Goal: Share content: Share content

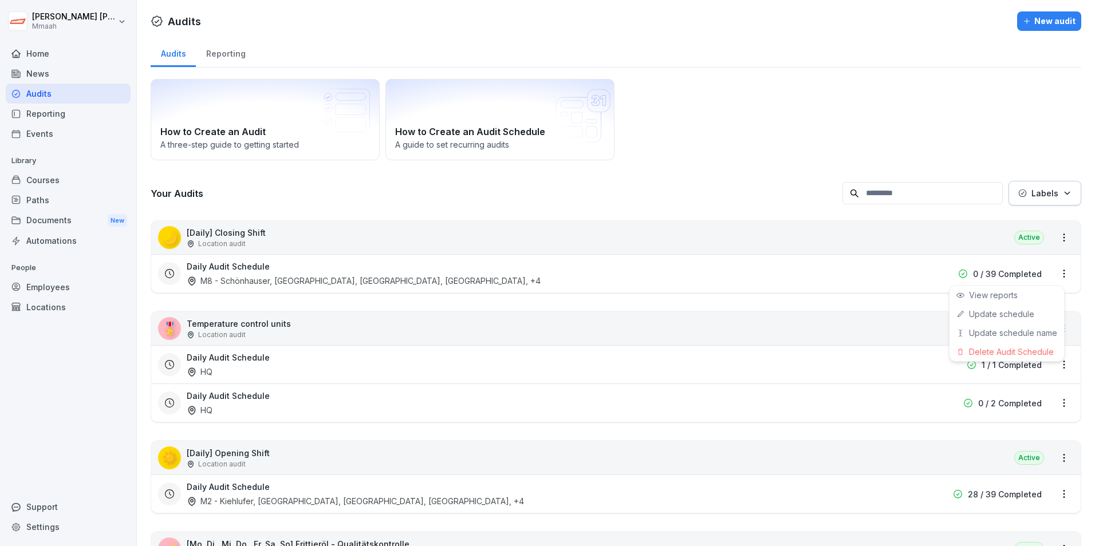
click at [874, 271] on html "Rakshit Rakshit Mmaah Home News Audits Reporting Events Library Courses Paths D…" at bounding box center [547, 273] width 1095 height 546
click at [874, 352] on div "Delete Audit Schedule" at bounding box center [1006, 351] width 114 height 19
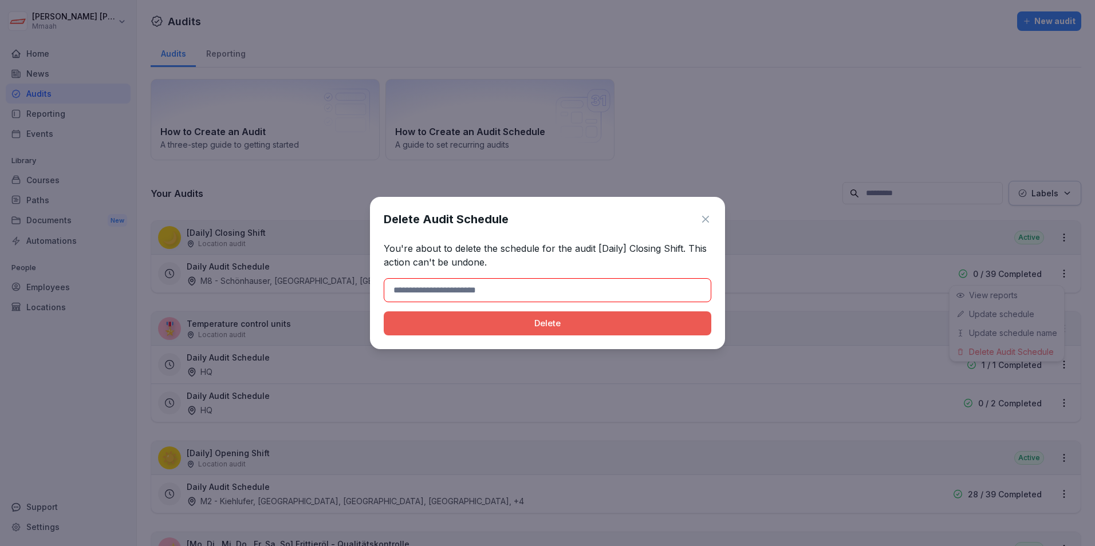
click at [554, 293] on input at bounding box center [547, 290] width 327 height 24
type input "******"
click at [452, 331] on button "Delete" at bounding box center [547, 323] width 327 height 24
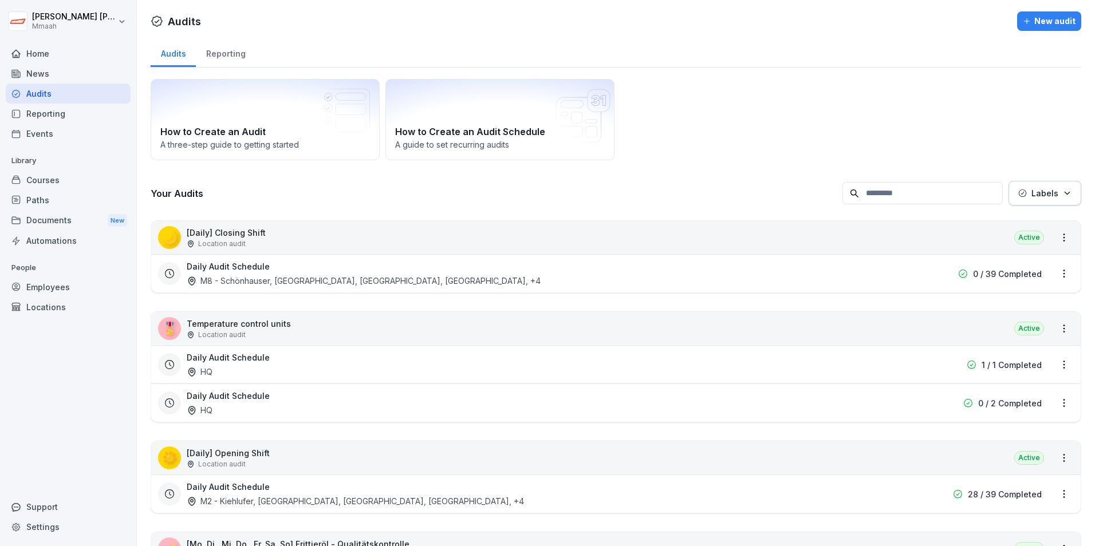
click at [744, 106] on html "Rakshit Rakshit Mmaah Home News Audits Reporting Events Library Courses Paths D…" at bounding box center [547, 273] width 1095 height 546
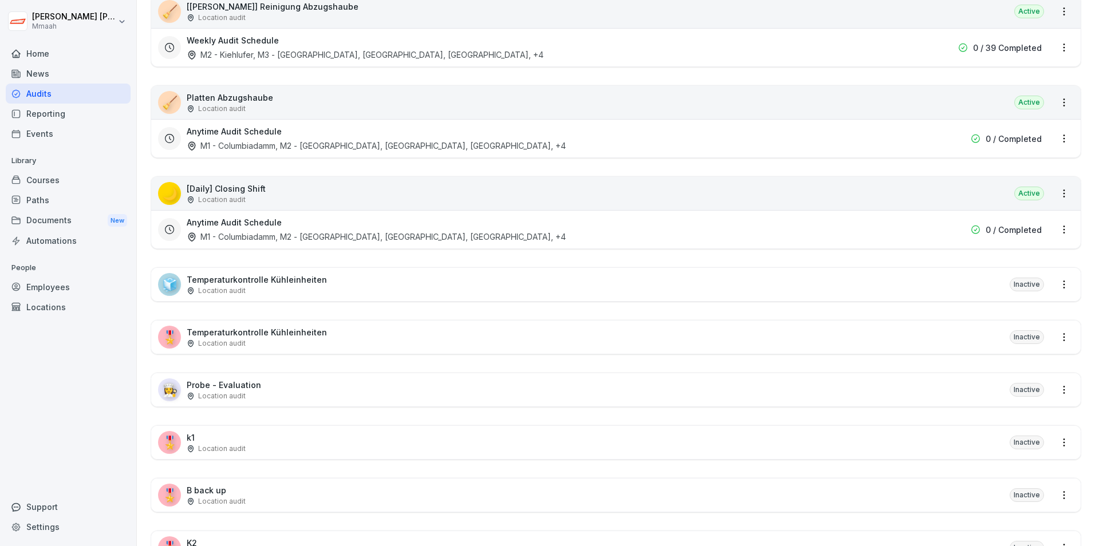
scroll to position [1259, 0]
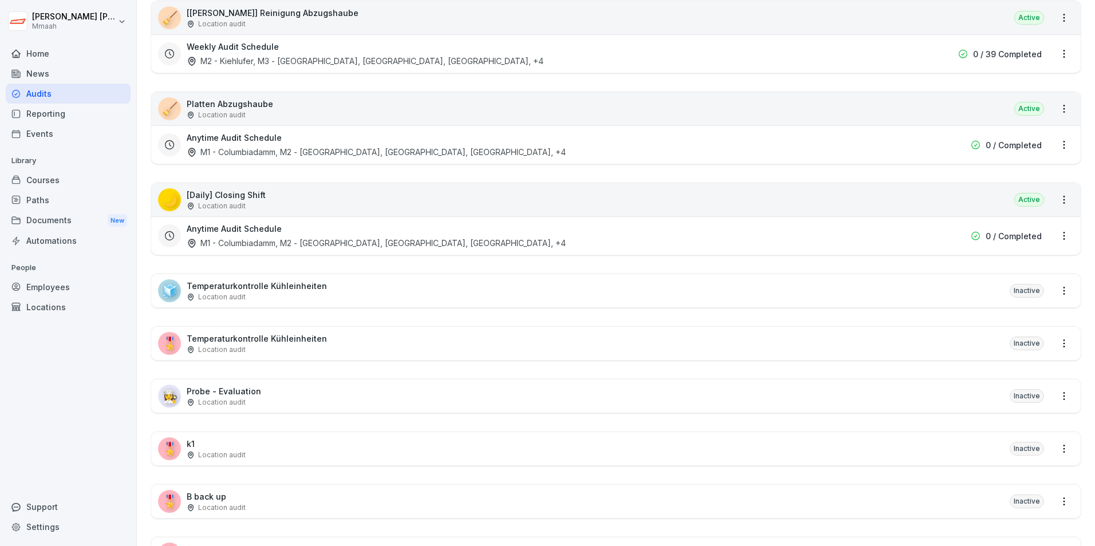
click at [390, 209] on div "🌙 [Daily] Closing Shift Location audit Active" at bounding box center [615, 199] width 929 height 33
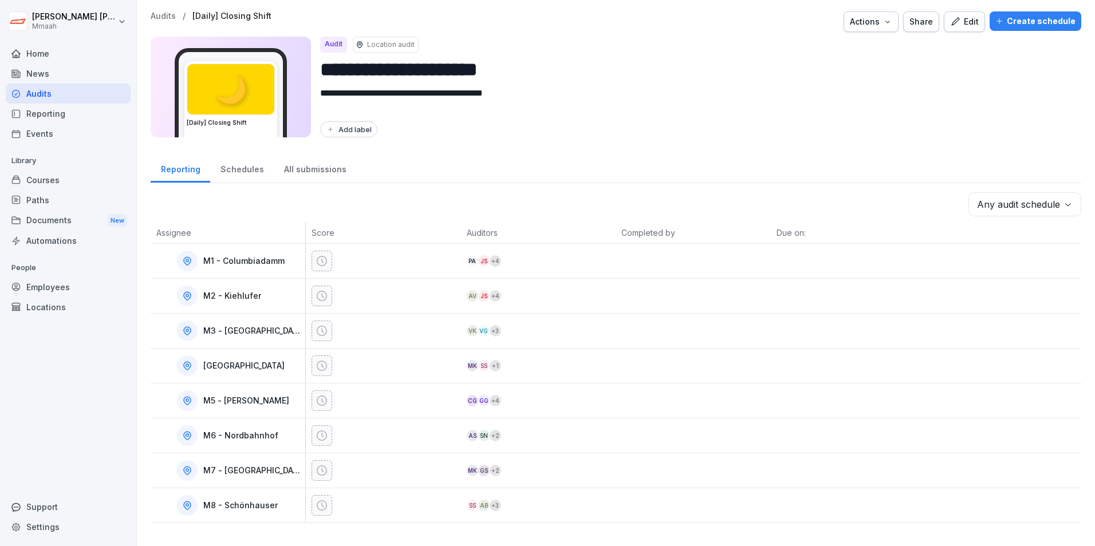
click at [76, 93] on div "Audits" at bounding box center [68, 94] width 125 height 20
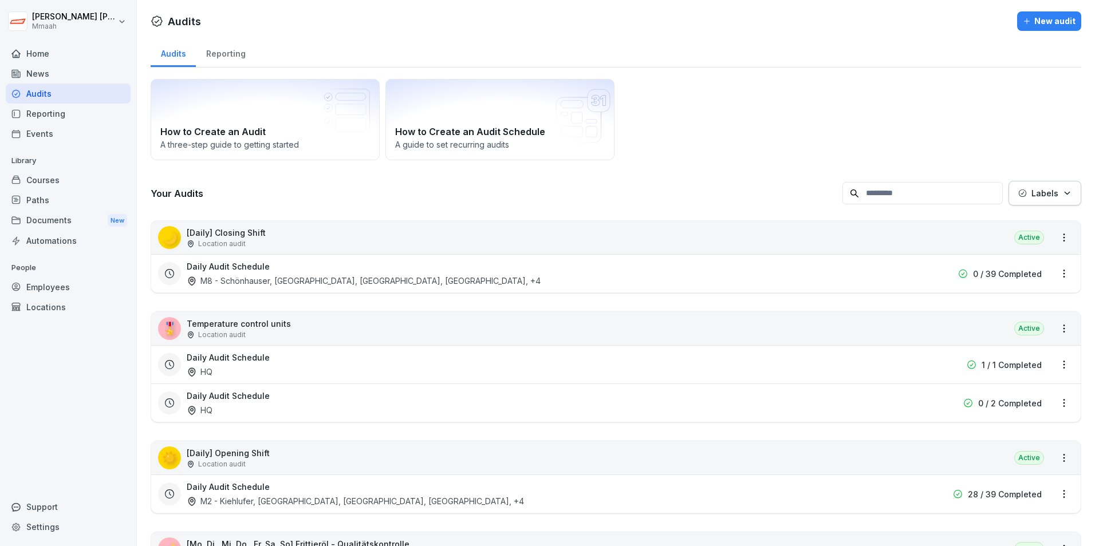
click at [874, 274] on html "Rakshit Rakshit Mmaah Home News Audits Reporting Events Library Courses Paths D…" at bounding box center [547, 273] width 1095 height 546
click at [874, 355] on div "Delete Audit Schedule" at bounding box center [1006, 351] width 114 height 19
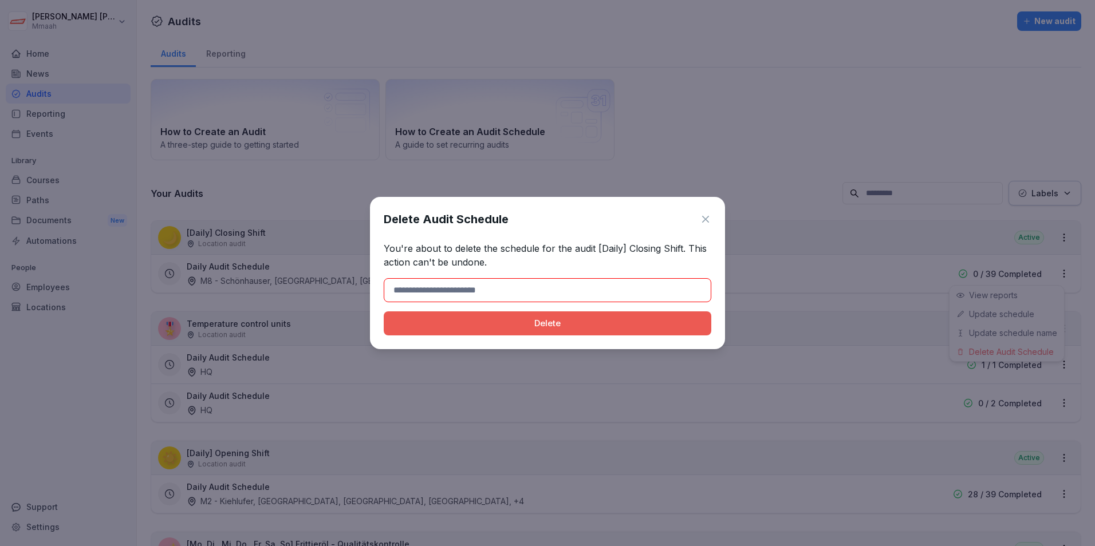
click at [412, 291] on input at bounding box center [547, 290] width 327 height 24
type input "******"
click at [447, 327] on div "Delete" at bounding box center [547, 323] width 309 height 13
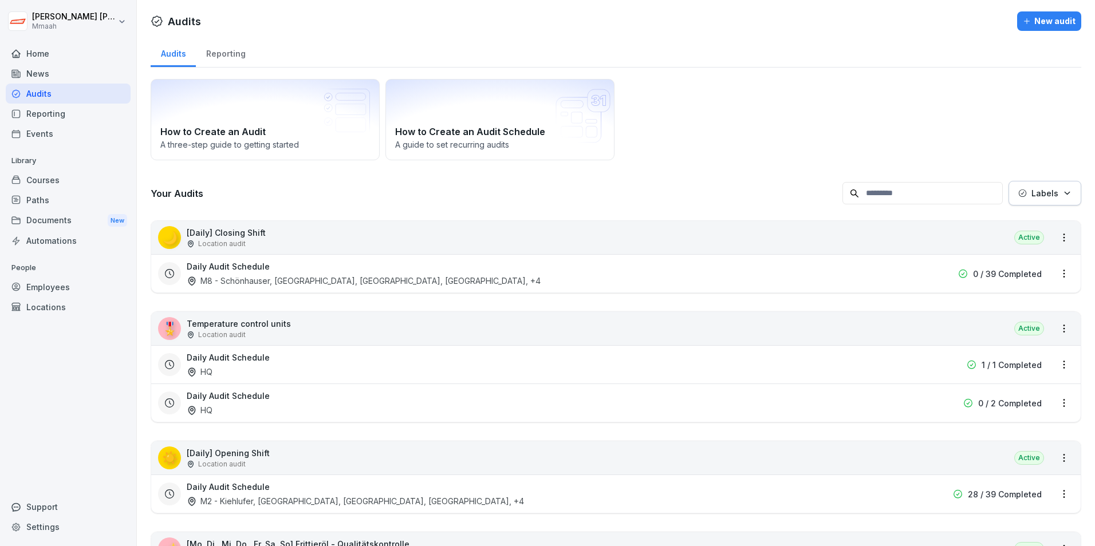
click at [874, 135] on html "Rakshit Rakshit Mmaah Home News Audits Reporting Events Library Courses Paths D…" at bounding box center [547, 273] width 1095 height 546
click at [1059, 274] on html "Rakshit Rakshit Mmaah Home News Audits Reporting Events Library Courses Paths D…" at bounding box center [547, 273] width 1095 height 546
click at [1010, 354] on div "Delete Audit Schedule" at bounding box center [1006, 351] width 114 height 19
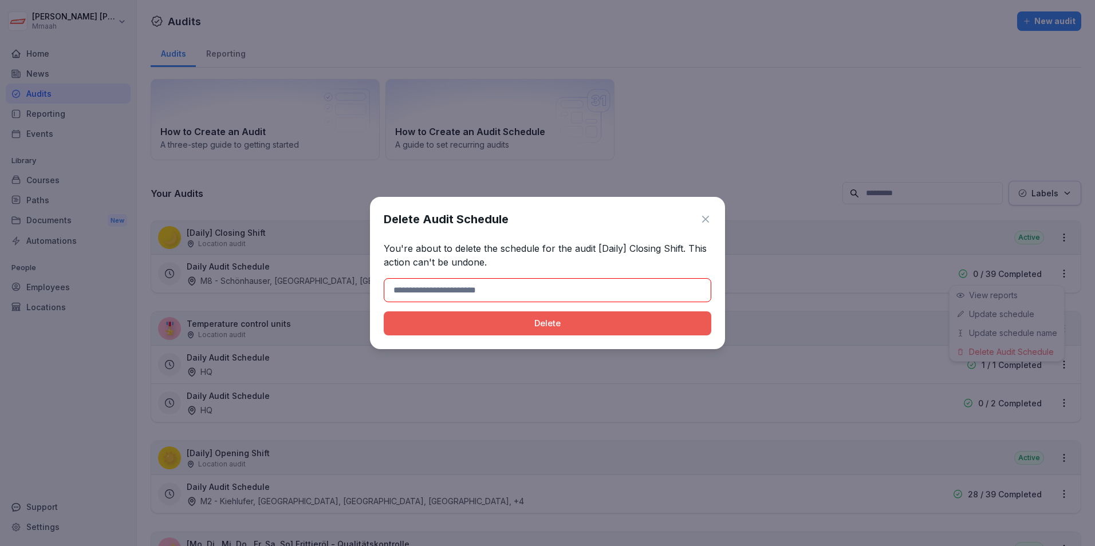
click at [510, 289] on input at bounding box center [547, 290] width 327 height 24
type input "******"
click at [436, 325] on div "Delete" at bounding box center [547, 323] width 309 height 13
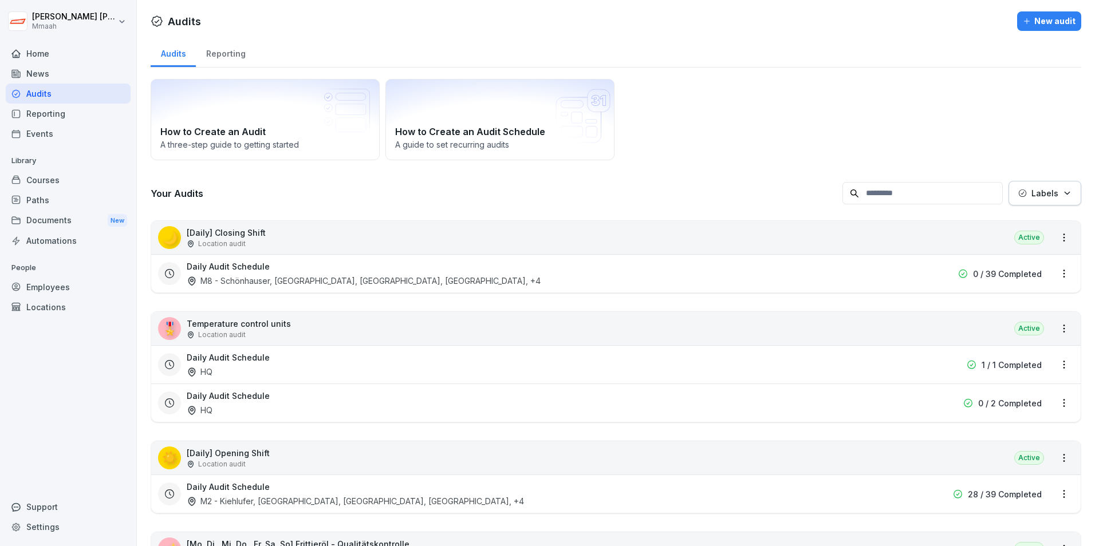
click at [845, 94] on html "Rakshit Rakshit Mmaah Home News Audits Reporting Events Library Courses Paths D…" at bounding box center [547, 273] width 1095 height 546
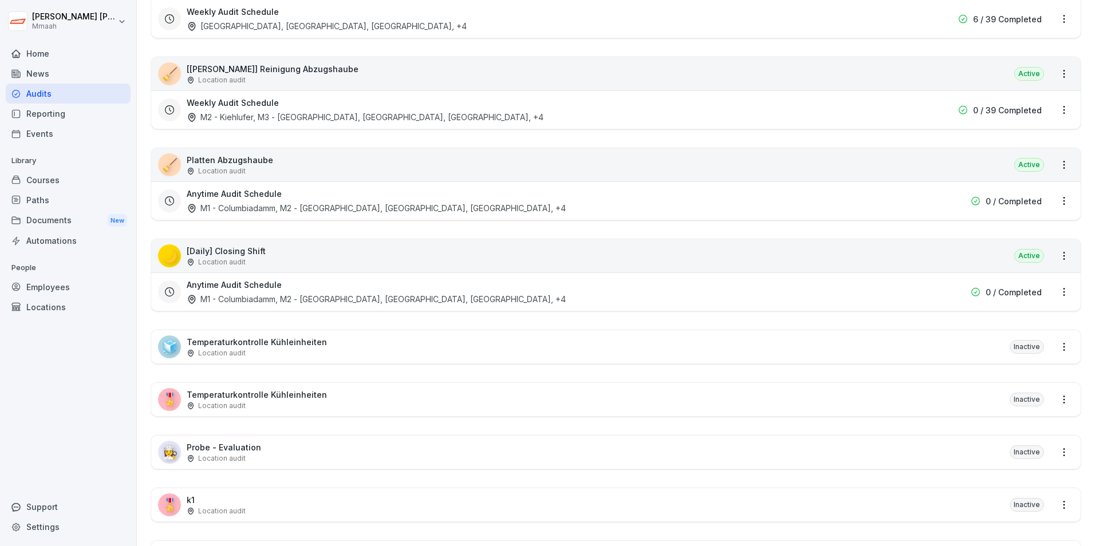
scroll to position [1202, 0]
click at [1052, 290] on html "Rakshit Rakshit Mmaah Home News Audits Reporting Events Library Courses Paths D…" at bounding box center [547, 273] width 1095 height 546
click at [633, 295] on html "Rakshit Rakshit Mmaah Home News Audits Reporting Events Library Courses Paths D…" at bounding box center [547, 273] width 1095 height 546
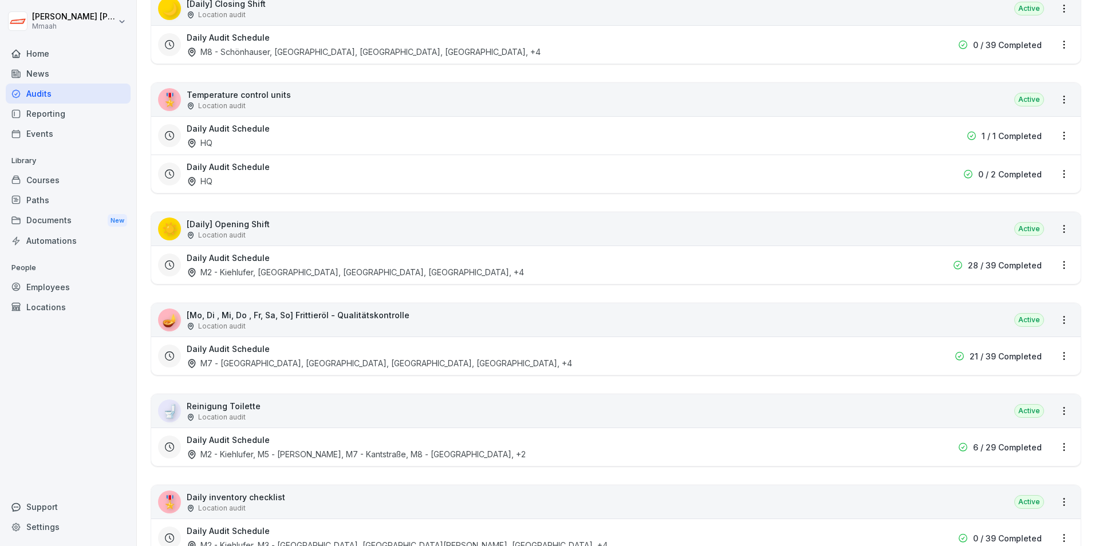
scroll to position [0, 0]
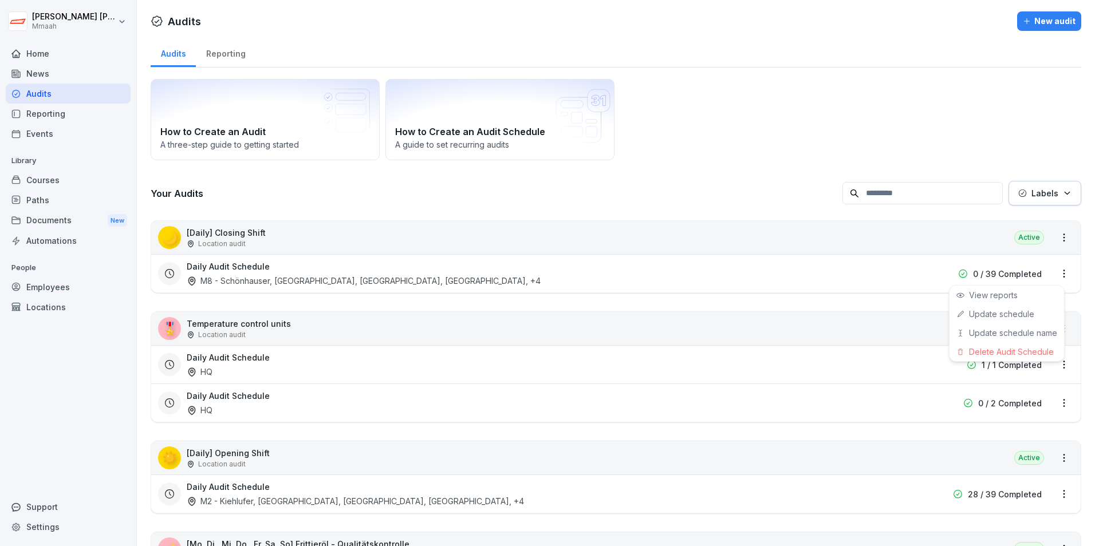
click at [1053, 273] on html "Rakshit Rakshit Mmaah Home News Audits Reporting Events Library Courses Paths D…" at bounding box center [547, 273] width 1095 height 546
click at [997, 354] on div "Delete Audit Schedule" at bounding box center [1006, 351] width 114 height 19
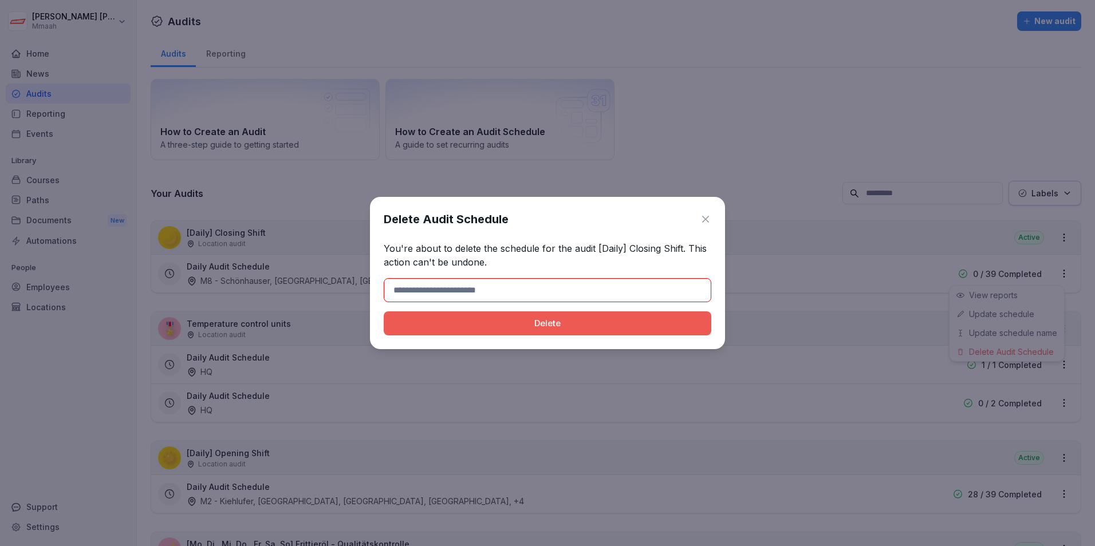
click at [523, 278] on input at bounding box center [547, 290] width 327 height 24
type input "******"
click at [394, 292] on input "******" at bounding box center [547, 290] width 327 height 24
click at [426, 323] on div "Delete" at bounding box center [547, 323] width 309 height 13
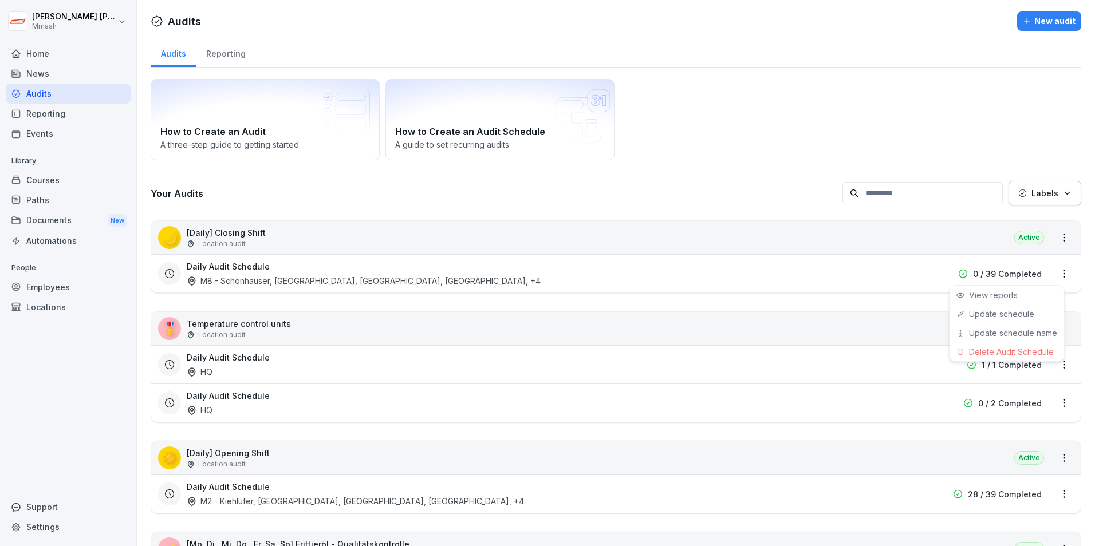
click at [760, 119] on html "Rakshit Rakshit Mmaah Home News Audits Reporting Events Library Courses Paths D…" at bounding box center [547, 273] width 1095 height 546
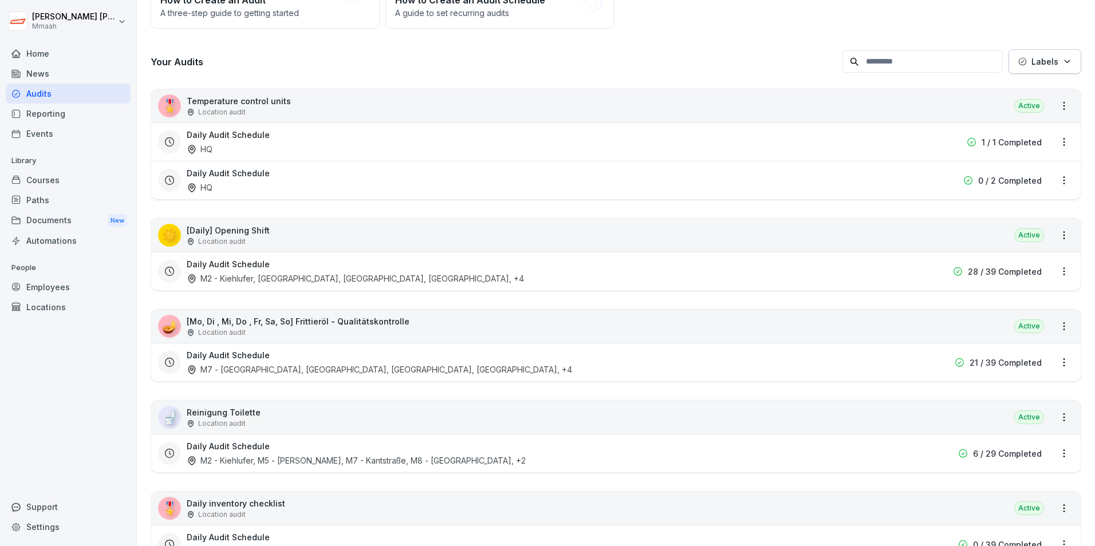
scroll to position [286, 0]
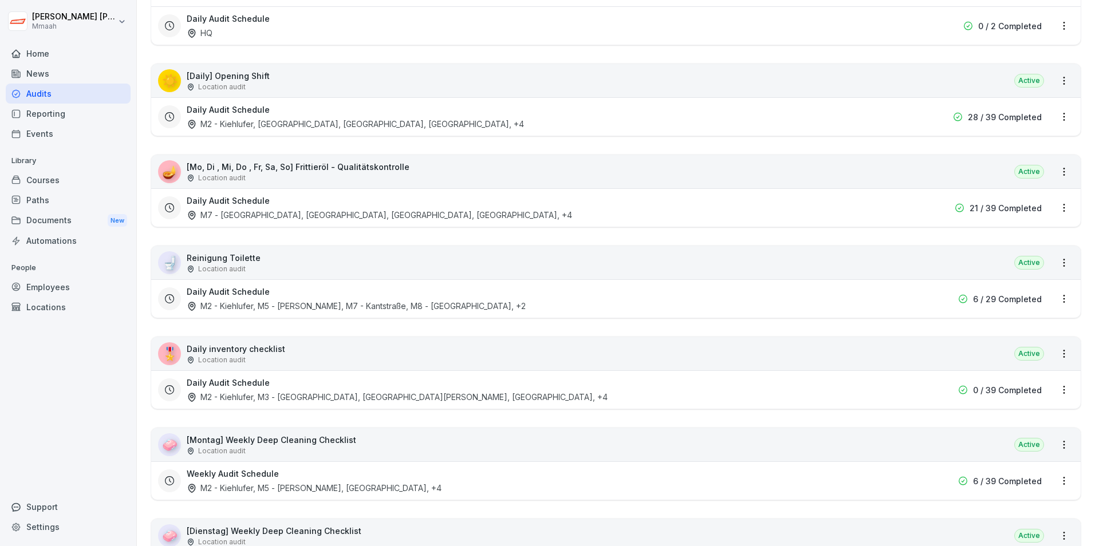
click at [406, 358] on div "🎖️ Daily inventory checklist Location audit Active" at bounding box center [615, 353] width 929 height 33
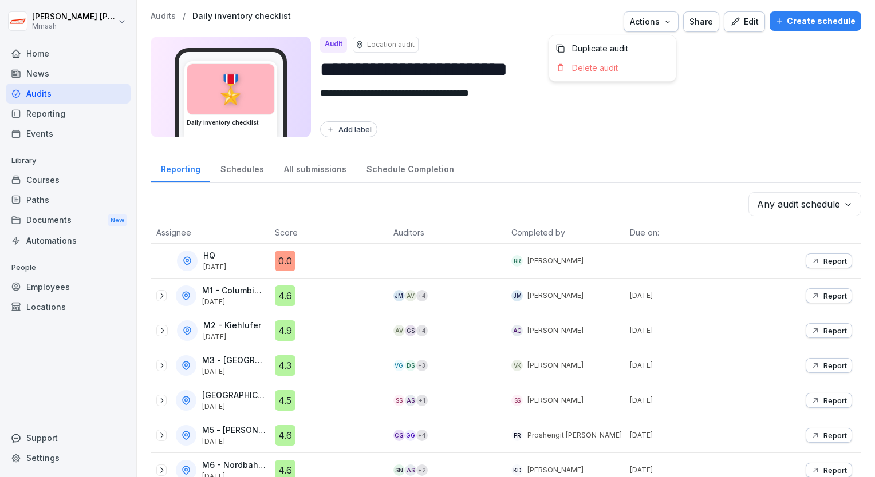
click at [656, 22] on div "Actions" at bounding box center [651, 21] width 42 height 13
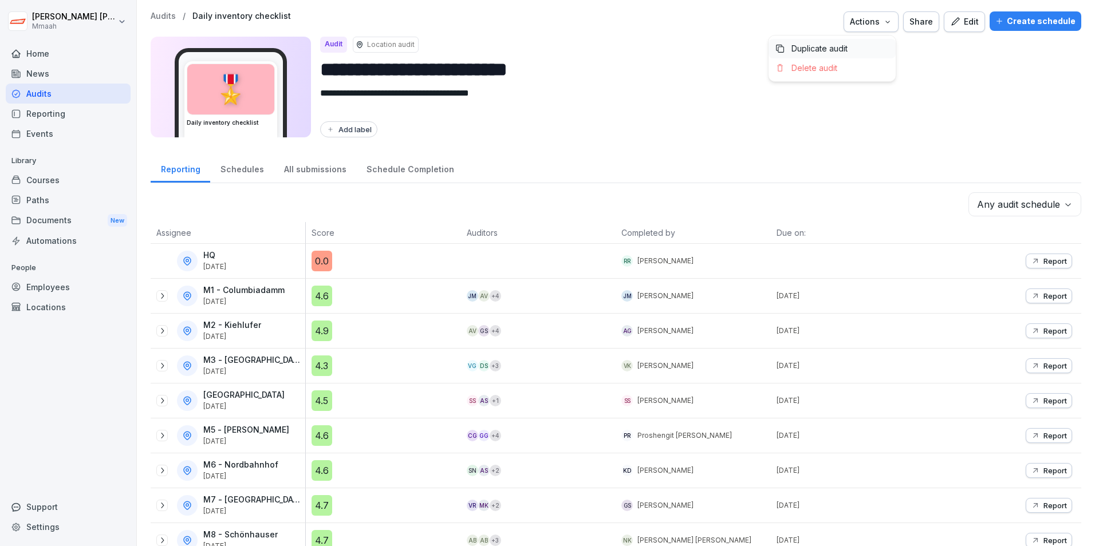
click at [830, 47] on p "Duplicate audit" at bounding box center [819, 49] width 56 height 10
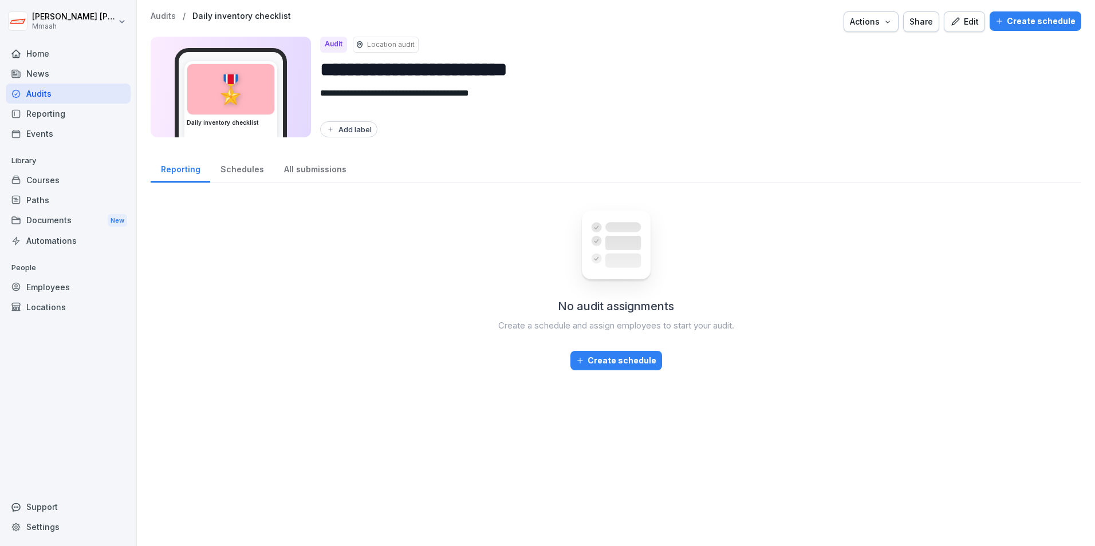
click at [80, 89] on div "Audits" at bounding box center [68, 94] width 125 height 20
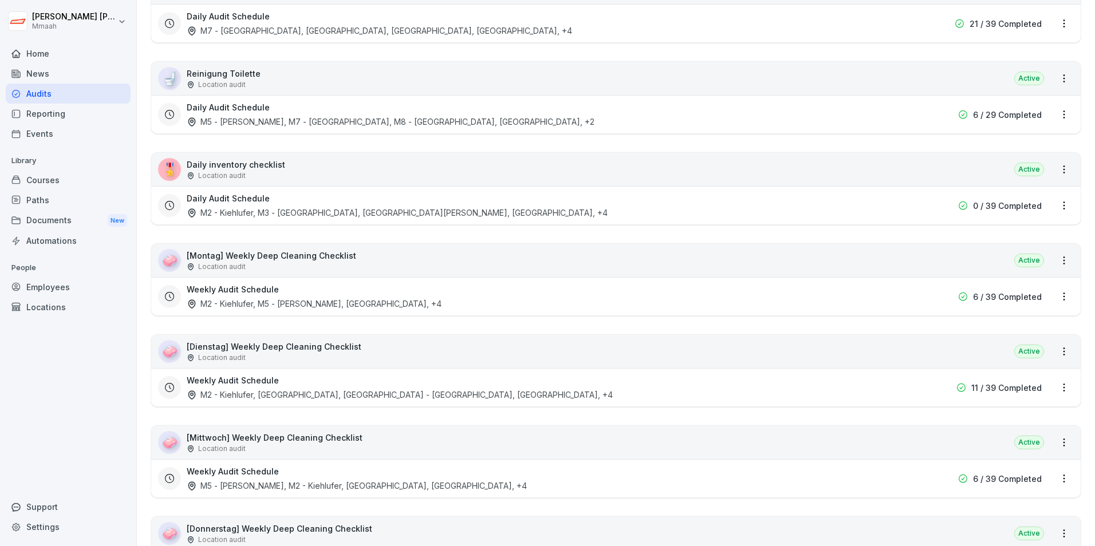
scroll to position [458, 0]
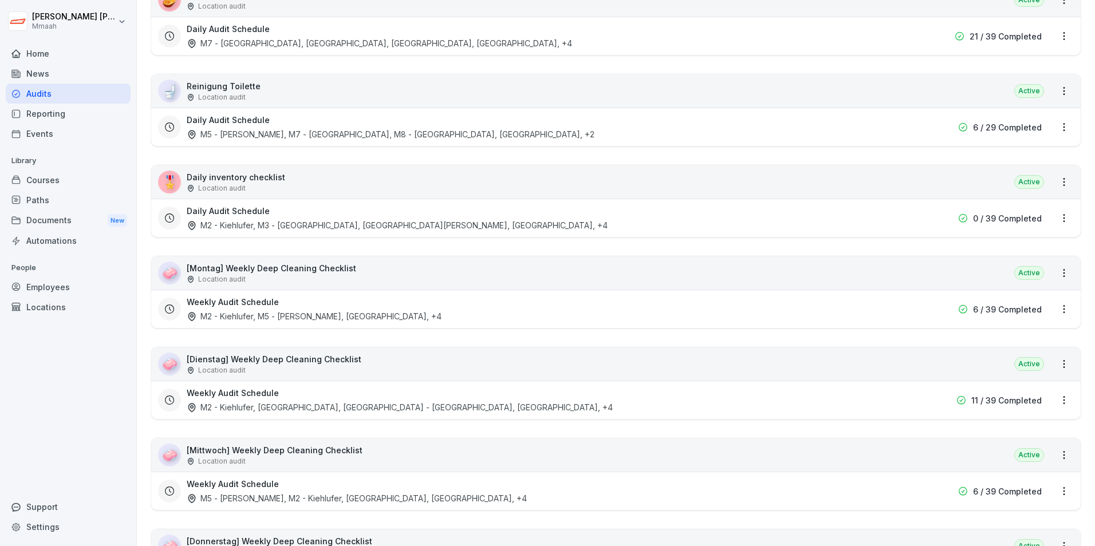
click at [359, 185] on div "🎖️ Daily inventory checklist Location audit Active" at bounding box center [615, 181] width 929 height 33
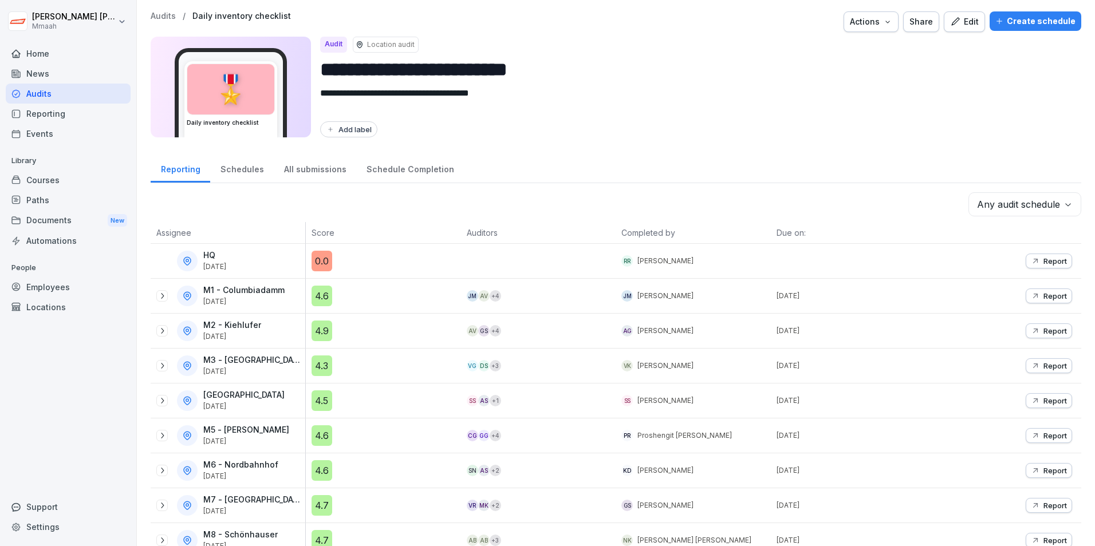
click at [867, 23] on div "Actions" at bounding box center [871, 21] width 42 height 13
click at [832, 49] on p "Duplicate audit" at bounding box center [819, 49] width 56 height 10
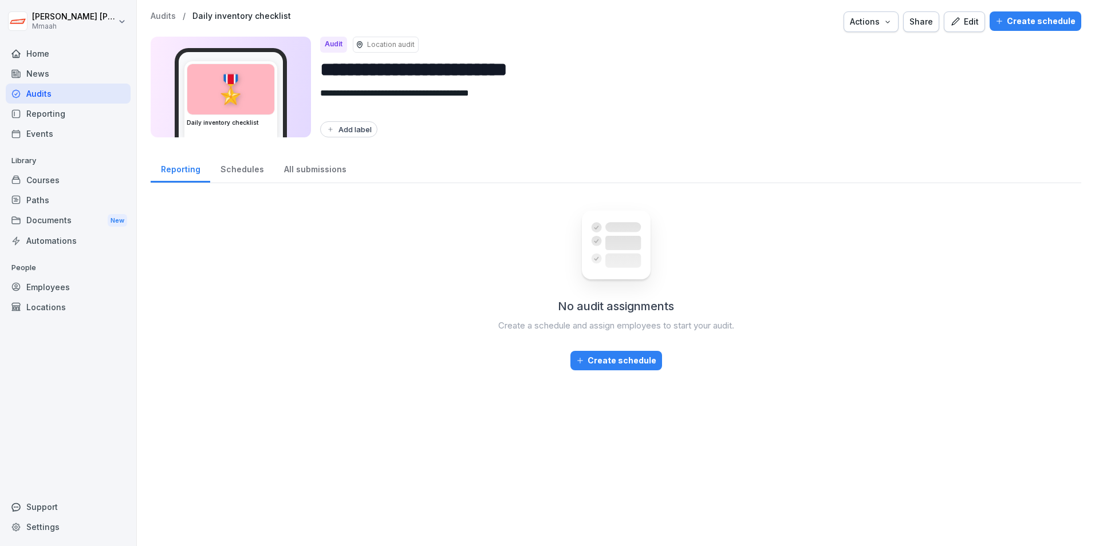
click at [1000, 20] on div "Create schedule" at bounding box center [1035, 21] width 80 height 13
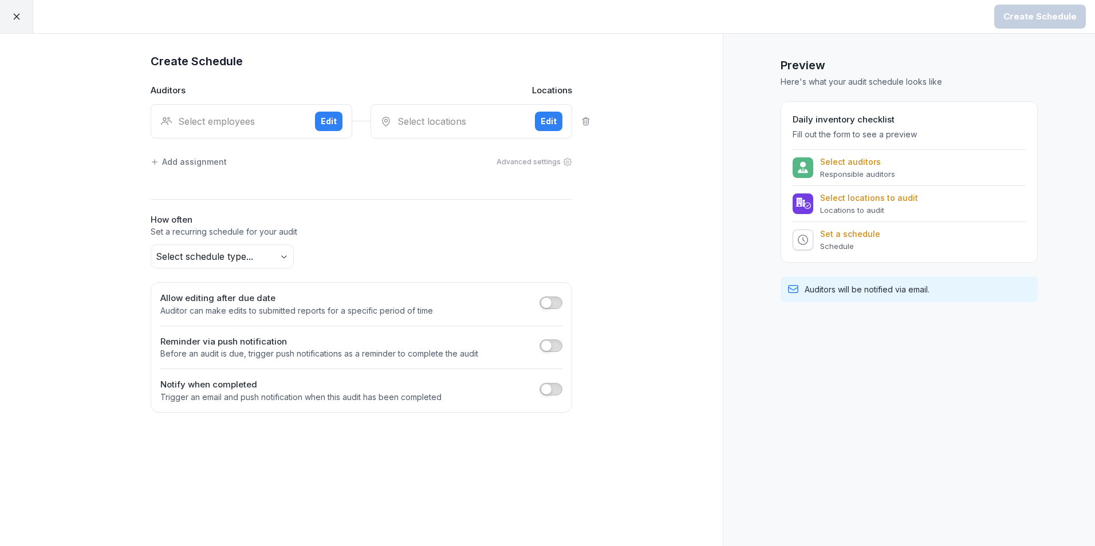
click at [230, 125] on div "Select employees" at bounding box center [232, 121] width 145 height 14
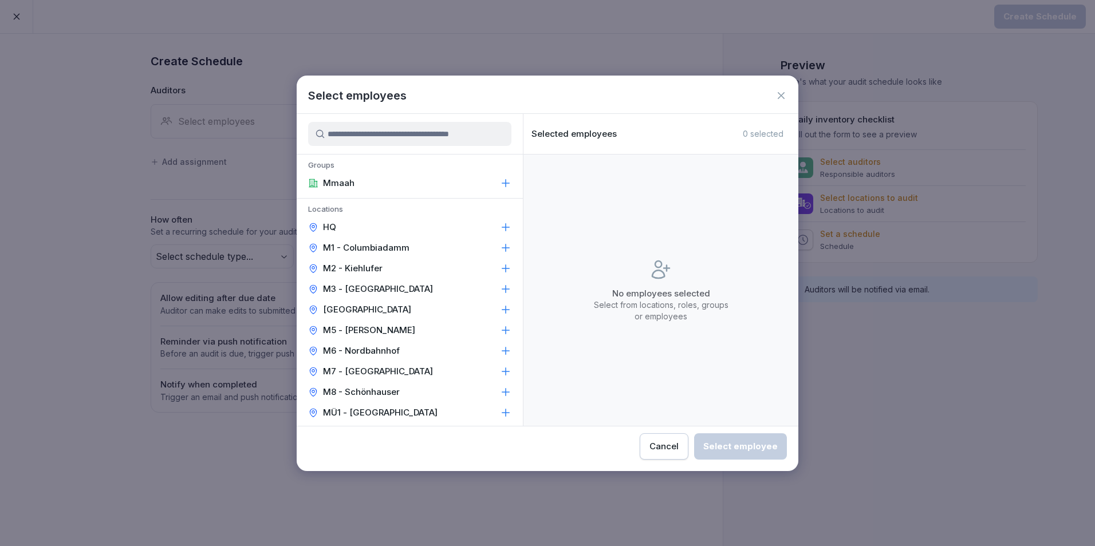
click at [376, 248] on p "M1 - Columbiadamm" at bounding box center [366, 247] width 86 height 11
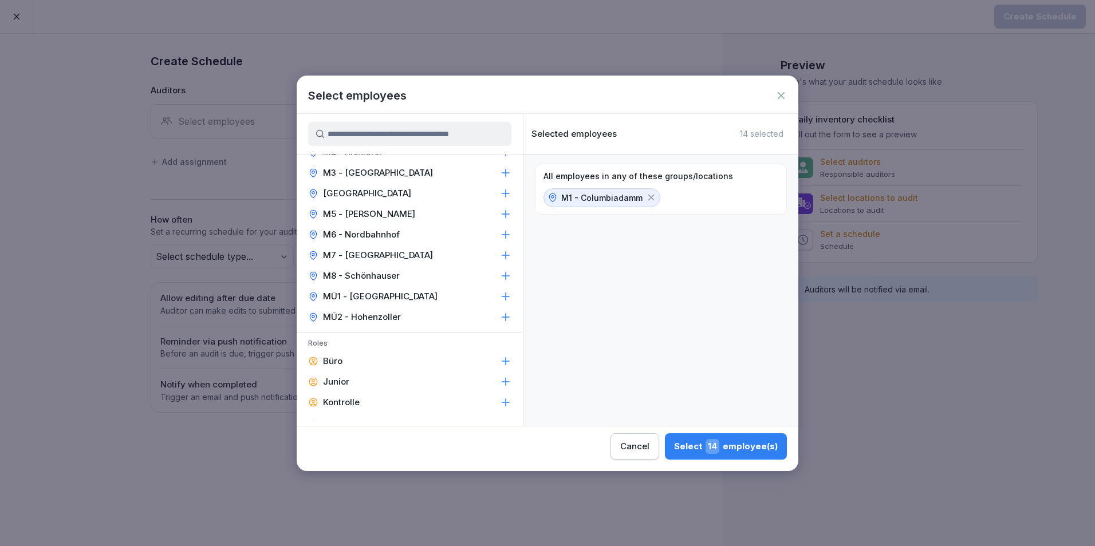
scroll to position [286, 0]
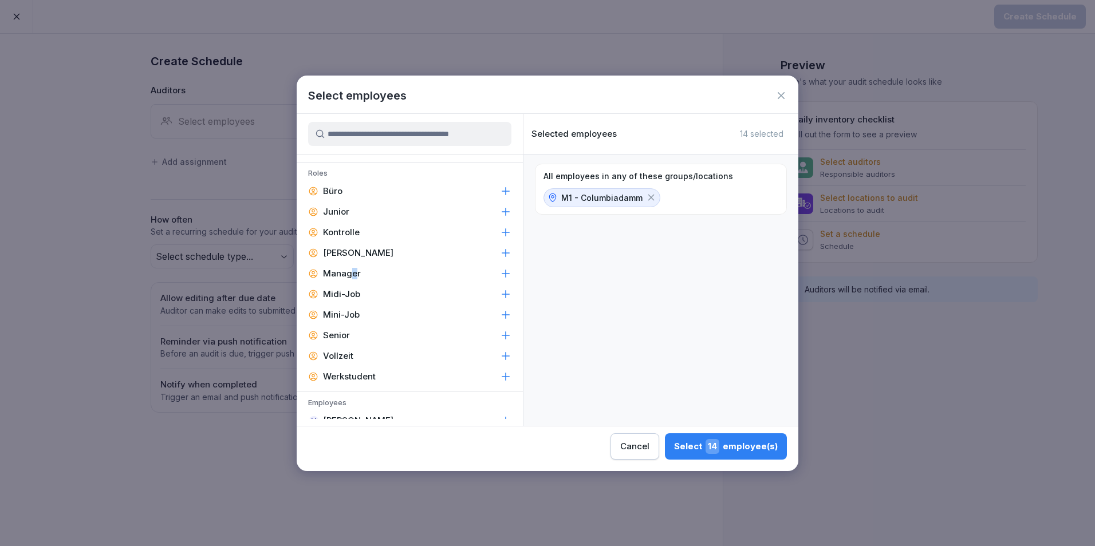
click at [353, 276] on p "Manager" at bounding box center [342, 273] width 38 height 11
click at [342, 254] on p "Leiter" at bounding box center [358, 252] width 70 height 11
click at [739, 453] on div "Select 6 employee(s)" at bounding box center [727, 446] width 100 height 15
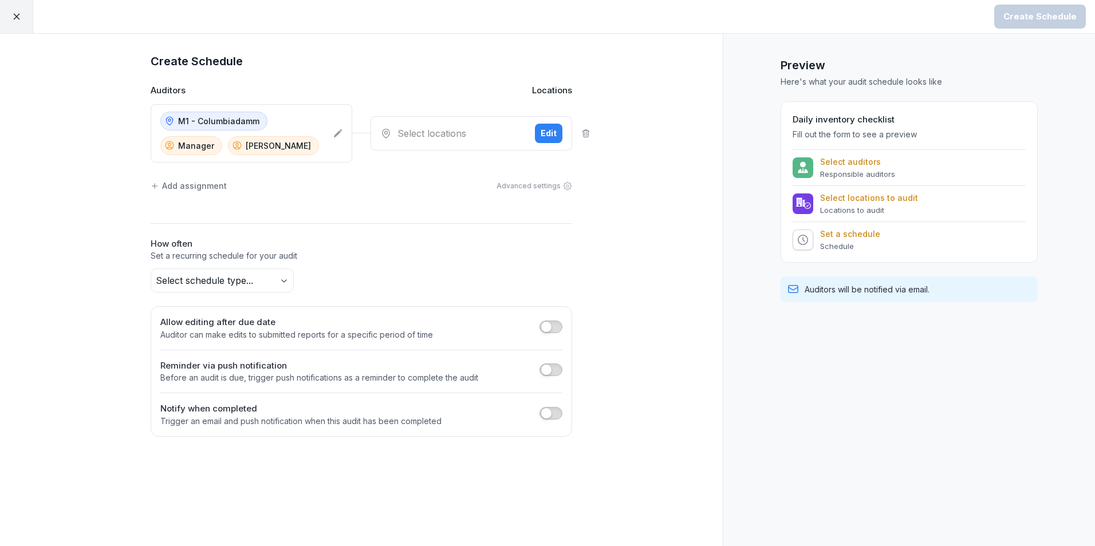
click at [496, 135] on div "Select locations" at bounding box center [452, 134] width 145 height 14
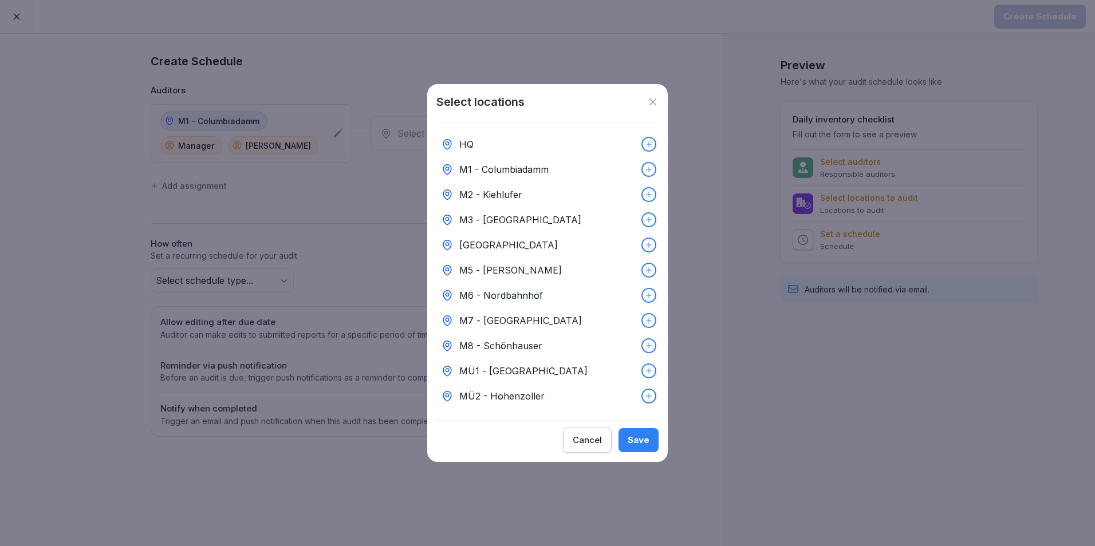
click at [489, 168] on p "M1 - Columbiadamm" at bounding box center [503, 170] width 89 height 14
click at [633, 432] on div "Select locations HQ M1 - Columbiadamm M2 - Kiehlufer M3 - Nollendorfplatz M4 - …" at bounding box center [547, 273] width 240 height 378
click at [640, 447] on div "Save" at bounding box center [638, 440] width 22 height 13
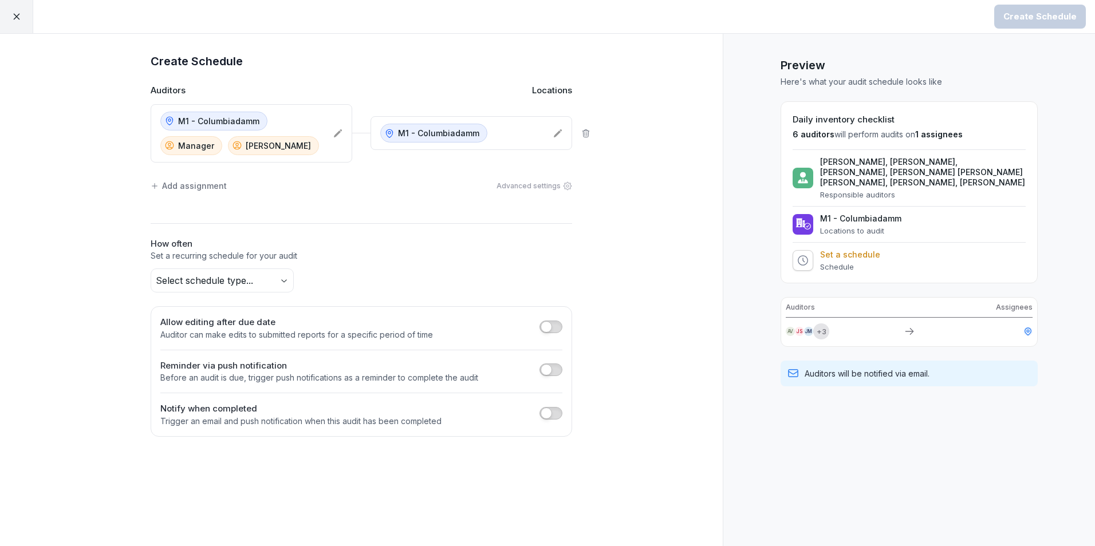
click at [203, 186] on div "Add assignment" at bounding box center [189, 186] width 76 height 12
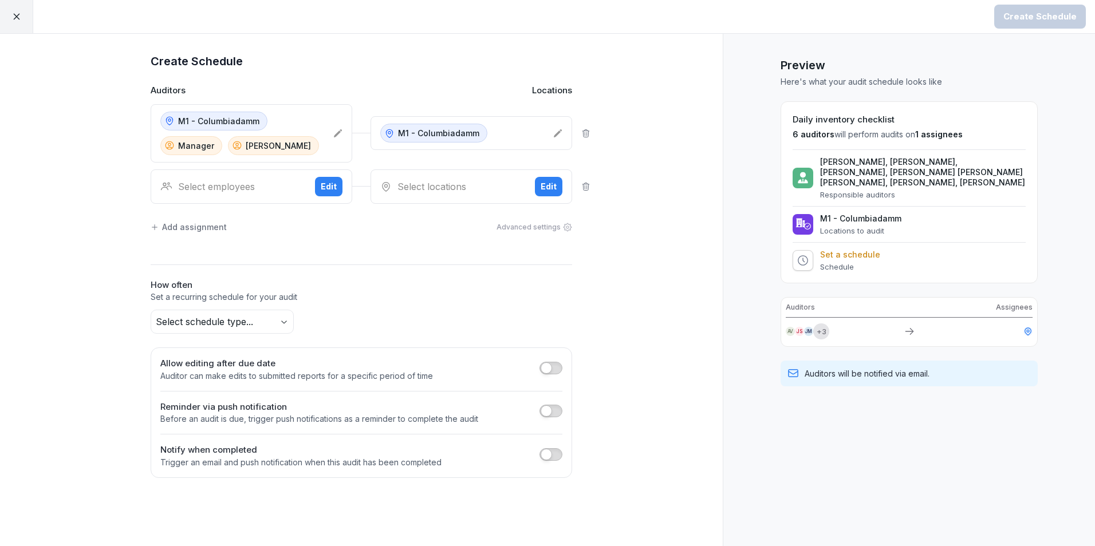
click at [263, 187] on div "Select employees" at bounding box center [232, 187] width 145 height 14
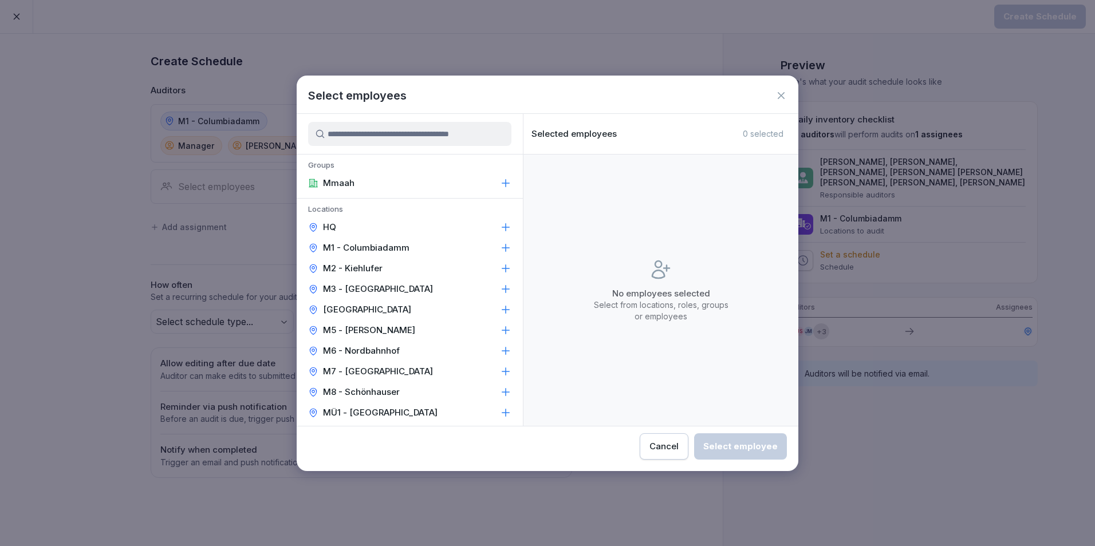
click at [353, 266] on p "M2 - Kiehlufer" at bounding box center [353, 268] width 60 height 11
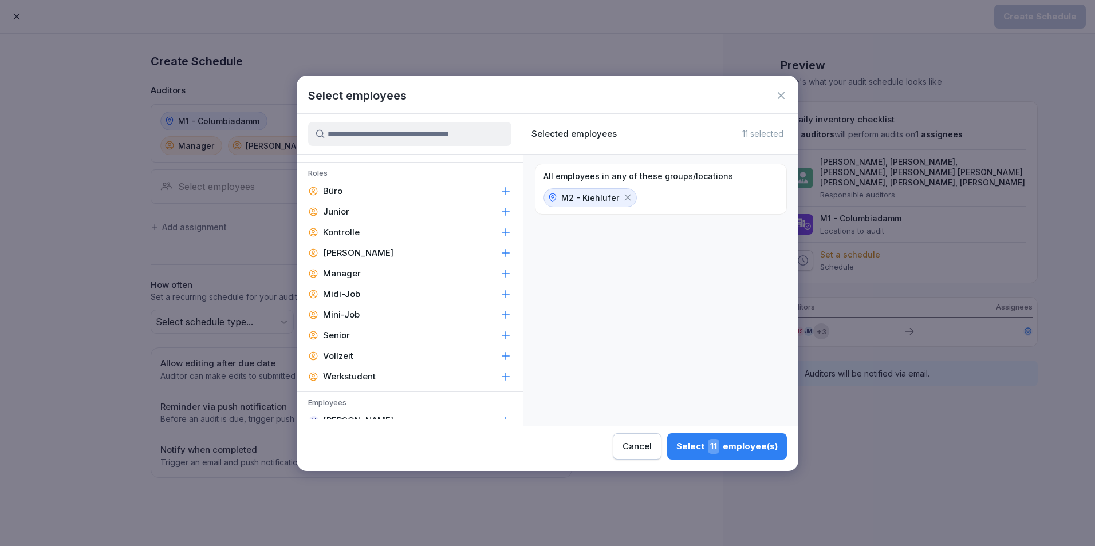
click at [335, 250] on p "Leiter" at bounding box center [358, 252] width 70 height 11
click at [352, 269] on p "Manager" at bounding box center [342, 273] width 38 height 11
click at [683, 447] on div "Select 6 employee(s)" at bounding box center [727, 446] width 100 height 15
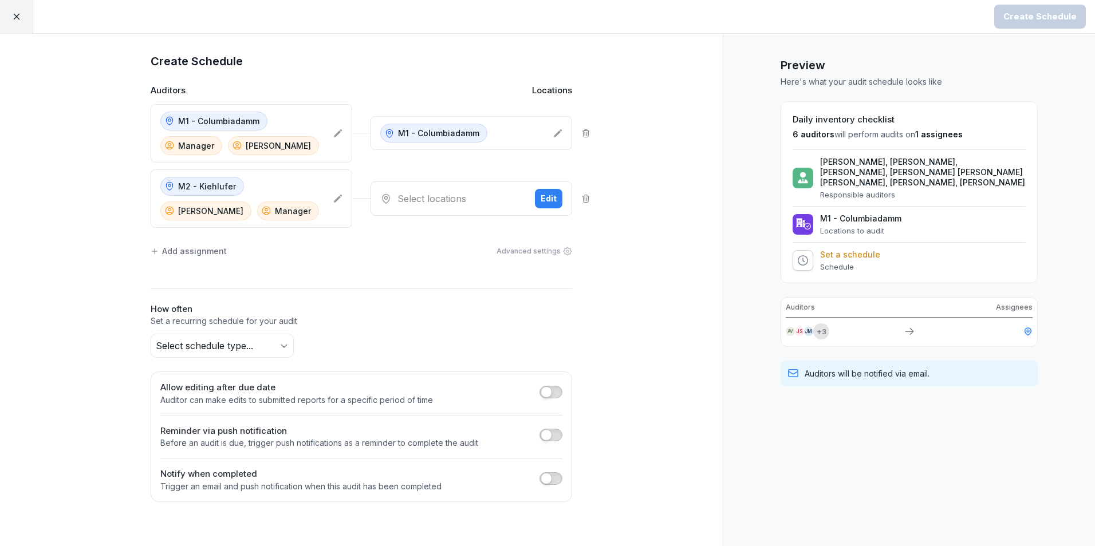
click at [545, 202] on div "Edit" at bounding box center [548, 198] width 16 height 13
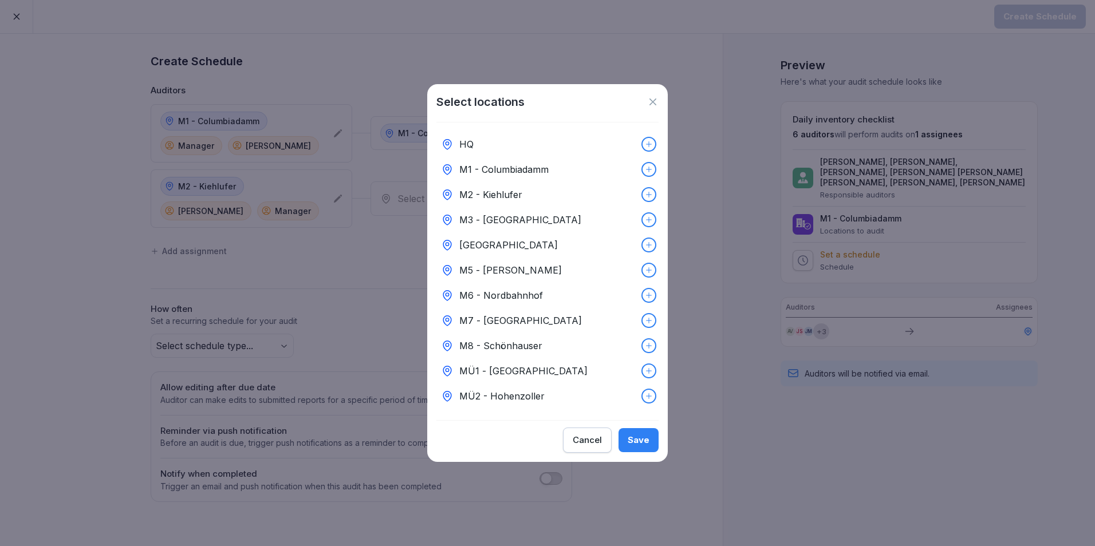
click at [502, 188] on p "M2 - Kiehlufer" at bounding box center [490, 195] width 63 height 14
click at [628, 447] on button "Save" at bounding box center [638, 440] width 40 height 24
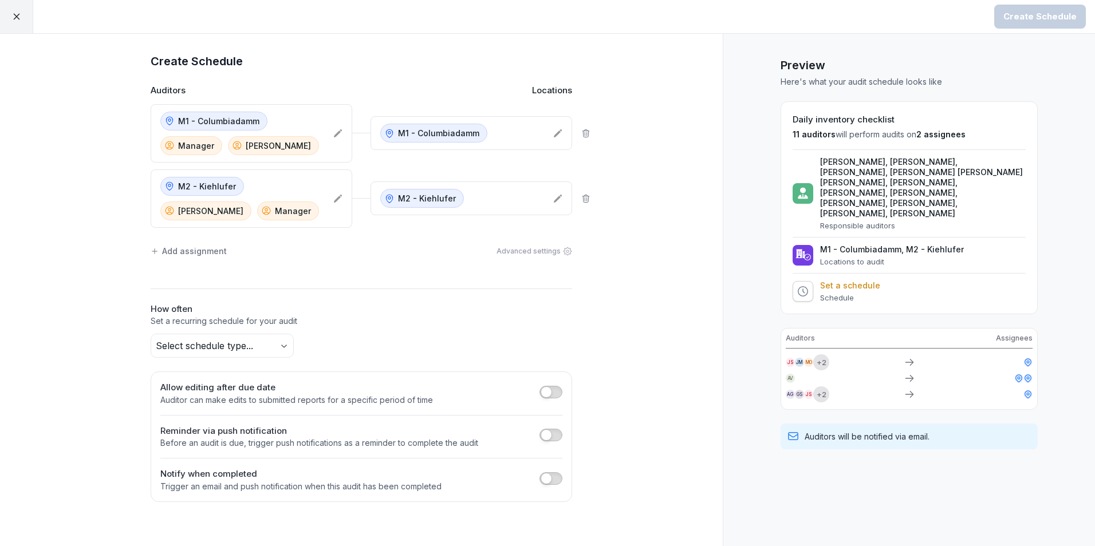
click at [181, 253] on div "Add assignment" at bounding box center [189, 251] width 76 height 12
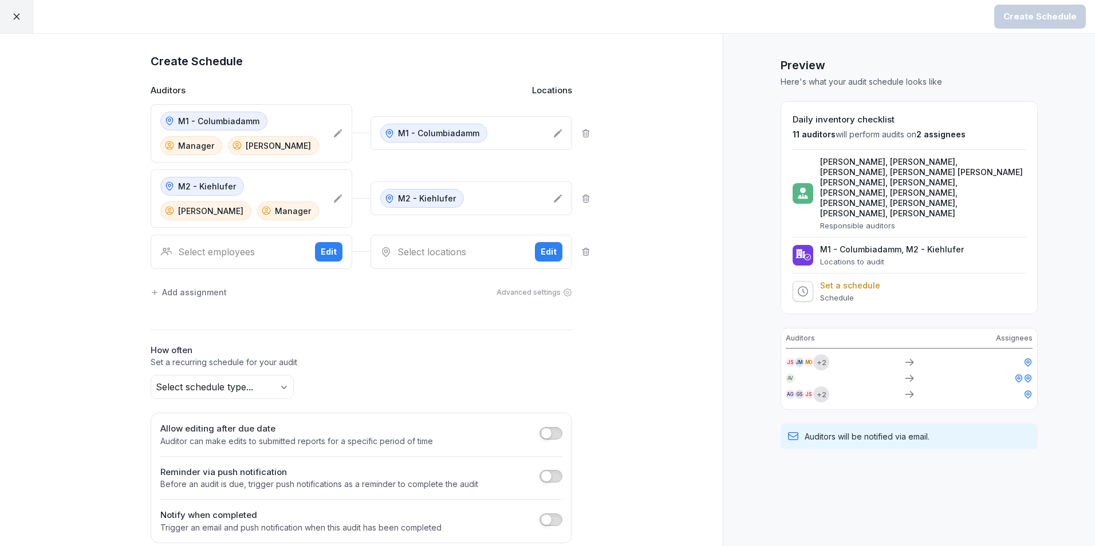
click at [333, 252] on button "Edit" at bounding box center [328, 251] width 27 height 19
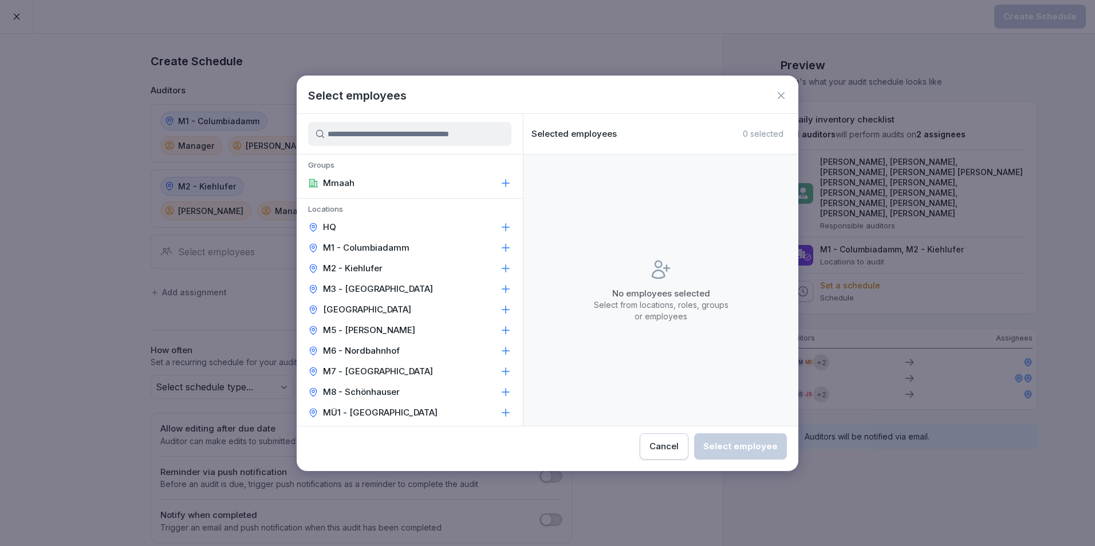
click at [337, 286] on p "M3 - [GEOGRAPHIC_DATA]" at bounding box center [378, 288] width 110 height 11
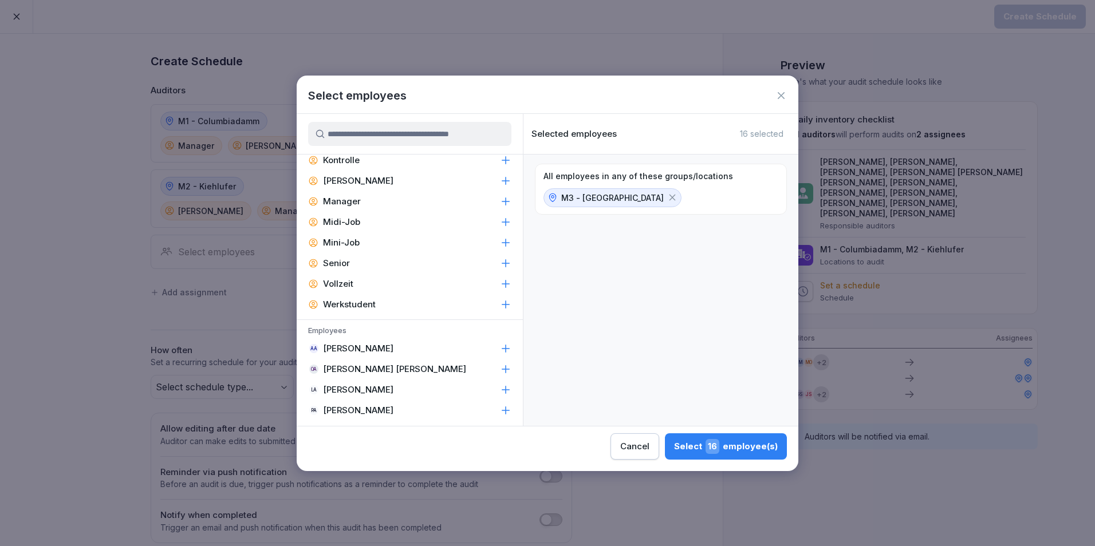
scroll to position [343, 0]
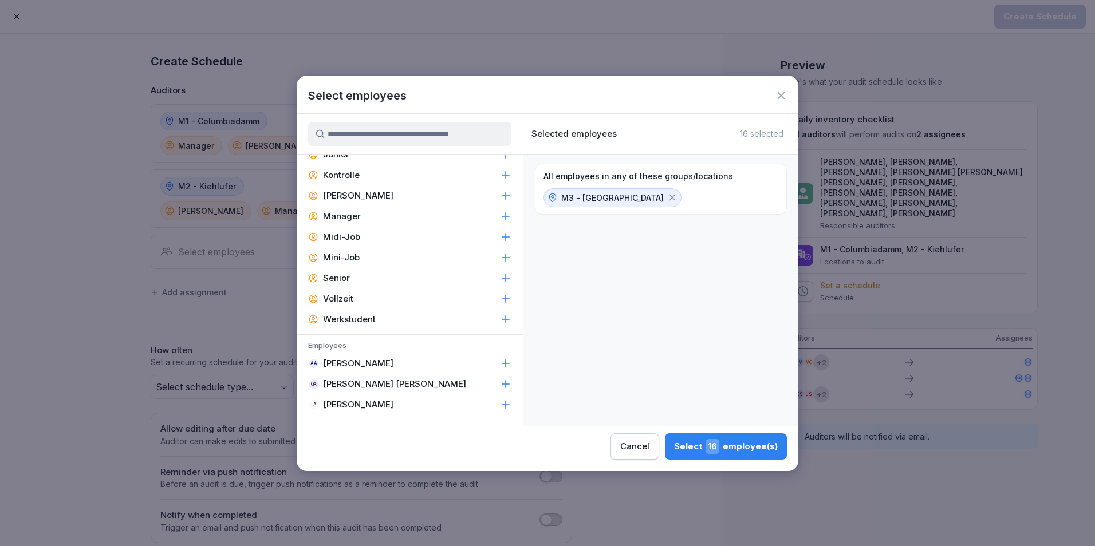
click at [346, 220] on p "Manager" at bounding box center [342, 216] width 38 height 11
click at [346, 200] on p "Leiter" at bounding box center [358, 195] width 70 height 11
click at [745, 449] on div "Select 5 employee(s)" at bounding box center [728, 446] width 100 height 15
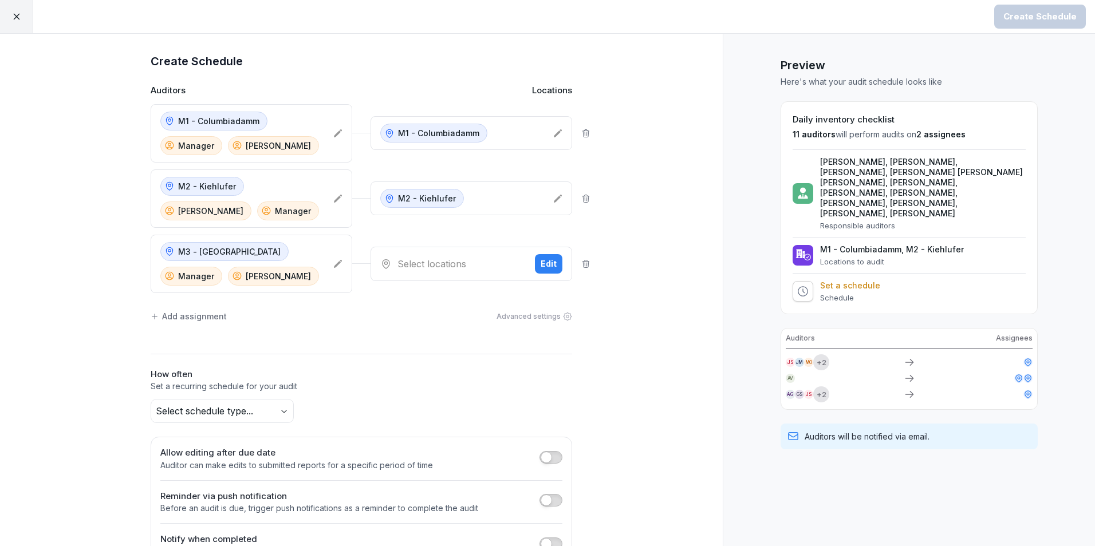
click at [540, 267] on div "Edit" at bounding box center [548, 264] width 16 height 13
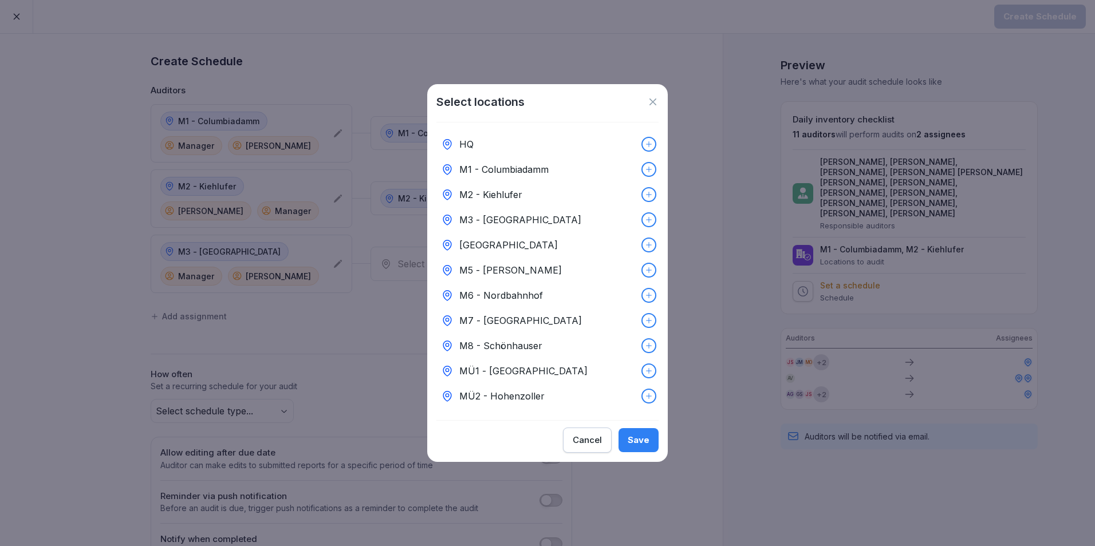
click at [497, 222] on p "M3 - [GEOGRAPHIC_DATA]" at bounding box center [520, 220] width 122 height 14
click at [638, 444] on div "Save" at bounding box center [638, 440] width 22 height 13
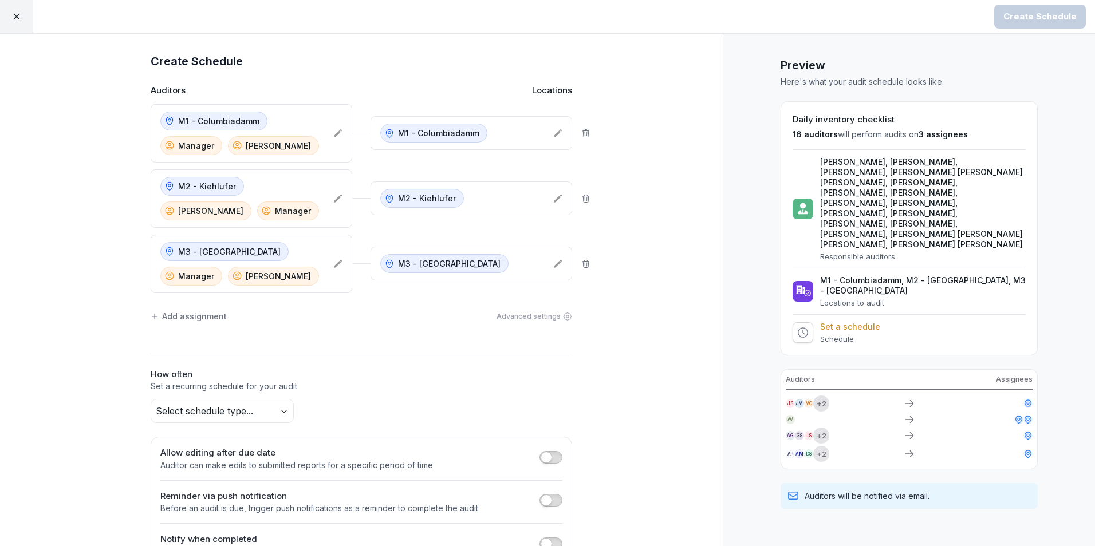
click at [202, 312] on div "Add assignment" at bounding box center [189, 316] width 76 height 12
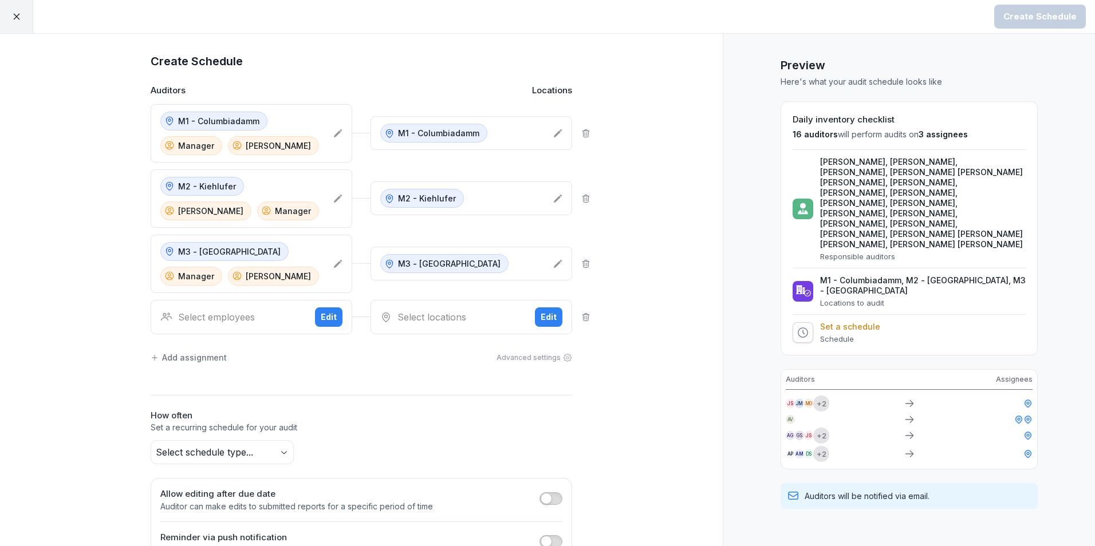
click at [338, 322] on div "Select employees Edit" at bounding box center [252, 317] width 202 height 34
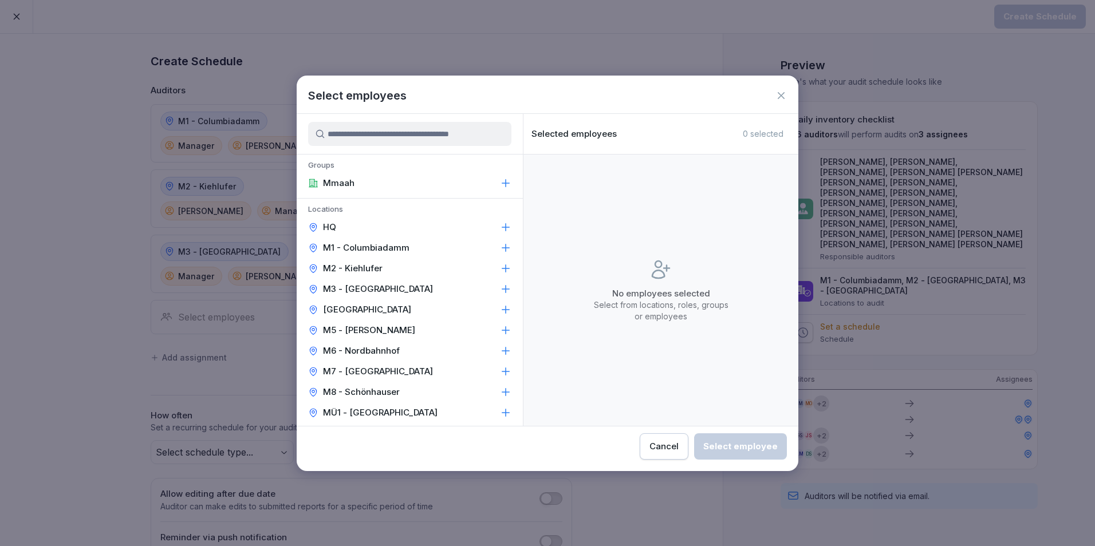
click at [353, 307] on p "[GEOGRAPHIC_DATA]" at bounding box center [367, 309] width 88 height 11
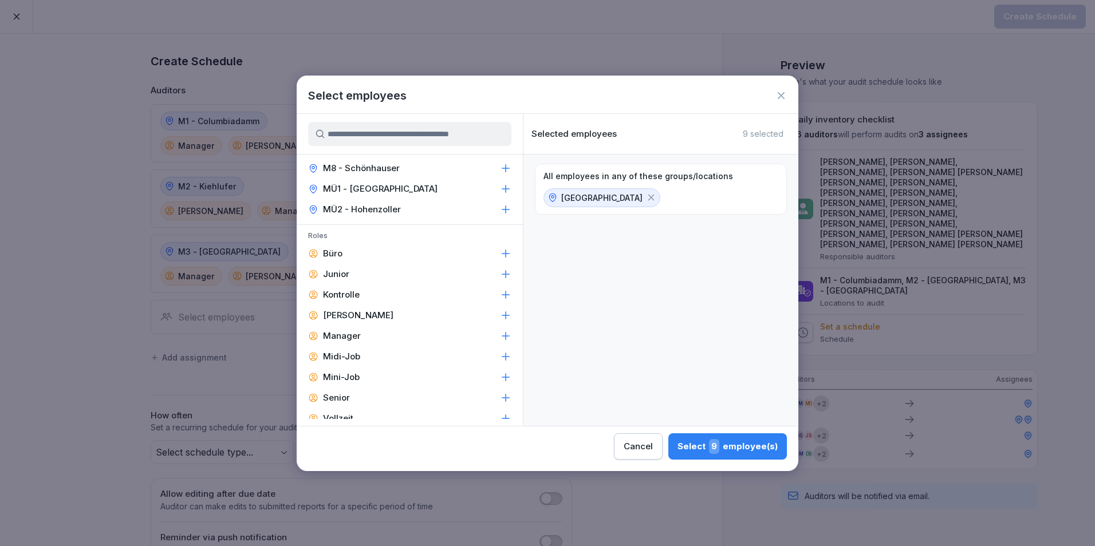
scroll to position [229, 0]
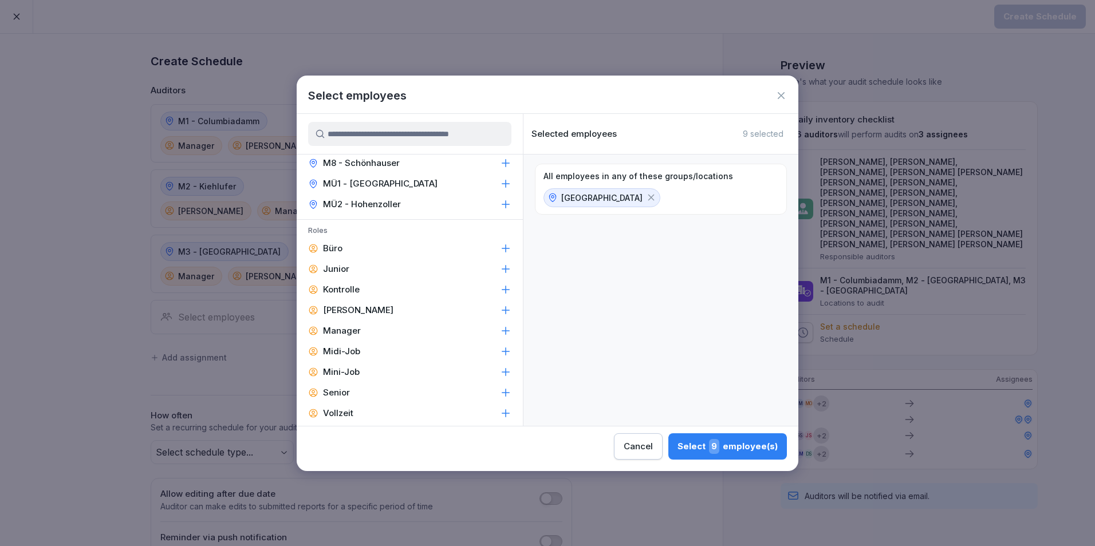
click at [345, 326] on p "Manager" at bounding box center [342, 330] width 38 height 11
click at [344, 319] on div "Leiter" at bounding box center [410, 310] width 226 height 21
click at [711, 438] on button "Select 3 employee(s)" at bounding box center [728, 446] width 118 height 26
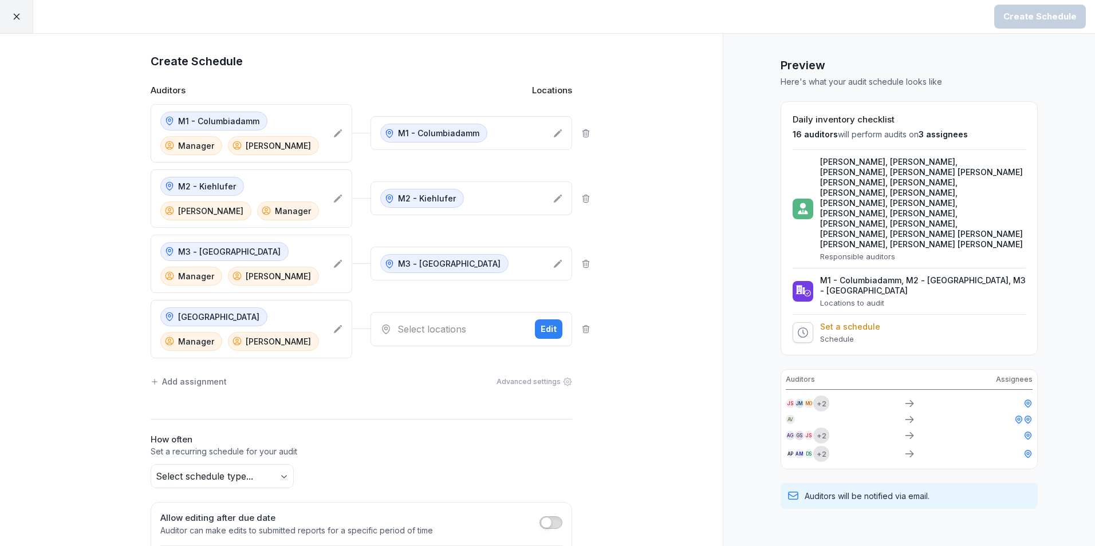
click at [552, 332] on div "Edit" at bounding box center [548, 329] width 16 height 13
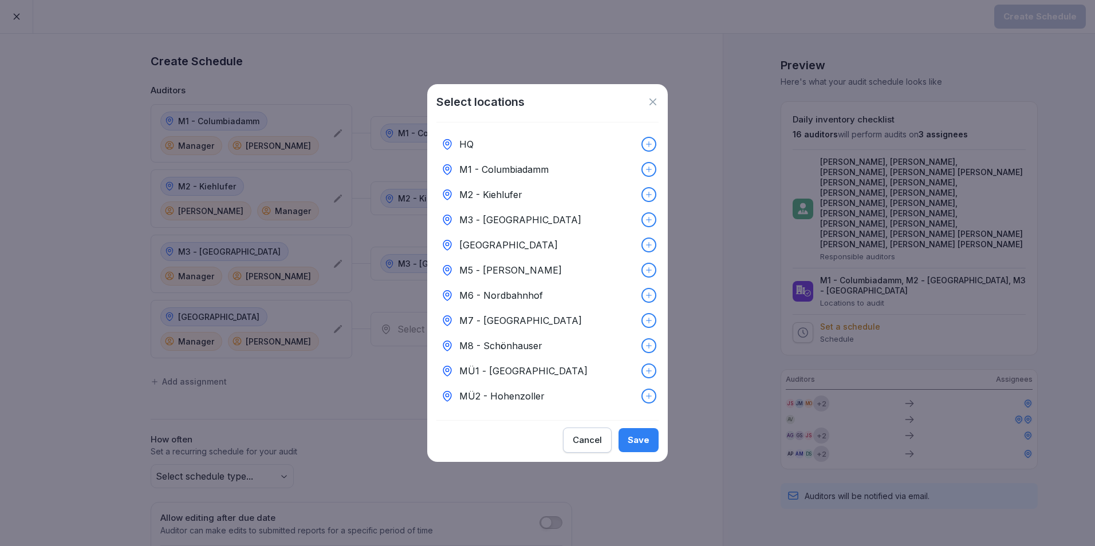
click at [480, 248] on div "[GEOGRAPHIC_DATA]" at bounding box center [547, 244] width 222 height 25
click at [638, 445] on div "Save" at bounding box center [638, 440] width 22 height 13
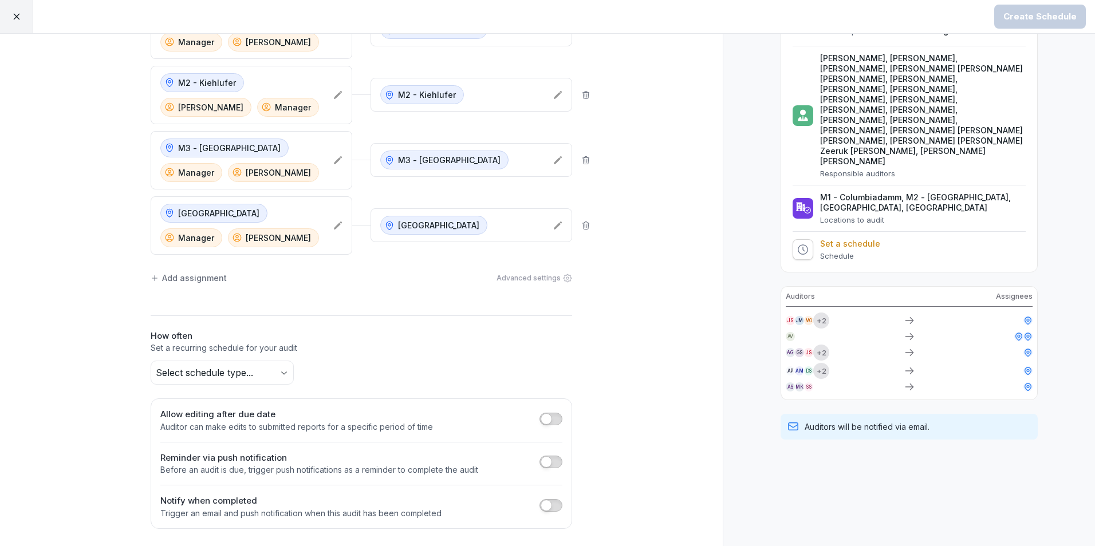
scroll to position [105, 0]
click at [174, 278] on div "Add assignment" at bounding box center [189, 277] width 76 height 12
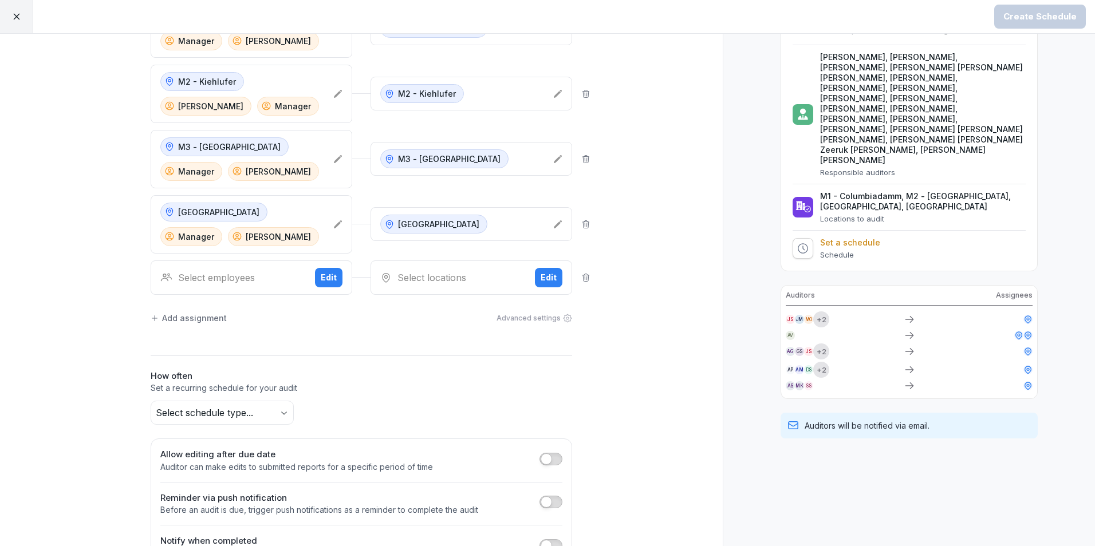
click at [330, 282] on div "Edit" at bounding box center [329, 277] width 16 height 13
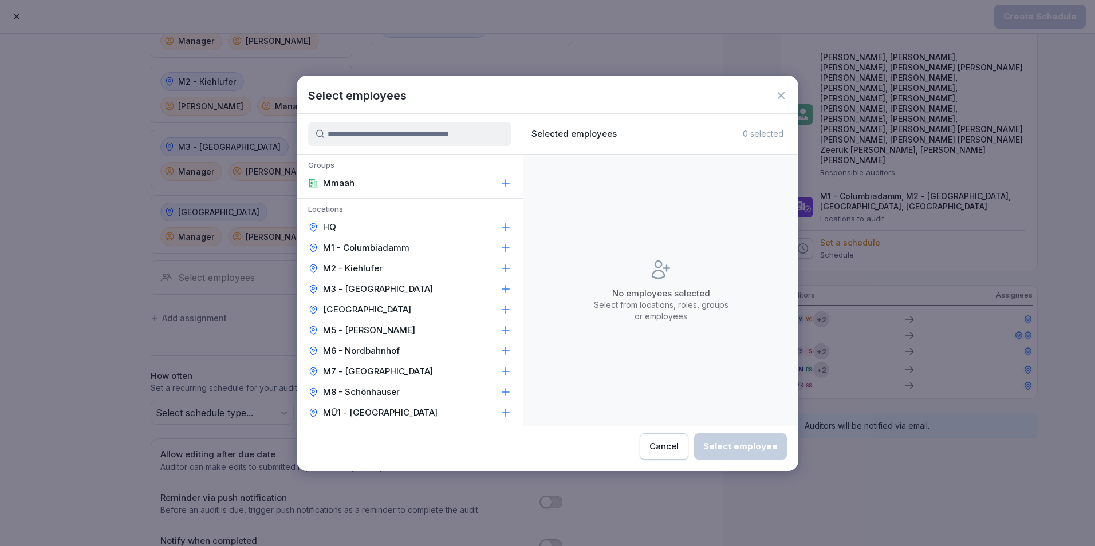
click at [364, 330] on p "M5 - [PERSON_NAME]" at bounding box center [369, 330] width 92 height 11
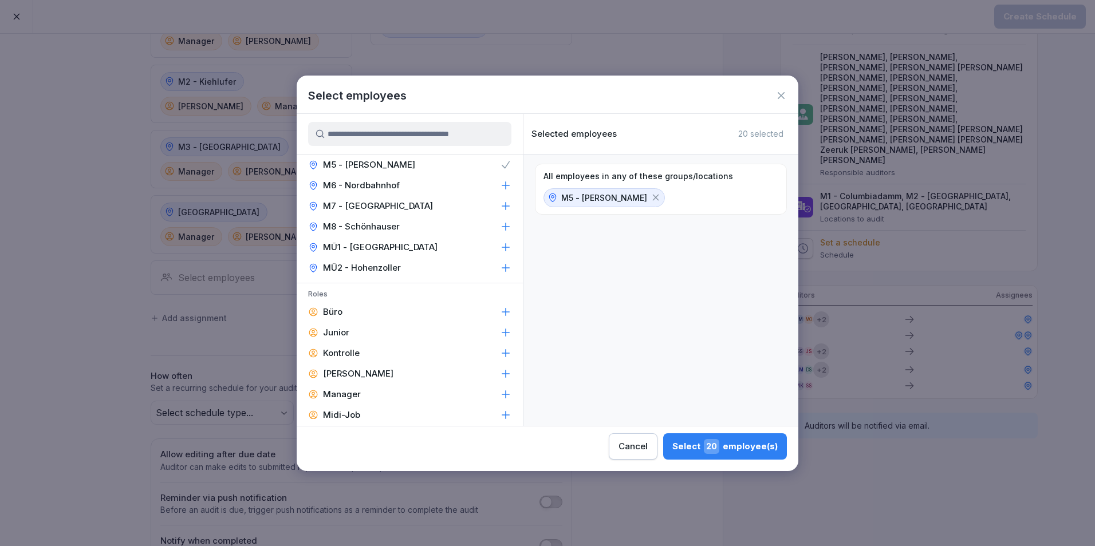
scroll to position [172, 0]
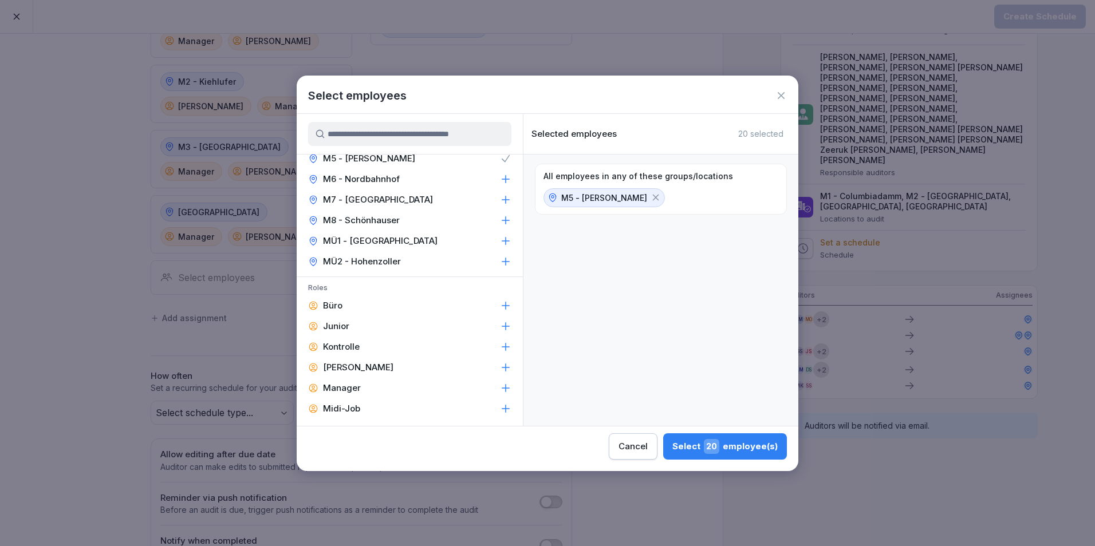
click at [353, 365] on div "Leiter" at bounding box center [410, 367] width 226 height 21
click at [352, 382] on p "Manager" at bounding box center [342, 387] width 38 height 11
click at [692, 456] on button "Select 6 employee(s)" at bounding box center [727, 446] width 119 height 26
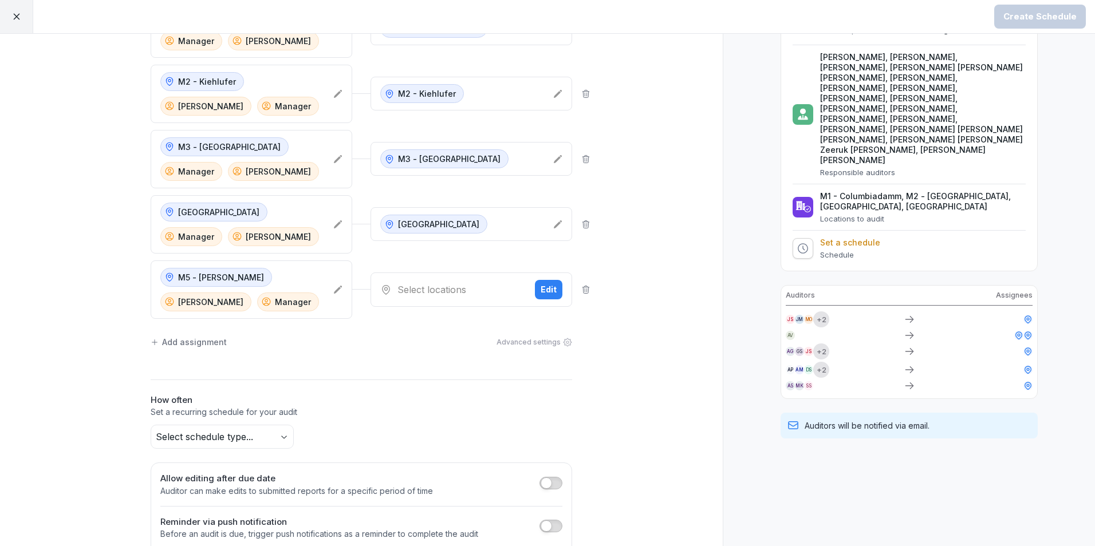
click at [551, 291] on div "Edit" at bounding box center [548, 289] width 16 height 13
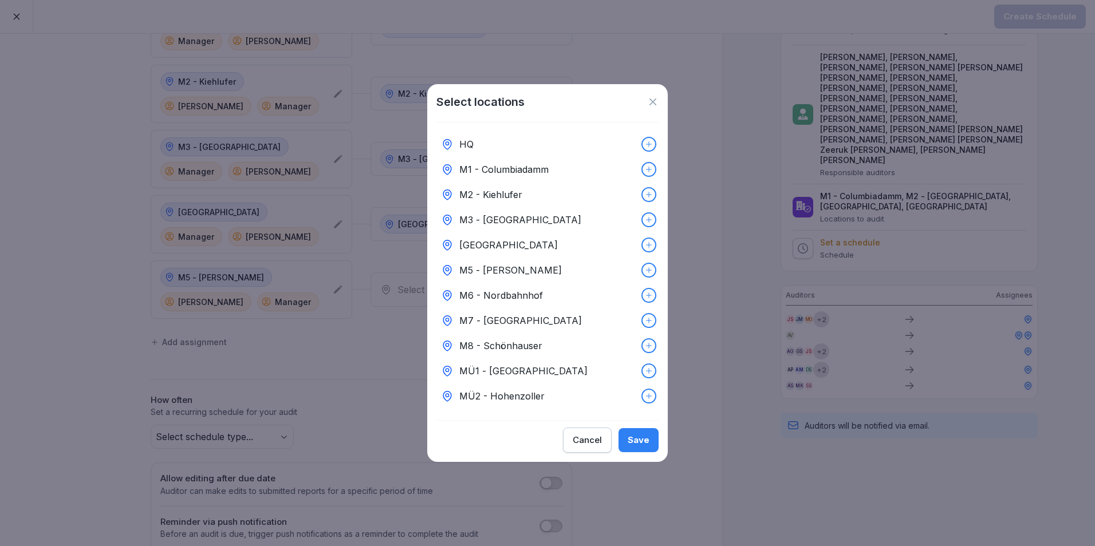
click at [481, 270] on p "M5 - [PERSON_NAME]" at bounding box center [510, 270] width 102 height 14
click at [626, 444] on button "Save" at bounding box center [638, 440] width 40 height 24
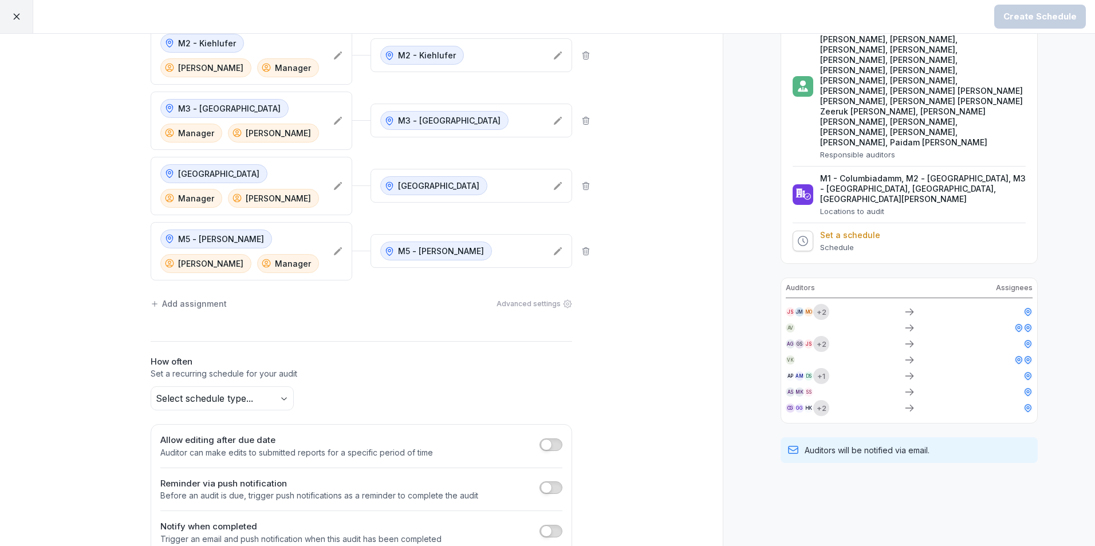
scroll to position [162, 0]
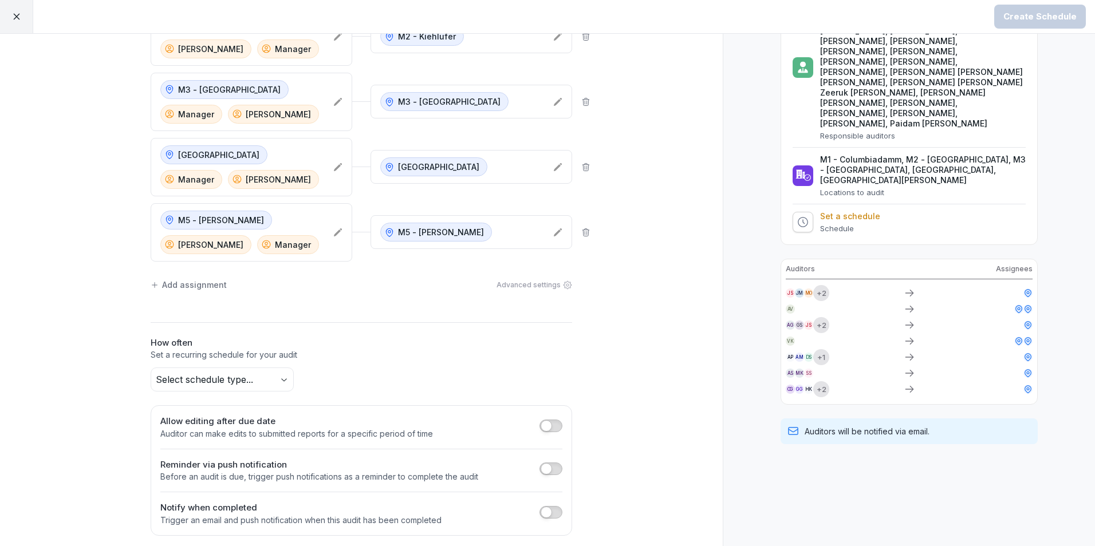
click at [197, 286] on div "Add assignment" at bounding box center [189, 285] width 76 height 12
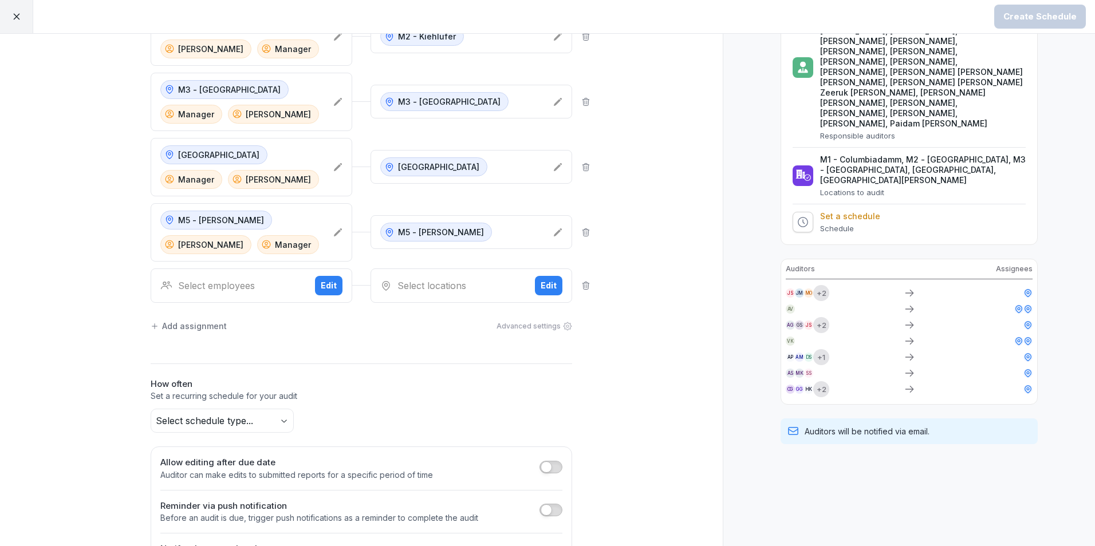
click at [328, 282] on div "Edit" at bounding box center [329, 285] width 16 height 13
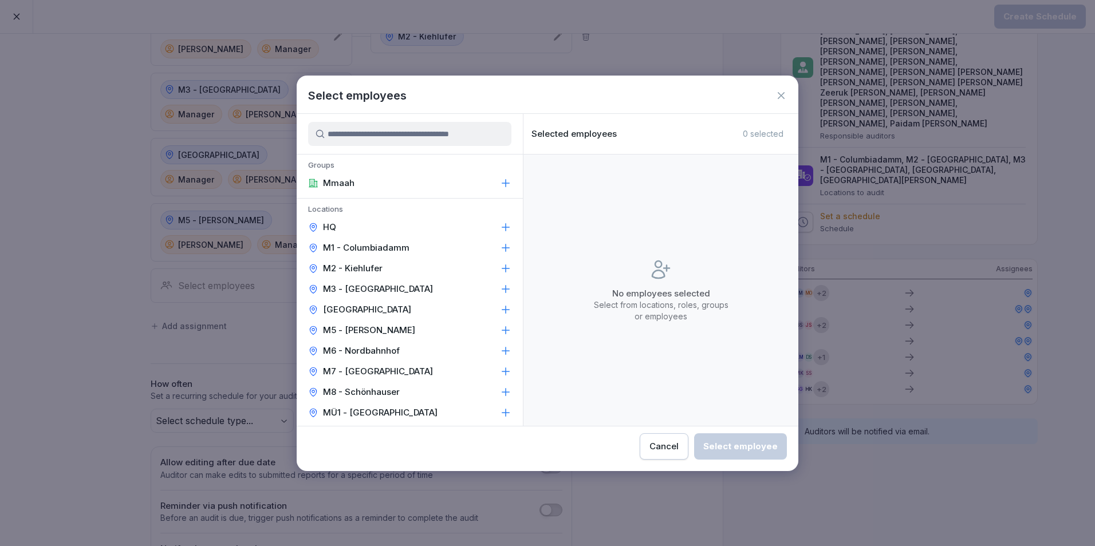
click at [347, 348] on p "M6 - Nordbahnhof" at bounding box center [361, 350] width 77 height 11
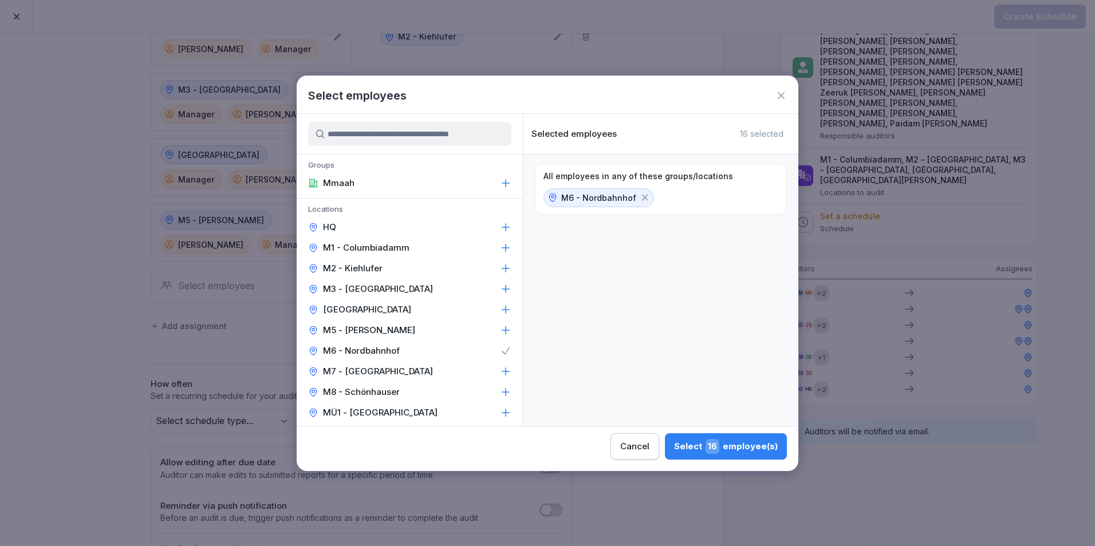
scroll to position [229, 0]
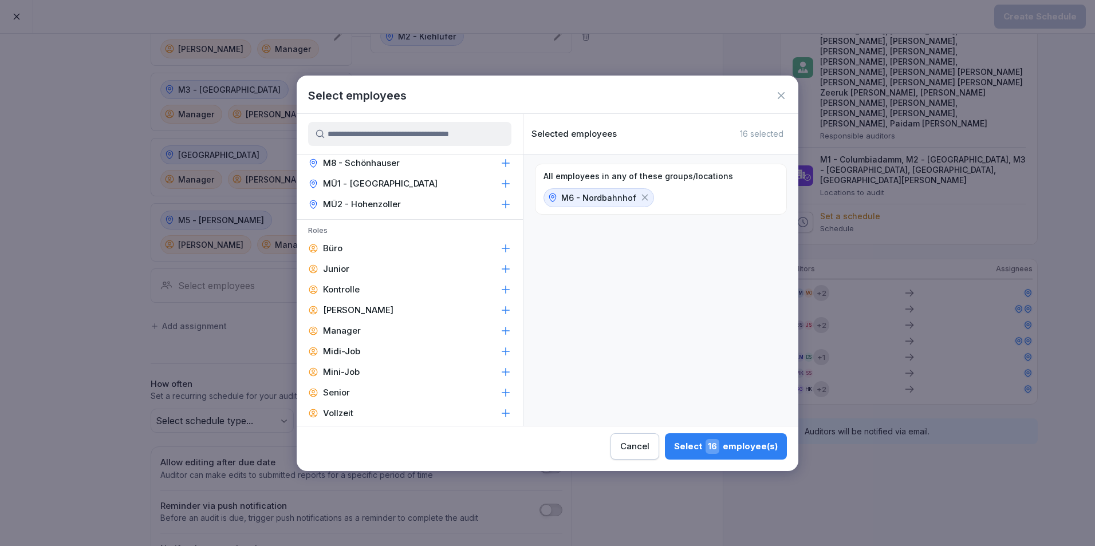
click at [343, 335] on p "Manager" at bounding box center [342, 330] width 38 height 11
click at [343, 309] on p "Leiter" at bounding box center [358, 310] width 70 height 11
click at [699, 449] on div "Select 4 employee(s)" at bounding box center [727, 446] width 100 height 15
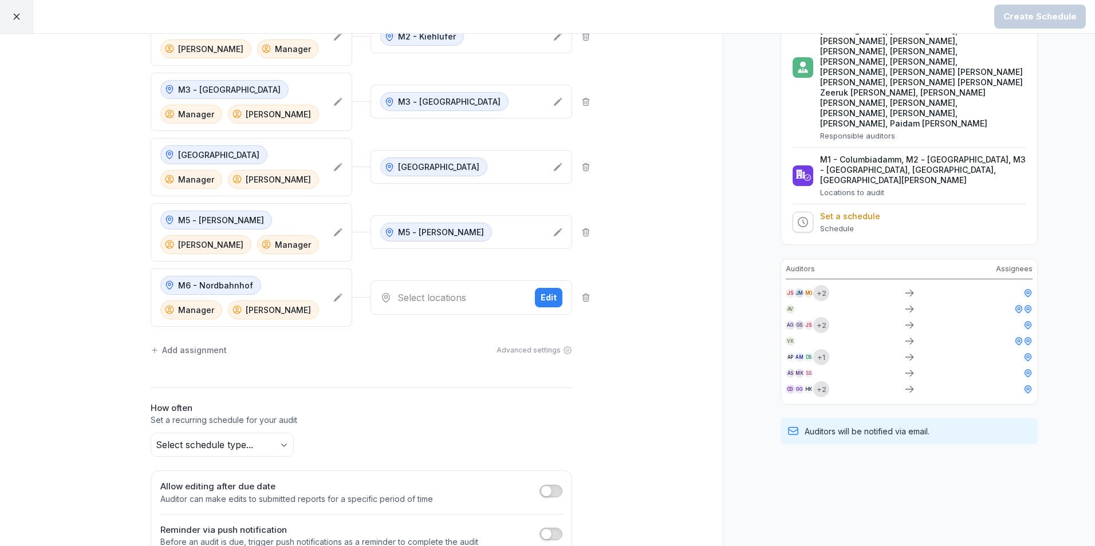
click at [551, 306] on button "Edit" at bounding box center [548, 297] width 27 height 19
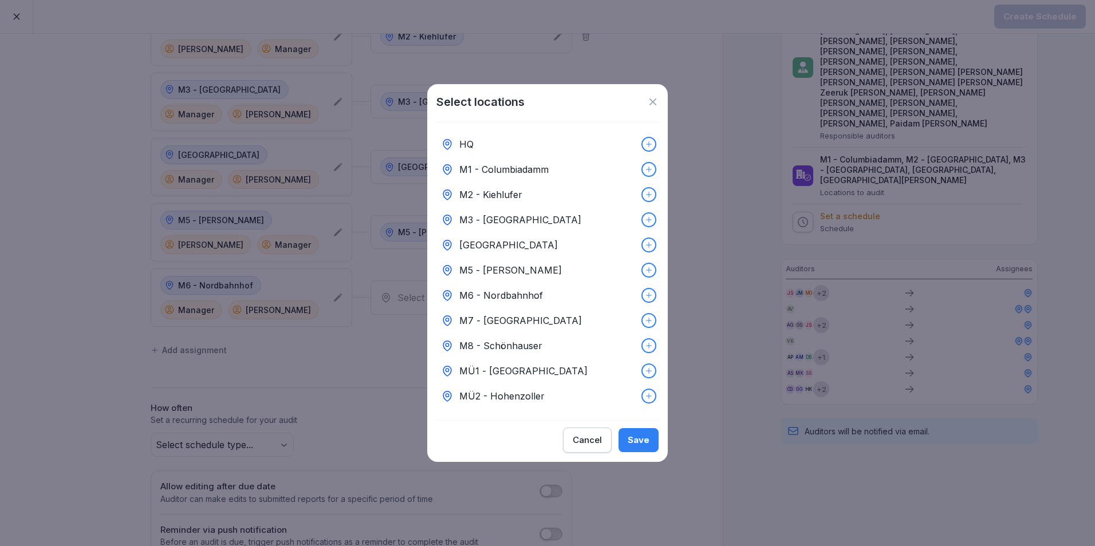
click at [509, 294] on p "M6 - Nordbahnhof" at bounding box center [501, 296] width 84 height 14
click at [628, 445] on button "Save" at bounding box center [638, 440] width 40 height 24
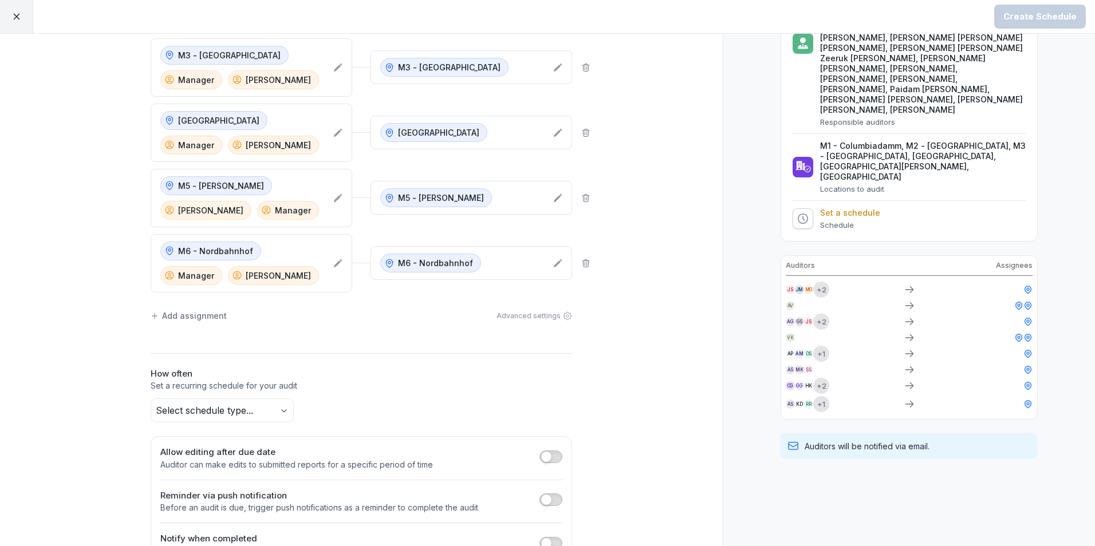
scroll to position [235, 0]
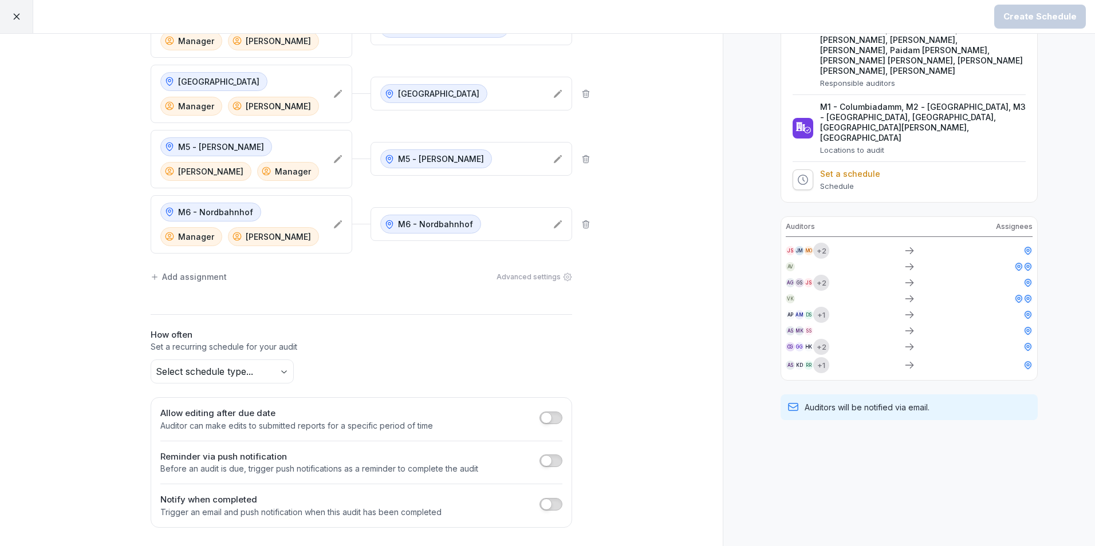
click at [211, 277] on div "Add assignment" at bounding box center [189, 277] width 76 height 12
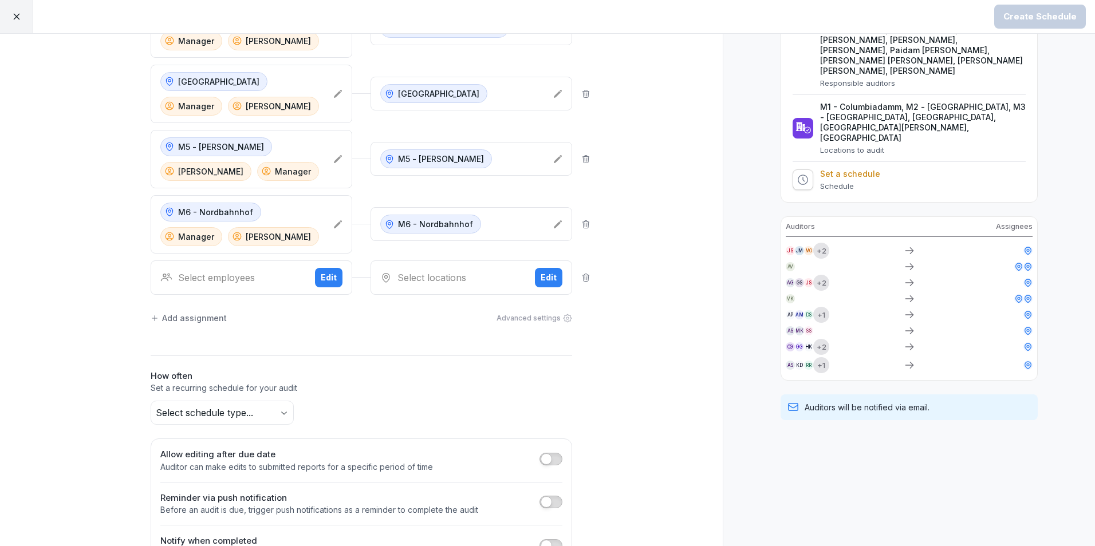
click at [331, 273] on div "Edit" at bounding box center [329, 277] width 16 height 13
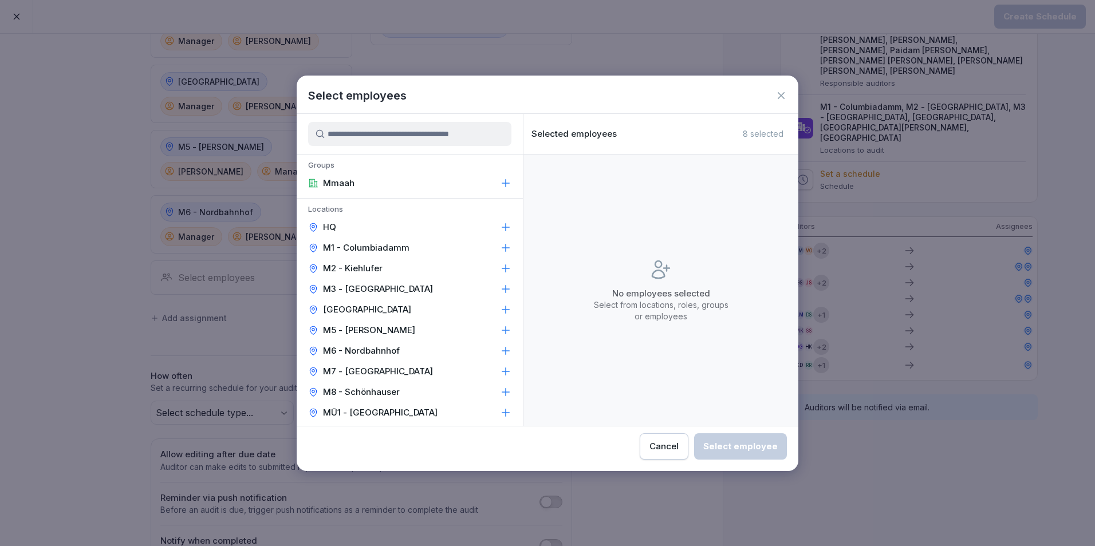
click at [374, 366] on p "M7 - [GEOGRAPHIC_DATA]" at bounding box center [378, 371] width 110 height 11
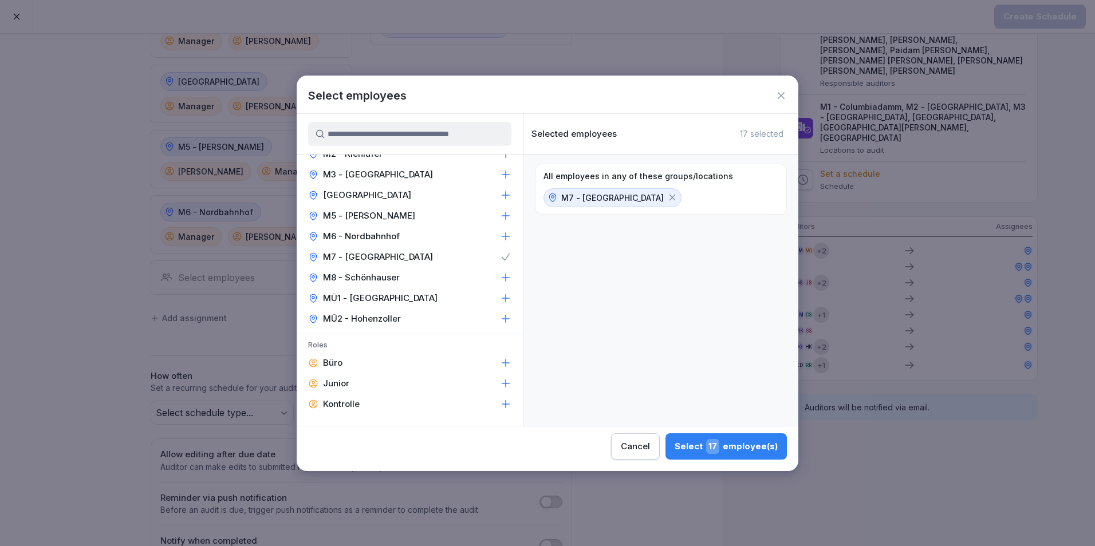
scroll to position [229, 0]
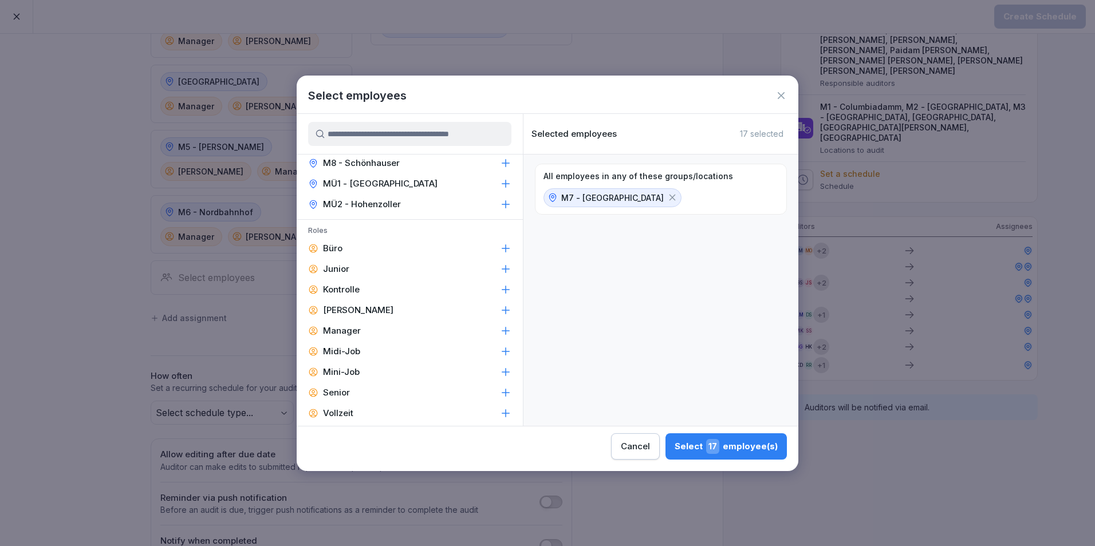
click at [347, 326] on p "Manager" at bounding box center [342, 330] width 38 height 11
click at [347, 317] on div "Leiter" at bounding box center [410, 310] width 226 height 21
click at [738, 439] on div "Select 4 employee(s)" at bounding box center [727, 446] width 100 height 15
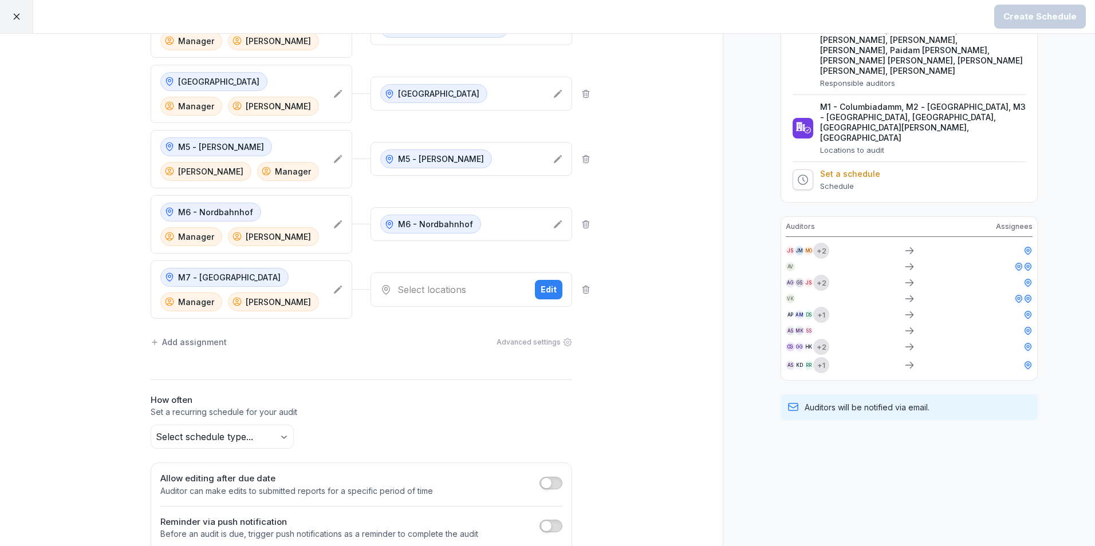
click at [553, 289] on button "Edit" at bounding box center [548, 289] width 27 height 19
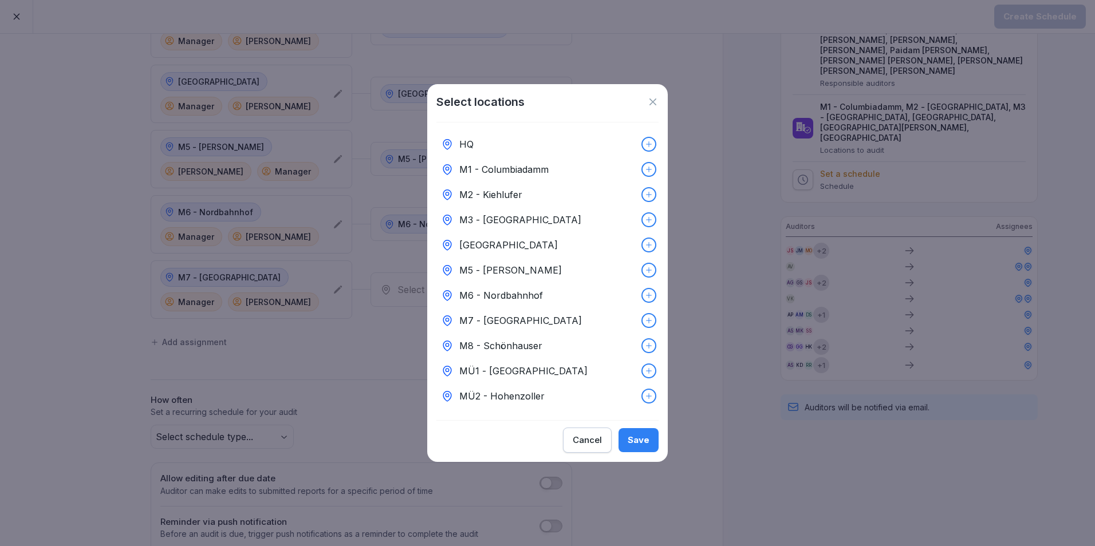
click at [508, 315] on p "M7 - [GEOGRAPHIC_DATA]" at bounding box center [520, 321] width 123 height 14
click at [641, 441] on div "Save" at bounding box center [638, 440] width 22 height 13
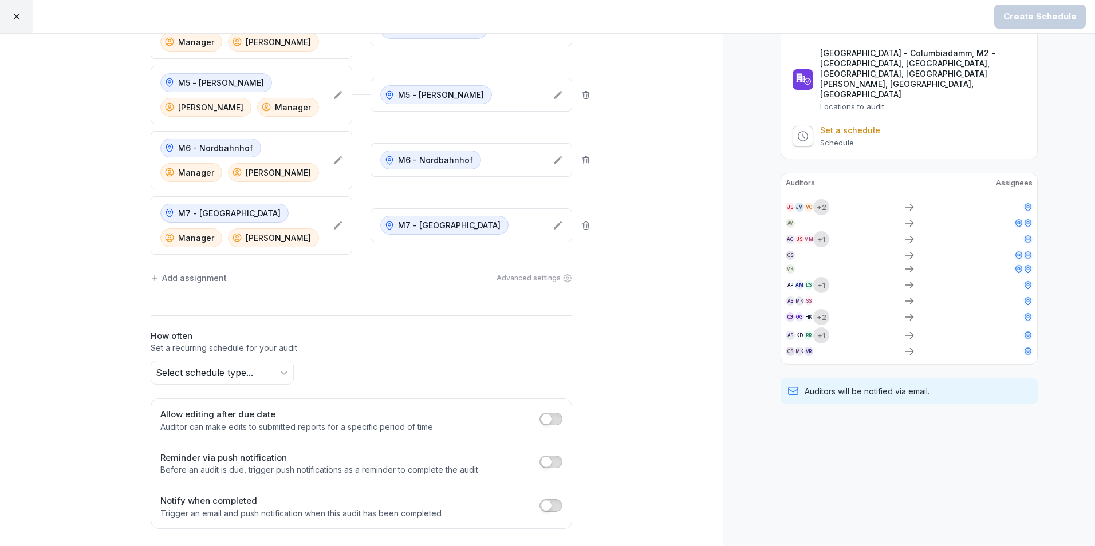
scroll to position [301, 0]
click at [186, 275] on div "Add assignment" at bounding box center [189, 277] width 76 height 12
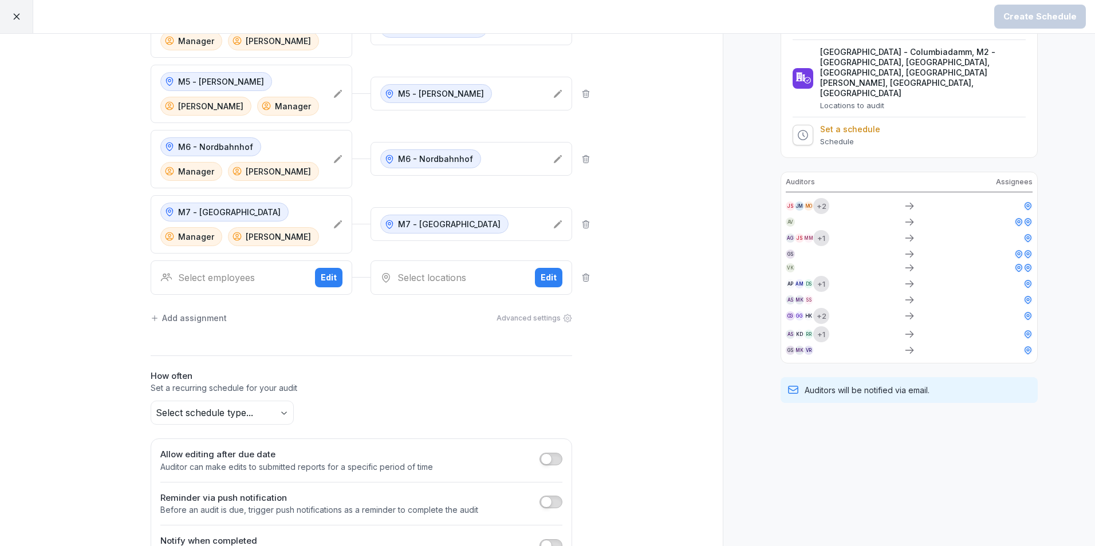
click at [332, 279] on div "Edit" at bounding box center [329, 277] width 16 height 13
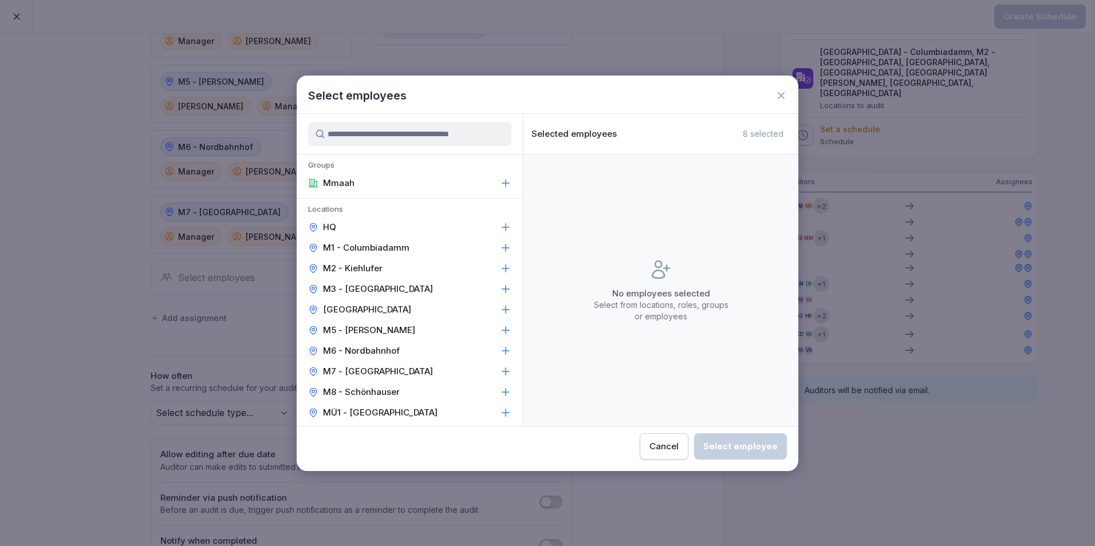
click at [358, 386] on p "M8 - Schönhauser" at bounding box center [361, 391] width 77 height 11
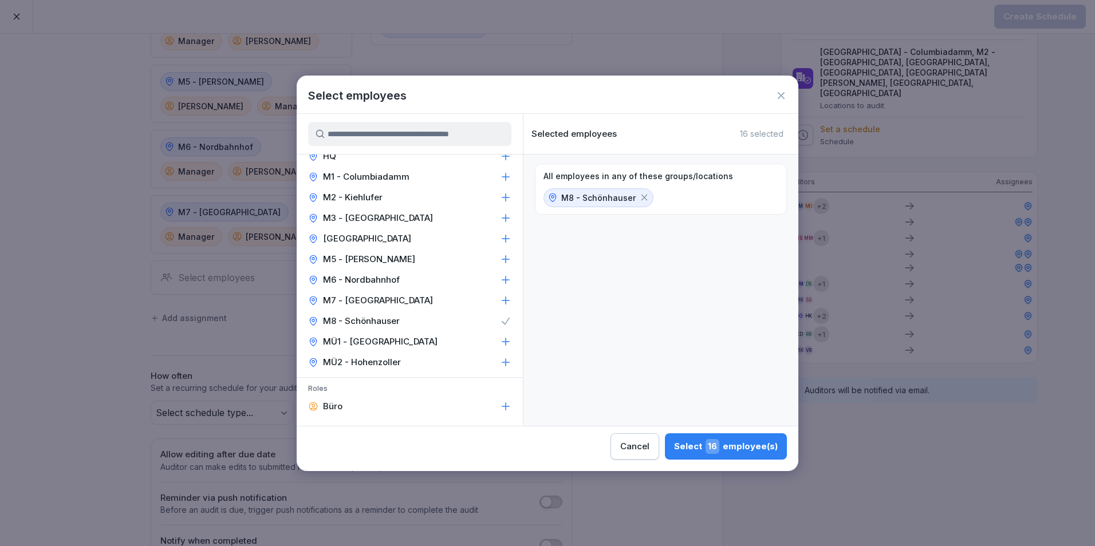
scroll to position [172, 0]
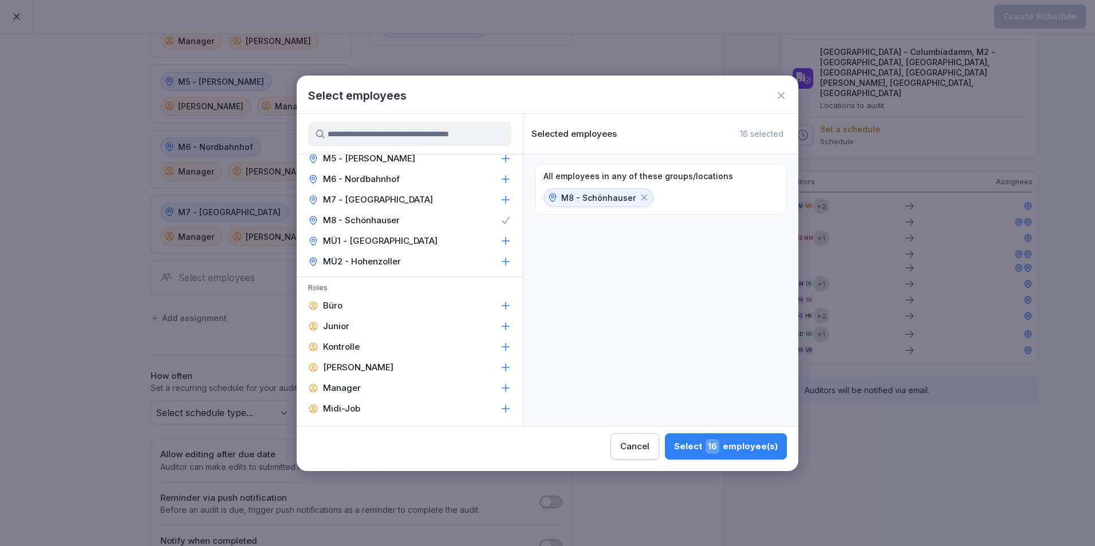
click at [362, 369] on div "Leiter" at bounding box center [410, 367] width 226 height 21
click at [366, 382] on div "Manager" at bounding box center [410, 388] width 226 height 21
click at [708, 451] on div "Select 5 employee(s)" at bounding box center [728, 446] width 100 height 15
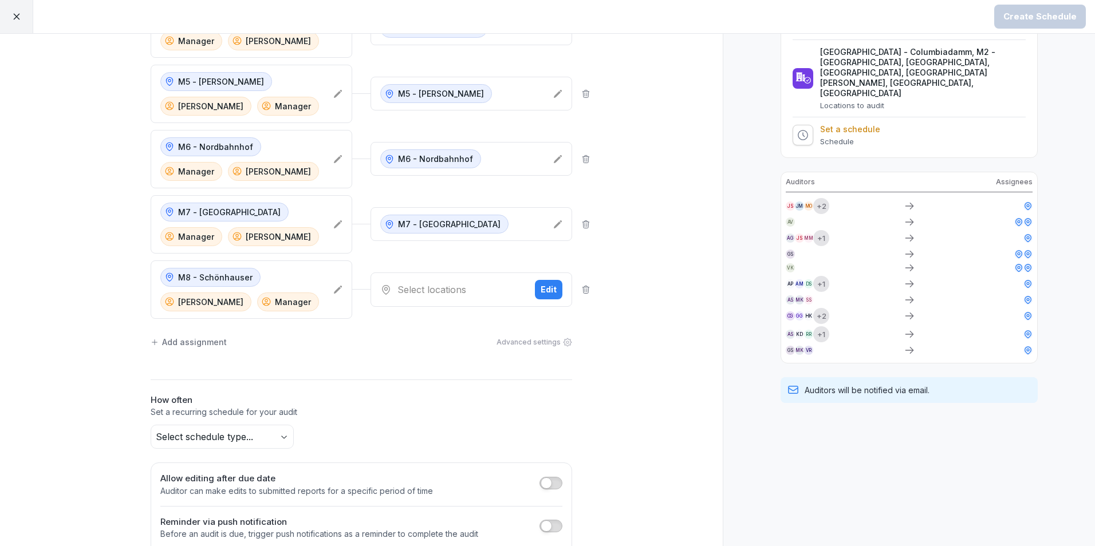
click at [541, 295] on div "Edit" at bounding box center [548, 289] width 16 height 13
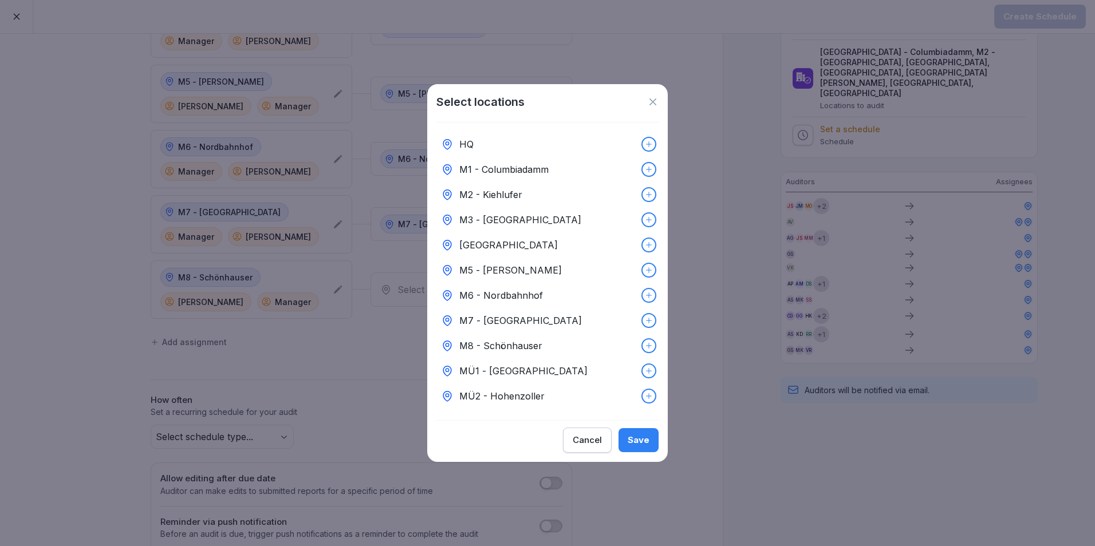
click at [486, 342] on p "M8 - Schönhauser" at bounding box center [500, 346] width 83 height 14
click at [631, 443] on div "Save" at bounding box center [638, 440] width 22 height 13
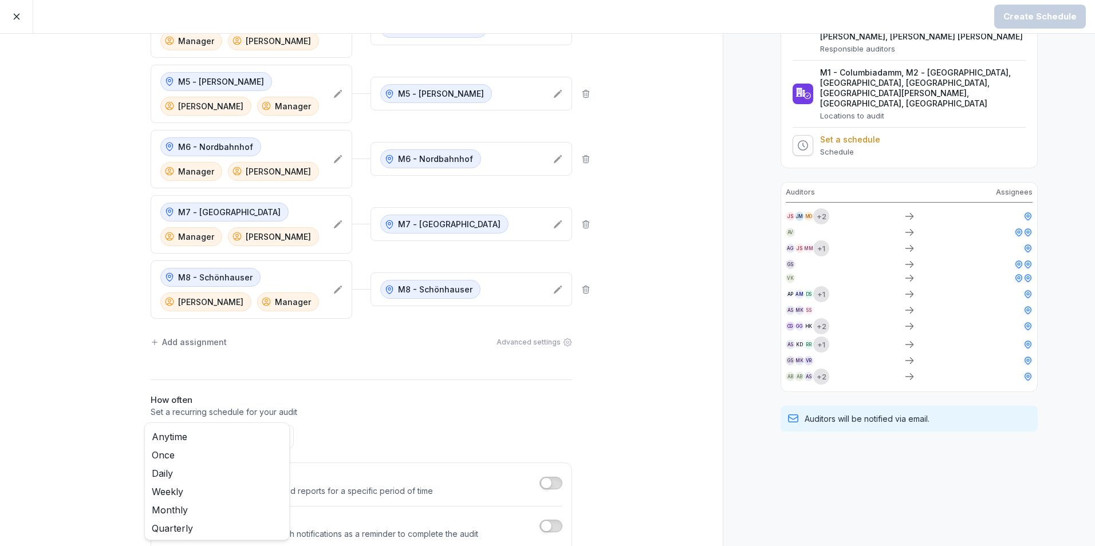
click at [275, 437] on body "Create Schedule Create Schedule Auditors Locations M1 - Columbiadamm Manager Le…" at bounding box center [547, 273] width 1095 height 546
click at [205, 427] on div "Anytime Once Daily Weekly Monthly Quarterly Yearly" at bounding box center [216, 481] width 145 height 118
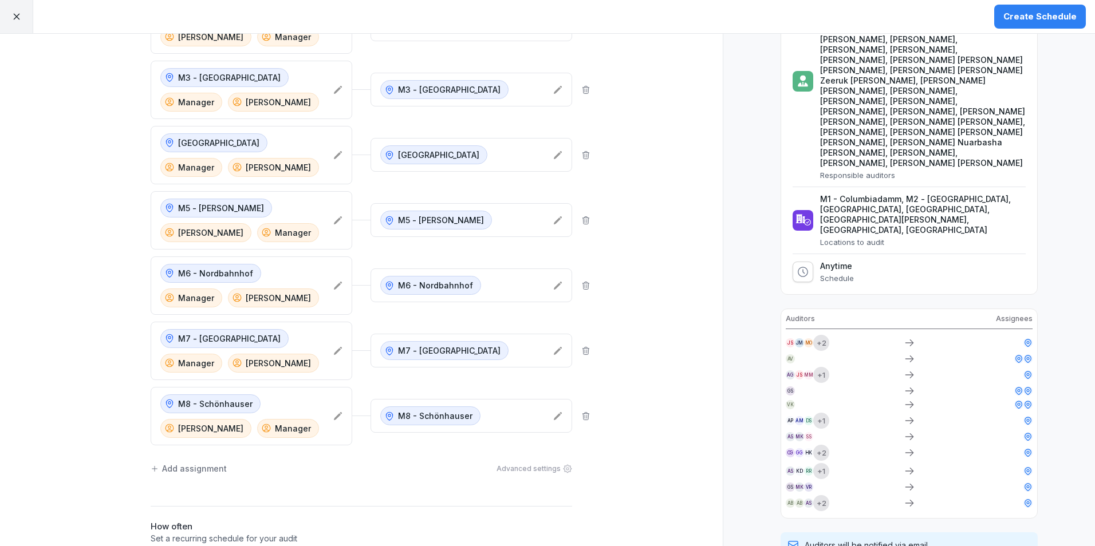
scroll to position [14, 0]
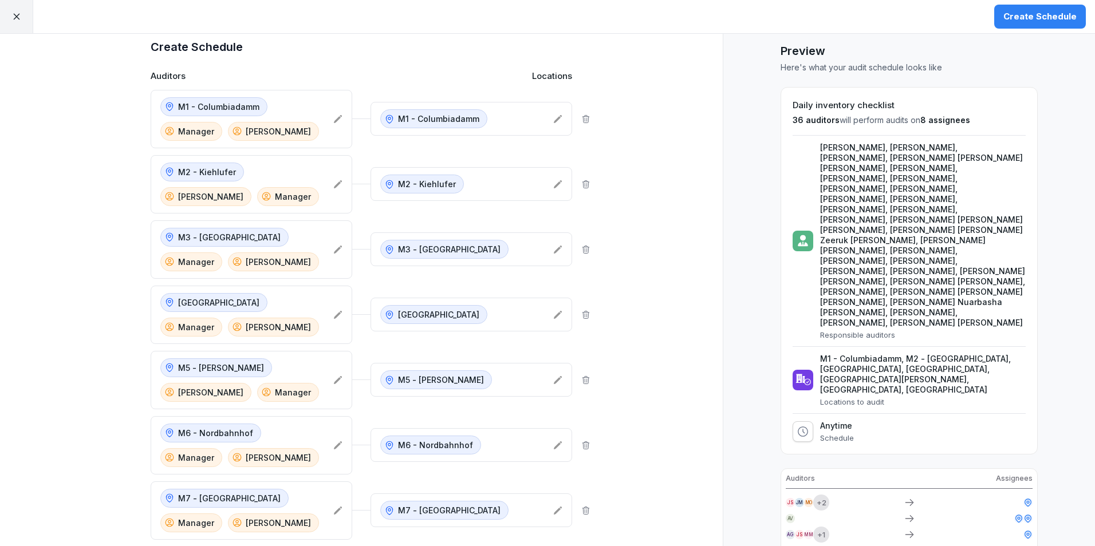
click at [1016, 515] on icon at bounding box center [1019, 518] width 6 height 7
click at [809, 468] on div "AV Anwar Vemula AV Anwar Vemula" at bounding box center [820, 479] width 86 height 25
click at [807, 475] on p "[PERSON_NAME]" at bounding box center [827, 479] width 56 height 10
click at [1033, 14] on div "Create Schedule" at bounding box center [1039, 16] width 73 height 13
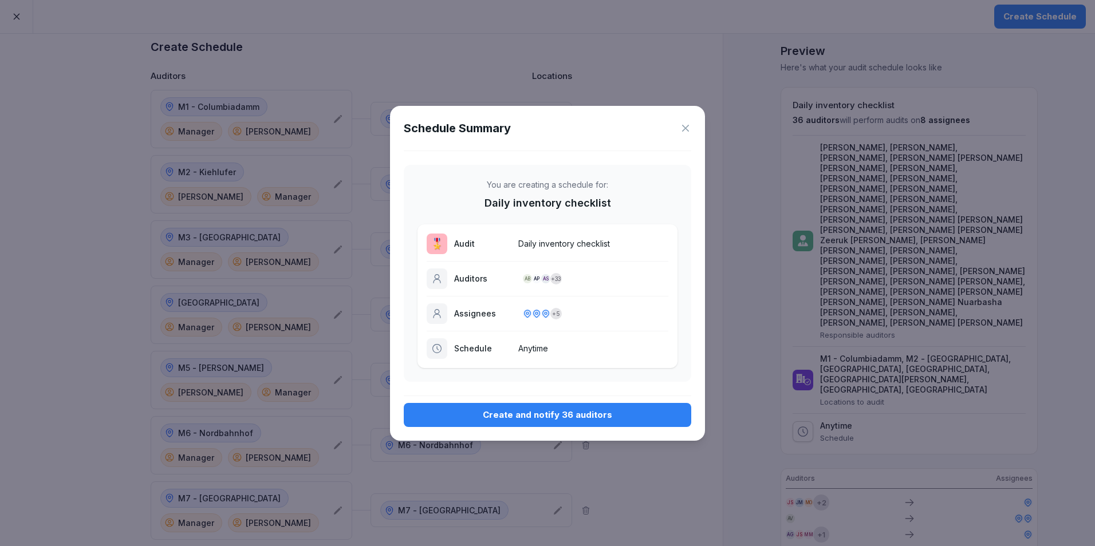
click at [556, 403] on button "Create and notify 36 auditors" at bounding box center [547, 415] width 287 height 24
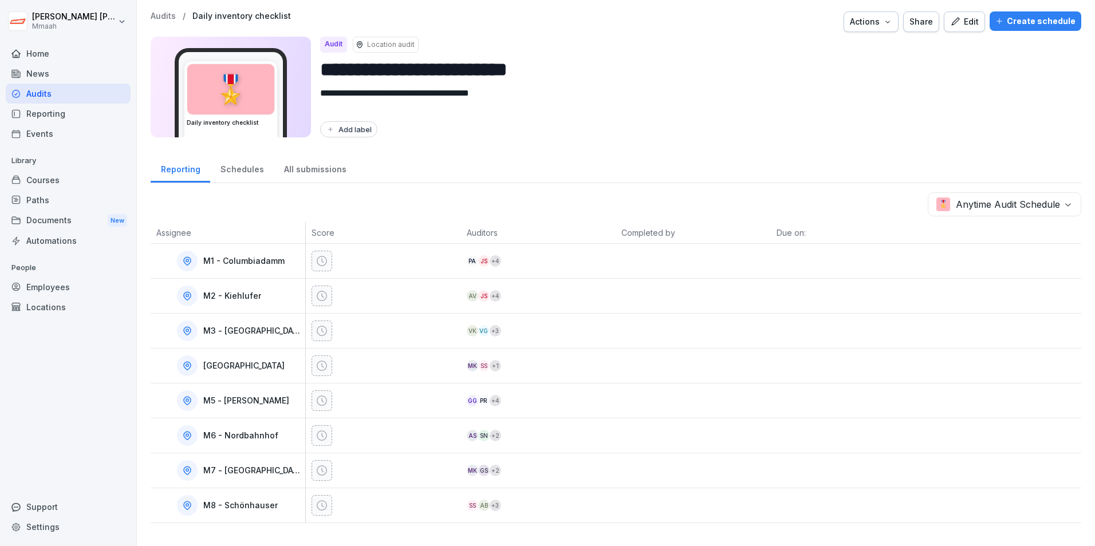
click at [66, 88] on div "Audits" at bounding box center [68, 94] width 125 height 20
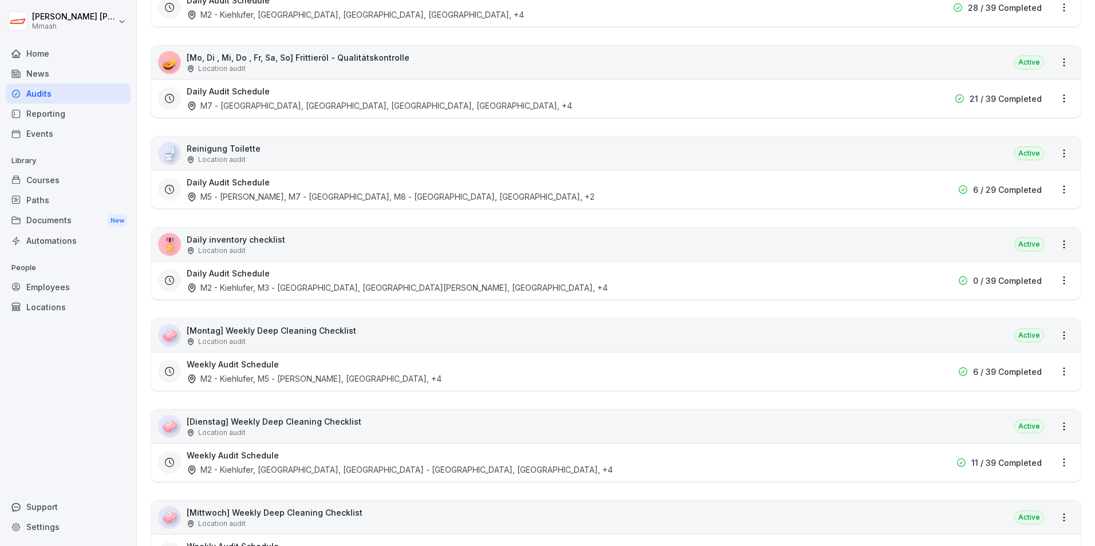
scroll to position [343, 0]
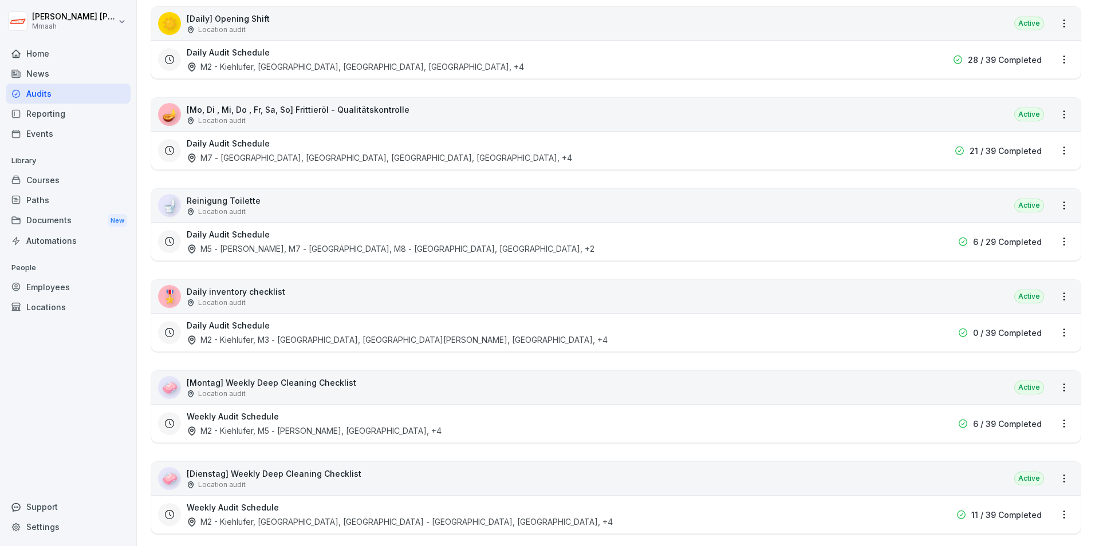
click at [1053, 337] on html "Rakshit Rakshit Mmaah Home News Audits Reporting Events Library Courses Paths D…" at bounding box center [547, 273] width 1095 height 546
click at [1023, 412] on div "Delete Audit Schedule" at bounding box center [1006, 410] width 114 height 19
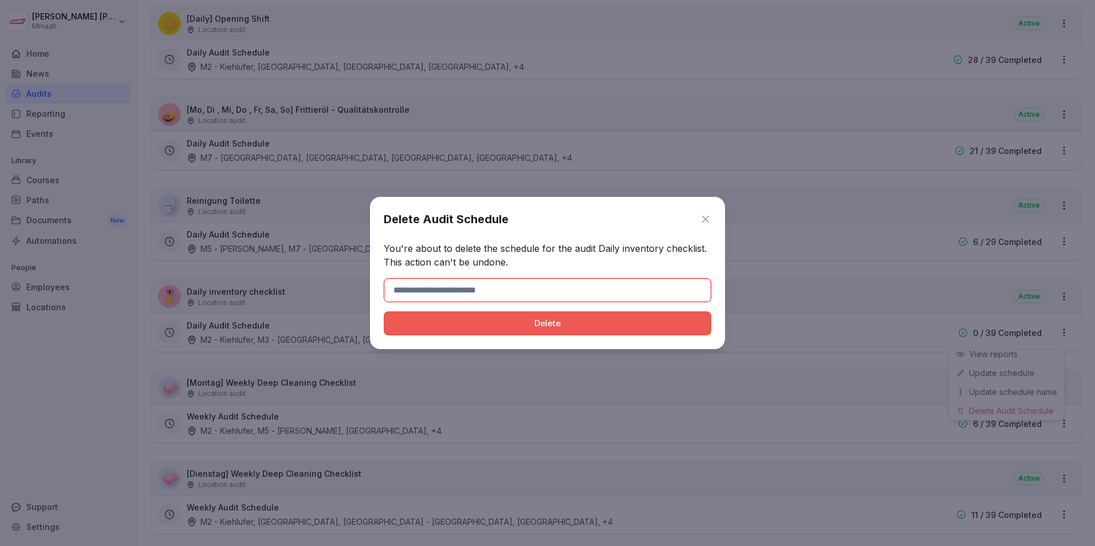
click at [488, 290] on input at bounding box center [547, 290] width 327 height 24
type input "******"
click at [436, 330] on button "Delete" at bounding box center [547, 323] width 327 height 24
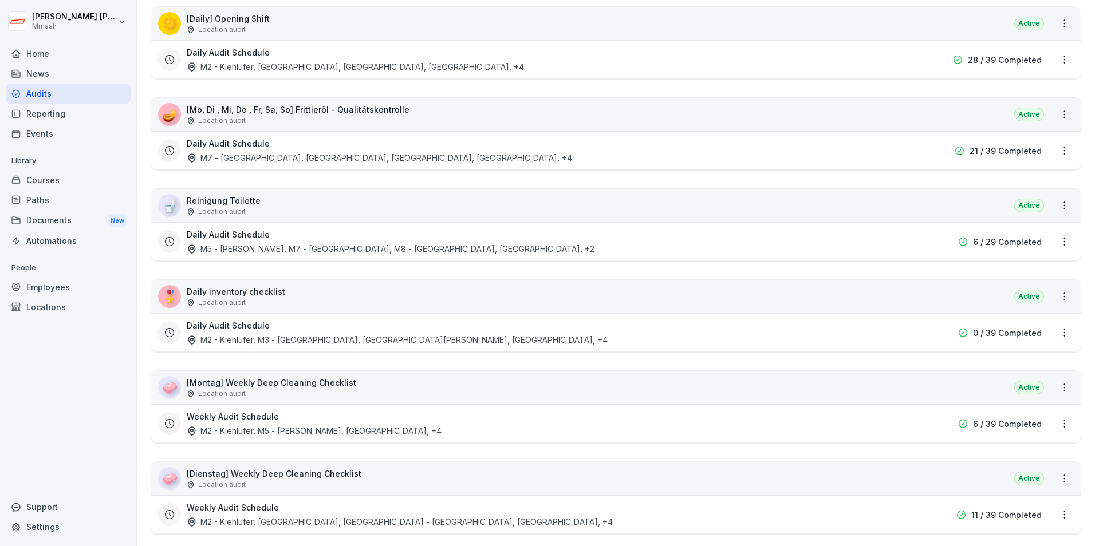
click at [100, 382] on html "Rakshit Rakshit Mmaah Home News Audits Reporting Events Library Courses Paths D…" at bounding box center [547, 273] width 1095 height 546
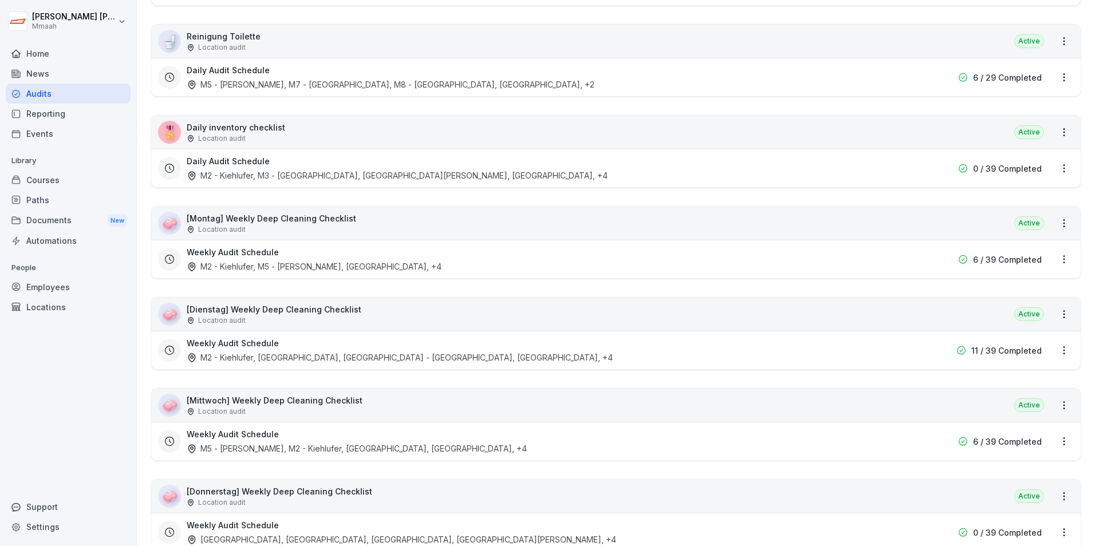
scroll to position [515, 0]
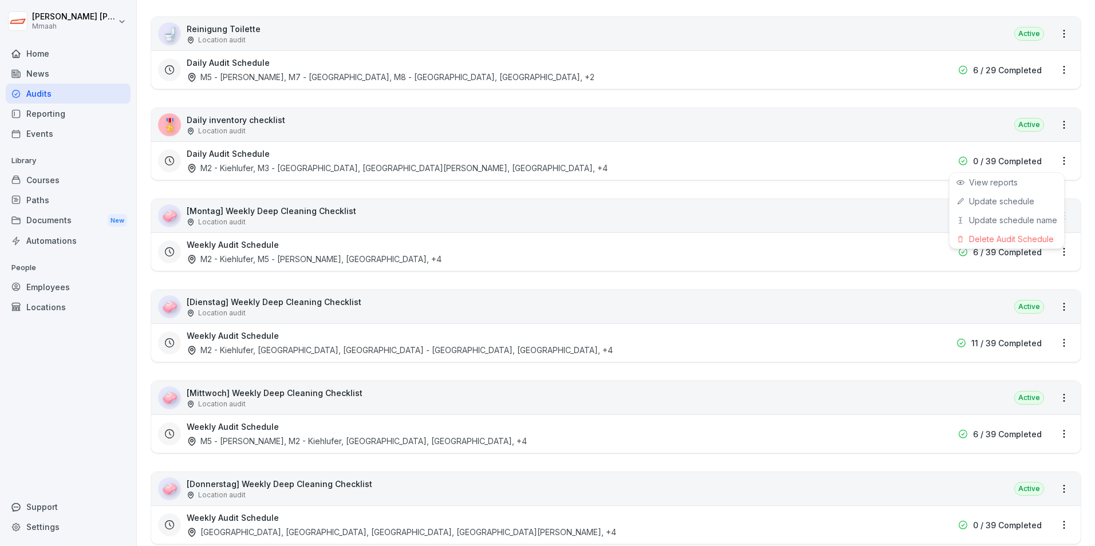
click at [1056, 161] on html "[PERSON_NAME] Mmaah Home News Audits Reporting Events Library Courses Paths Doc…" at bounding box center [547, 273] width 1095 height 546
click at [1032, 239] on div "Delete Audit Schedule" at bounding box center [1006, 239] width 114 height 19
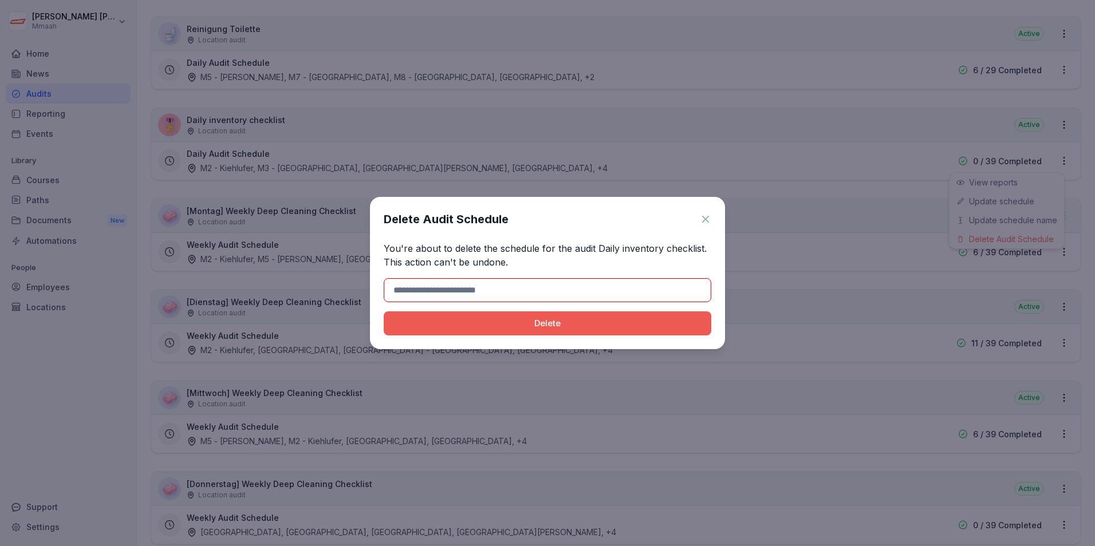
click at [536, 294] on input at bounding box center [547, 290] width 327 height 24
type input "******"
click at [464, 330] on button "Delete" at bounding box center [547, 323] width 327 height 24
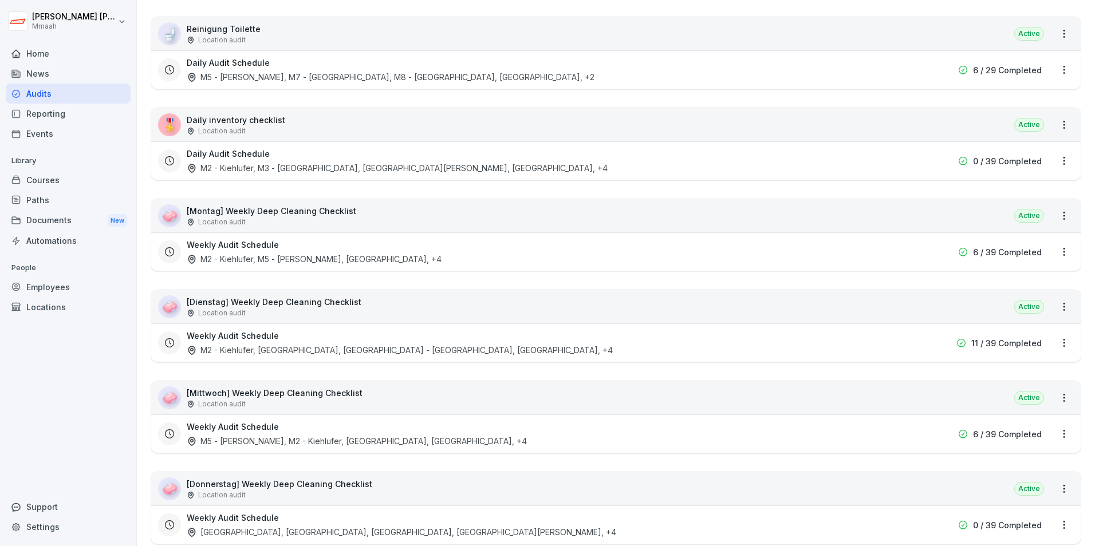
click at [530, 131] on html "Rakshit Rakshit Mmaah Home News Audits Reporting Events Library Courses Paths D…" at bounding box center [547, 273] width 1095 height 546
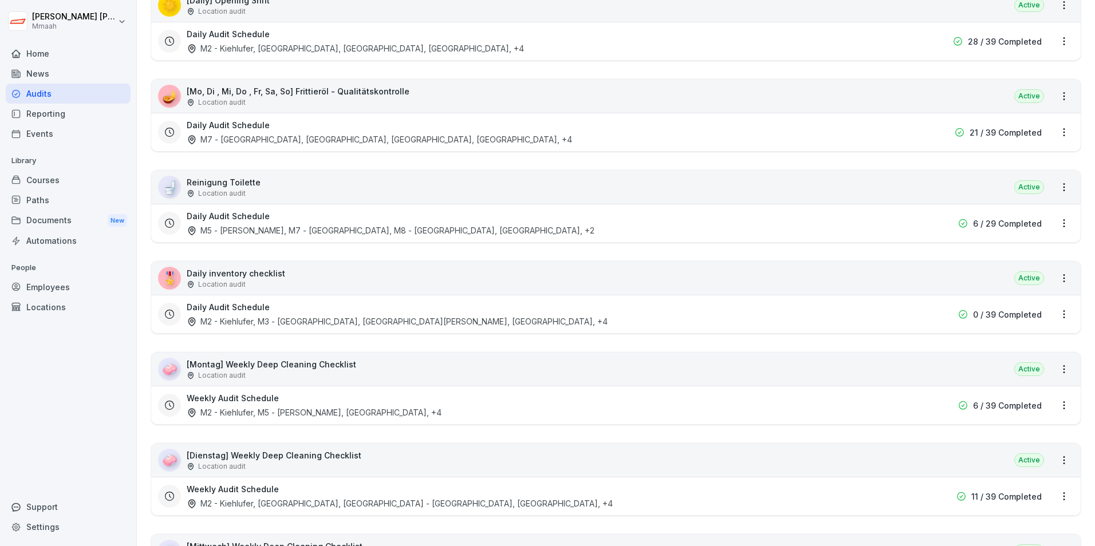
scroll to position [343, 0]
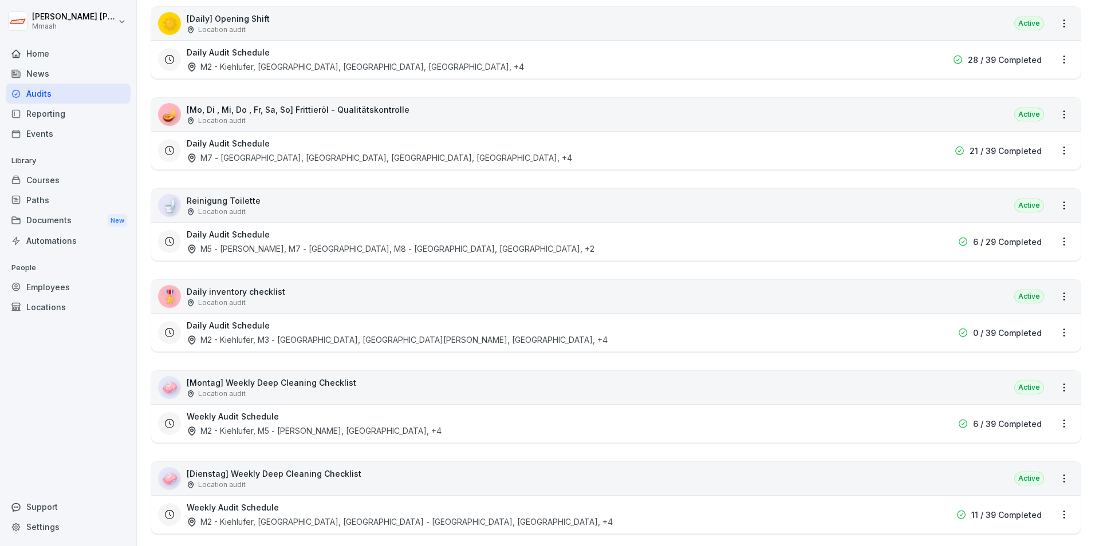
click at [1059, 336] on html "Rakshit Rakshit Mmaah Home News Audits Reporting Events Library Courses Paths D…" at bounding box center [547, 273] width 1095 height 546
click at [993, 414] on div "Delete Audit Schedule" at bounding box center [1006, 410] width 114 height 19
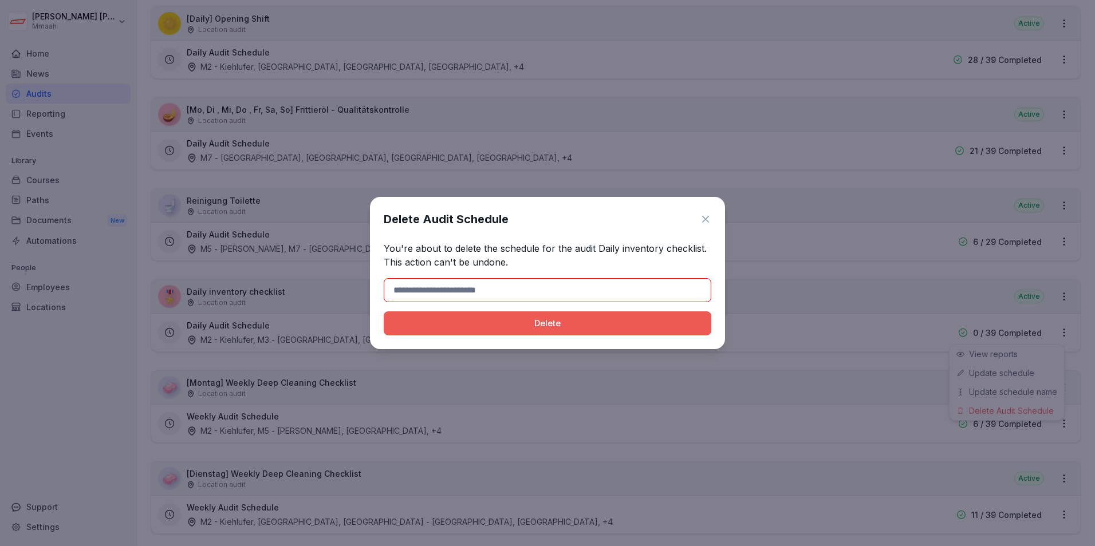
click at [448, 294] on input at bounding box center [547, 290] width 327 height 24
type input "******"
click at [441, 331] on button "Delete" at bounding box center [547, 323] width 327 height 24
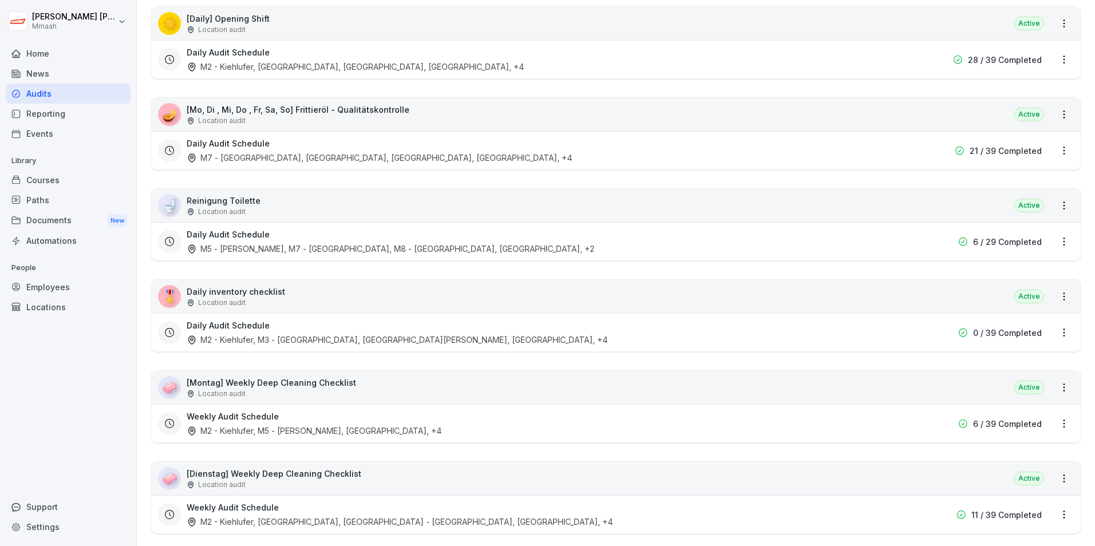
click at [851, 324] on html "Rakshit Rakshit Mmaah Home News Audits Reporting Events Library Courses Paths D…" at bounding box center [547, 273] width 1095 height 546
click at [1052, 331] on html "Rakshit Rakshit Mmaah Home News Audits Reporting Events Library Courses Paths D…" at bounding box center [547, 273] width 1095 height 546
click at [1032, 412] on div "Delete Audit Schedule" at bounding box center [1006, 410] width 114 height 19
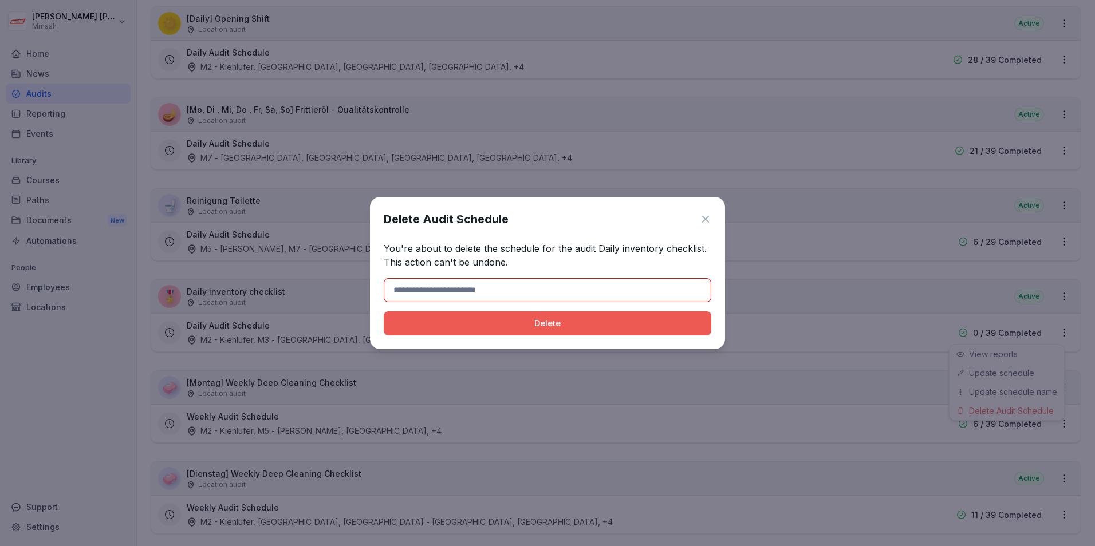
click at [427, 291] on input at bounding box center [547, 290] width 327 height 24
type input "******"
click at [436, 326] on div "Delete" at bounding box center [547, 323] width 309 height 13
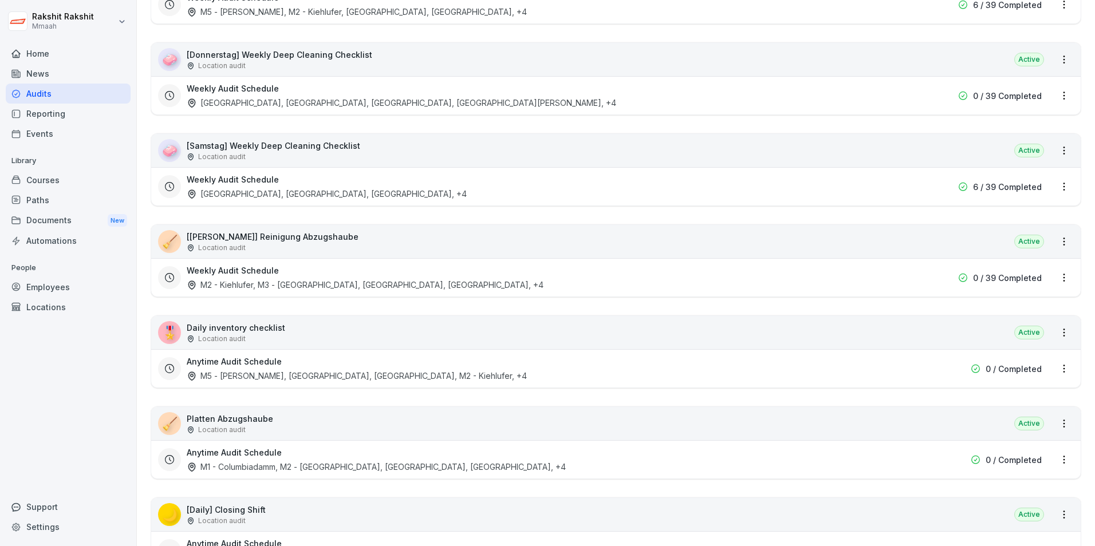
scroll to position [916, 0]
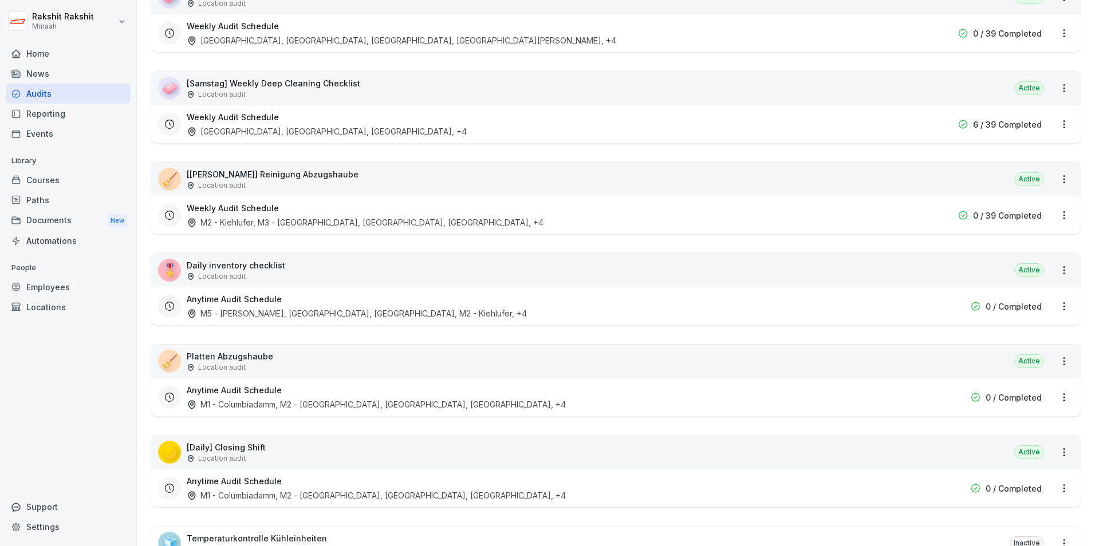
click at [342, 101] on div "🧼 [Samstag] Weekly Deep Cleaning Checklist Location audit Active" at bounding box center [615, 88] width 929 height 33
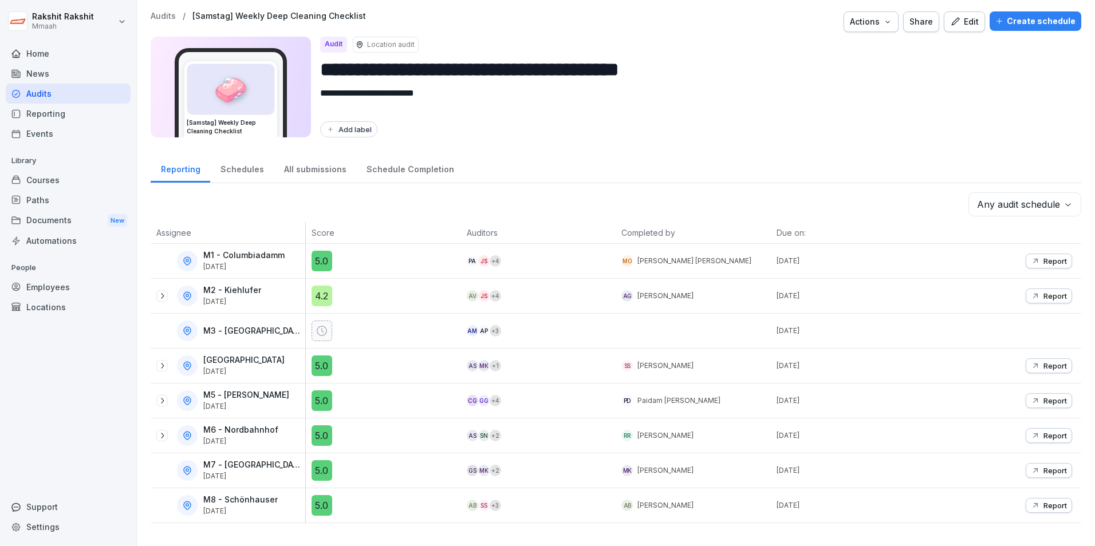
click at [965, 27] on div "Edit" at bounding box center [964, 21] width 29 height 13
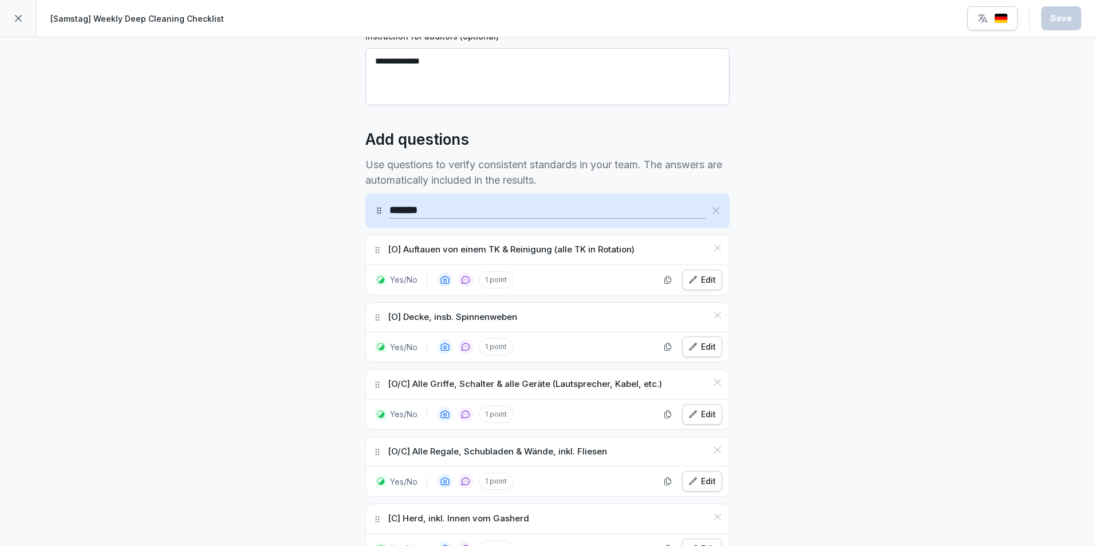
scroll to position [343, 0]
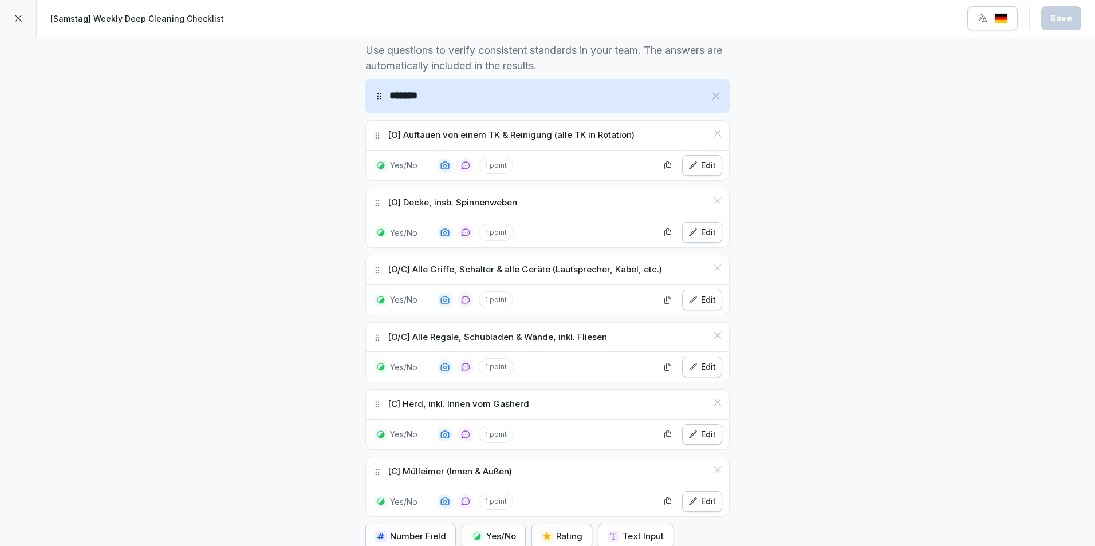
click at [17, 16] on icon at bounding box center [18, 18] width 9 height 9
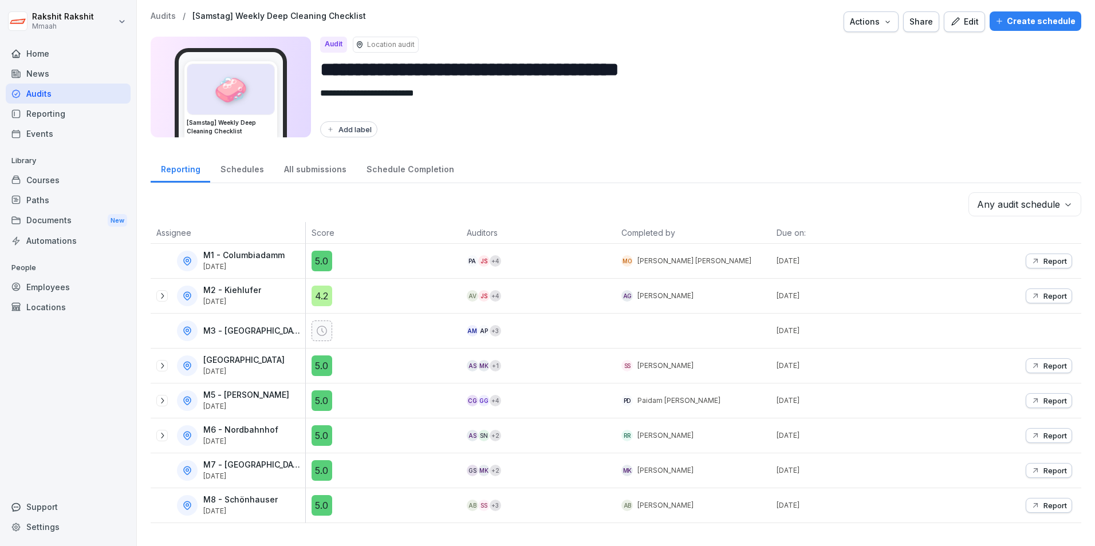
click at [63, 95] on div "Audits" at bounding box center [68, 94] width 125 height 20
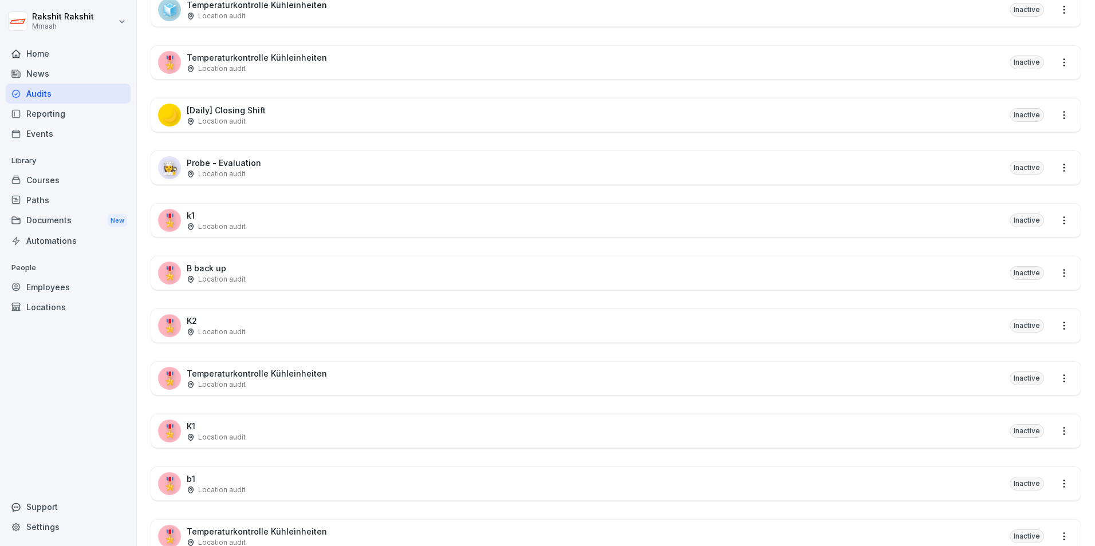
scroll to position [1317, 0]
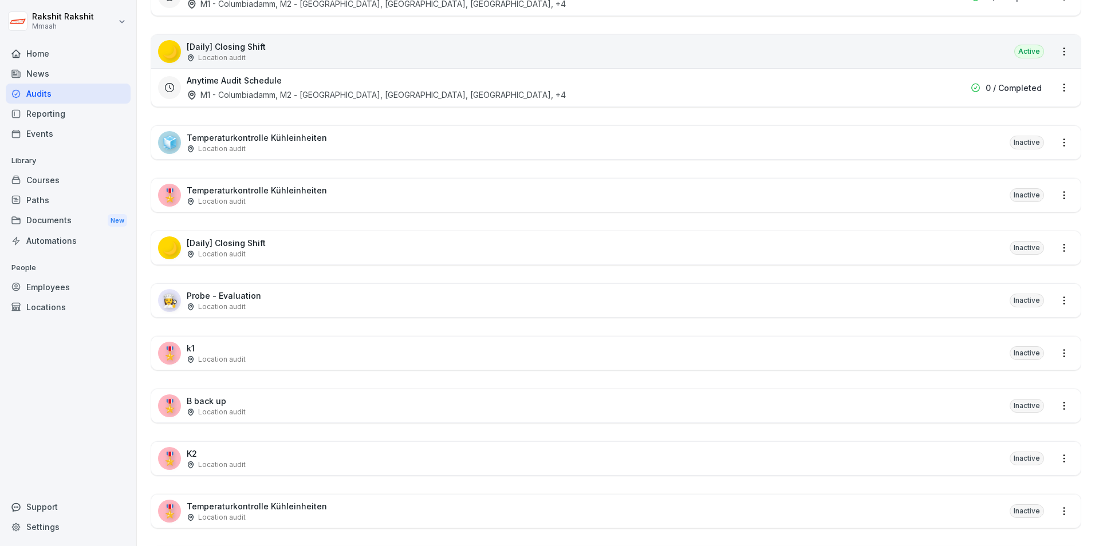
click at [256, 367] on div "🎖️ k1 Location audit Inactive" at bounding box center [615, 353] width 929 height 33
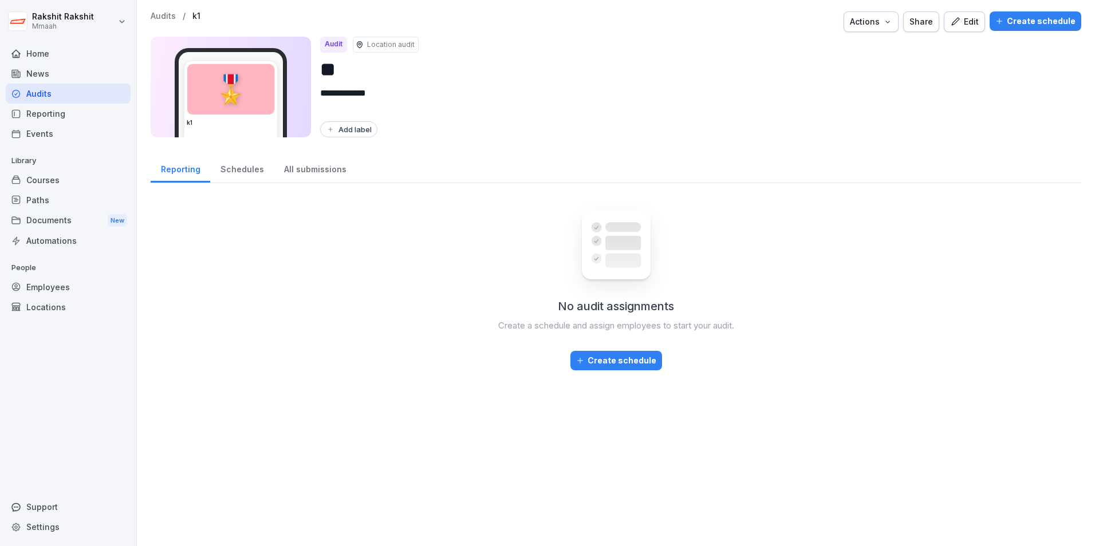
click at [950, 21] on icon "button" at bounding box center [955, 22] width 10 height 10
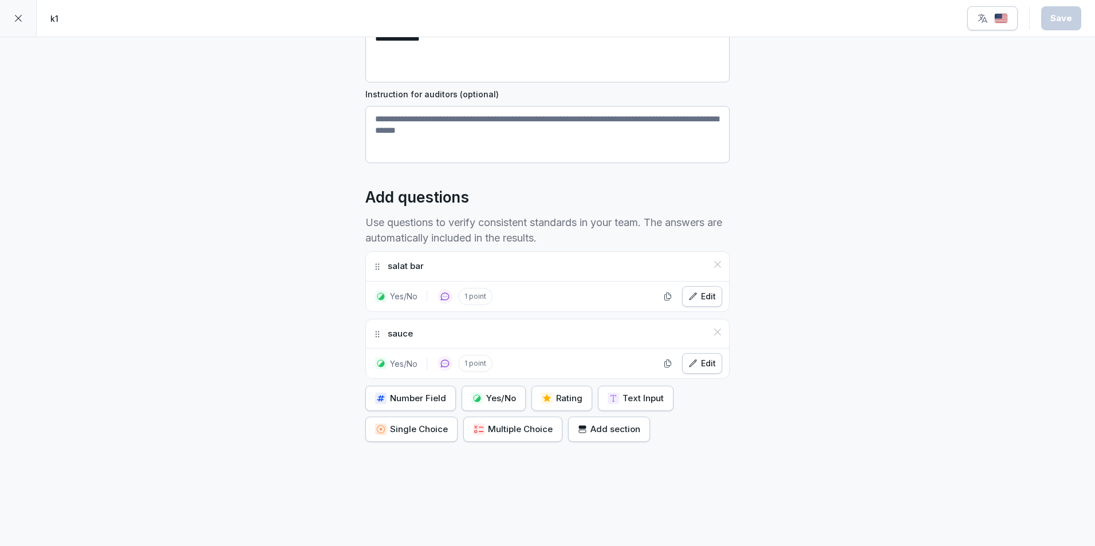
scroll to position [190, 0]
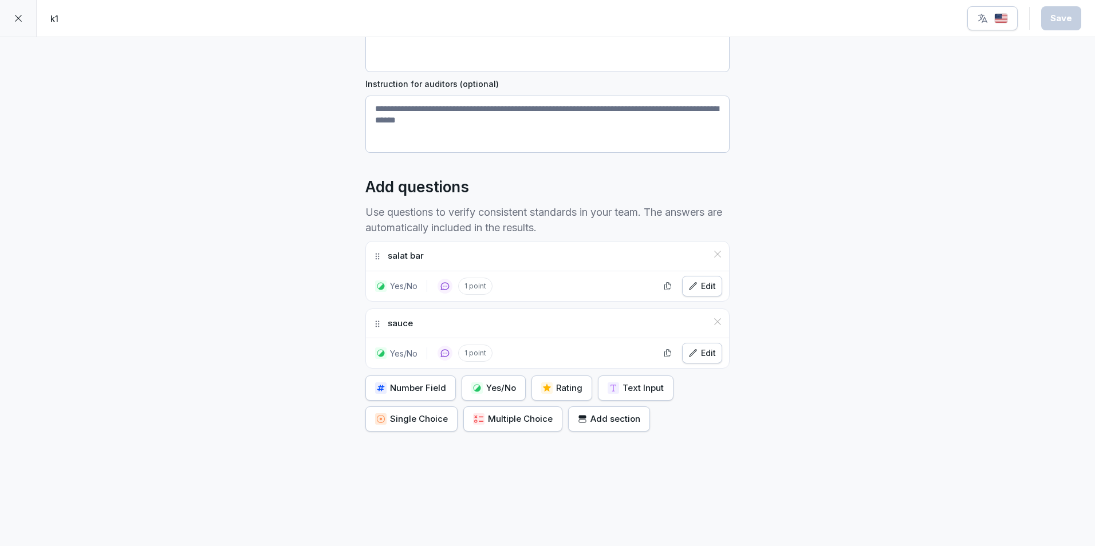
click at [25, 18] on div at bounding box center [18, 18] width 37 height 37
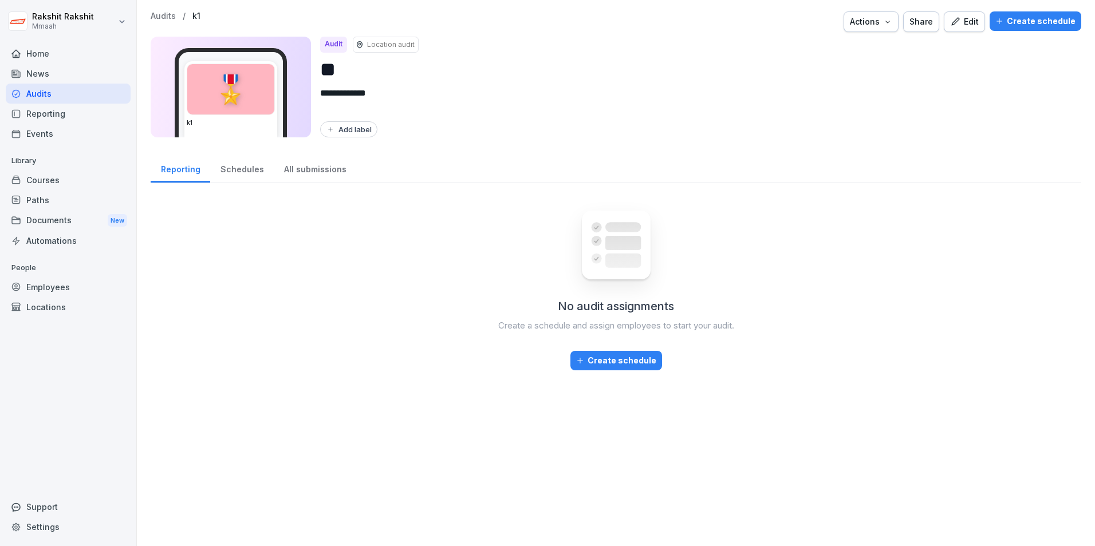
click at [31, 49] on div "Home" at bounding box center [68, 54] width 125 height 20
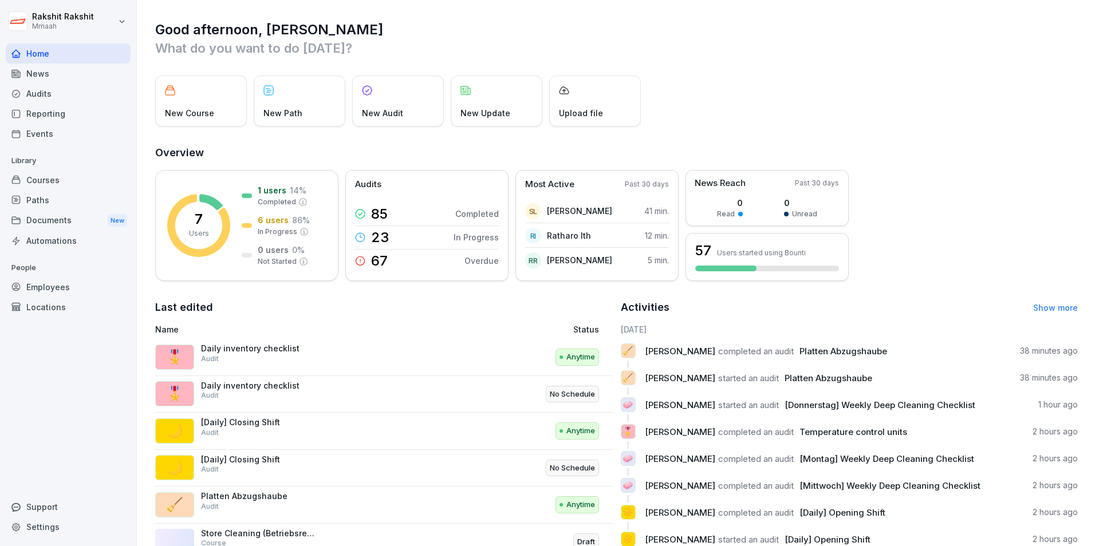
scroll to position [44, 0]
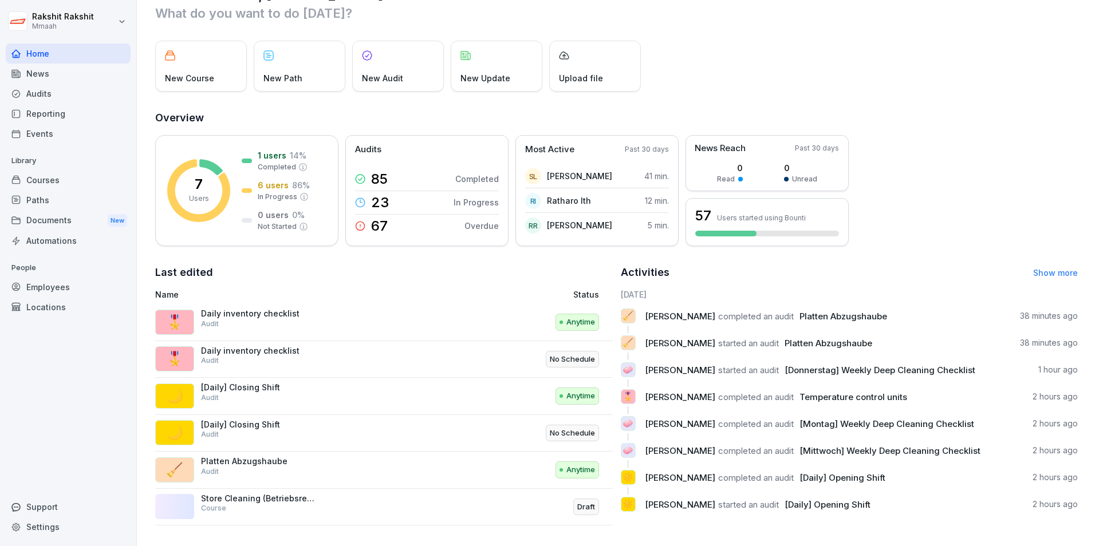
click at [575, 354] on p "No Schedule" at bounding box center [572, 359] width 45 height 11
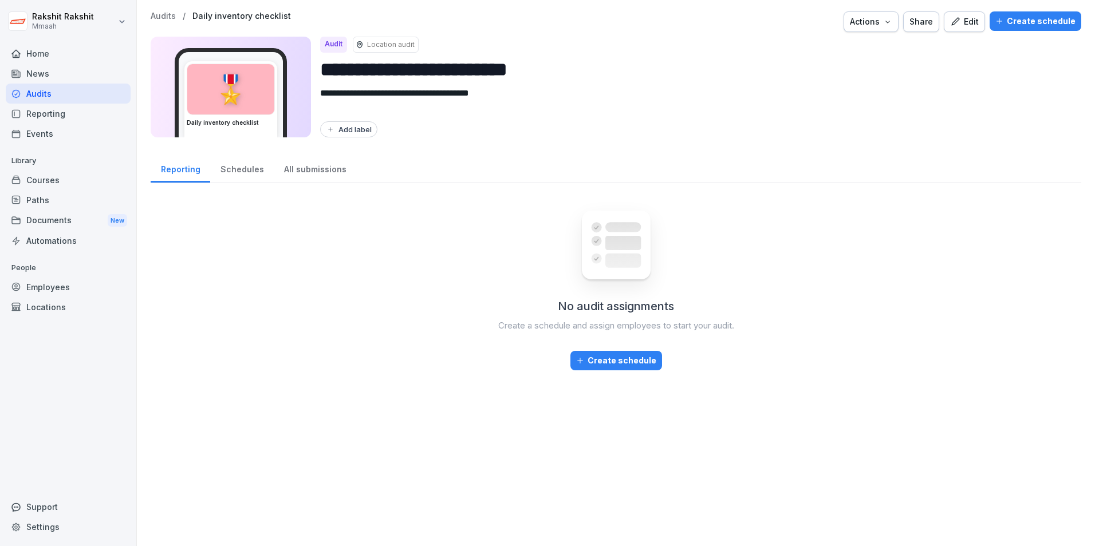
click at [42, 52] on div "Home" at bounding box center [68, 54] width 125 height 20
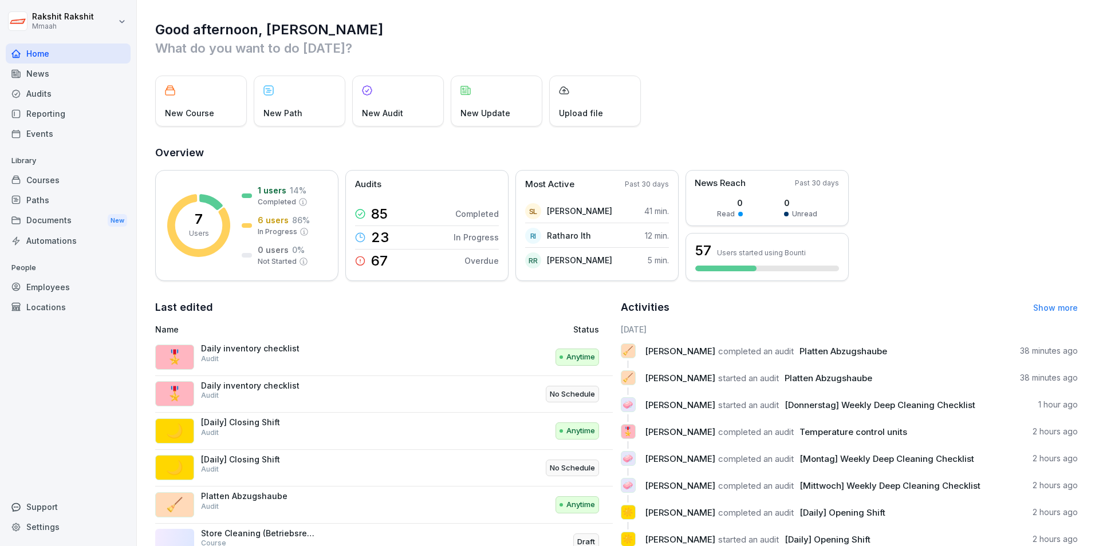
click at [1048, 306] on link "Show more" at bounding box center [1055, 308] width 45 height 10
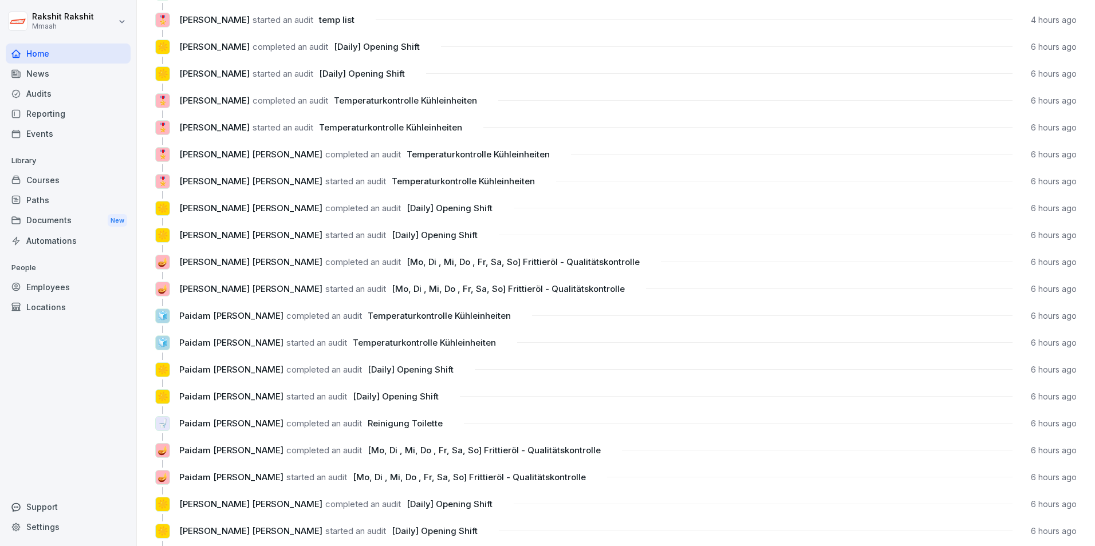
scroll to position [401, 0]
click at [66, 96] on div "Audits" at bounding box center [68, 94] width 125 height 20
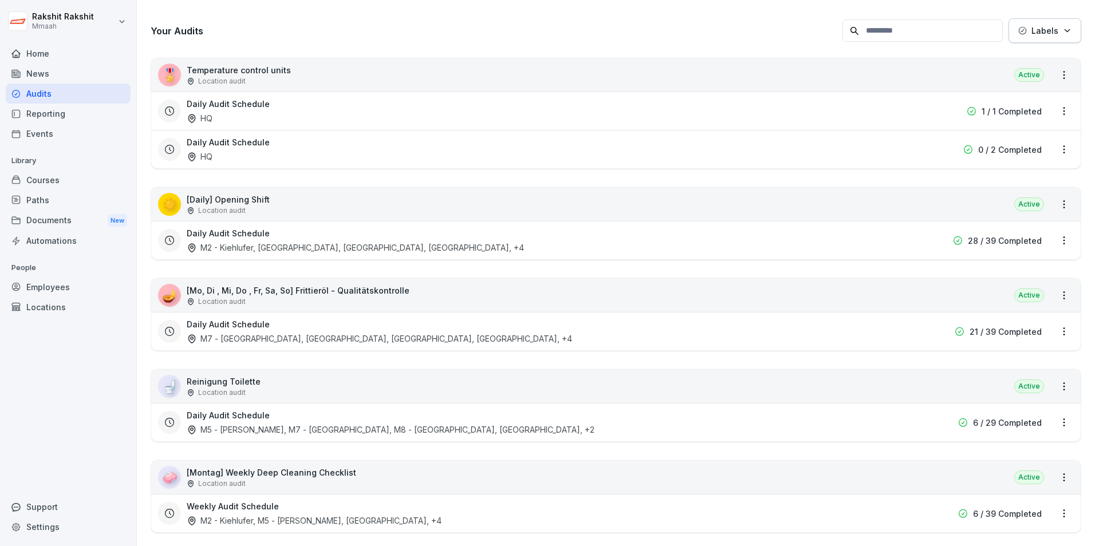
scroll to position [183, 0]
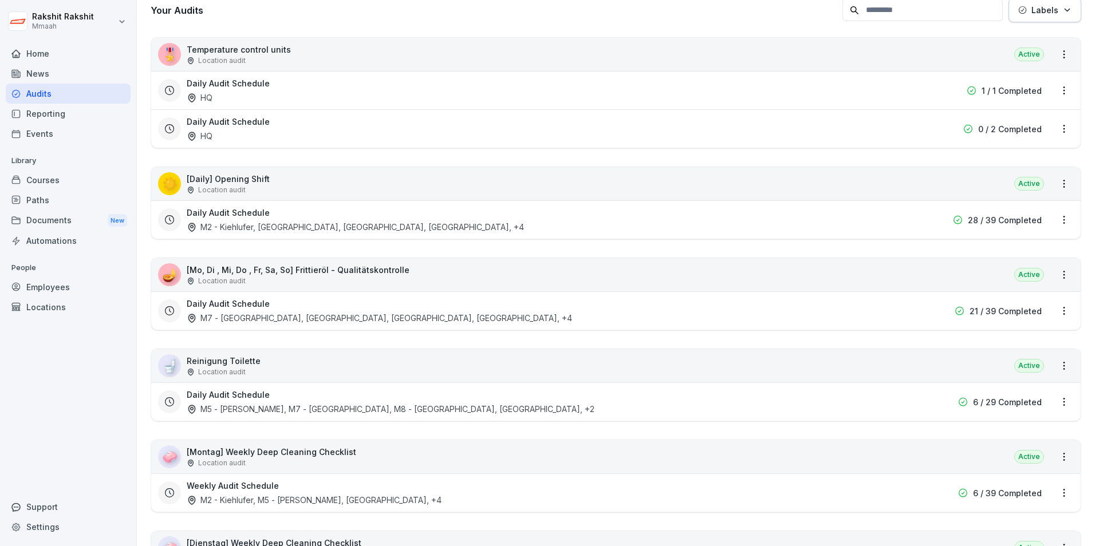
click at [500, 279] on div "🪔 [Mo, Di , Mi, Do , Fr, Sa, So] Frittieröl - Qualitätskontrolle Location audit…" at bounding box center [615, 274] width 929 height 33
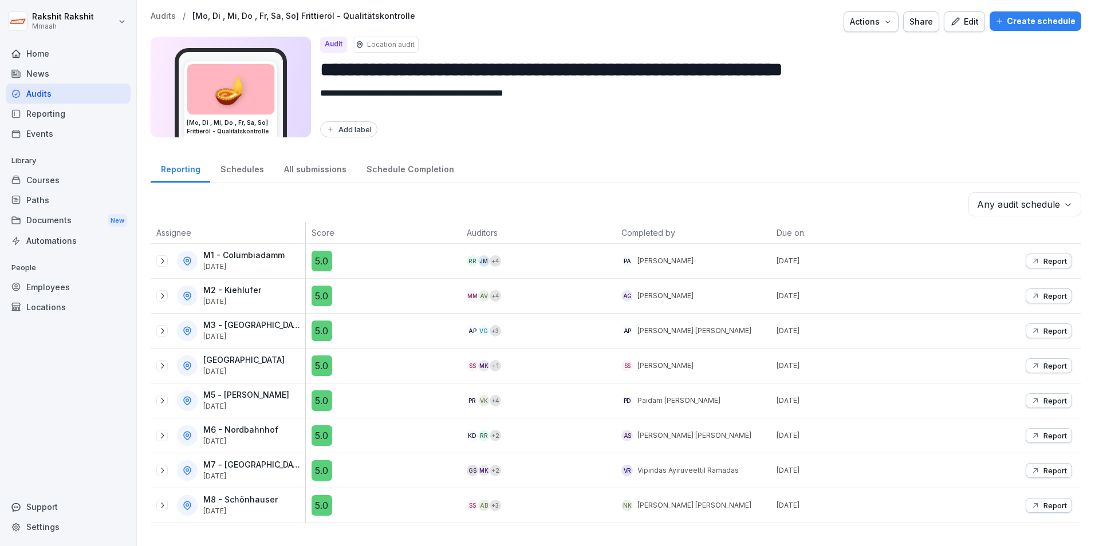
click at [968, 14] on button "Edit" at bounding box center [963, 21] width 41 height 21
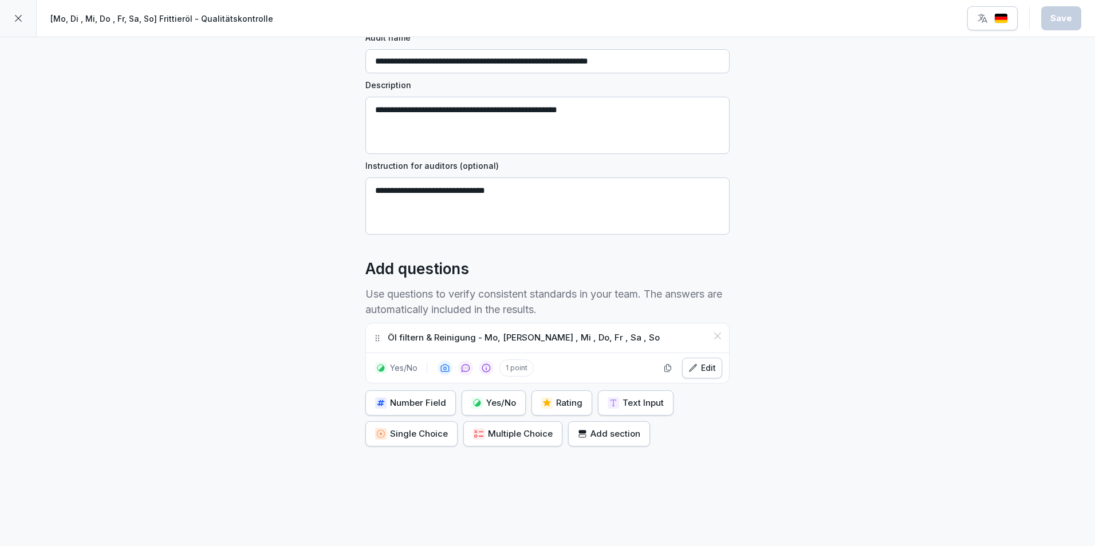
scroll to position [114, 0]
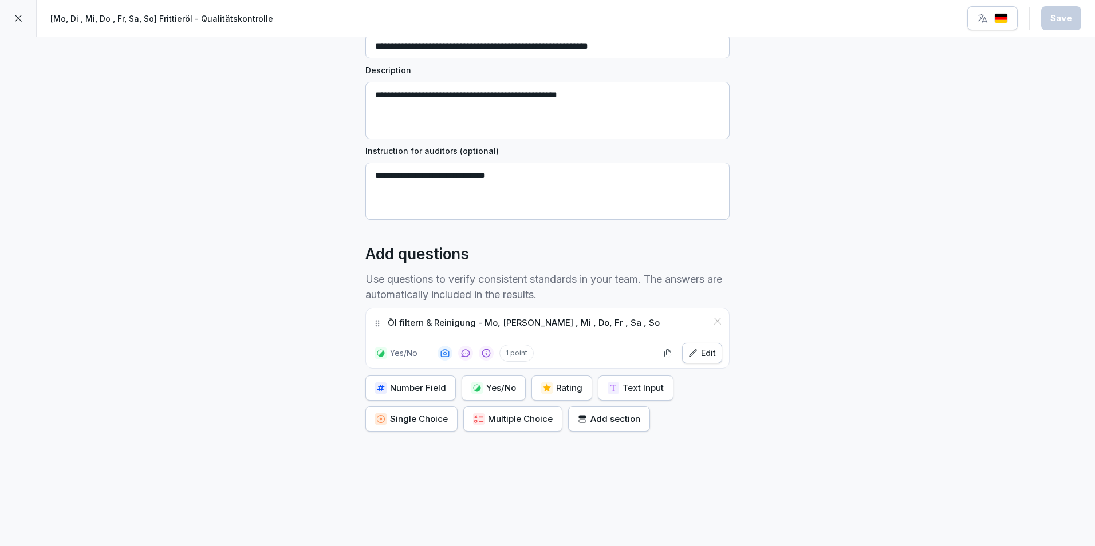
click at [30, 21] on div at bounding box center [18, 18] width 37 height 37
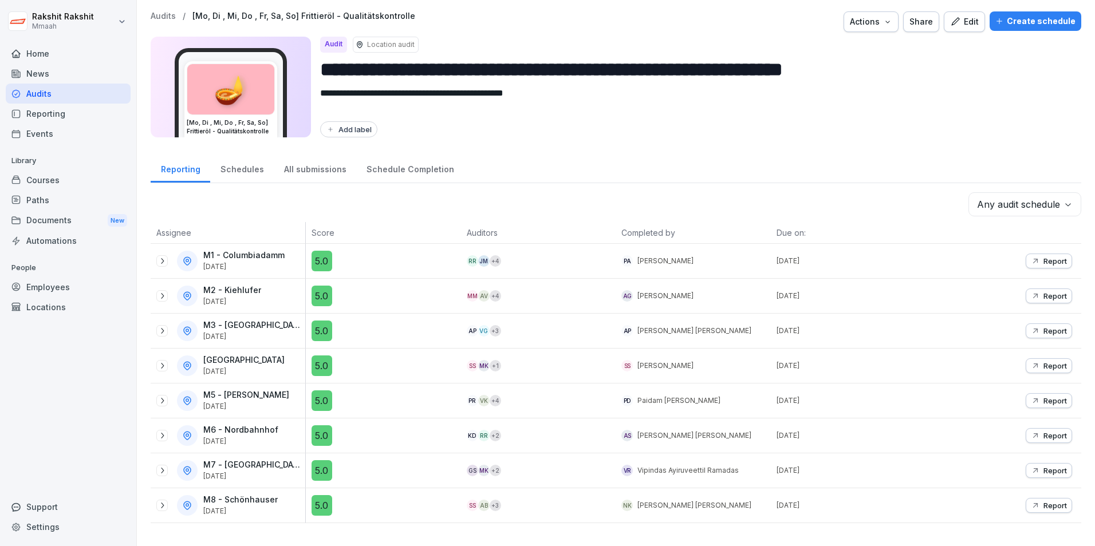
click at [110, 92] on div "Audits" at bounding box center [68, 94] width 125 height 20
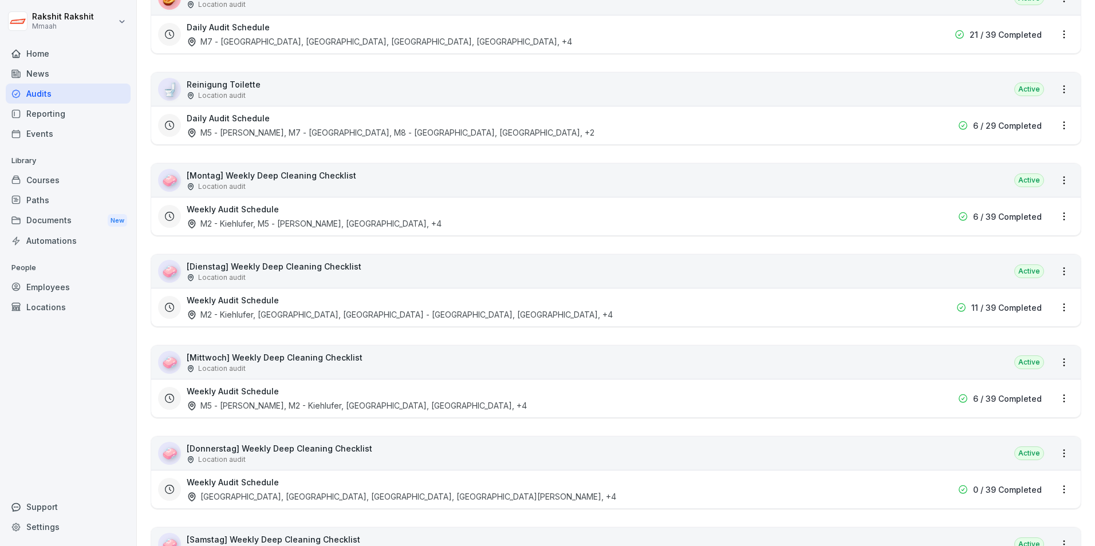
scroll to position [458, 0]
click at [59, 57] on div "Home" at bounding box center [68, 54] width 125 height 20
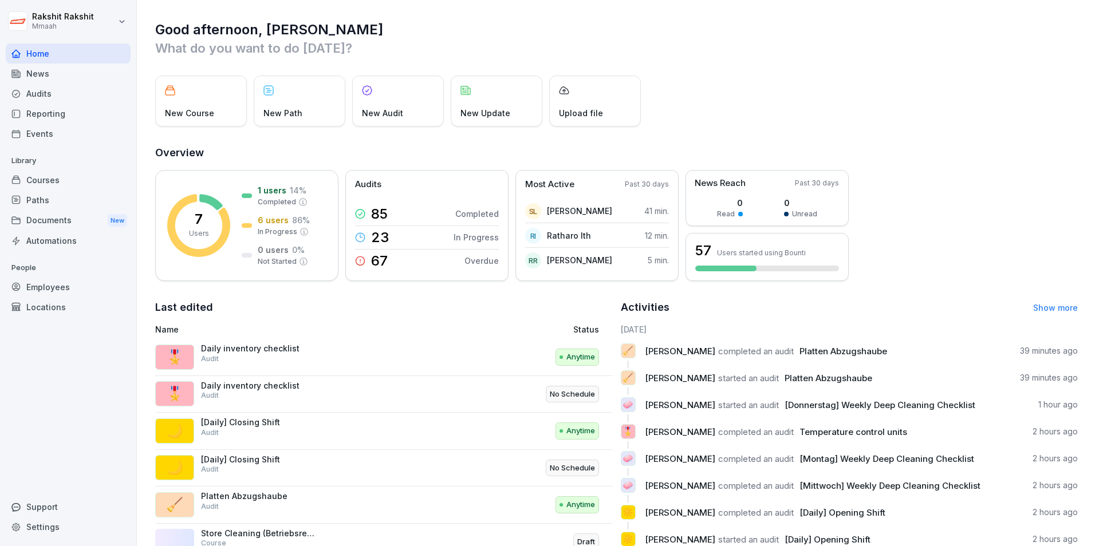
scroll to position [44, 0]
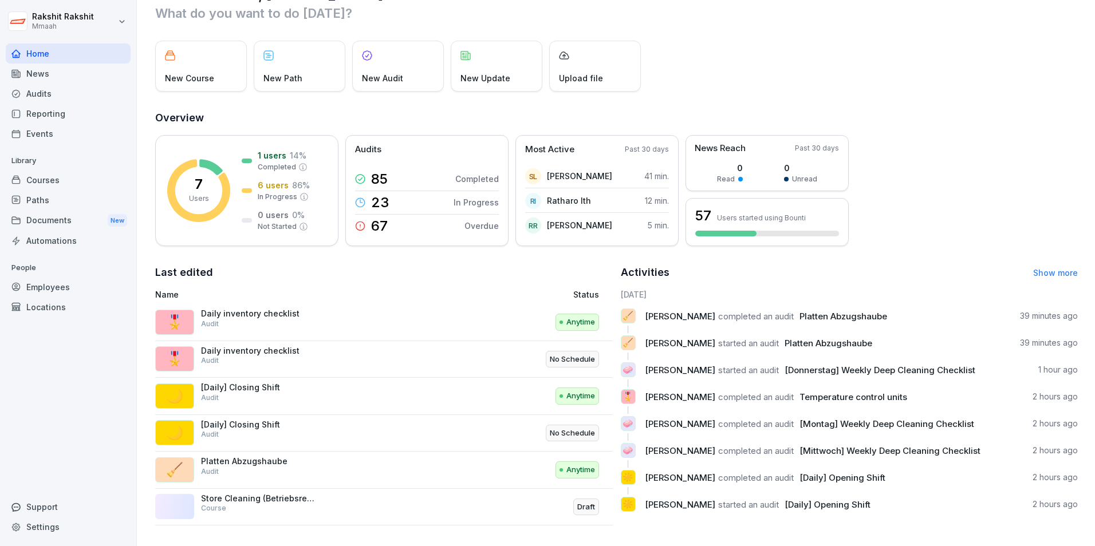
click at [1051, 268] on link "Show more" at bounding box center [1055, 273] width 45 height 10
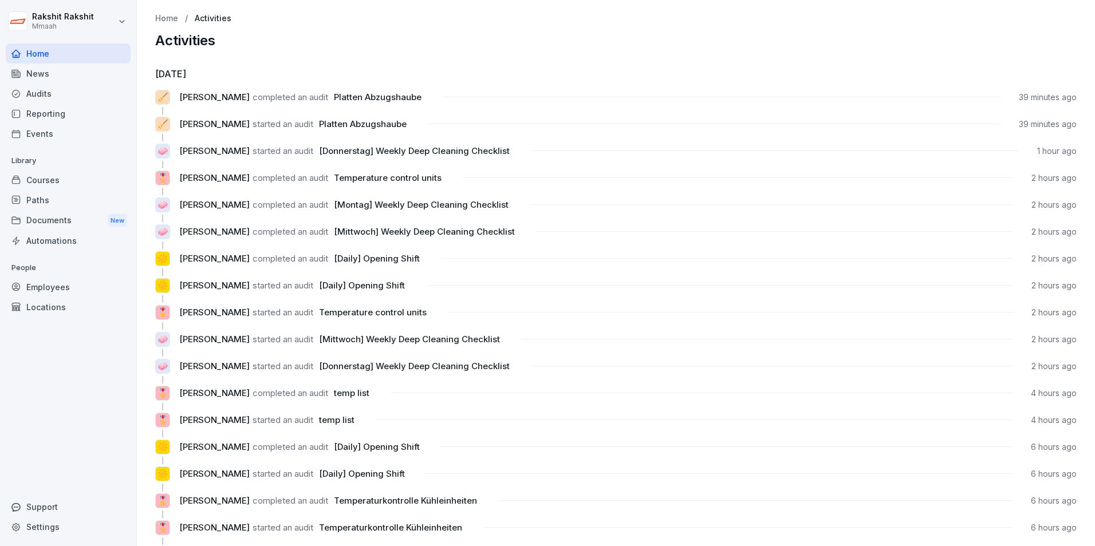
click at [62, 54] on div "Home" at bounding box center [68, 54] width 125 height 20
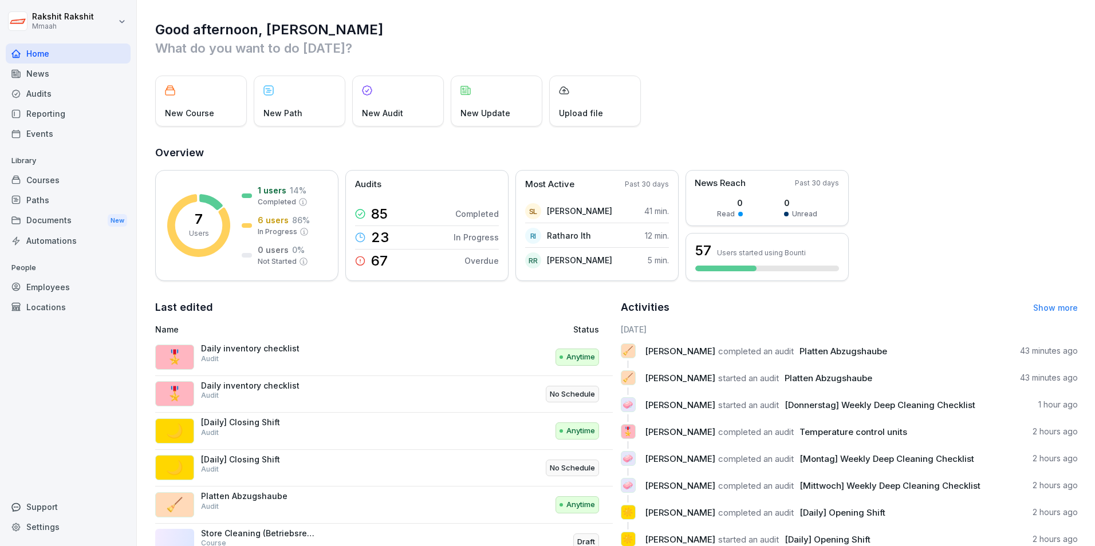
click at [49, 60] on div "Home" at bounding box center [68, 54] width 125 height 20
click at [59, 92] on div "Audits" at bounding box center [68, 94] width 125 height 20
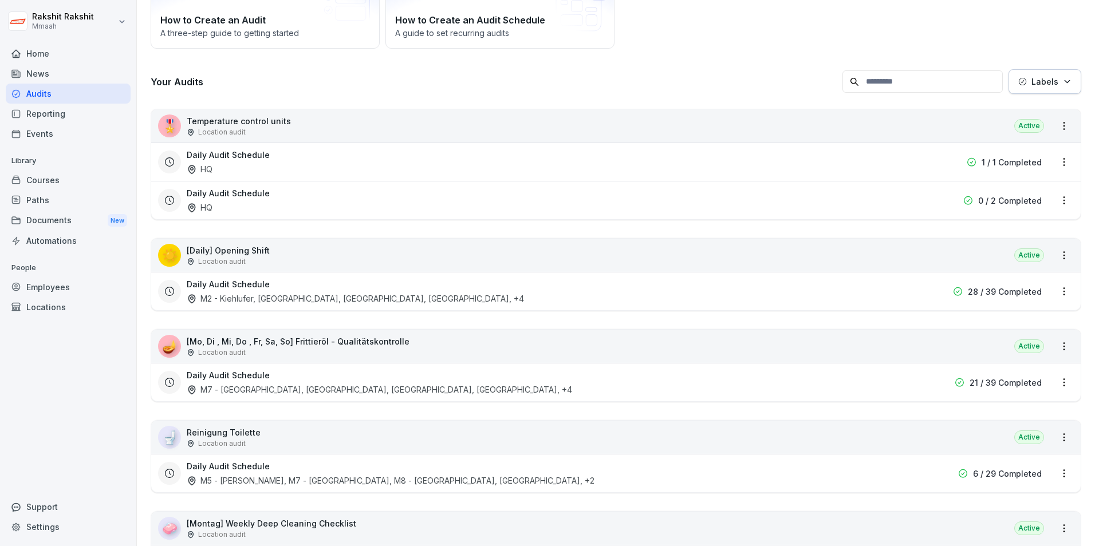
scroll to position [114, 0]
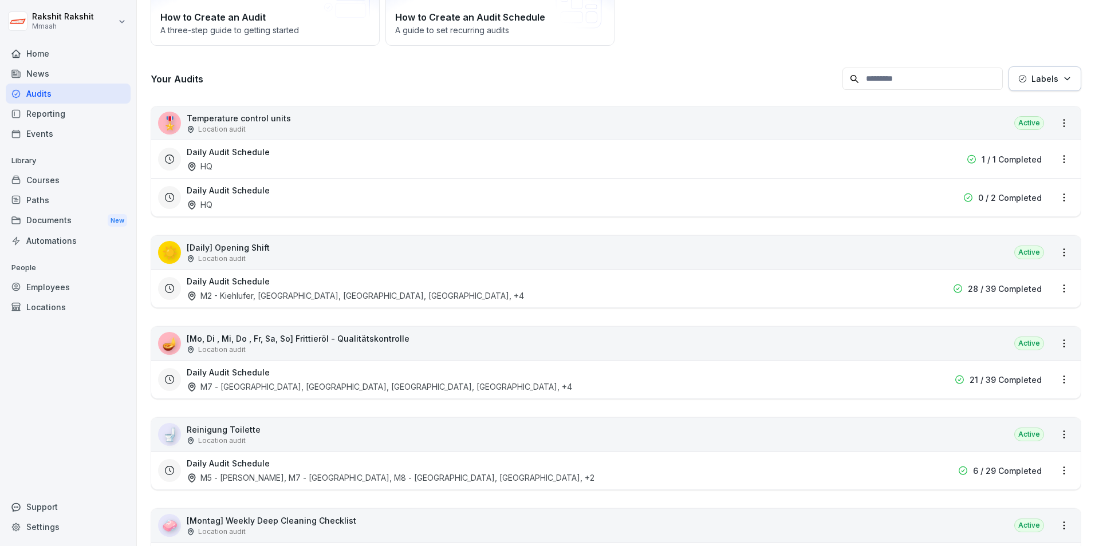
click at [48, 53] on div "Home" at bounding box center [68, 54] width 125 height 20
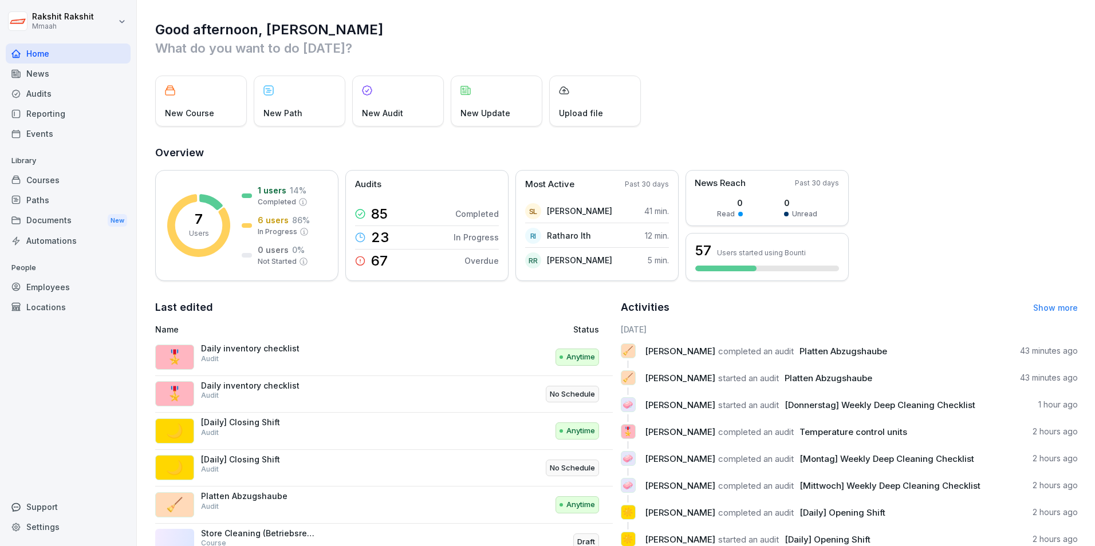
scroll to position [44, 0]
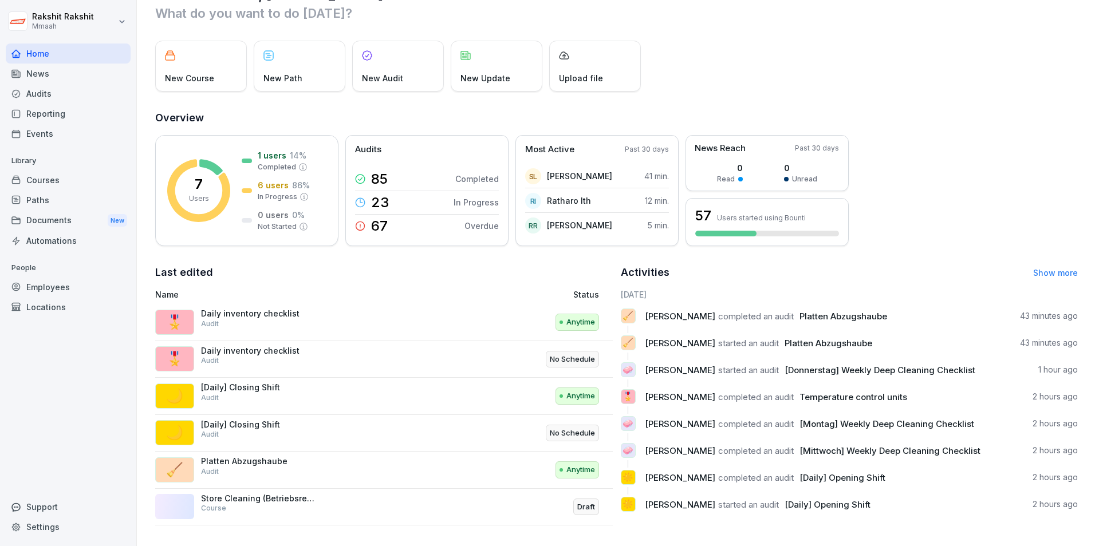
click at [1057, 268] on link "Show more" at bounding box center [1055, 273] width 45 height 10
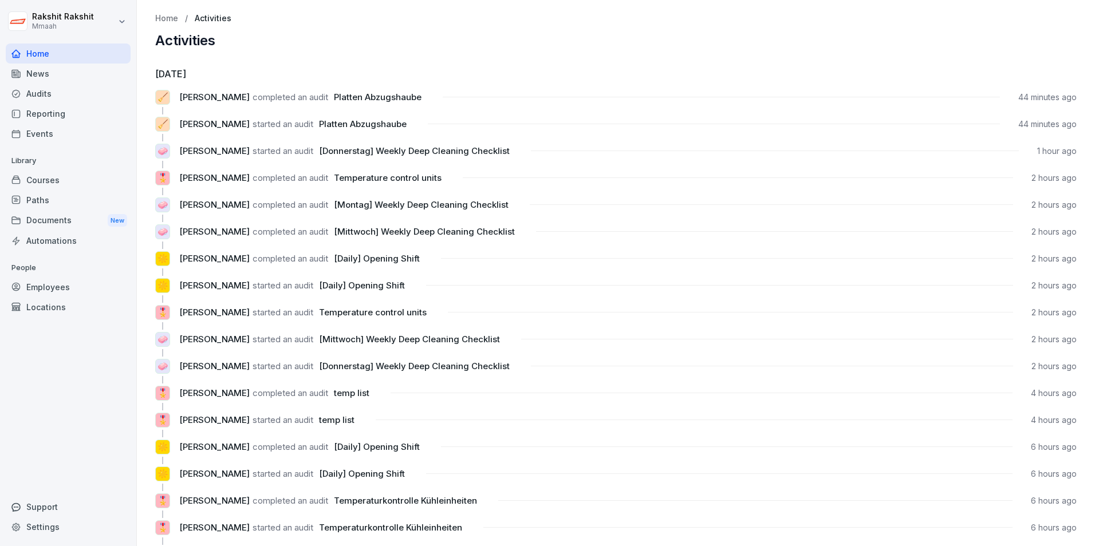
click at [74, 211] on div "Documents New" at bounding box center [68, 220] width 125 height 21
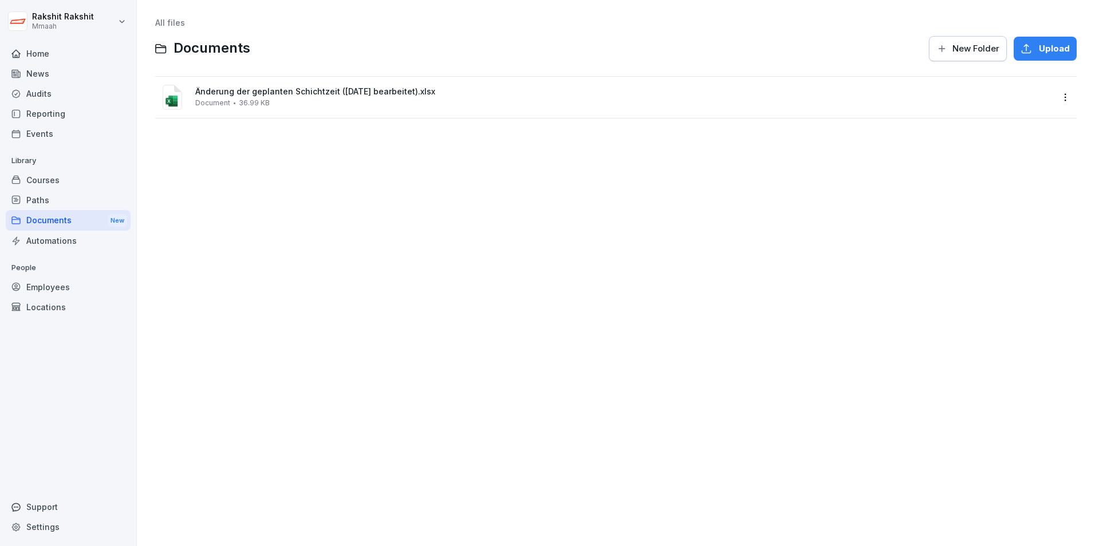
click at [285, 112] on div "Änderung der geplanten Schichtzeit (27.08.25 bearbeitet).xlsx Document 36.99 KB" at bounding box center [615, 97] width 921 height 41
click at [302, 100] on div "Änderung der geplanten Schichtzeit (27.08.25 bearbeitet).xlsx Document 36.99 KB" at bounding box center [623, 97] width 857 height 20
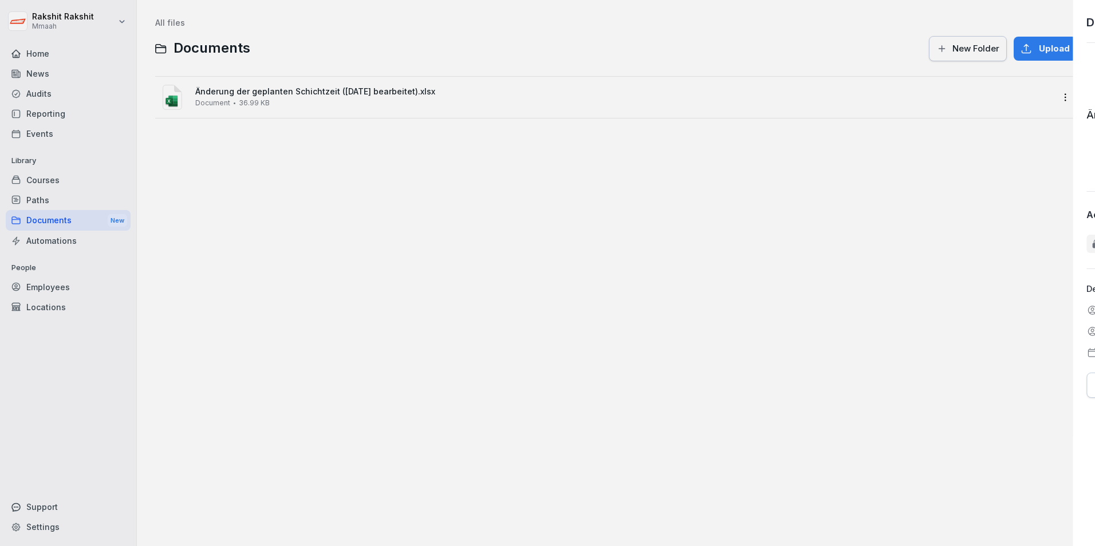
click at [302, 100] on div at bounding box center [547, 273] width 1095 height 546
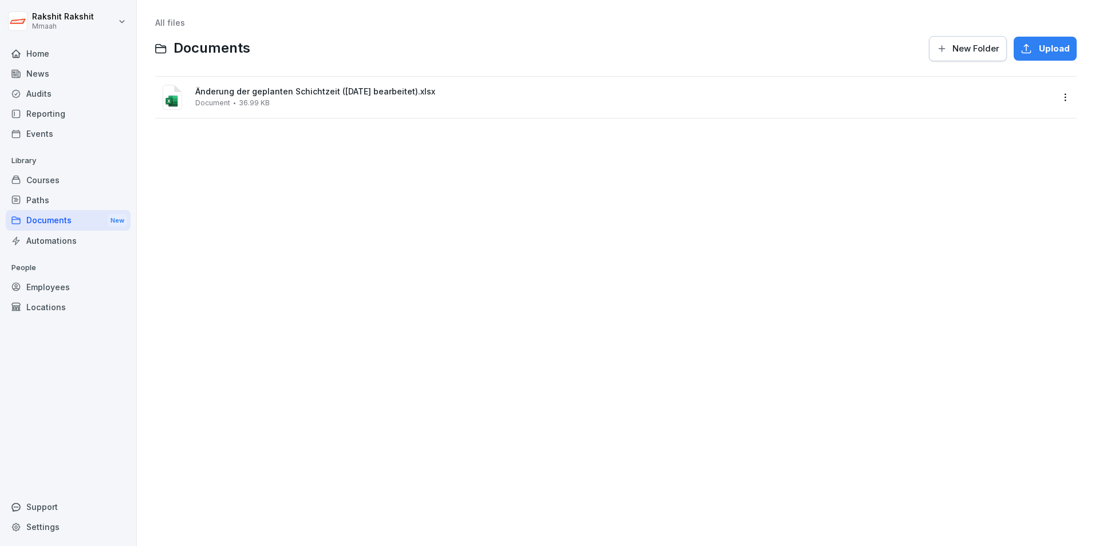
click at [302, 100] on div "Änderung der geplanten Schichtzeit (27.08.25 bearbeitet).xlsx Document 36.99 KB" at bounding box center [623, 97] width 857 height 20
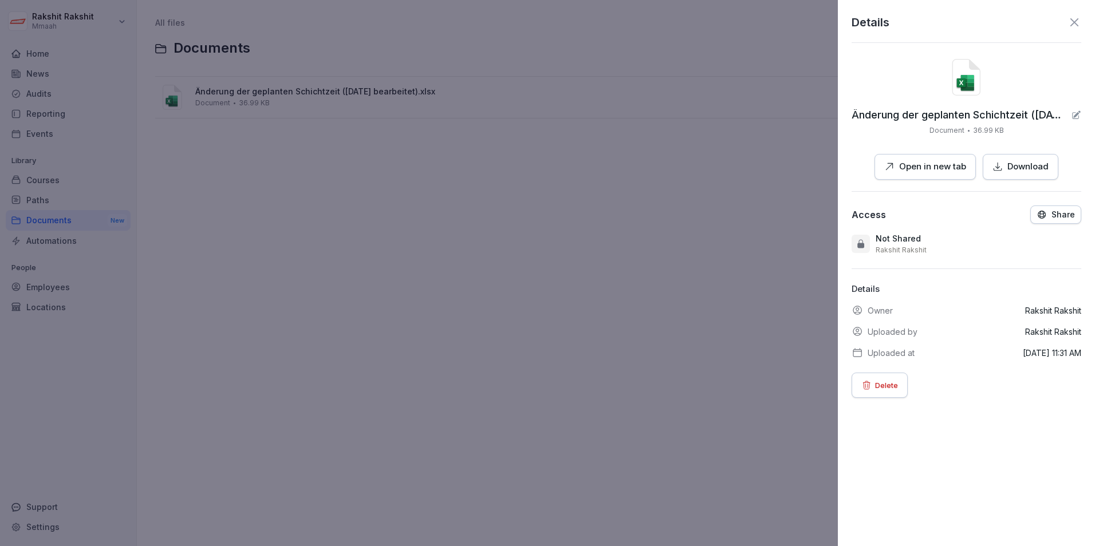
click at [1001, 170] on div "Download" at bounding box center [1020, 166] width 56 height 13
click at [354, 343] on div at bounding box center [547, 273] width 1095 height 546
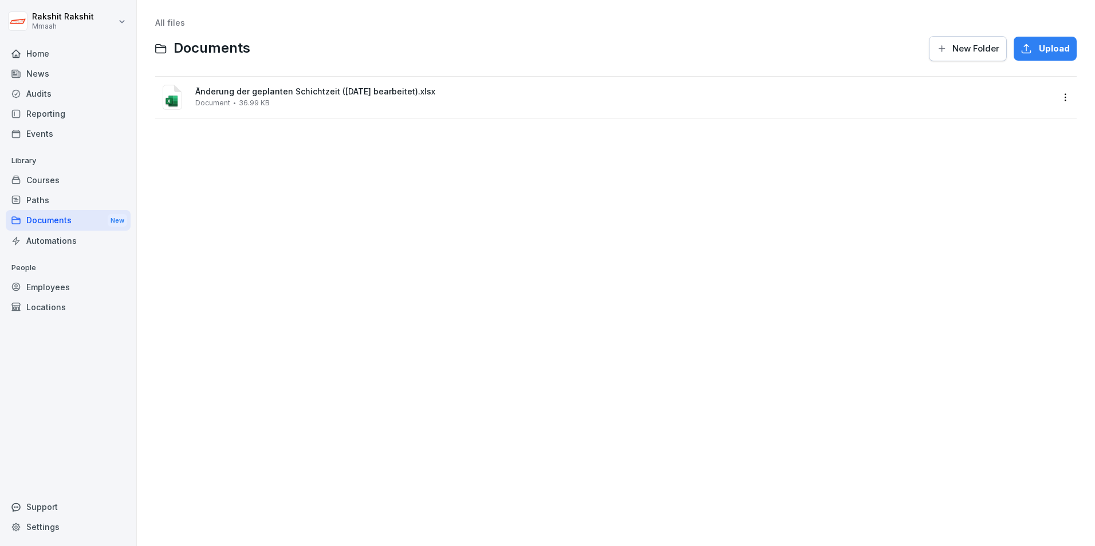
click at [285, 96] on span "Änderung der geplanten Schichtzeit ([DATE] bearbeitet).xlsx" at bounding box center [623, 92] width 857 height 10
click at [952, 48] on span "New Folder" at bounding box center [975, 48] width 47 height 13
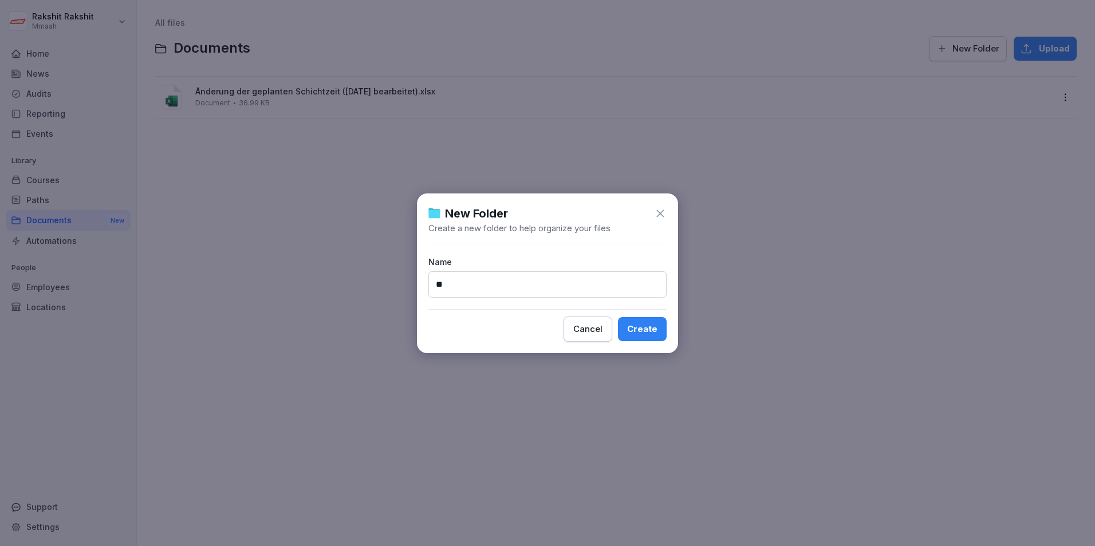
type input "*"
type input "**********"
click at [643, 323] on div "Create" at bounding box center [642, 329] width 30 height 13
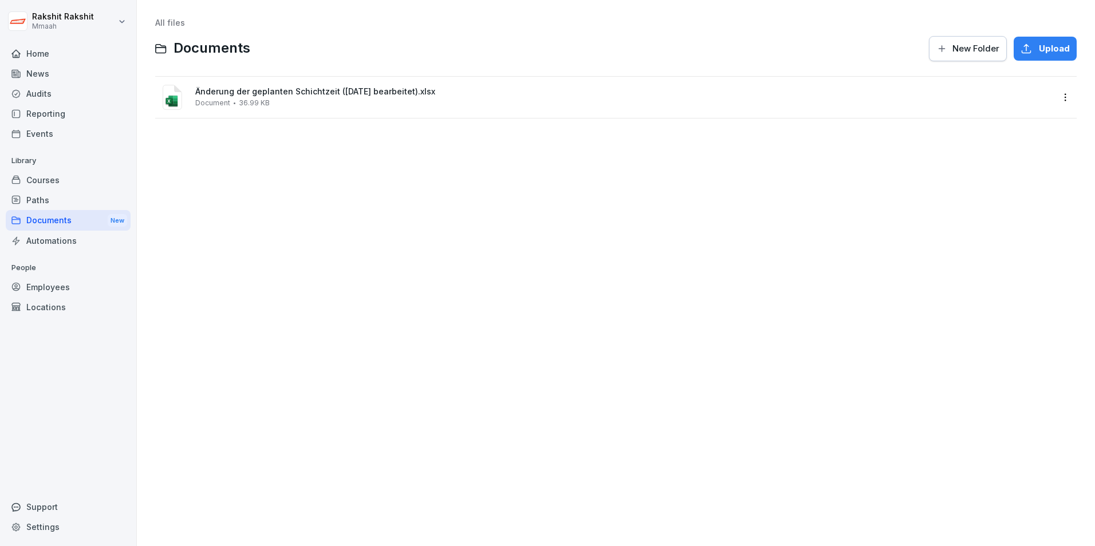
click at [76, 225] on div "Documents New" at bounding box center [68, 220] width 125 height 21
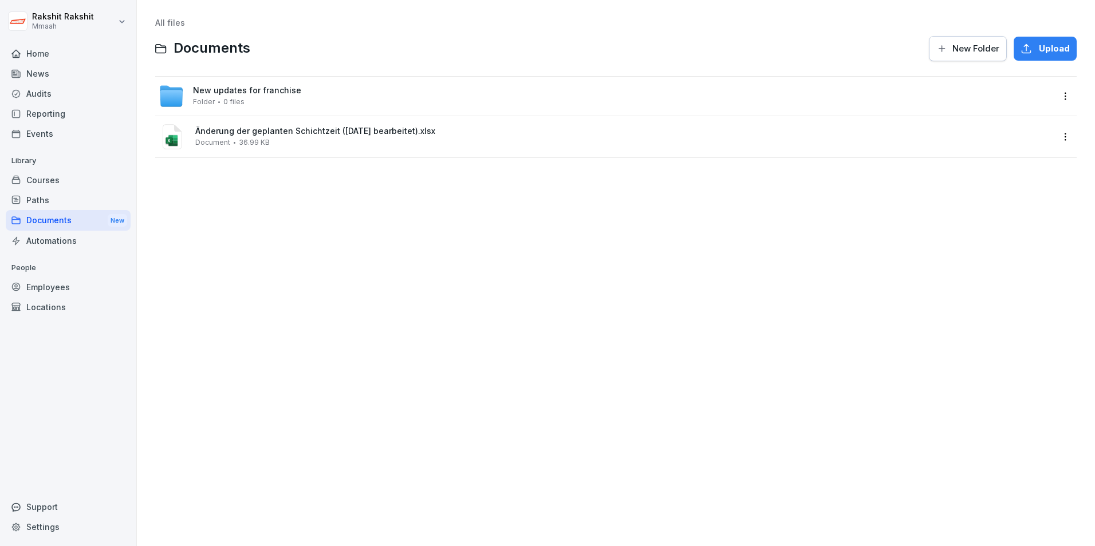
click at [265, 96] on div "New updates for franchise Folder 0 files" at bounding box center [247, 96] width 108 height 20
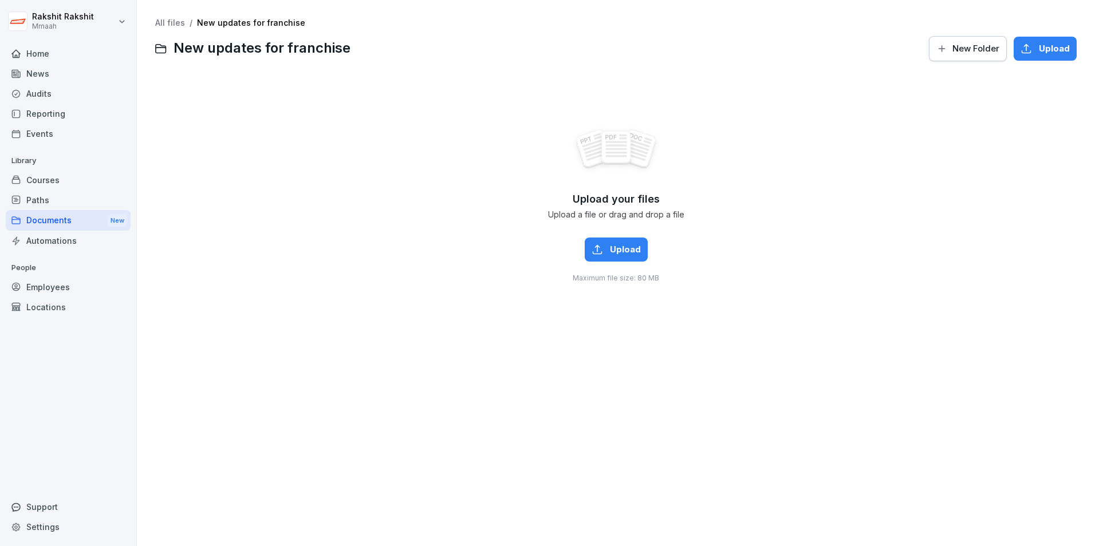
click at [617, 254] on span "Upload" at bounding box center [625, 249] width 31 height 13
click at [35, 225] on div "Documents New" at bounding box center [68, 220] width 125 height 21
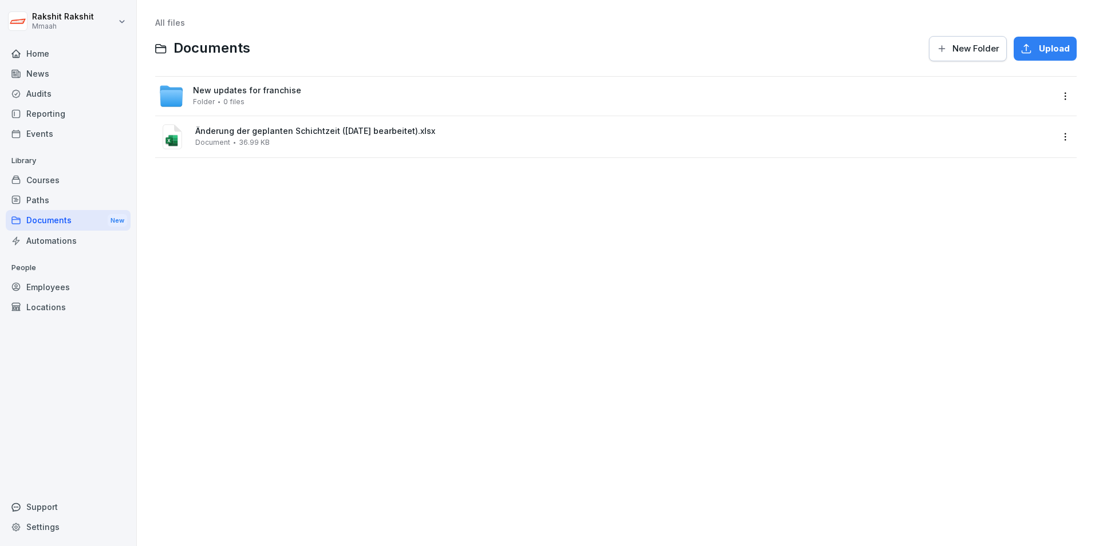
click at [22, 77] on div "News" at bounding box center [68, 74] width 125 height 20
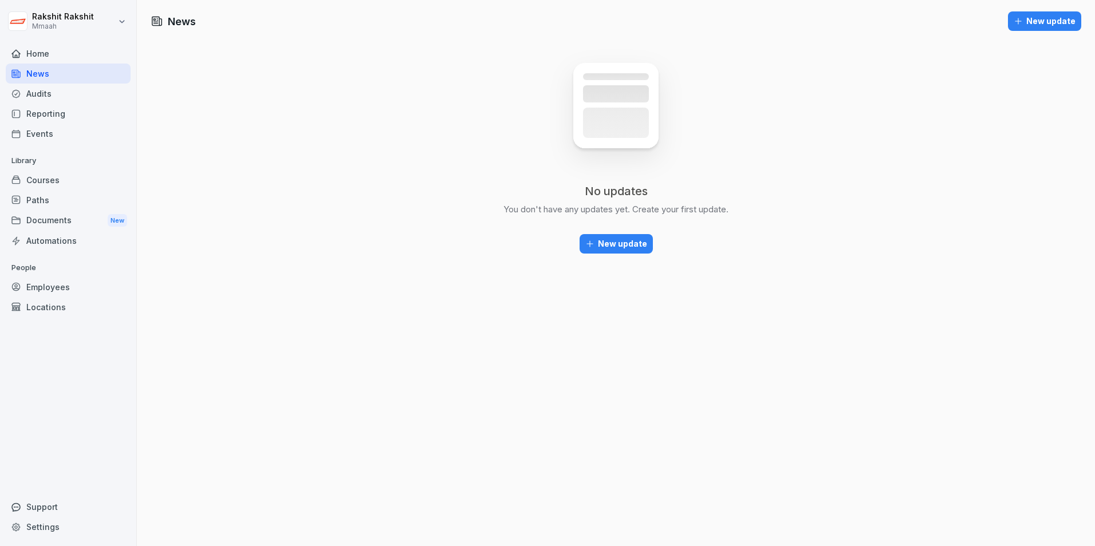
click at [613, 248] on div "New update" at bounding box center [616, 244] width 62 height 13
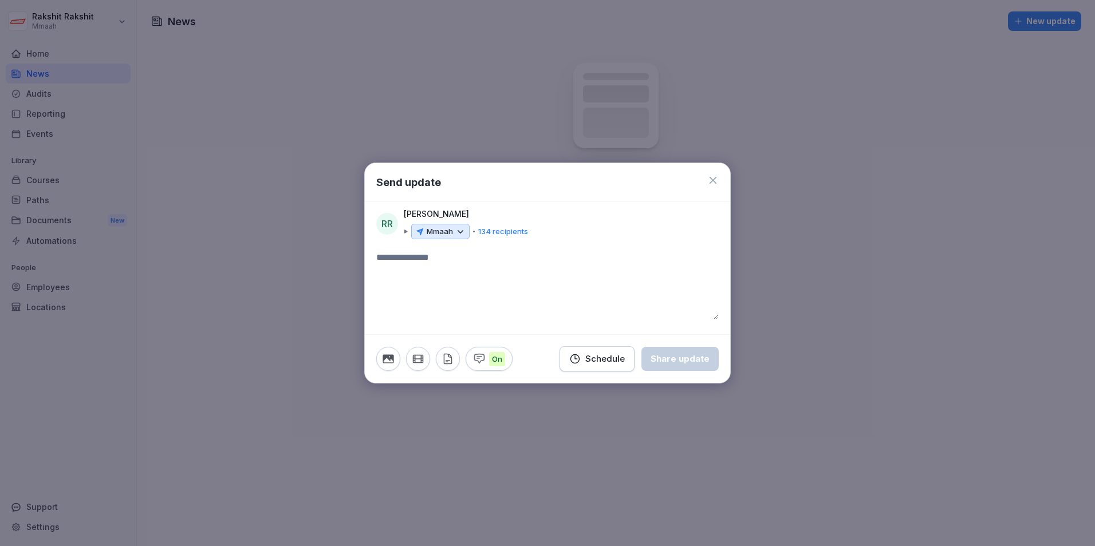
click at [459, 233] on icon at bounding box center [460, 232] width 10 height 10
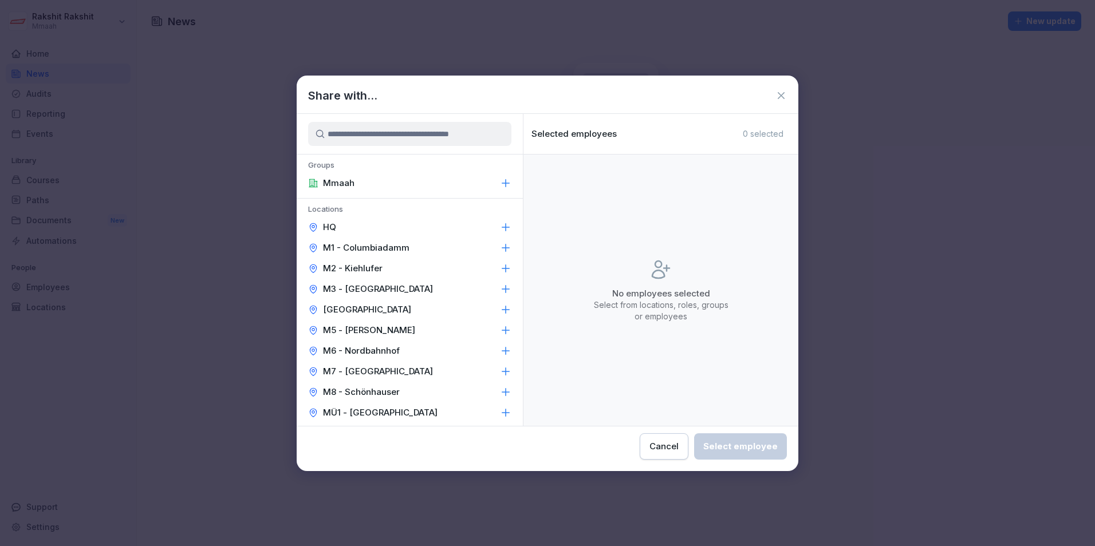
click at [780, 96] on icon at bounding box center [780, 95] width 7 height 7
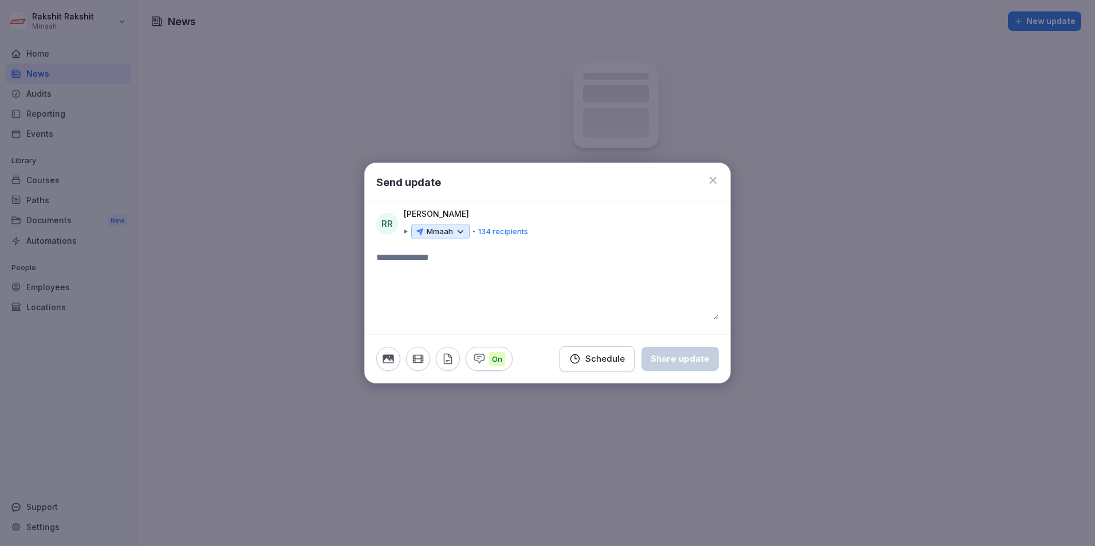
click at [461, 236] on icon at bounding box center [460, 232] width 10 height 10
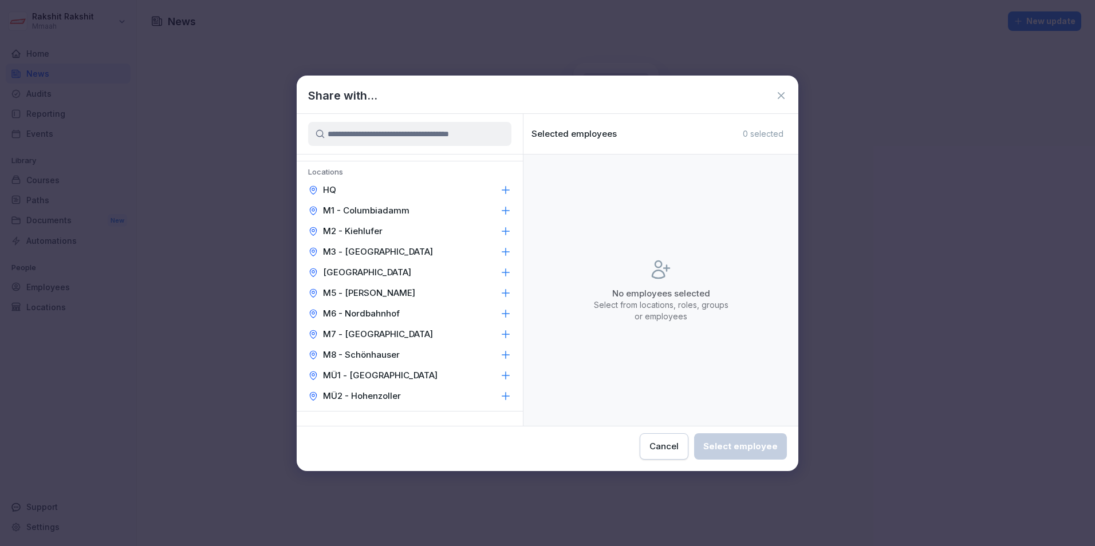
scroll to position [57, 0]
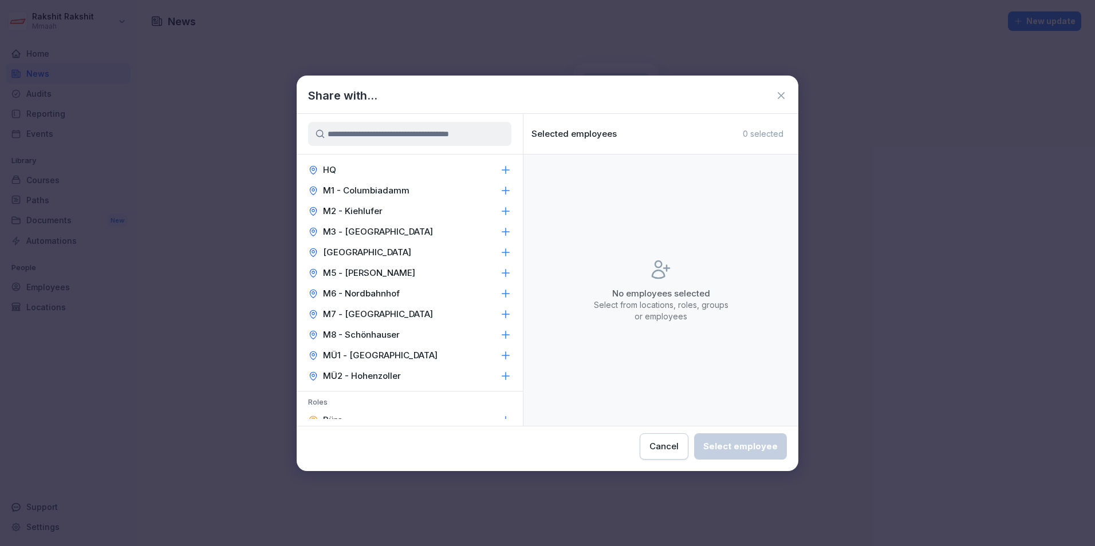
click at [781, 94] on icon at bounding box center [780, 95] width 7 height 7
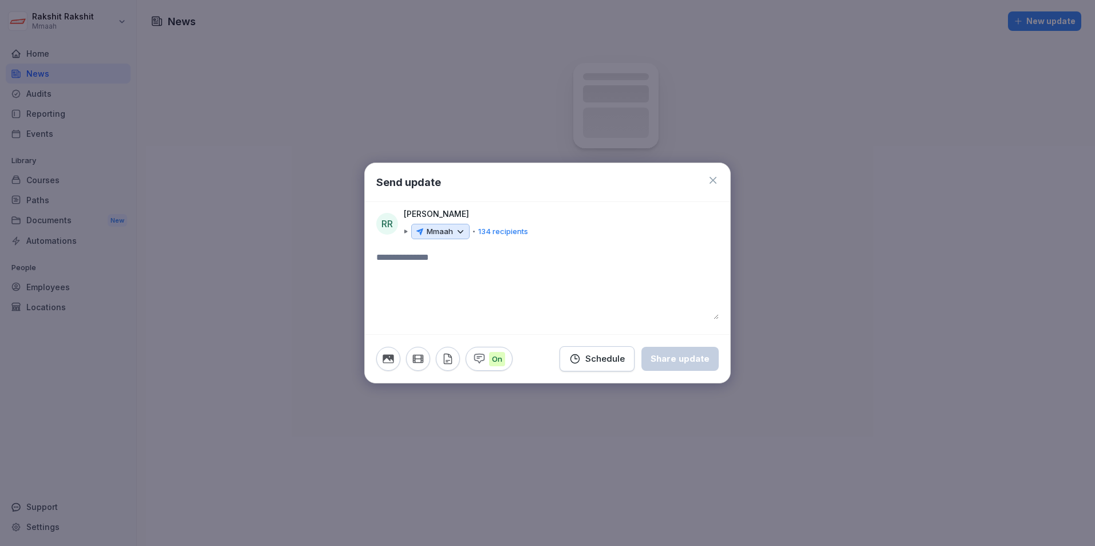
click at [717, 176] on icon at bounding box center [712, 180] width 11 height 11
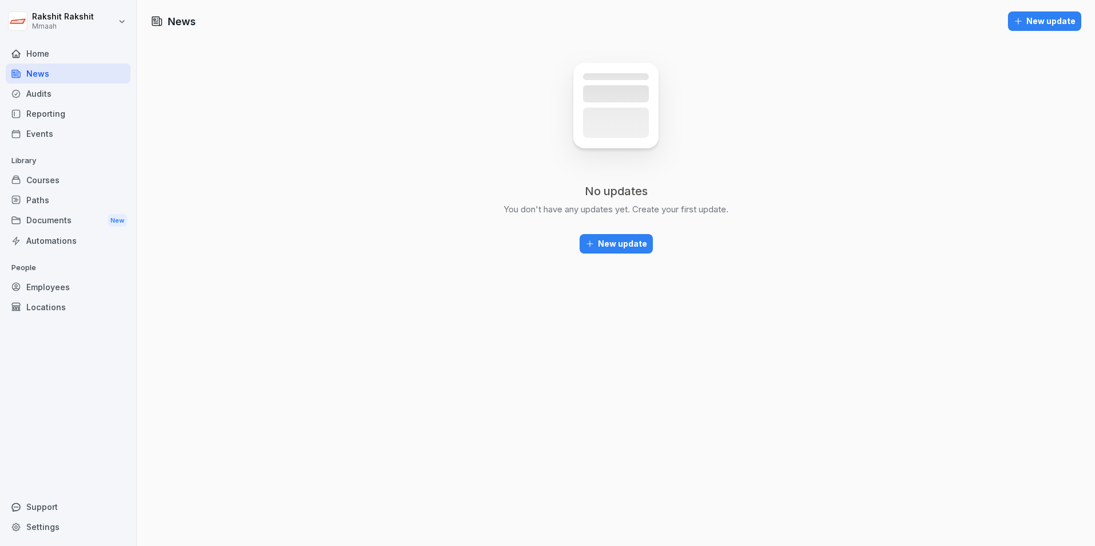
click at [43, 290] on div "Employees" at bounding box center [68, 287] width 125 height 20
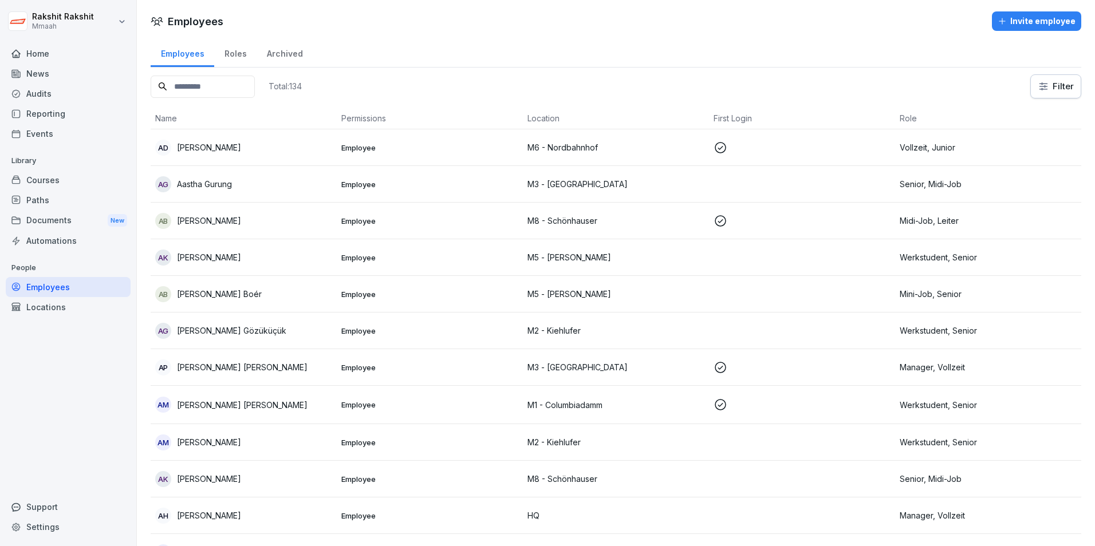
click at [203, 88] on input at bounding box center [203, 87] width 104 height 22
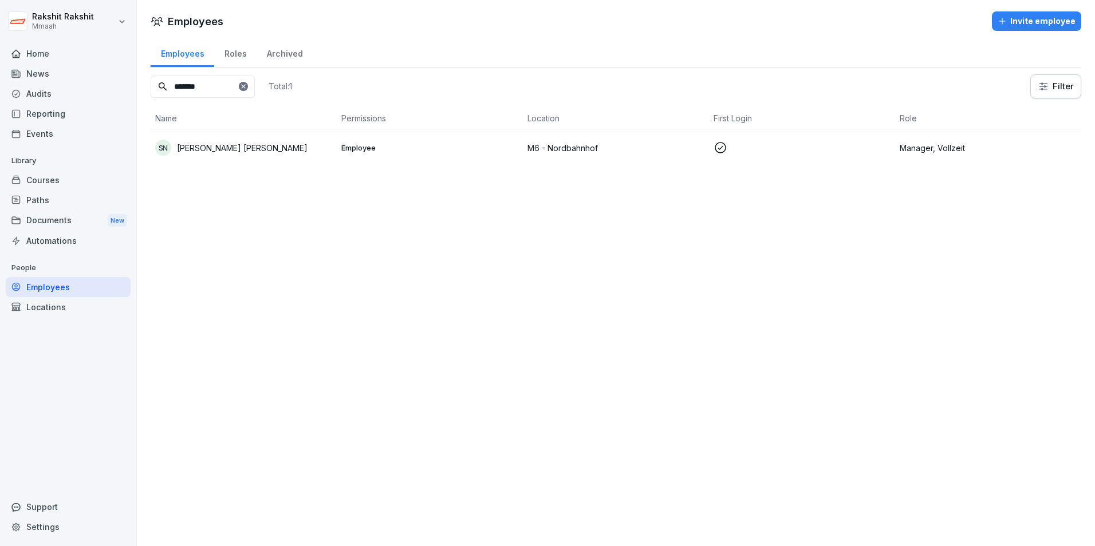
type input "*******"
click at [230, 146] on p "[PERSON_NAME] [PERSON_NAME]" at bounding box center [242, 148] width 131 height 12
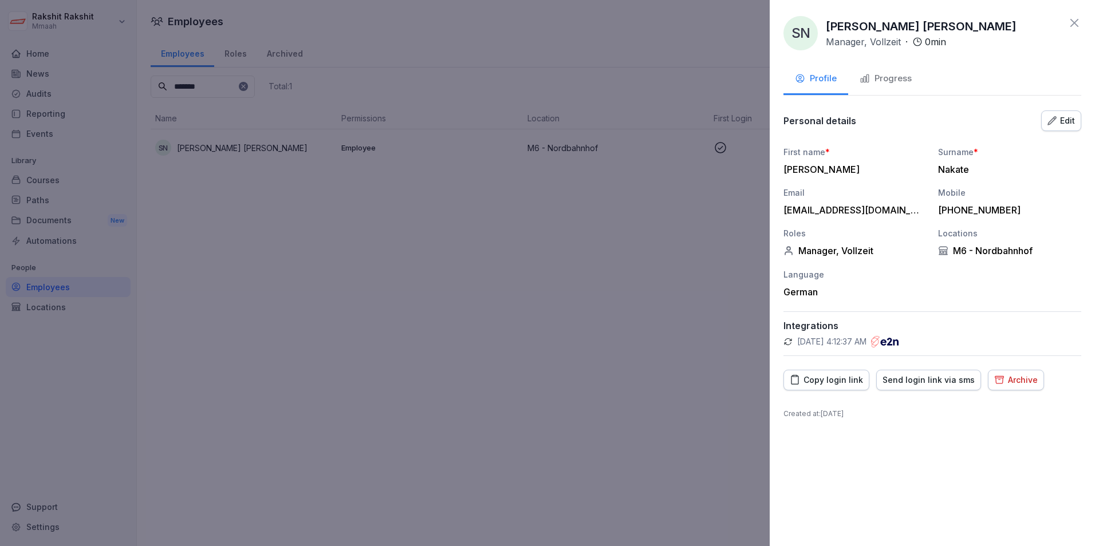
click at [843, 381] on div "Copy login link" at bounding box center [825, 380] width 73 height 13
click at [649, 476] on div at bounding box center [547, 273] width 1095 height 546
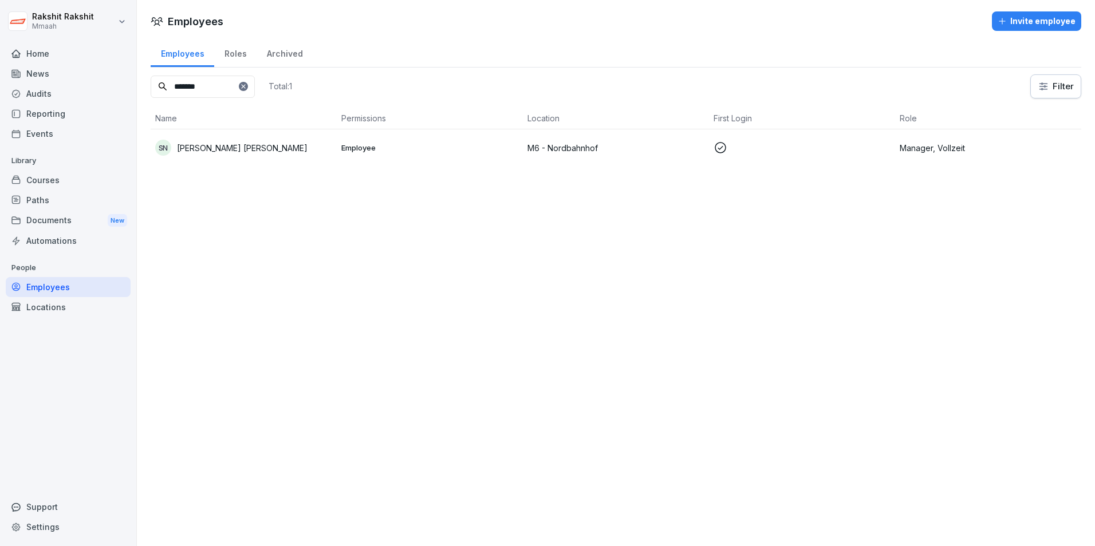
click at [48, 82] on div "News" at bounding box center [68, 74] width 125 height 20
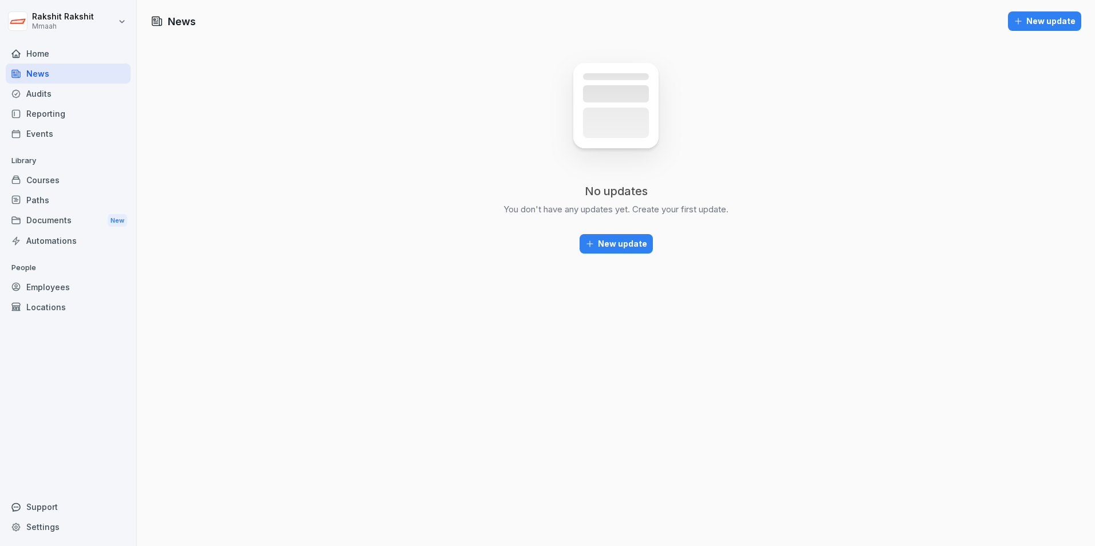
click at [597, 245] on div "New update" at bounding box center [616, 244] width 62 height 13
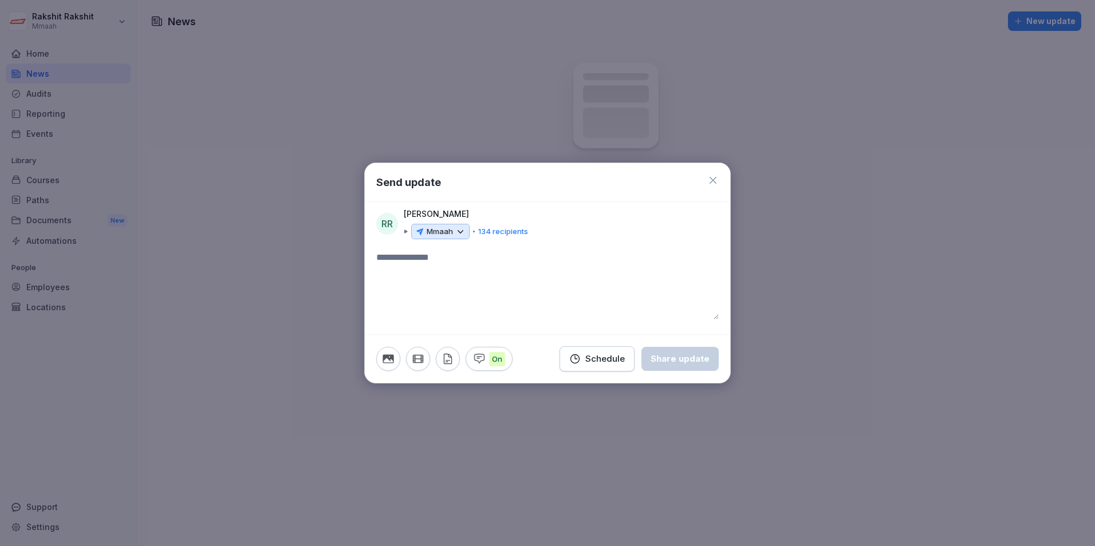
click at [459, 229] on icon at bounding box center [460, 232] width 10 height 10
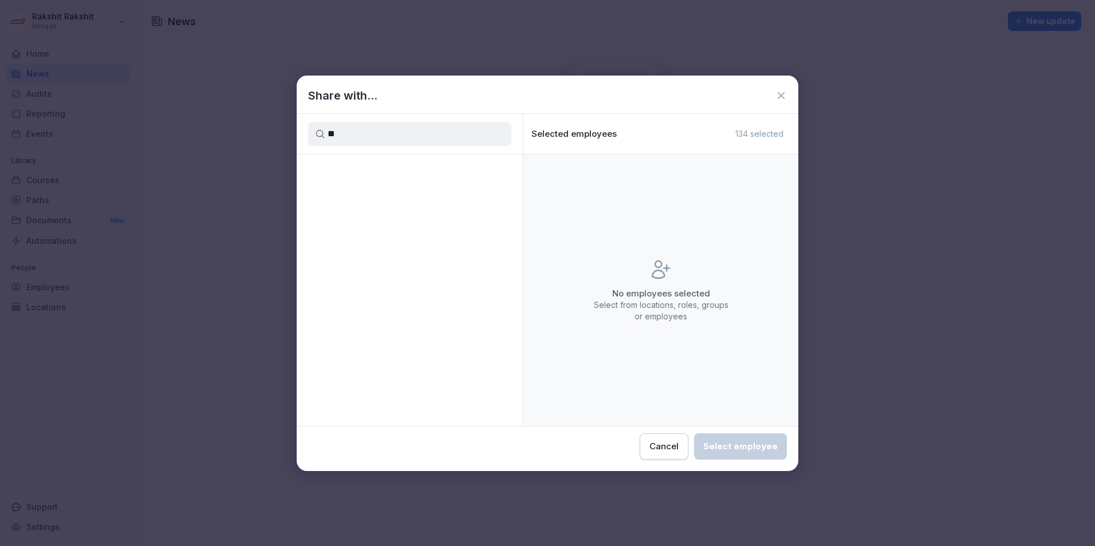
type input "*"
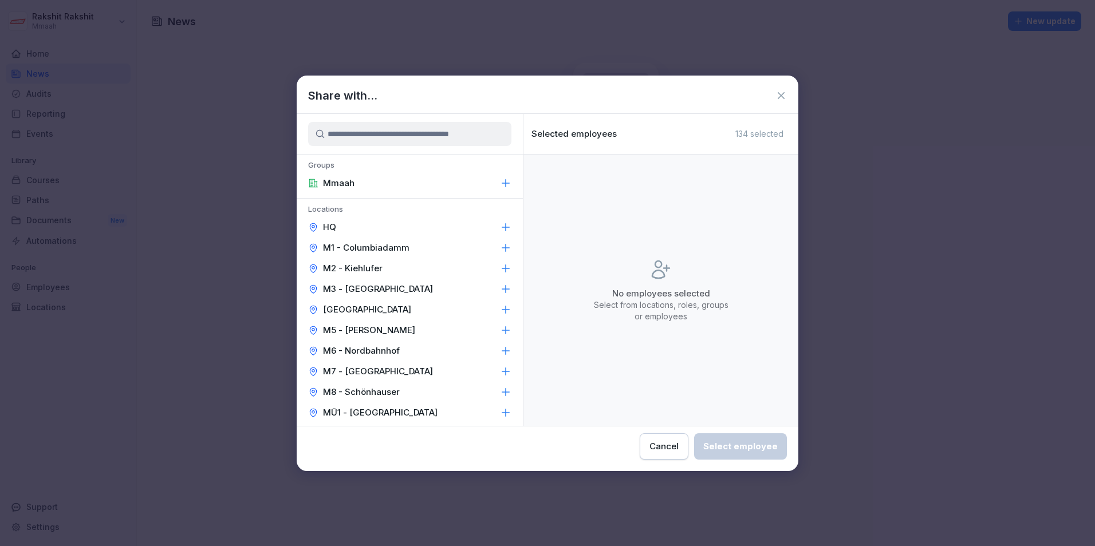
click at [387, 353] on p "M6 - Nordbahnhof" at bounding box center [361, 350] width 77 height 11
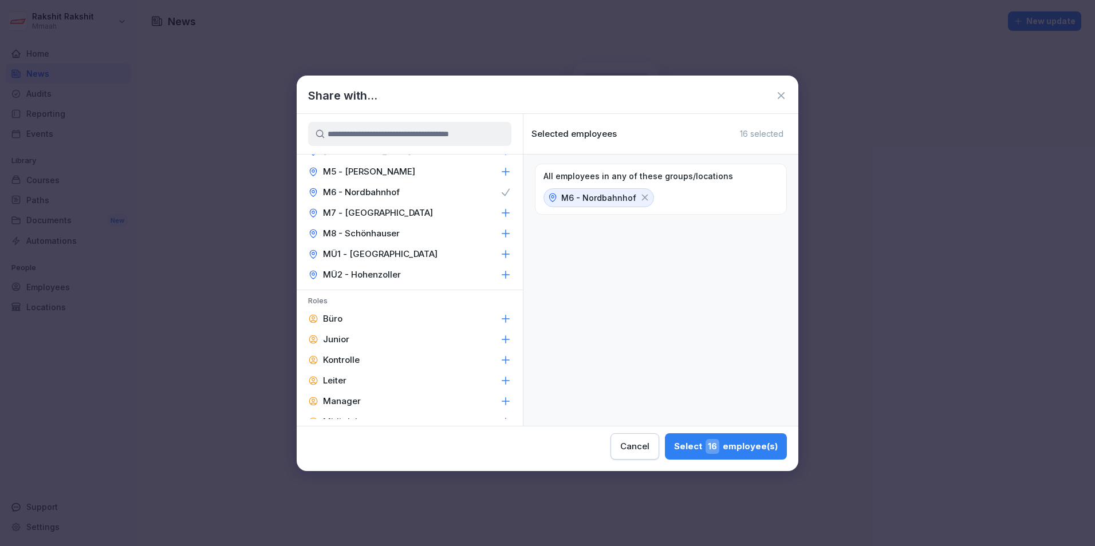
scroll to position [172, 0]
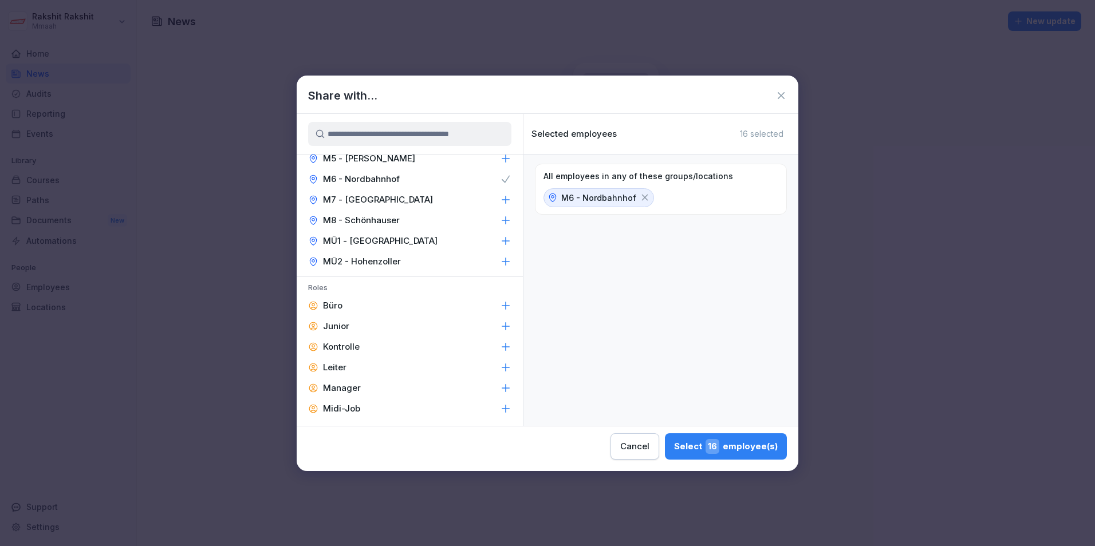
click at [357, 384] on p "Manager" at bounding box center [342, 387] width 38 height 11
click at [686, 440] on div "Select 2 employee(s)" at bounding box center [728, 446] width 100 height 15
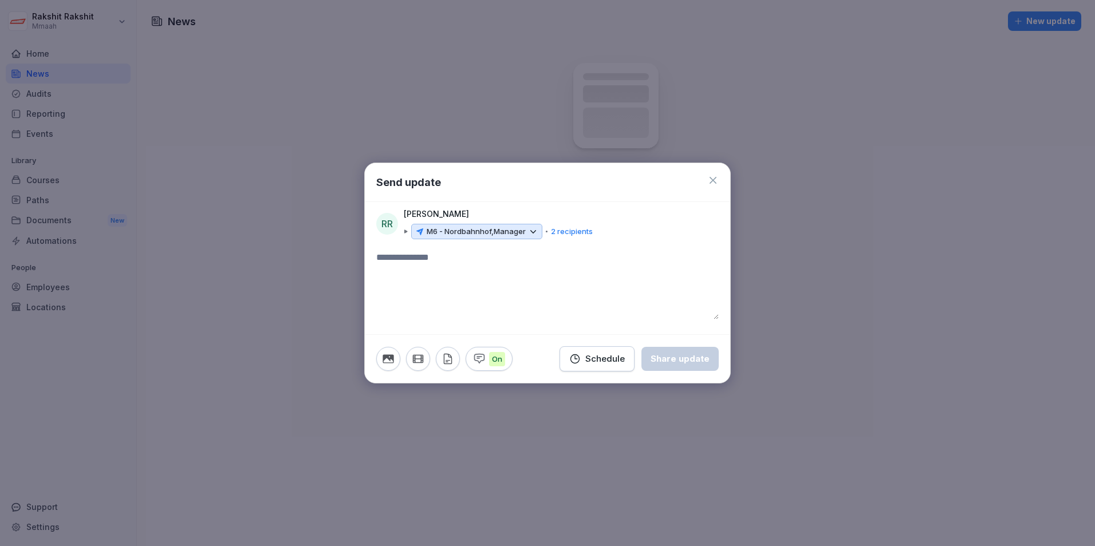
click at [411, 276] on textarea at bounding box center [547, 285] width 342 height 69
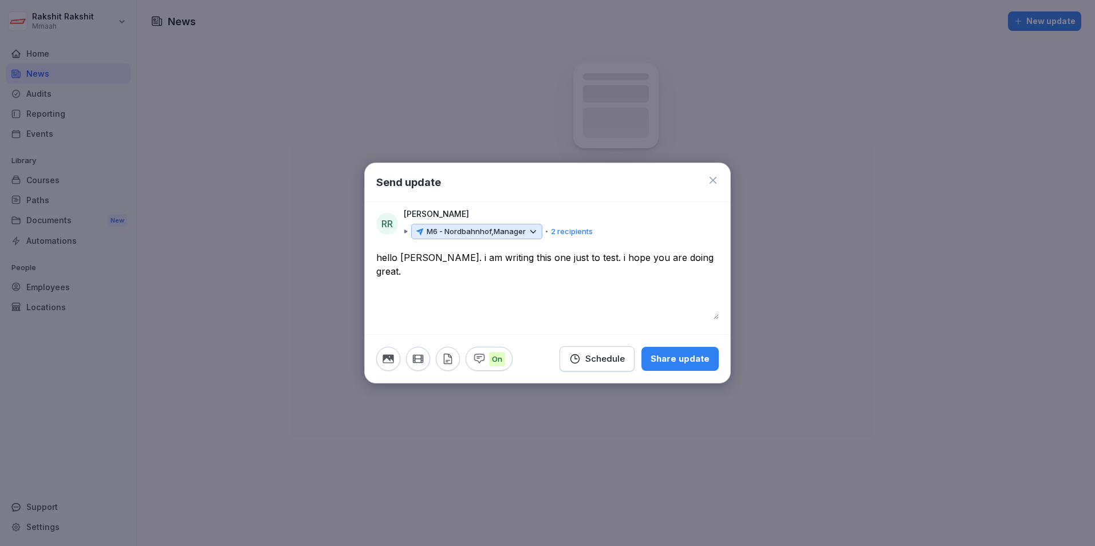
type textarea "**********"
click at [654, 358] on div "Share update" at bounding box center [679, 359] width 59 height 13
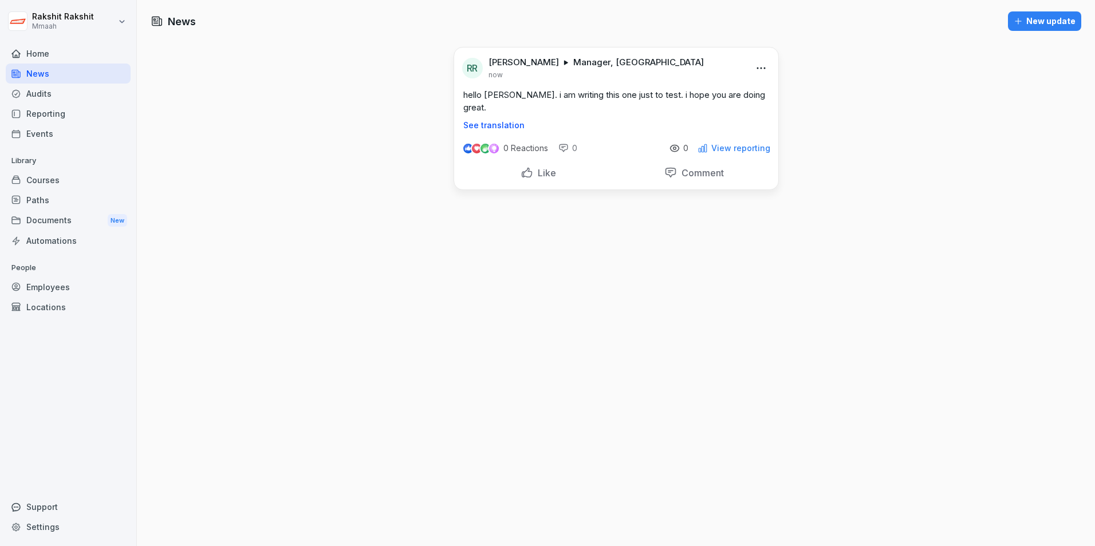
click at [730, 144] on p "View reporting" at bounding box center [740, 148] width 59 height 9
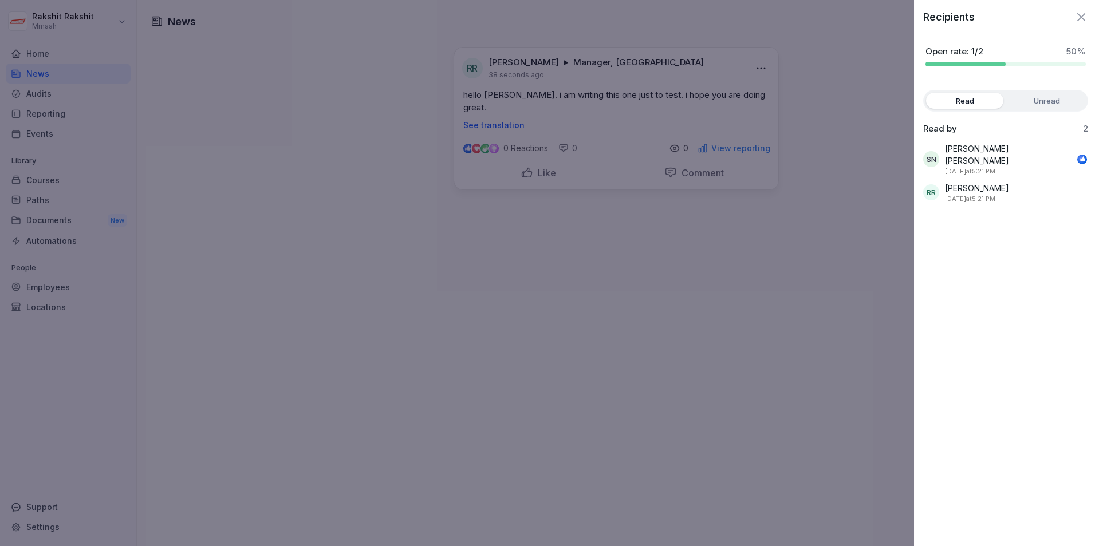
click at [872, 241] on div at bounding box center [547, 273] width 1095 height 546
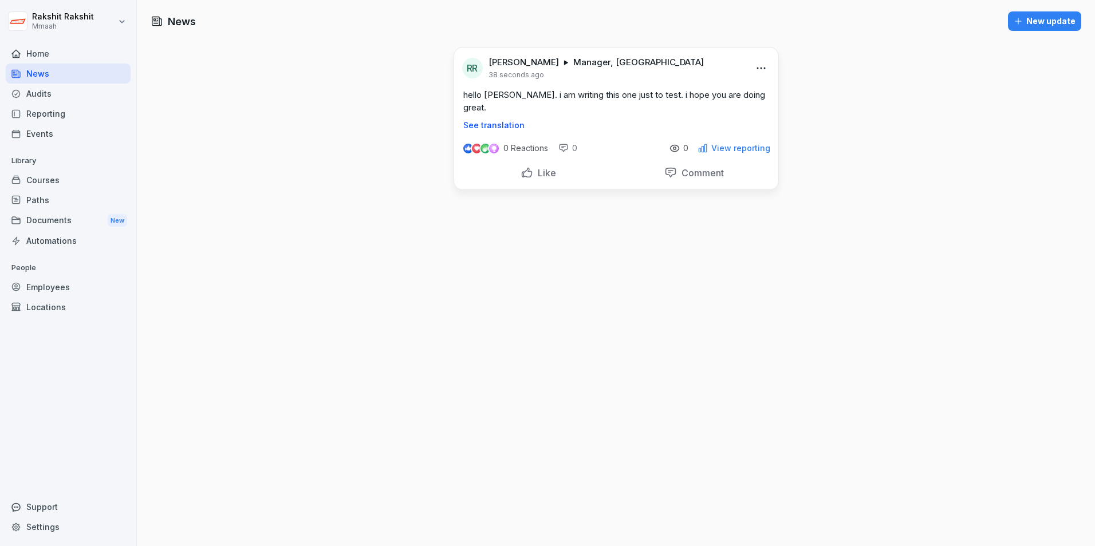
click at [92, 77] on div "News" at bounding box center [68, 74] width 125 height 20
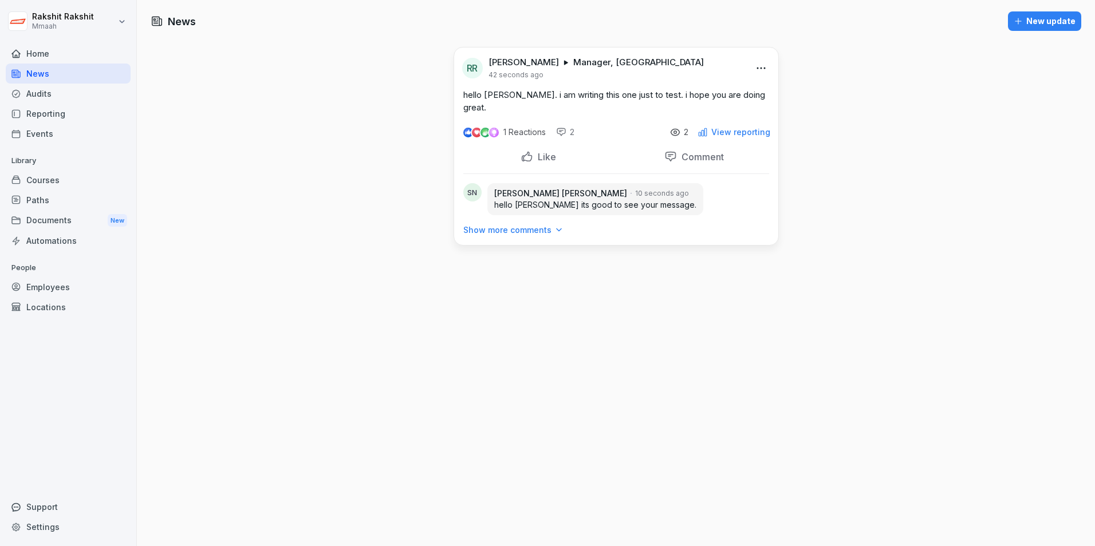
click at [544, 224] on div "Show more comments" at bounding box center [513, 229] width 100 height 11
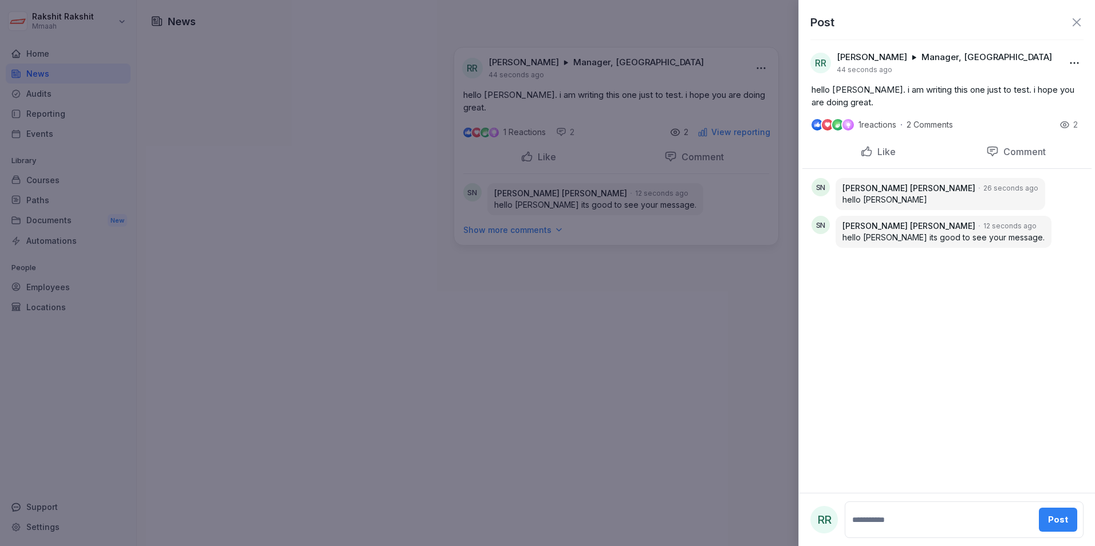
click at [1065, 128] on icon at bounding box center [1064, 125] width 8 height 6
click at [1065, 125] on icon at bounding box center [1064, 125] width 3 height 3
click at [534, 333] on div at bounding box center [547, 273] width 1095 height 546
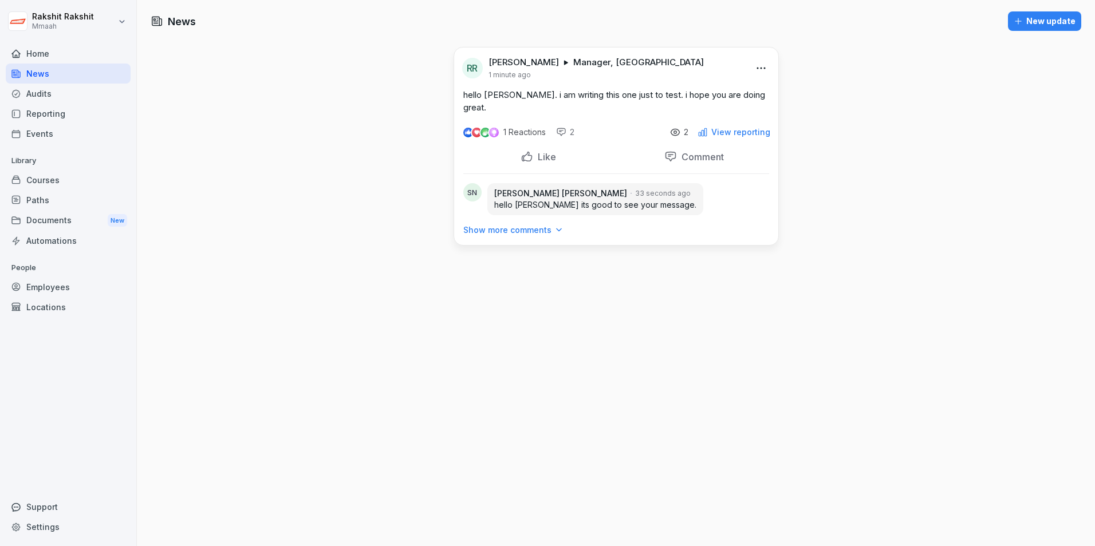
click at [117, 77] on div "News" at bounding box center [68, 74] width 125 height 20
click at [90, 72] on div "News" at bounding box center [68, 74] width 125 height 20
click at [528, 224] on p "Show more comments" at bounding box center [507, 229] width 88 height 11
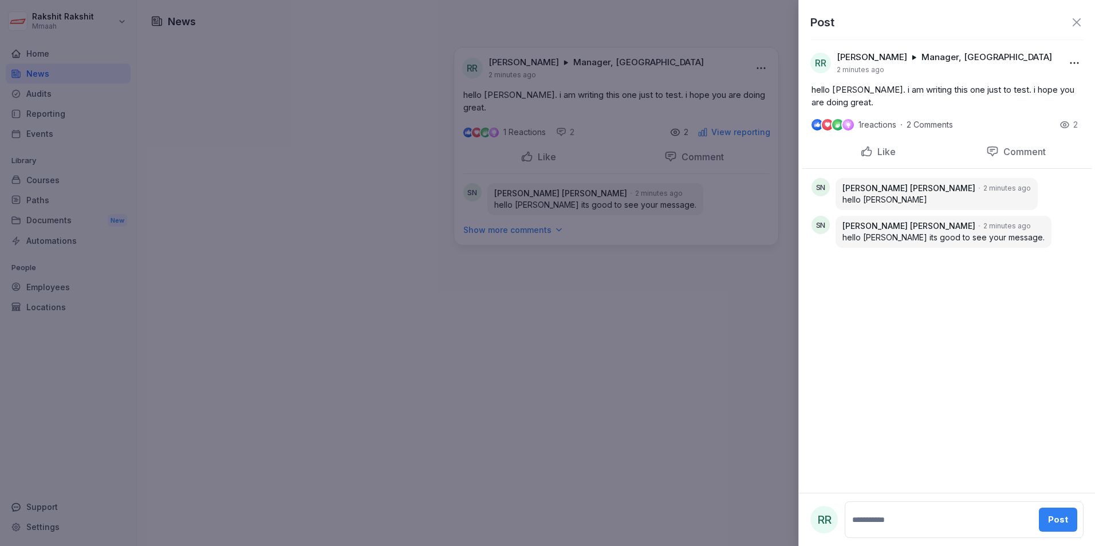
click at [700, 380] on div at bounding box center [547, 273] width 1095 height 546
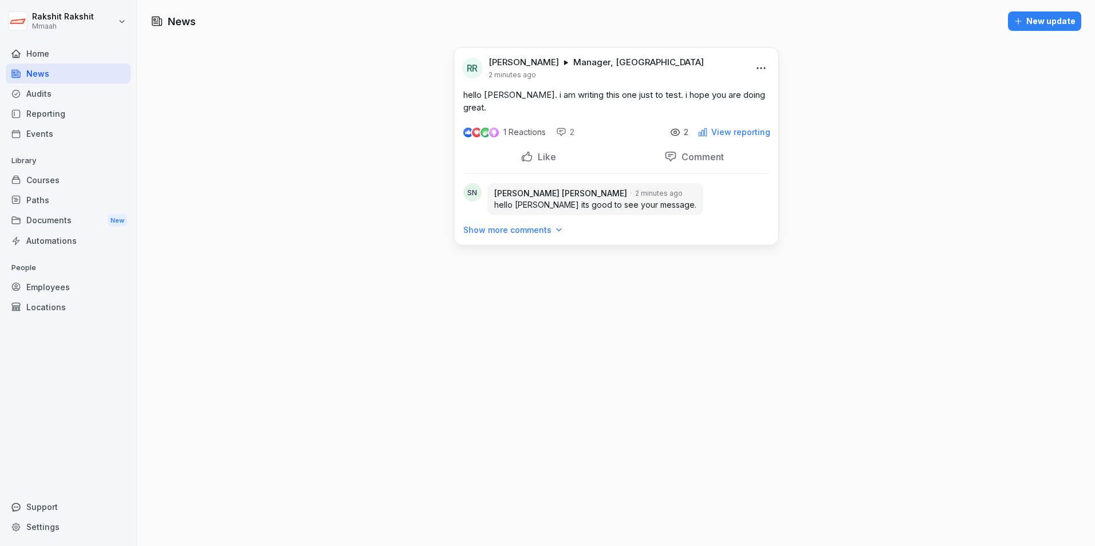
click at [761, 72] on html "Rakshit Rakshit Mmaah Home News Audits Reporting Events Library Courses Paths D…" at bounding box center [547, 273] width 1095 height 546
click at [739, 85] on div "Edit" at bounding box center [709, 92] width 110 height 23
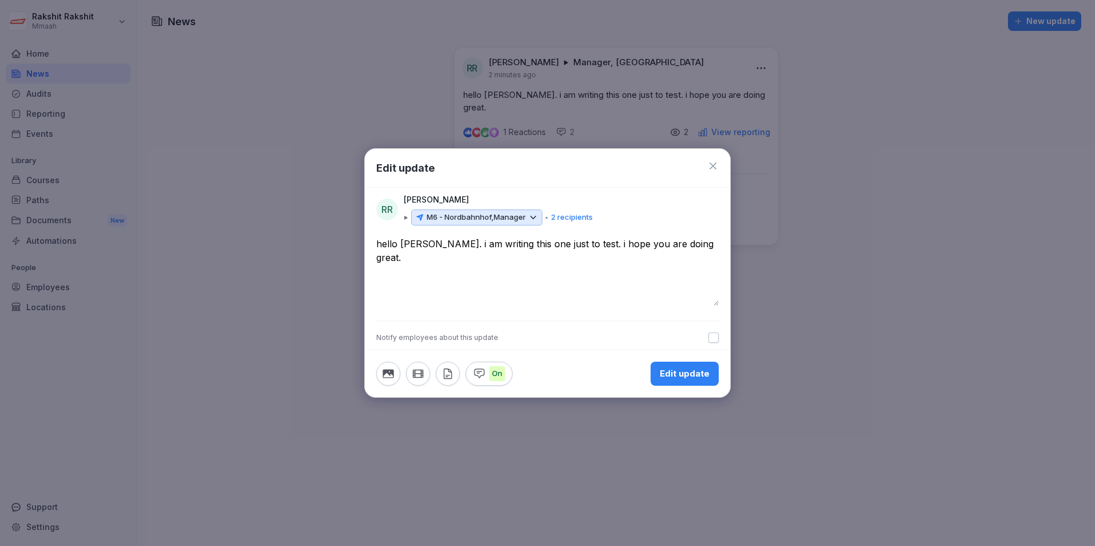
click at [718, 165] on div "Edit update" at bounding box center [547, 168] width 365 height 39
click at [709, 167] on icon at bounding box center [712, 165] width 11 height 11
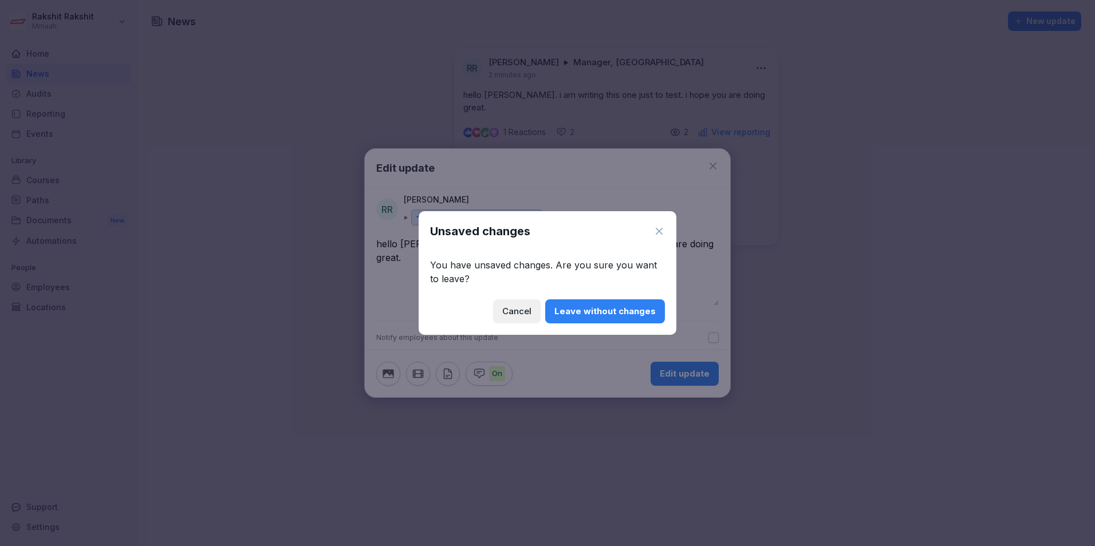
click at [650, 235] on div "Unsaved changes" at bounding box center [547, 231] width 235 height 17
click at [658, 229] on icon at bounding box center [658, 231] width 11 height 11
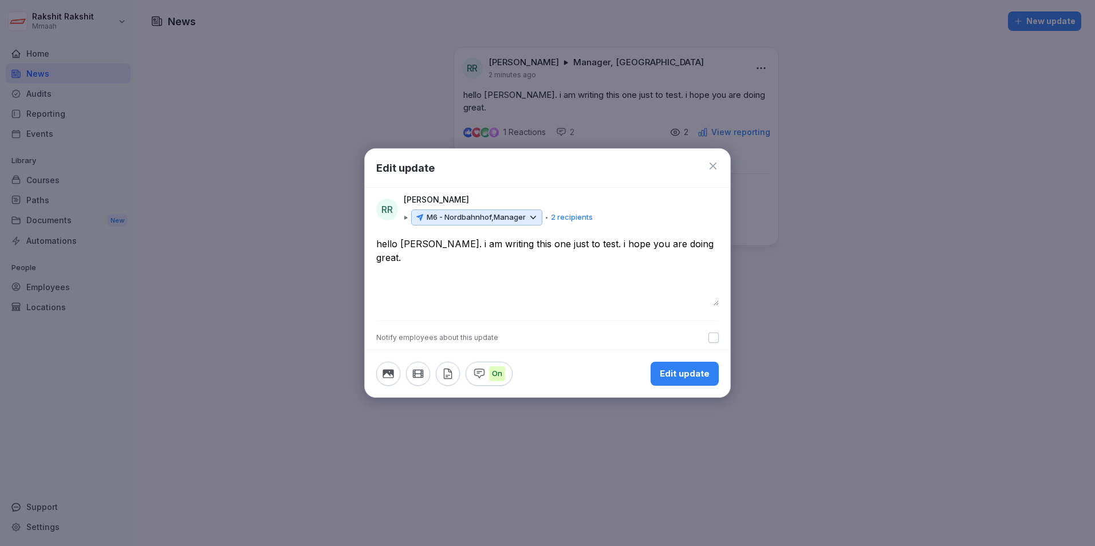
click at [710, 169] on icon at bounding box center [712, 166] width 7 height 7
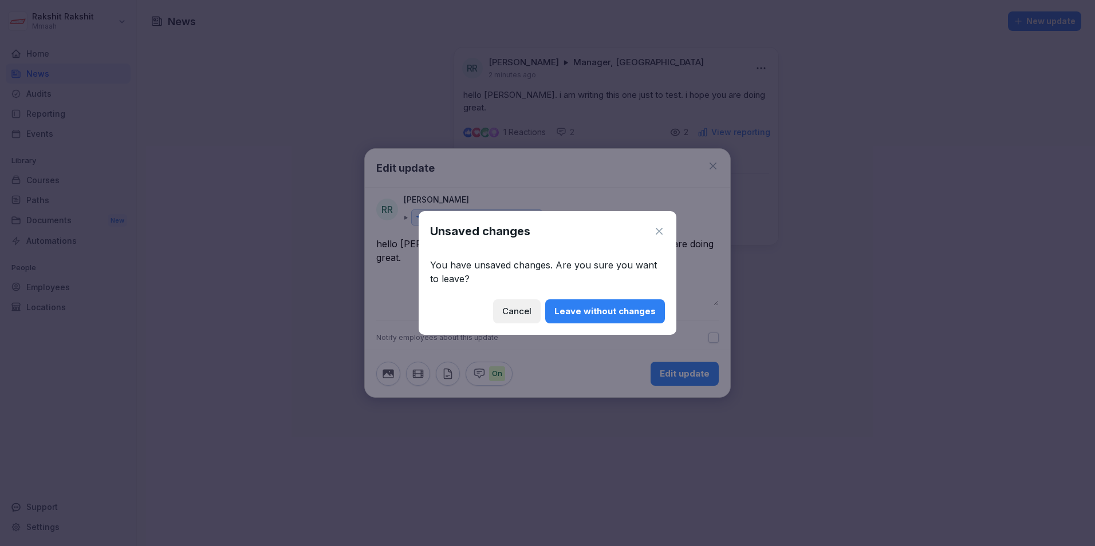
click at [607, 306] on div "Leave without changes" at bounding box center [604, 311] width 101 height 13
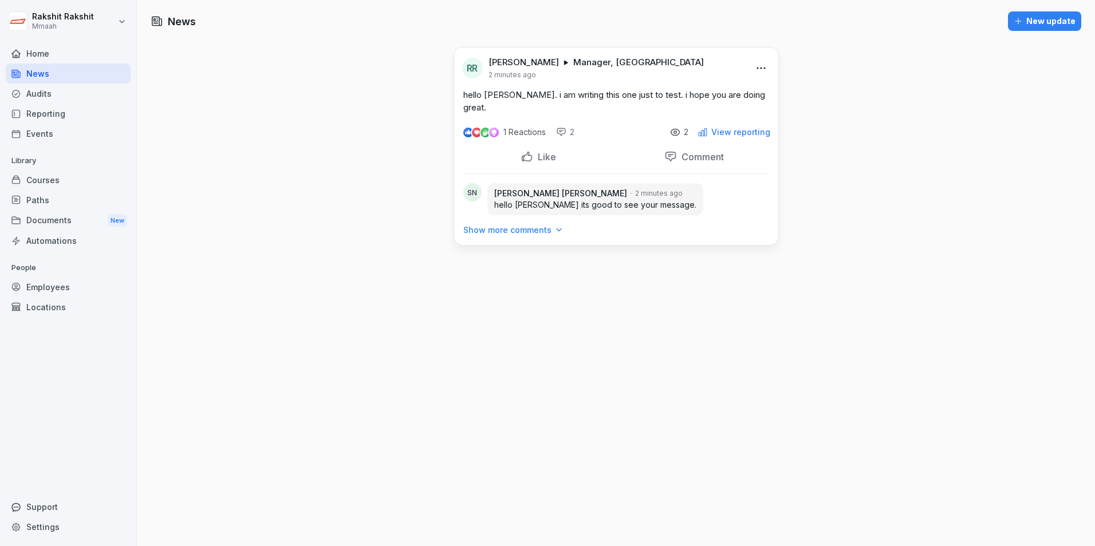
click at [60, 52] on div "Home" at bounding box center [68, 54] width 125 height 20
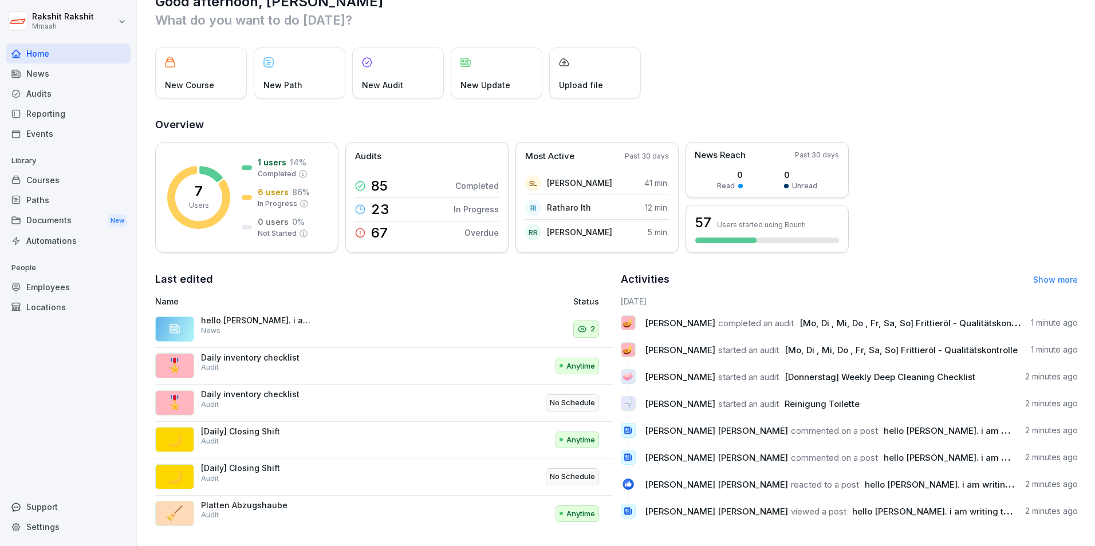
scroll to position [44, 0]
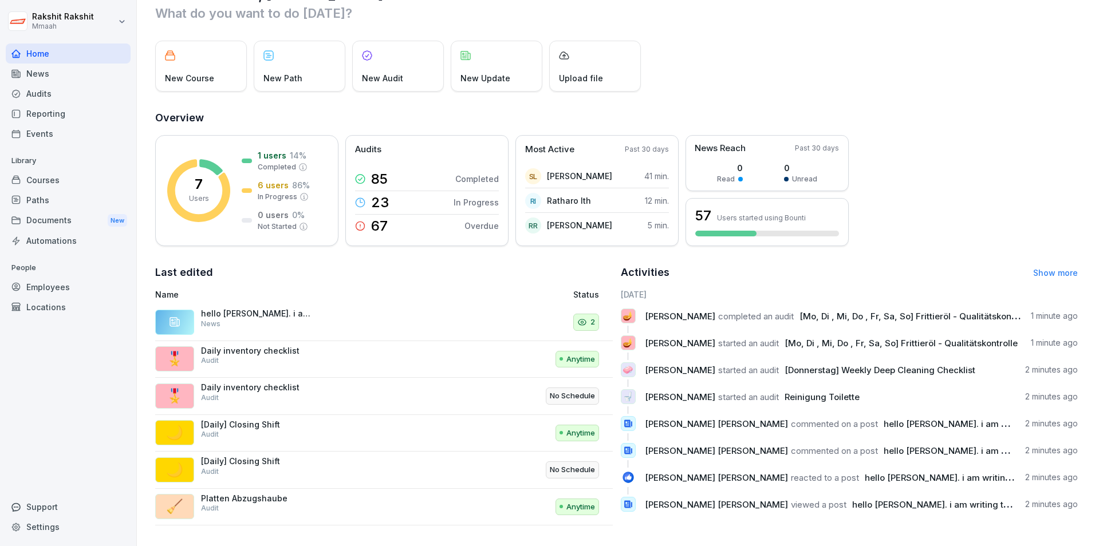
click at [1039, 268] on link "Show more" at bounding box center [1055, 273] width 45 height 10
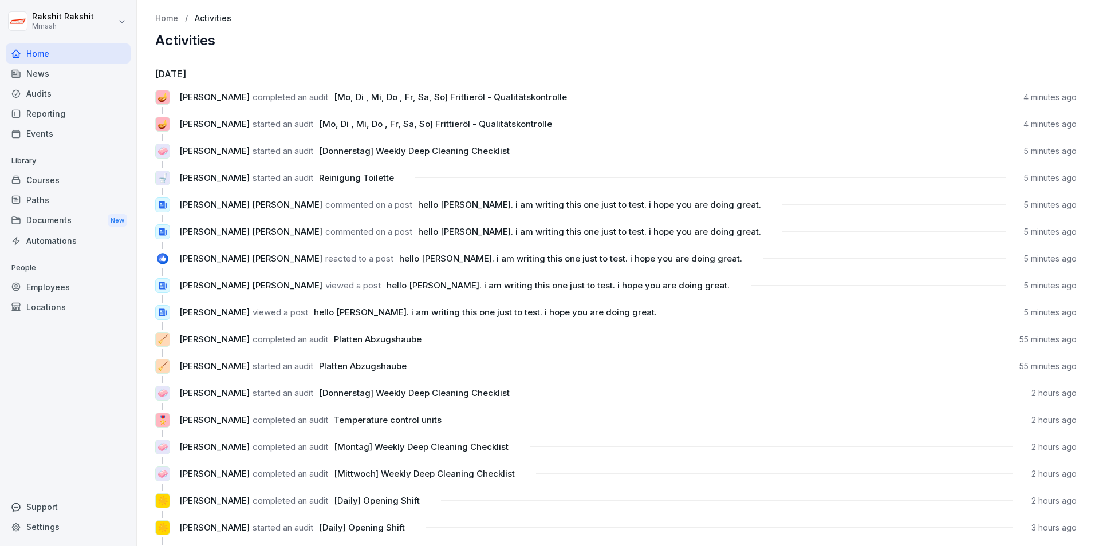
click at [73, 54] on div "Home" at bounding box center [68, 54] width 125 height 20
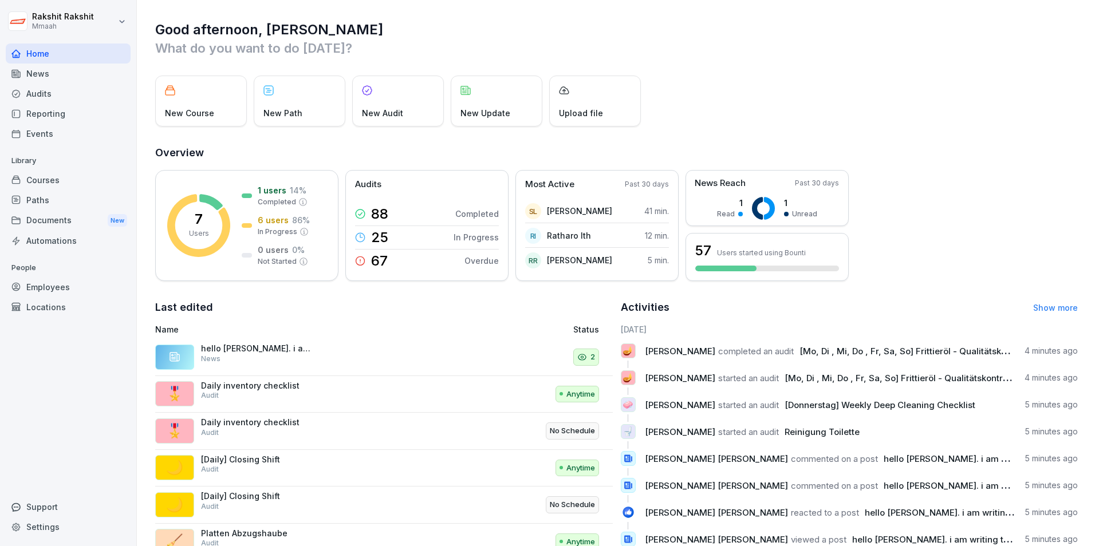
click at [65, 288] on div "Employees" at bounding box center [68, 287] width 125 height 20
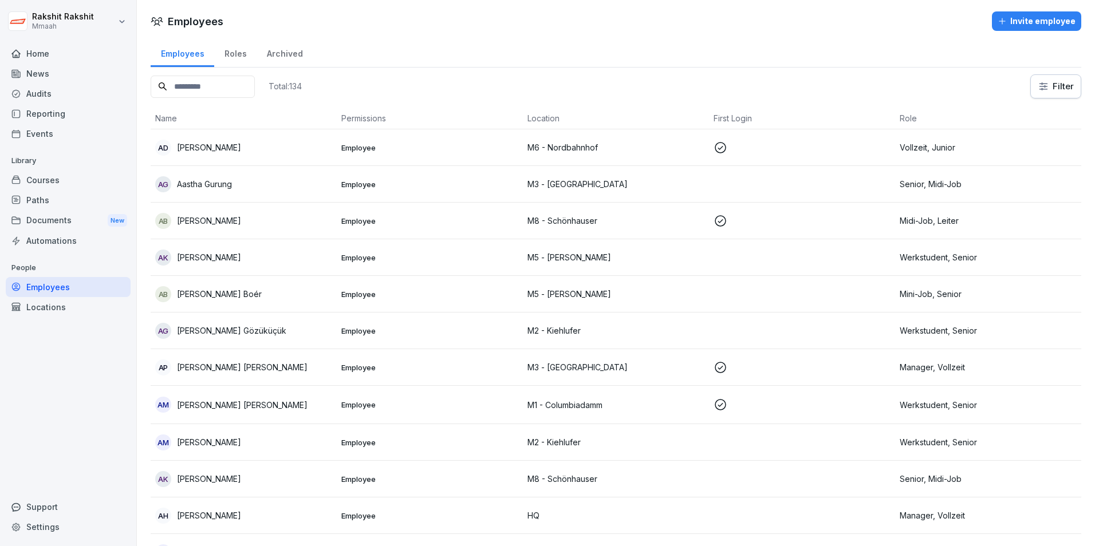
click at [223, 77] on input at bounding box center [203, 87] width 104 height 22
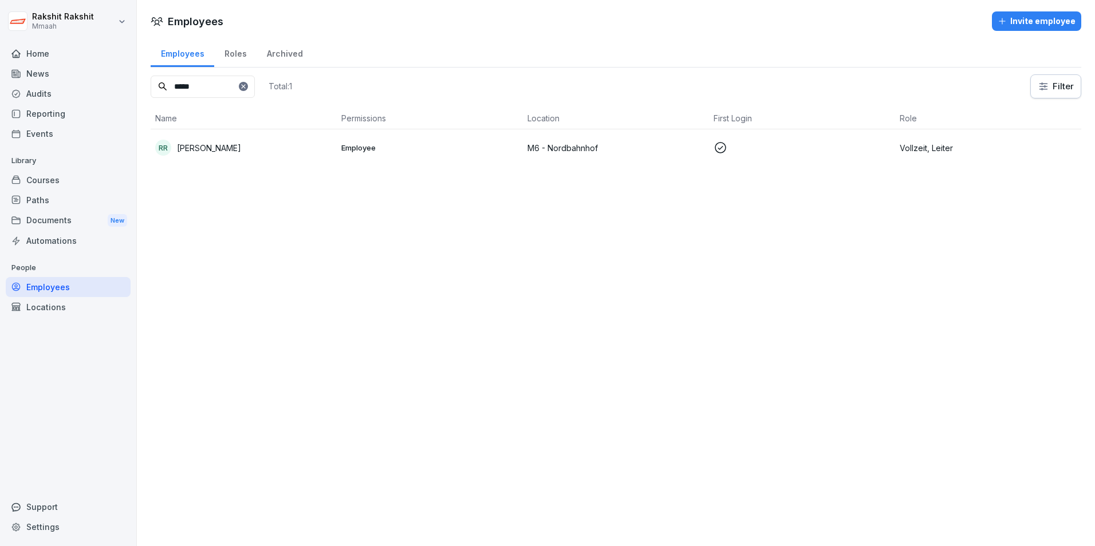
type input "*****"
click at [254, 152] on div "RR Rashi Sripathi Rao" at bounding box center [243, 148] width 177 height 16
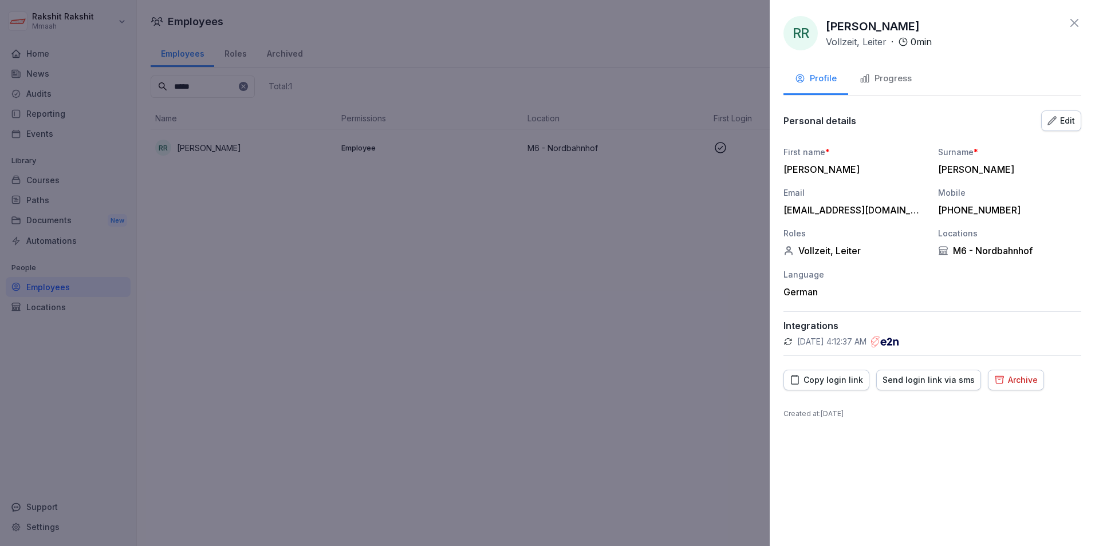
click at [611, 292] on div at bounding box center [547, 273] width 1095 height 546
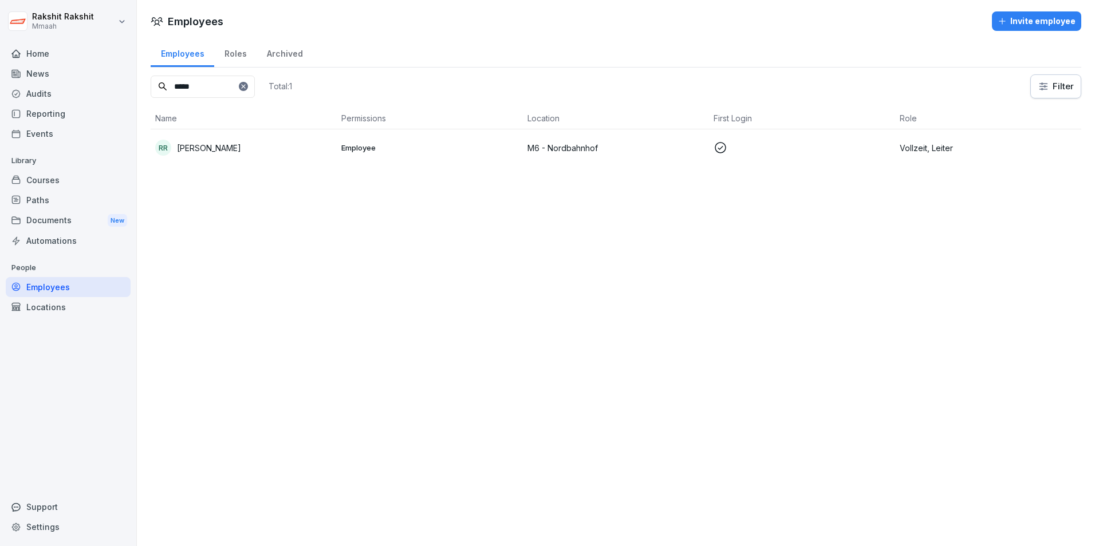
click at [247, 84] on icon at bounding box center [243, 86] width 7 height 7
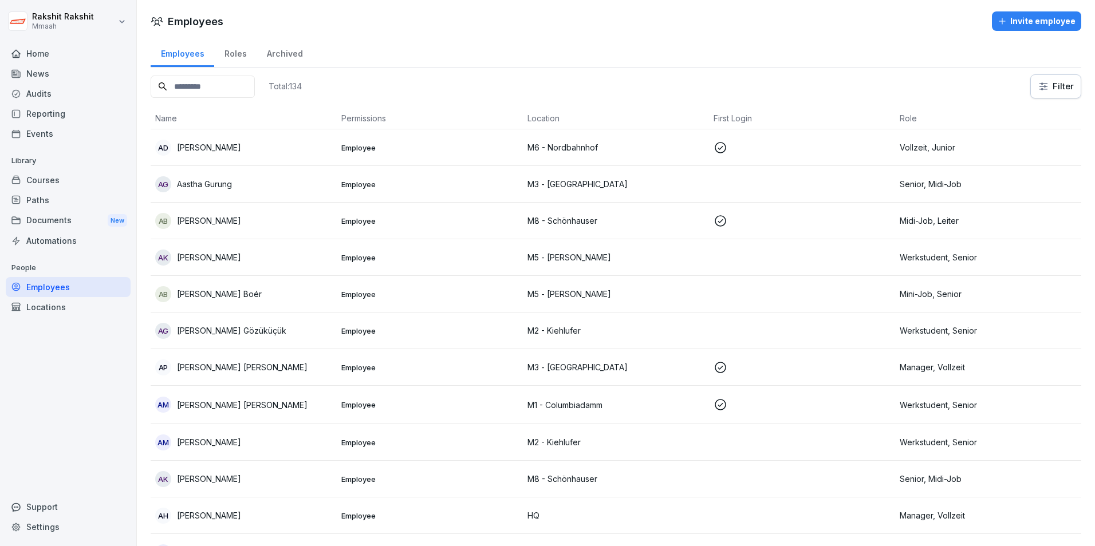
click at [227, 78] on input at bounding box center [203, 87] width 104 height 22
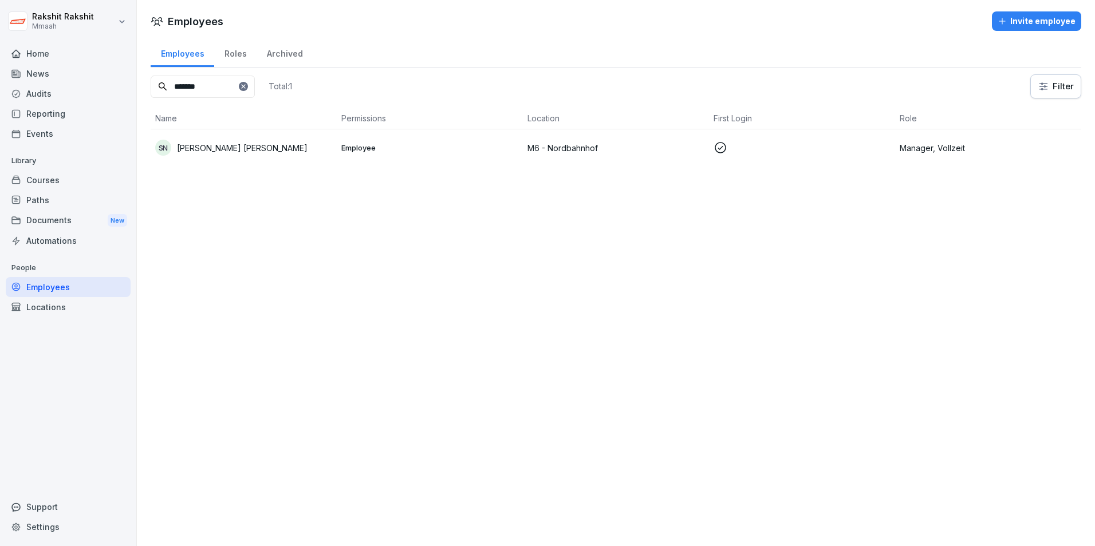
type input "*******"
click at [269, 140] on div "SN Shubham Mahaling Nakate" at bounding box center [243, 148] width 177 height 16
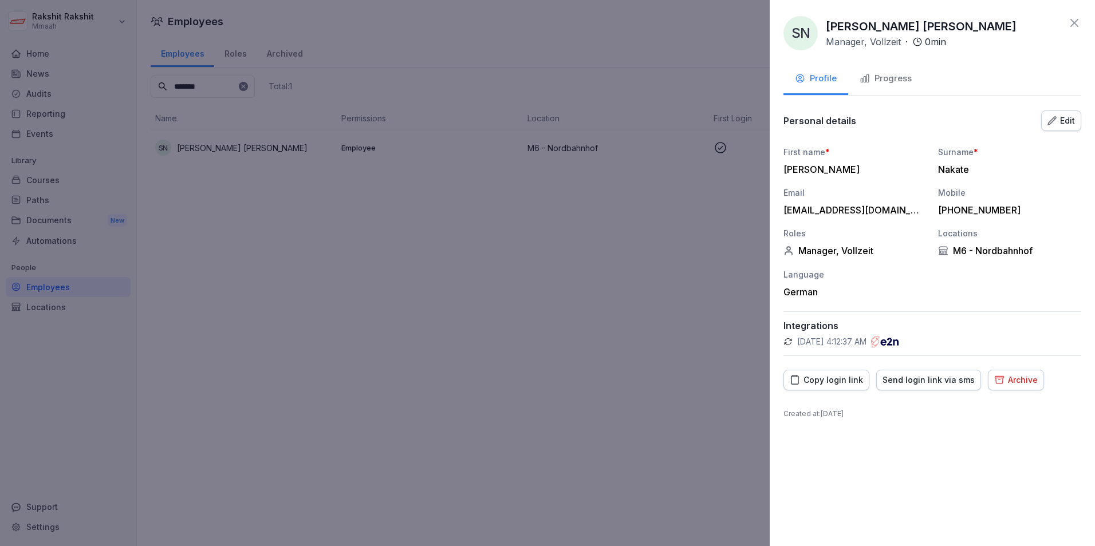
click at [502, 341] on div at bounding box center [547, 273] width 1095 height 546
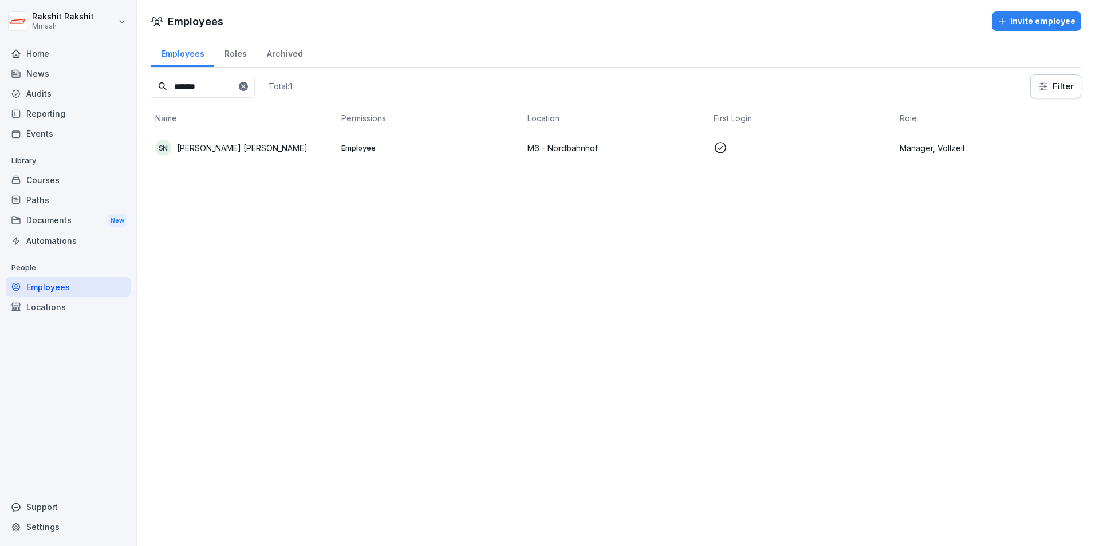
click at [52, 59] on div "Home" at bounding box center [68, 54] width 125 height 20
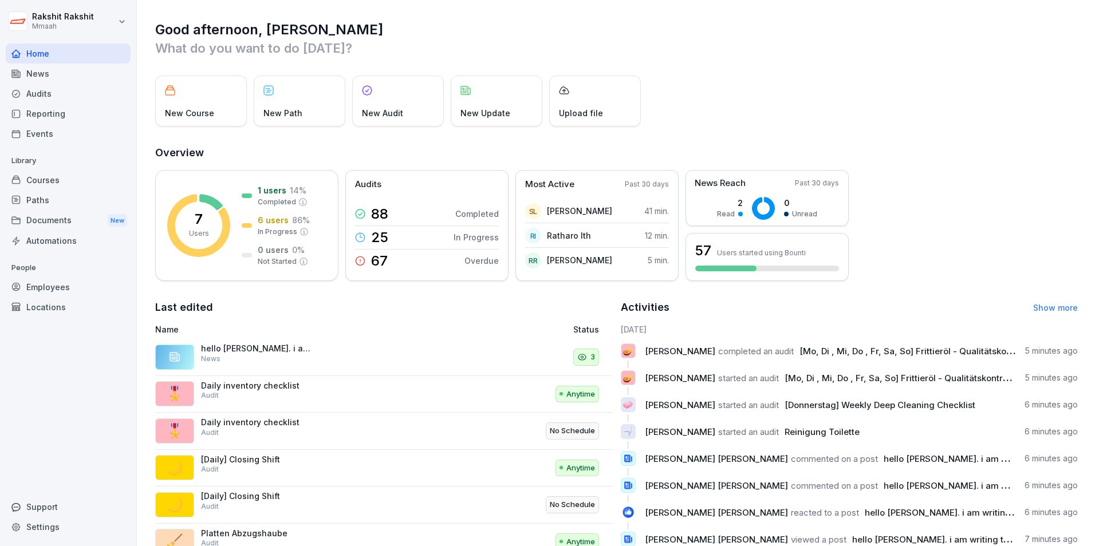
click at [38, 503] on div "Support" at bounding box center [68, 507] width 125 height 20
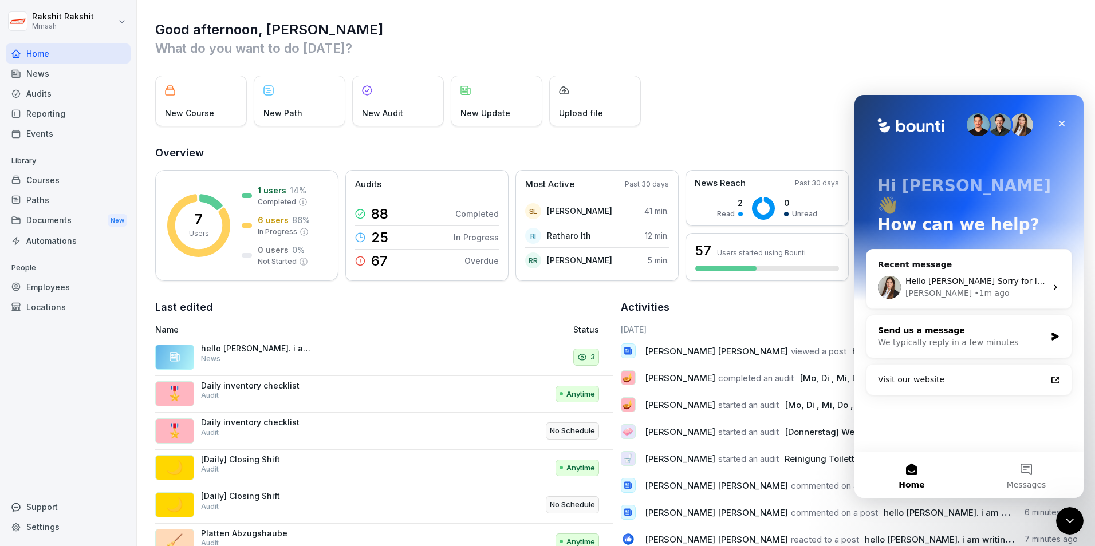
click at [933, 333] on div "Send us a message We typically reply in a few minutes" at bounding box center [968, 336] width 205 height 42
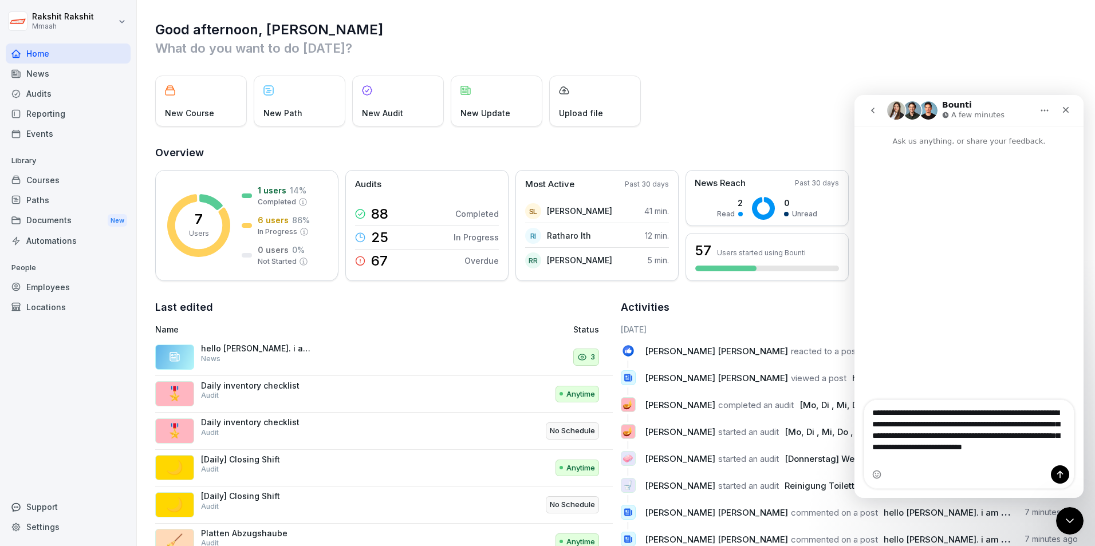
click at [934, 425] on textarea "**********" at bounding box center [969, 432] width 210 height 65
click at [922, 437] on textarea "**********" at bounding box center [969, 432] width 210 height 65
click at [923, 437] on textarea "**********" at bounding box center [969, 432] width 210 height 65
click at [989, 435] on textarea "**********" at bounding box center [969, 432] width 210 height 65
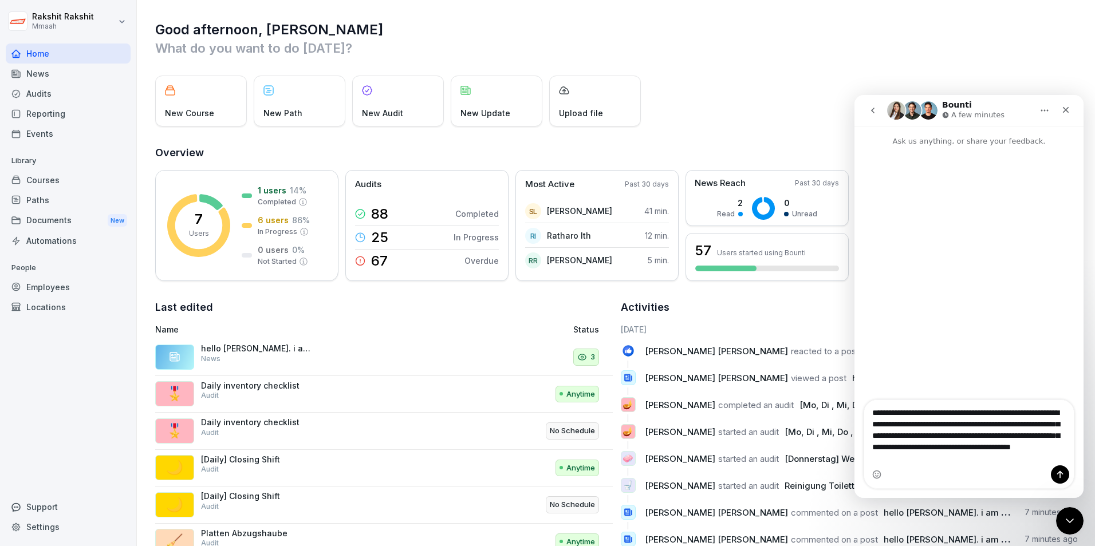
click at [1012, 436] on textarea "**********" at bounding box center [969, 432] width 210 height 65
type textarea "**********"
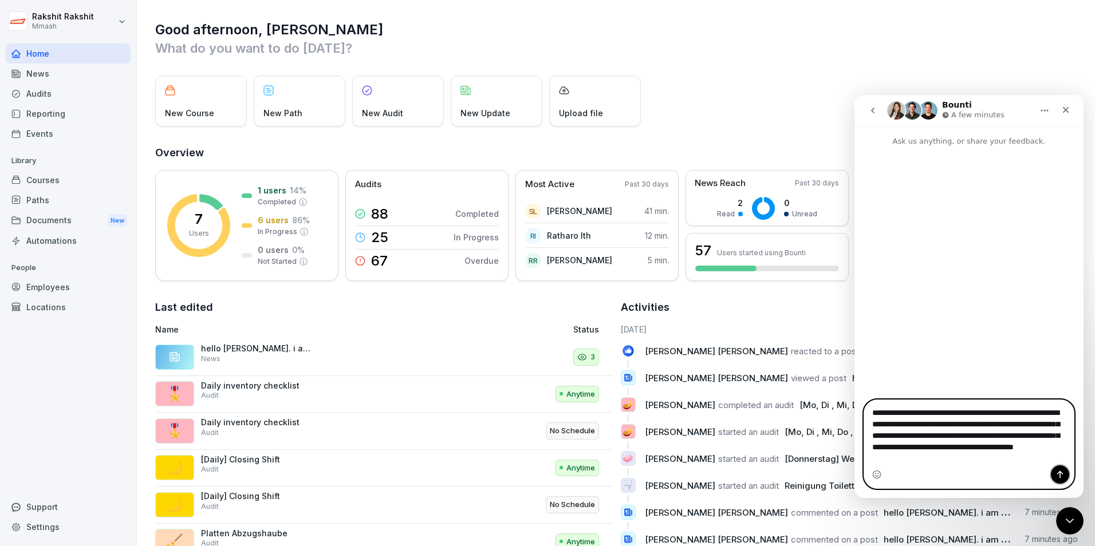
click at [1061, 473] on icon "Send a message…" at bounding box center [1059, 474] width 9 height 9
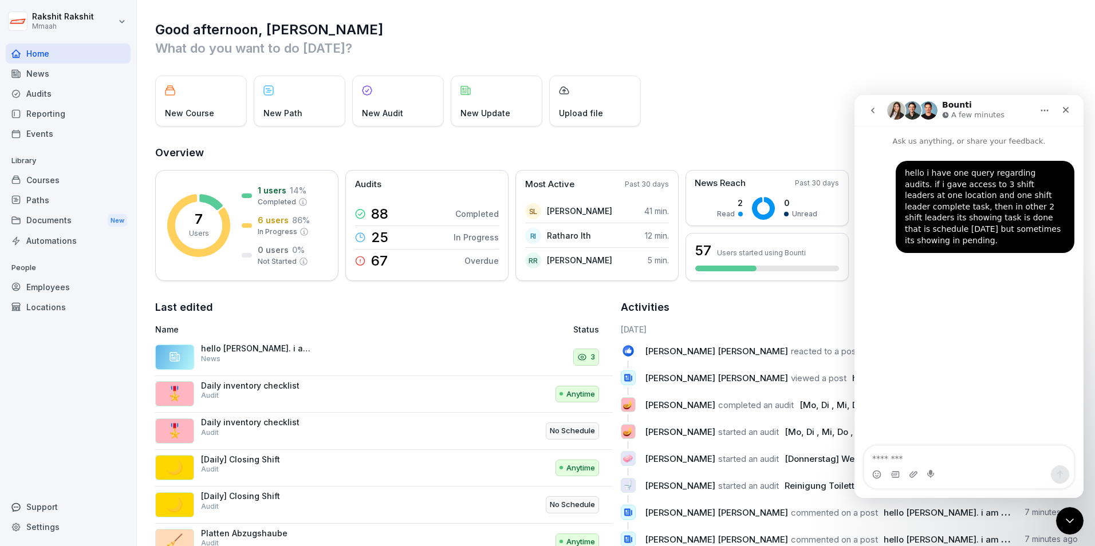
click at [822, 66] on div "Good afternoon, Rakshit What do you want to do today? New Course New Path New A…" at bounding box center [616, 290] width 958 height 581
click at [1017, 76] on div "New Course New Path New Audit New Update Upload file" at bounding box center [616, 101] width 922 height 51
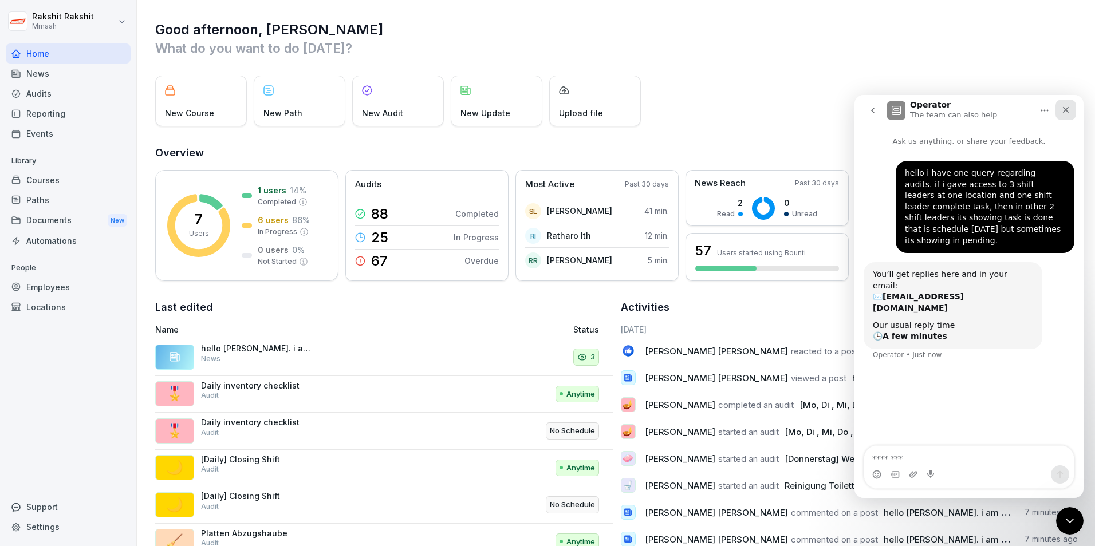
click at [1064, 115] on div "Close" at bounding box center [1065, 110] width 21 height 21
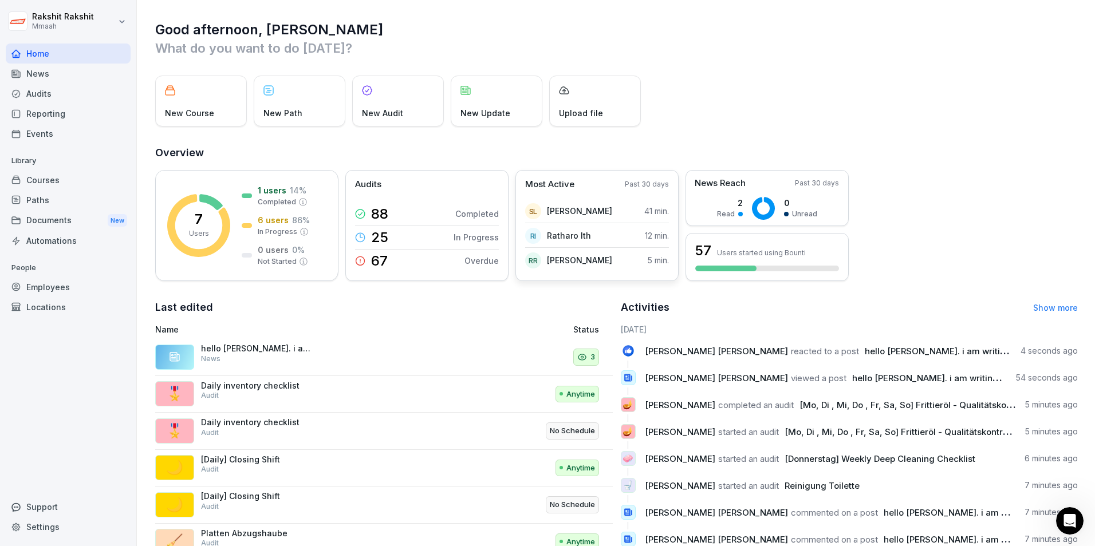
click at [632, 268] on div "RR Rakshit Rakshit 5 min." at bounding box center [597, 260] width 144 height 23
click at [607, 263] on div "RR Rakshit Rakshit 5 min." at bounding box center [597, 260] width 144 height 23
click at [720, 195] on div "News Reach Past 30 days 2 Read 0 Unread" at bounding box center [766, 198] width 163 height 56
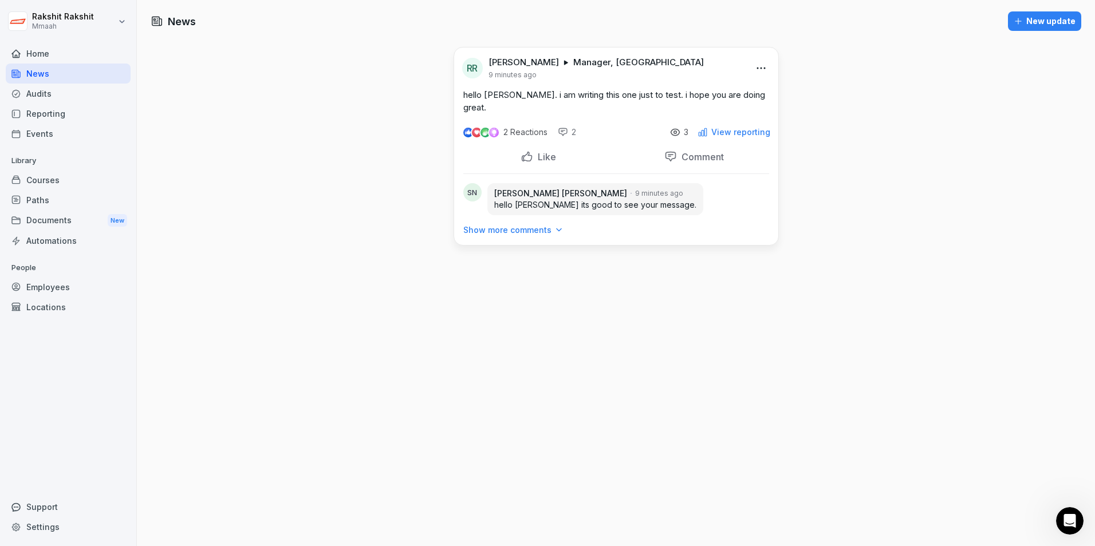
click at [673, 127] on icon at bounding box center [675, 132] width 10 height 10
click at [714, 128] on p "View reporting" at bounding box center [740, 132] width 59 height 9
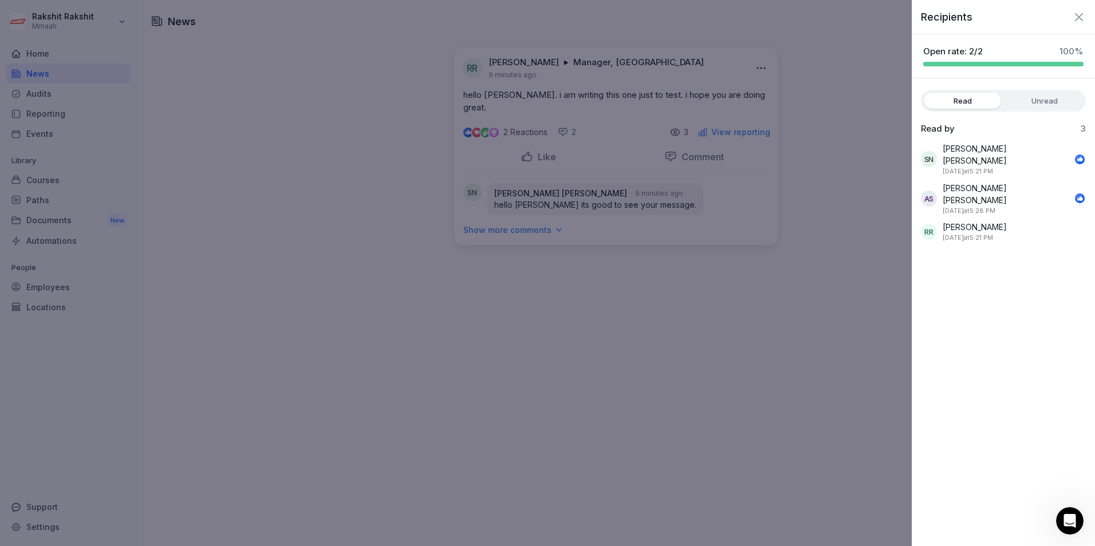
click at [1011, 102] on label "Unread" at bounding box center [1043, 101] width 77 height 16
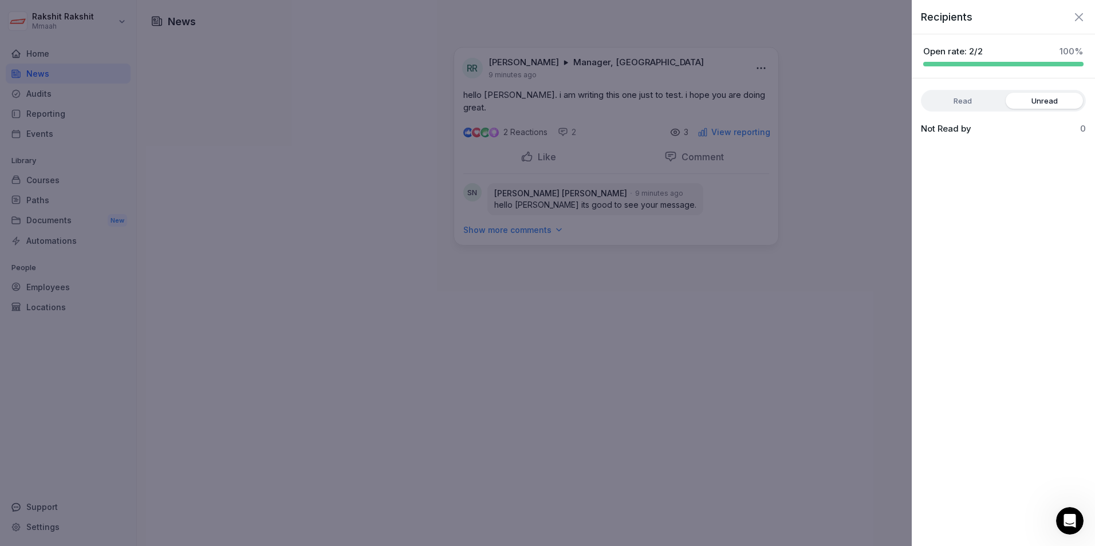
click at [981, 102] on label "Read" at bounding box center [961, 101] width 77 height 16
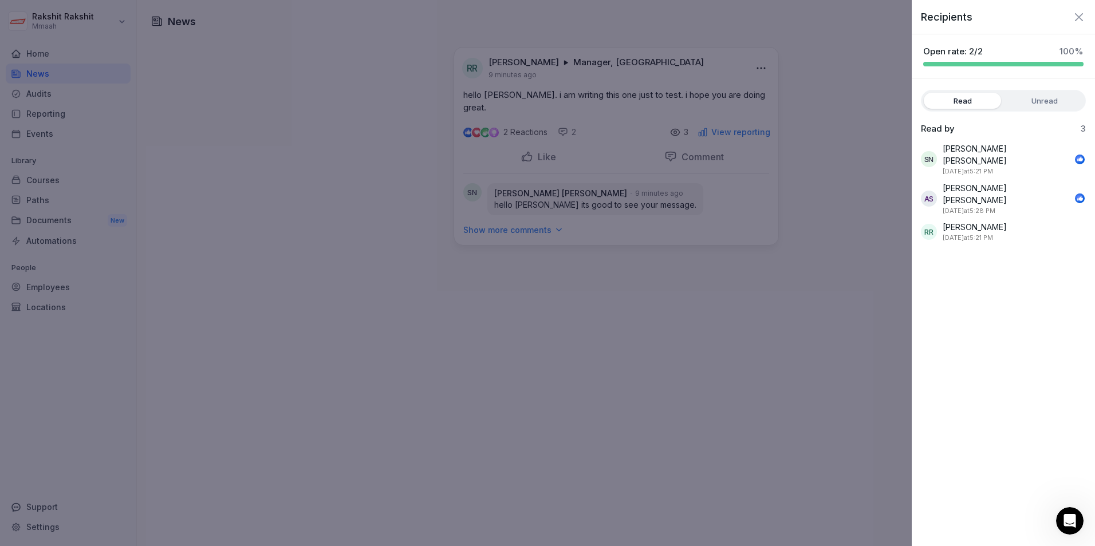
click at [902, 104] on div at bounding box center [547, 273] width 1095 height 546
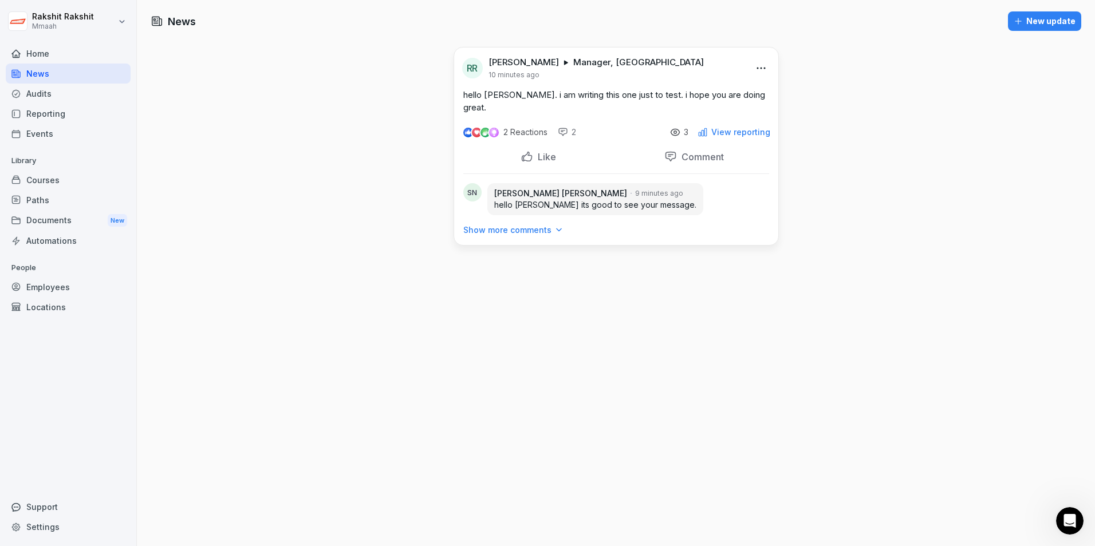
click at [558, 127] on div at bounding box center [563, 132] width 10 height 10
click at [340, 118] on div "News New update RR Rakshit Rakshit Manager, M6 - Nordbahnhof 10 minutes ago hel…" at bounding box center [616, 273] width 958 height 546
click at [58, 54] on div "Home" at bounding box center [68, 54] width 125 height 20
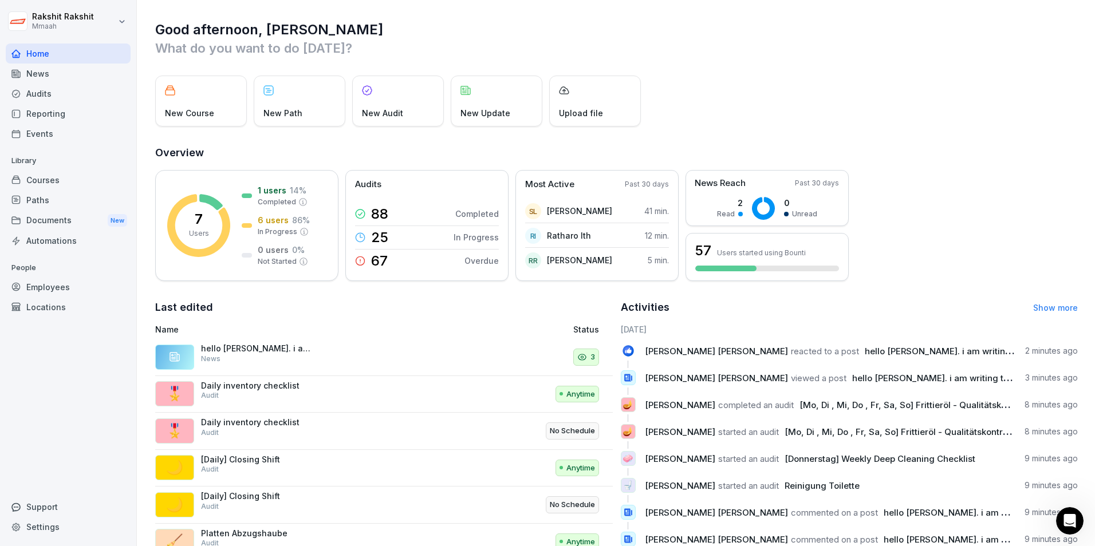
click at [42, 69] on div "News" at bounding box center [68, 74] width 125 height 20
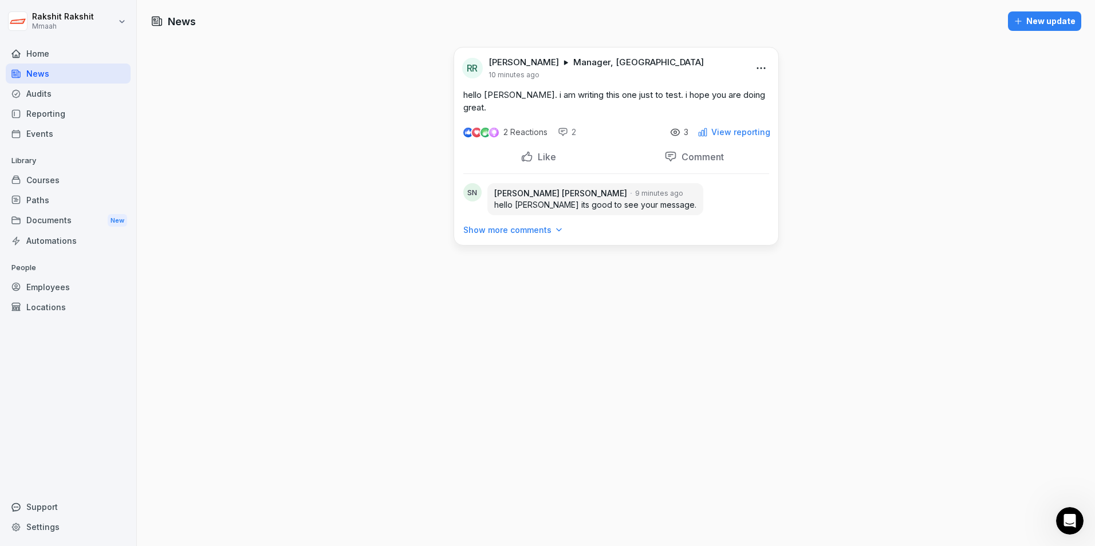
click at [60, 226] on div "Documents New" at bounding box center [68, 220] width 125 height 21
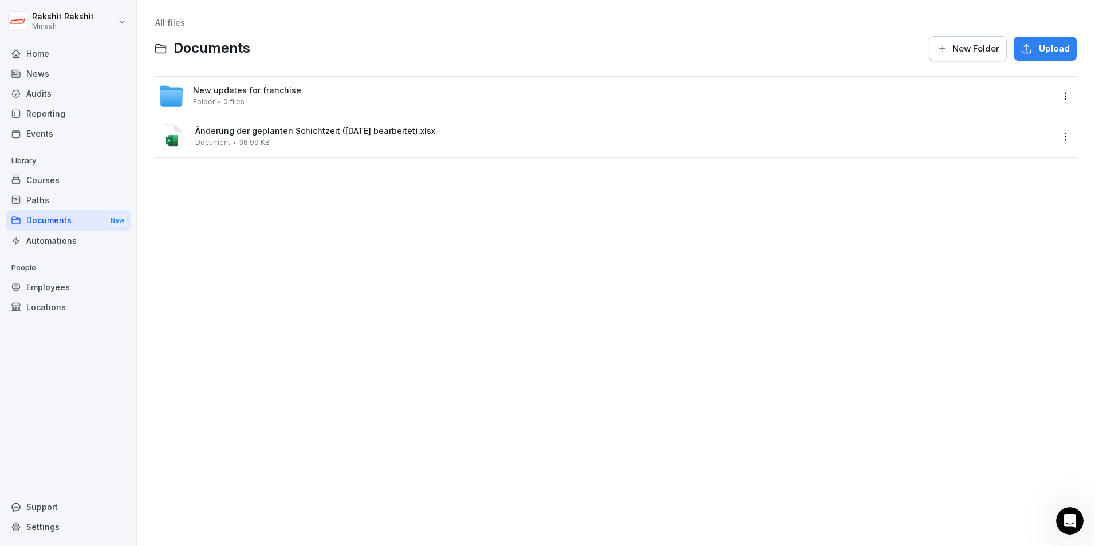
click at [325, 147] on div "Änderung der geplanten Schichtzeit (27.08.25 bearbeitet).xlsx Document 36.99 KB" at bounding box center [606, 136] width 894 height 27
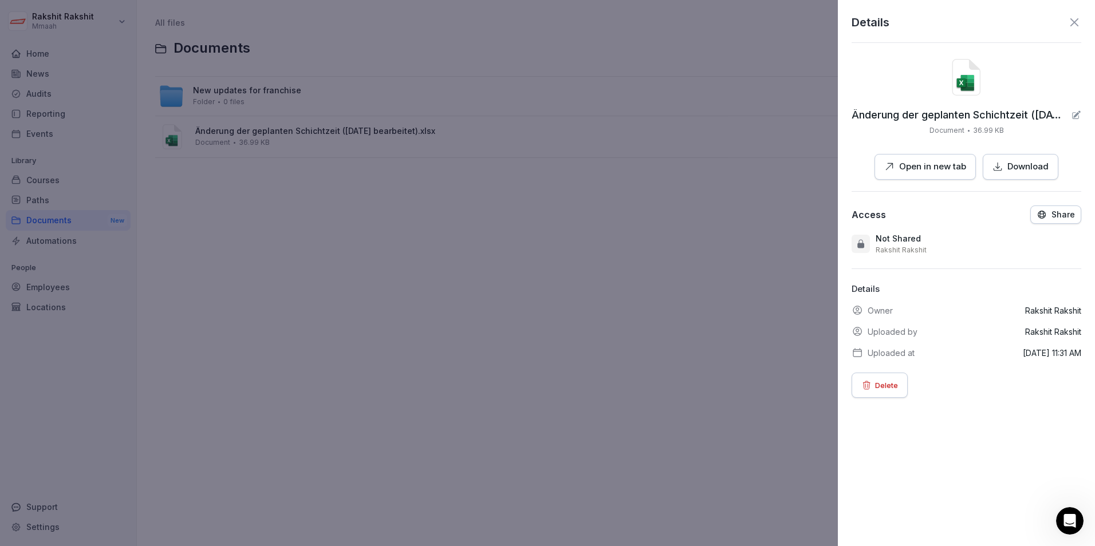
click at [930, 164] on p "Open in new tab" at bounding box center [932, 166] width 67 height 13
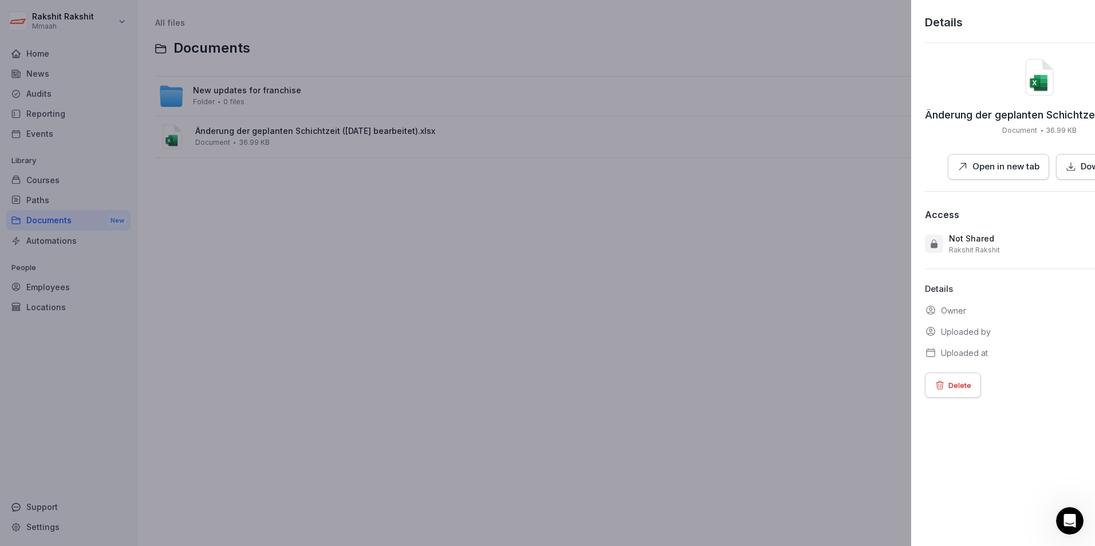
click at [710, 384] on div at bounding box center [547, 273] width 1095 height 546
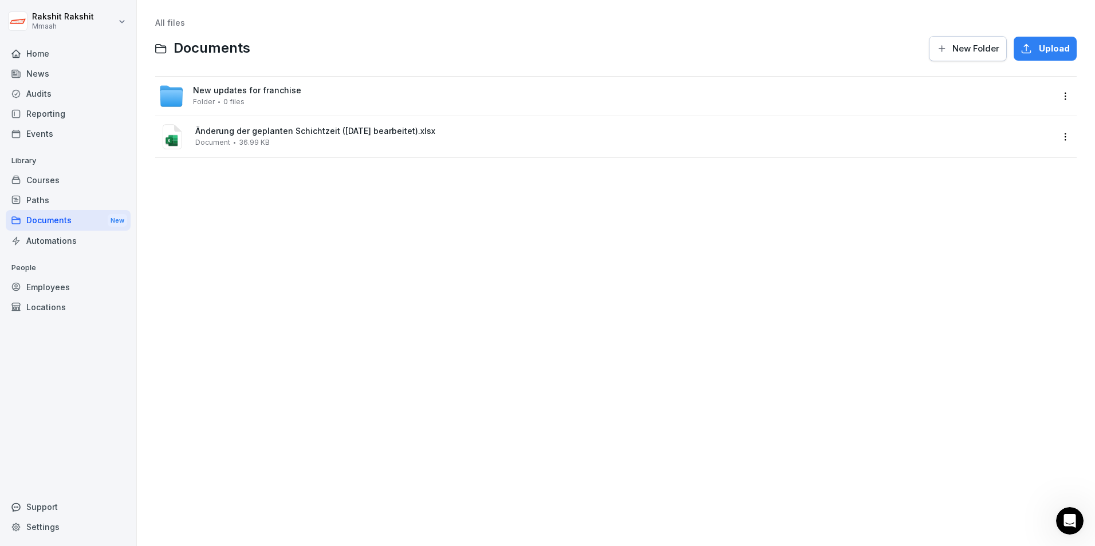
click at [263, 86] on span "New updates for franchise" at bounding box center [247, 91] width 108 height 10
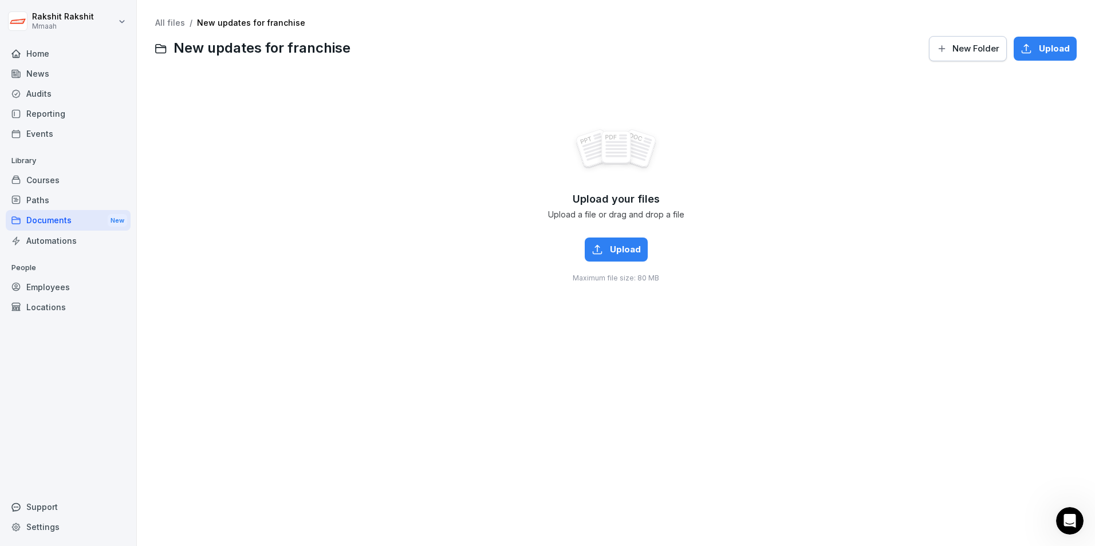
click at [610, 256] on span "Upload" at bounding box center [625, 249] width 31 height 13
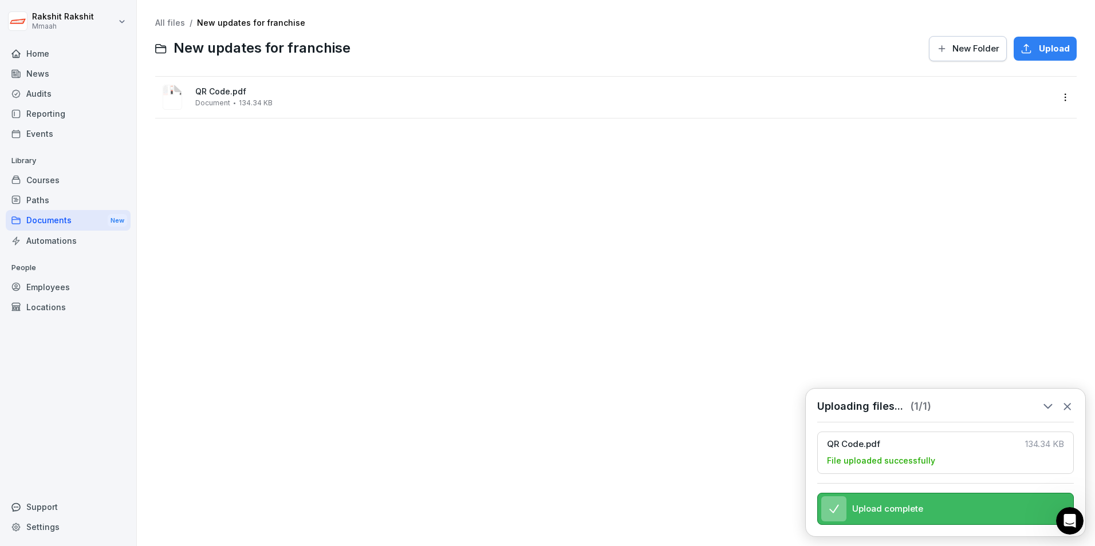
click at [294, 92] on span "QR Code.pdf" at bounding box center [623, 92] width 857 height 10
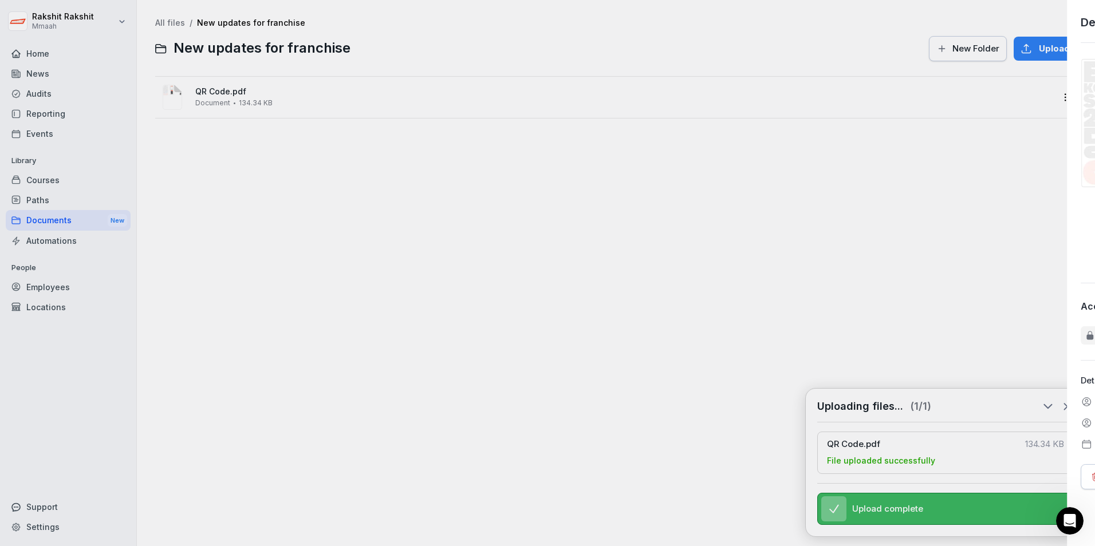
click at [294, 92] on div at bounding box center [547, 273] width 1095 height 546
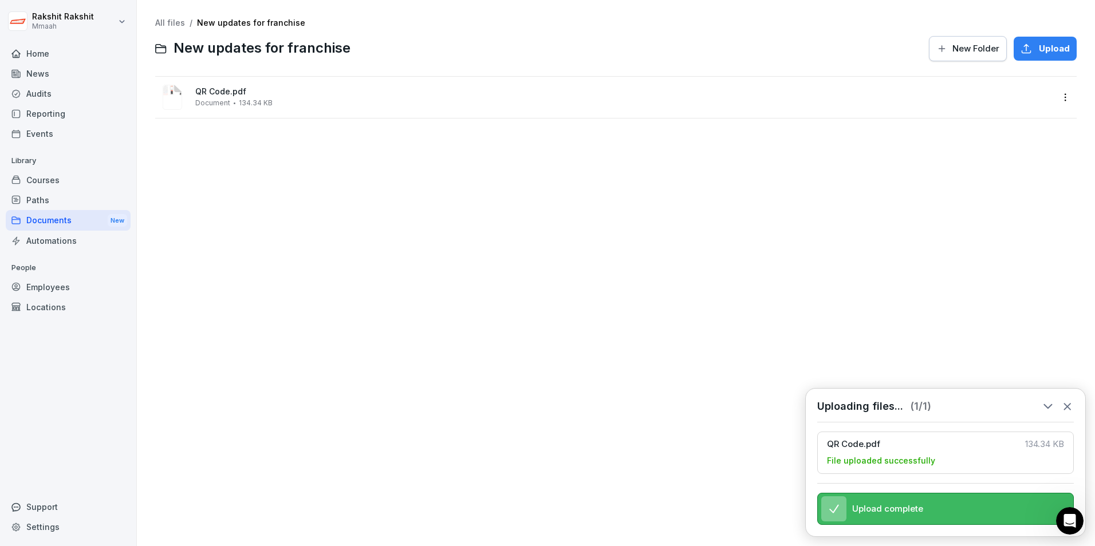
click at [294, 92] on span "QR Code.pdf" at bounding box center [623, 92] width 857 height 10
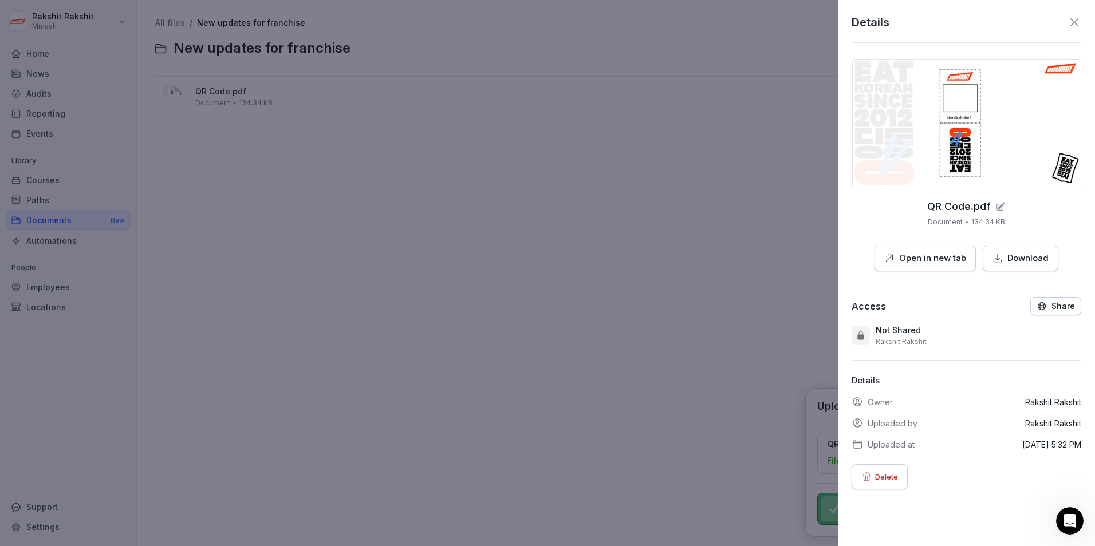
click at [953, 152] on img at bounding box center [966, 123] width 229 height 128
click at [572, 291] on div at bounding box center [547, 273] width 1095 height 546
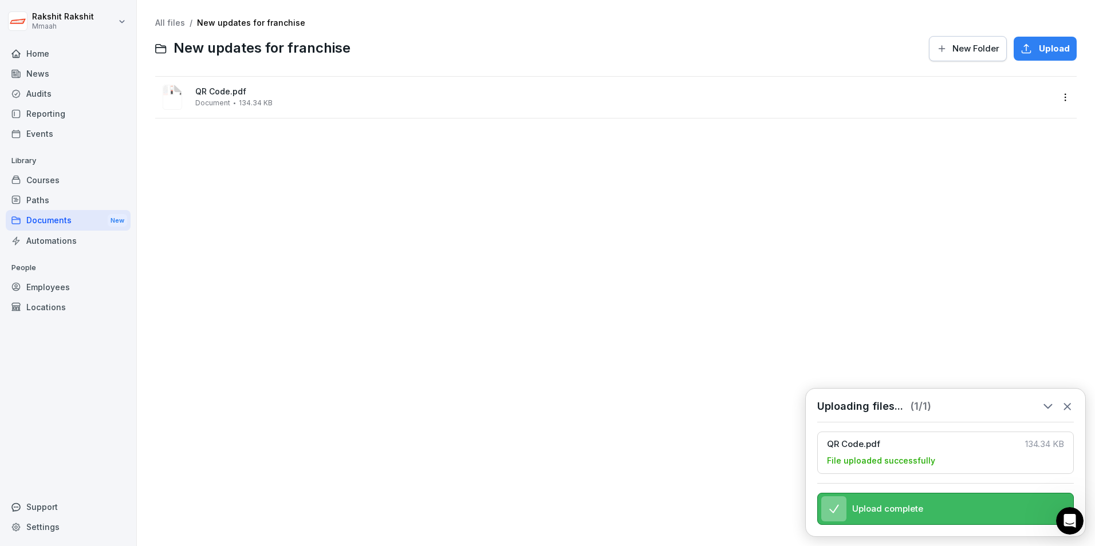
click at [392, 288] on div "All files / New updates for franchise New updates for franchise New Folder Uplo…" at bounding box center [615, 273] width 941 height 529
click at [1065, 404] on icon at bounding box center [1067, 407] width 6 height 6
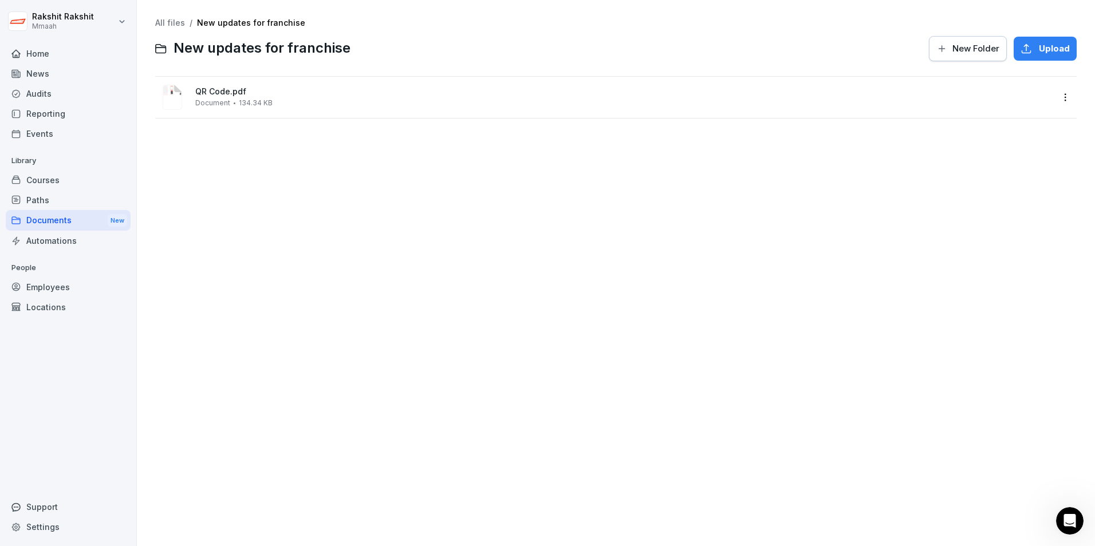
click at [941, 52] on div "New Folder" at bounding box center [967, 48] width 63 height 13
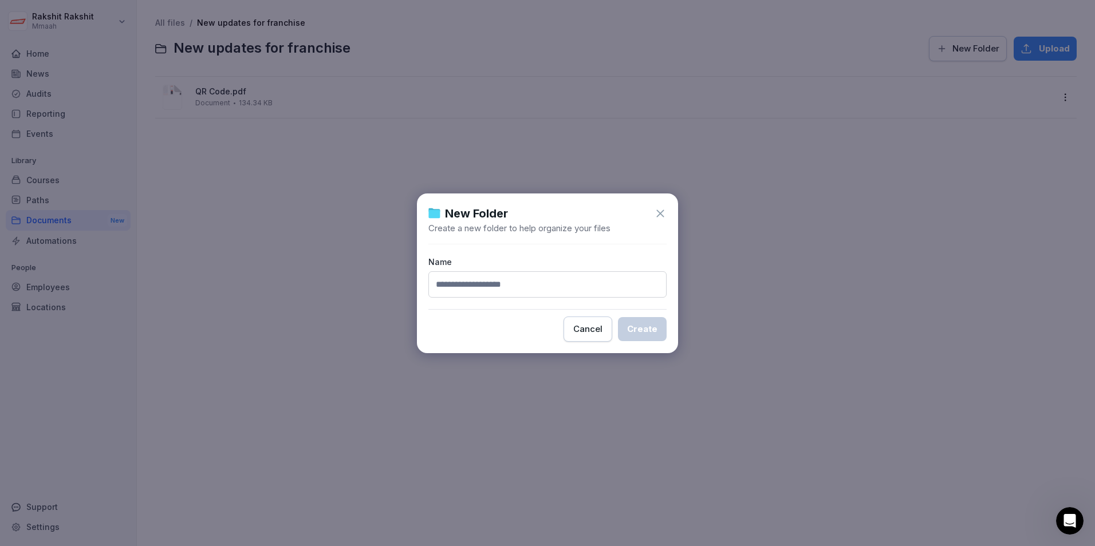
click at [657, 208] on icon at bounding box center [660, 213] width 13 height 13
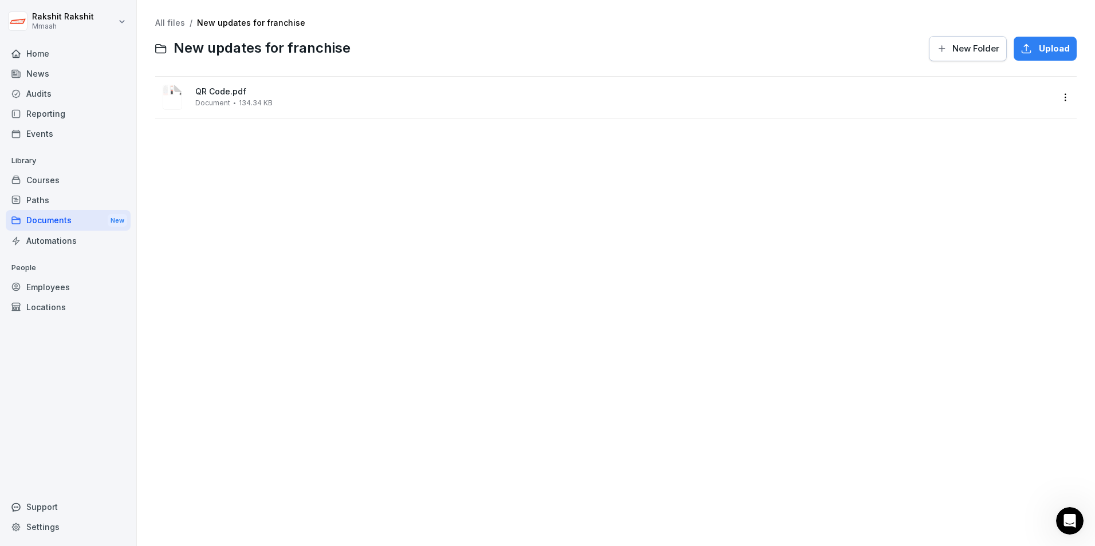
click at [94, 223] on div "Documents New" at bounding box center [68, 220] width 125 height 21
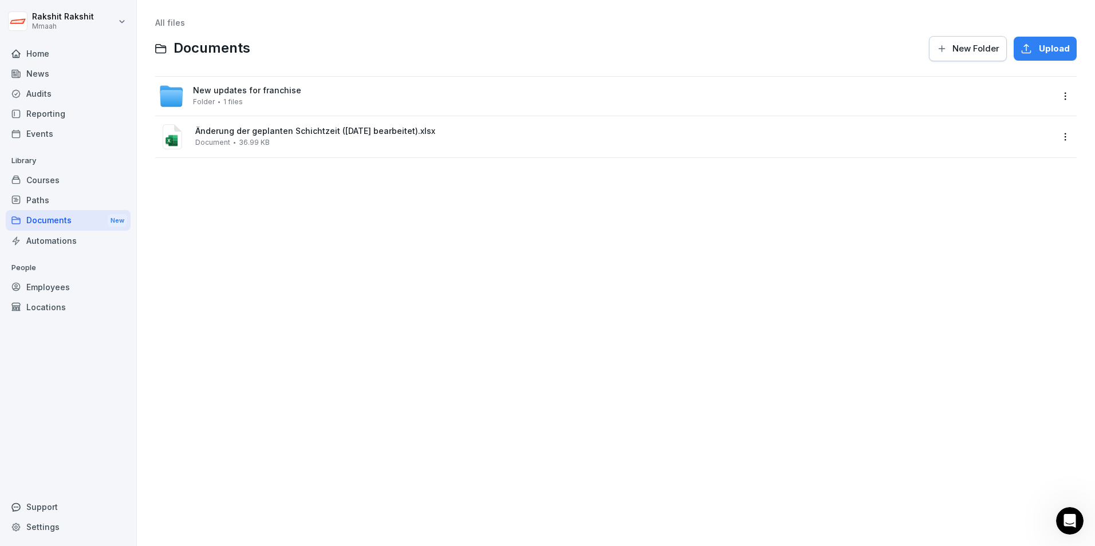
click at [955, 56] on button "New Folder" at bounding box center [968, 48] width 78 height 25
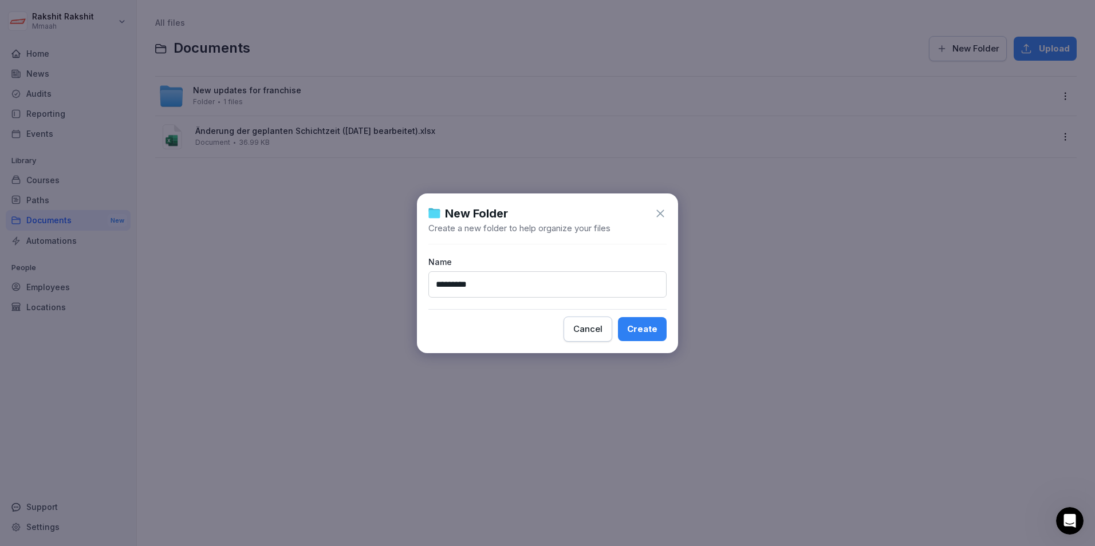
type input "*********"
click at [650, 322] on button "Create" at bounding box center [642, 329] width 49 height 24
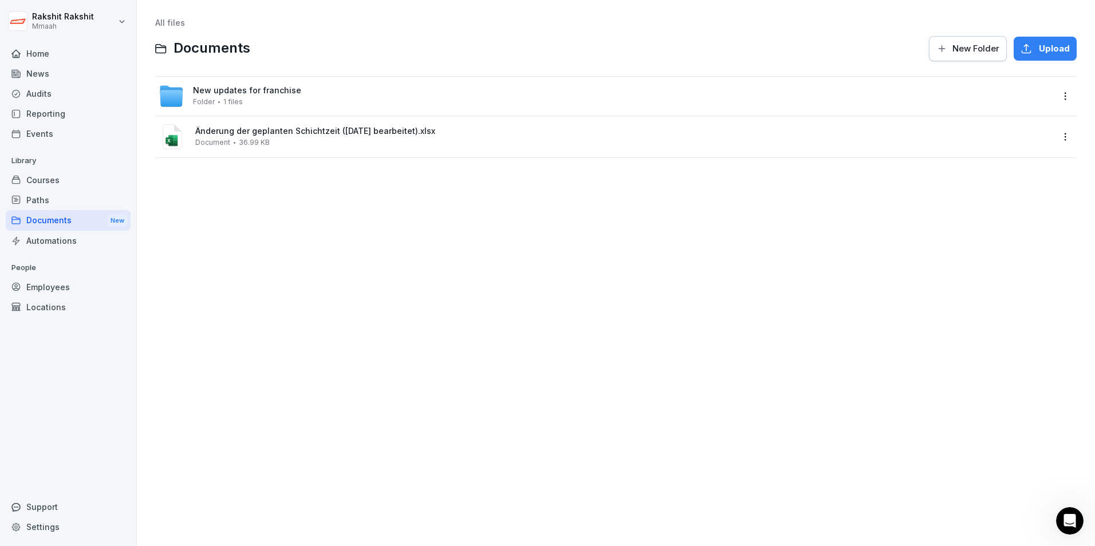
click at [459, 240] on div "All files Documents New Folder Upload New updates for franchise Folder 1 files …" at bounding box center [615, 273] width 941 height 529
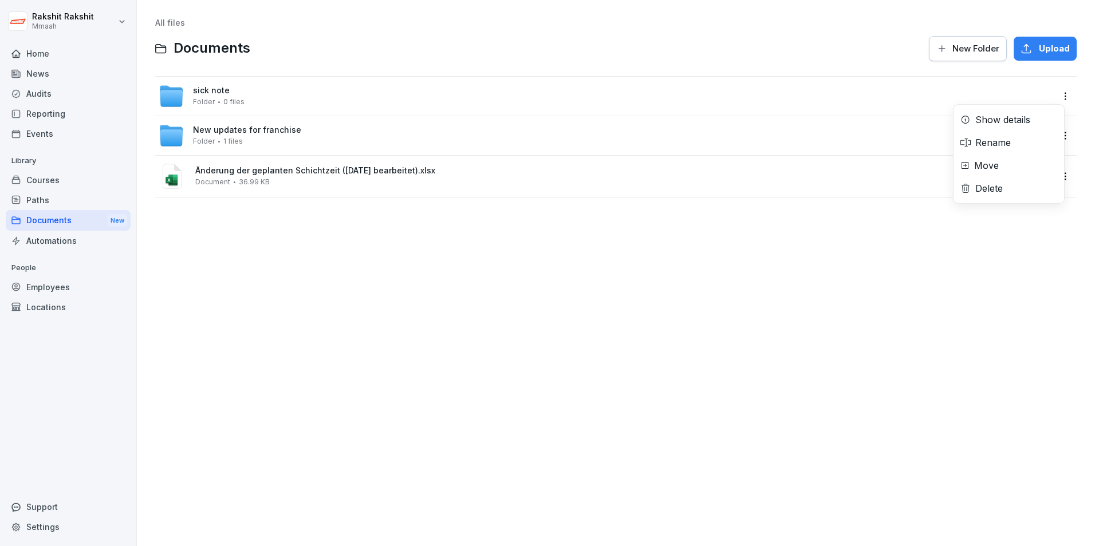
click at [1057, 104] on html "[PERSON_NAME] Home News Audits Reporting Events Library Courses Paths Documents…" at bounding box center [547, 273] width 1095 height 546
click at [1024, 119] on div "Show details" at bounding box center [1002, 120] width 55 height 14
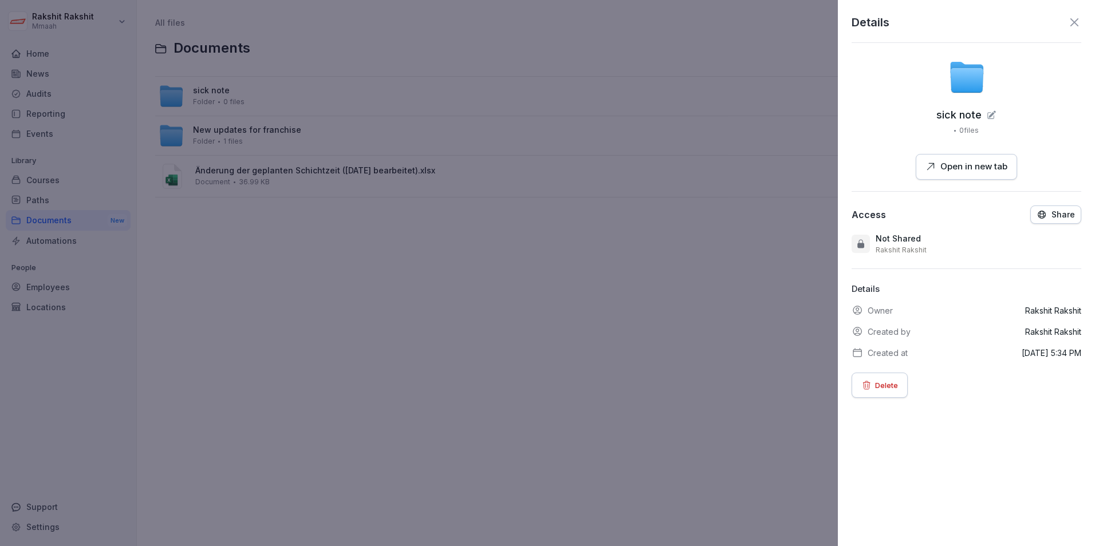
click at [1048, 219] on div "Share" at bounding box center [1055, 215] width 38 height 10
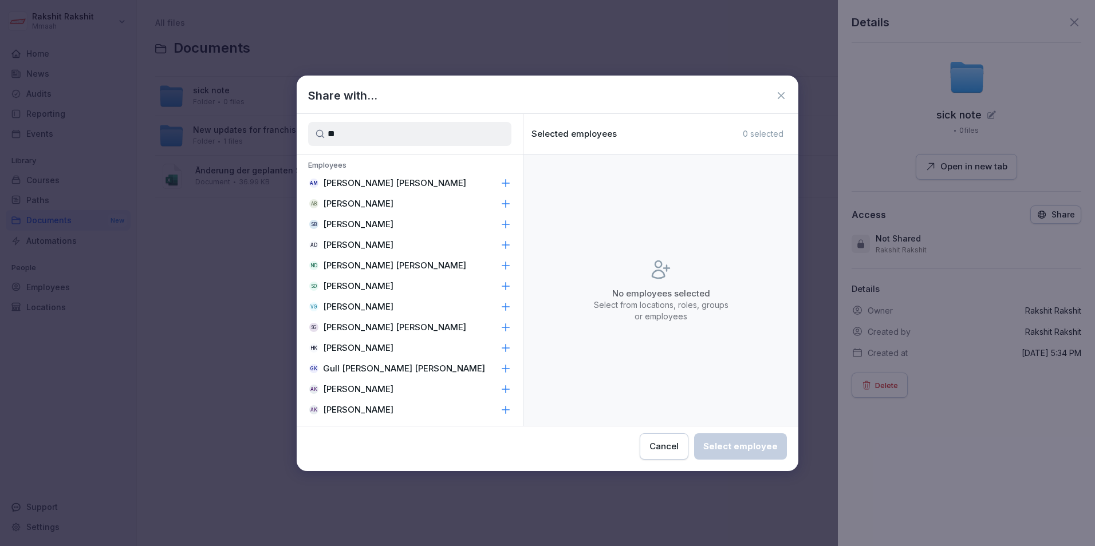
type input "*"
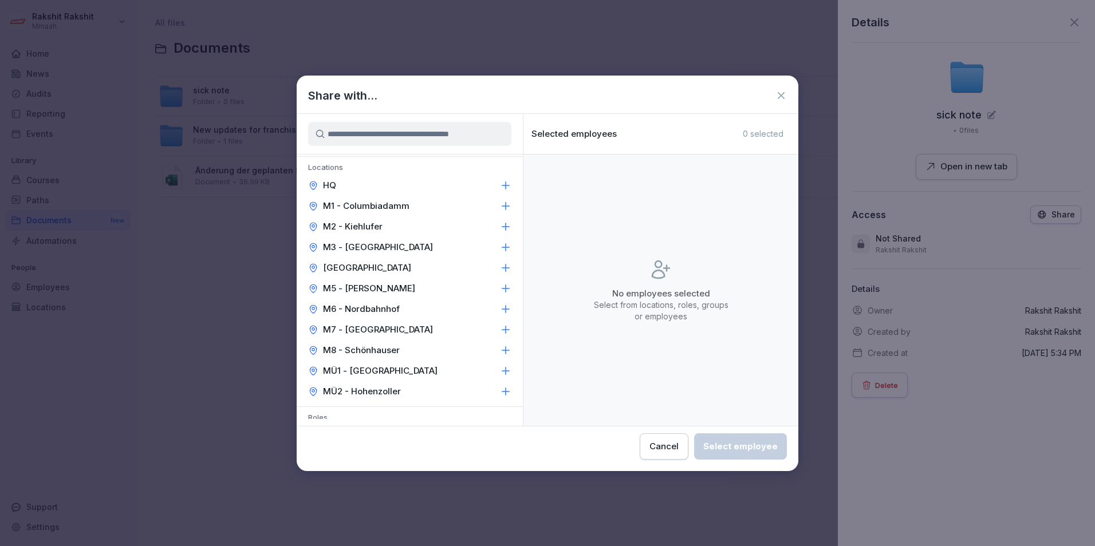
scroll to position [57, 0]
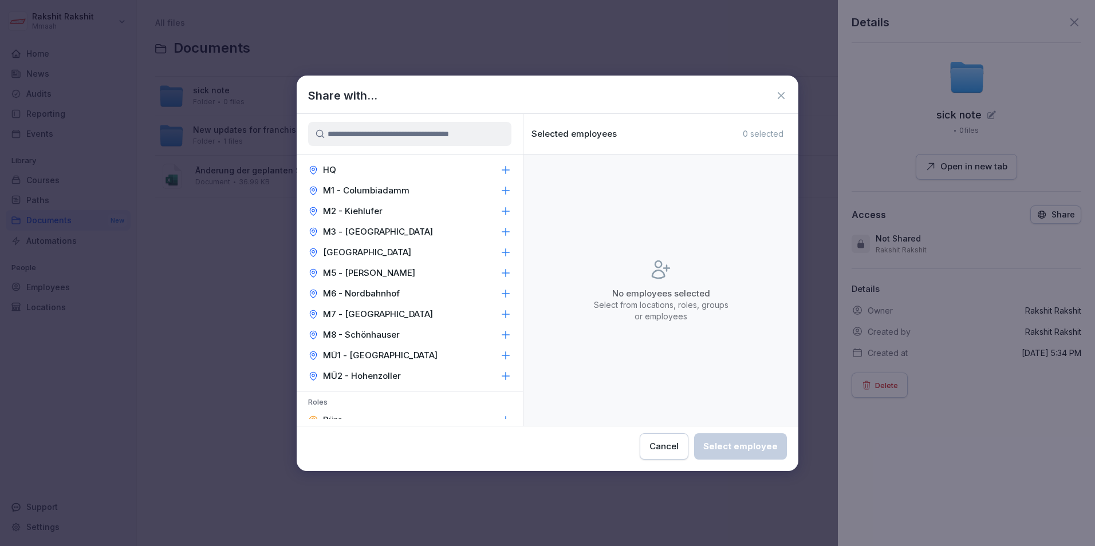
click at [387, 289] on p "M6 - Nordbahnhof" at bounding box center [361, 293] width 77 height 11
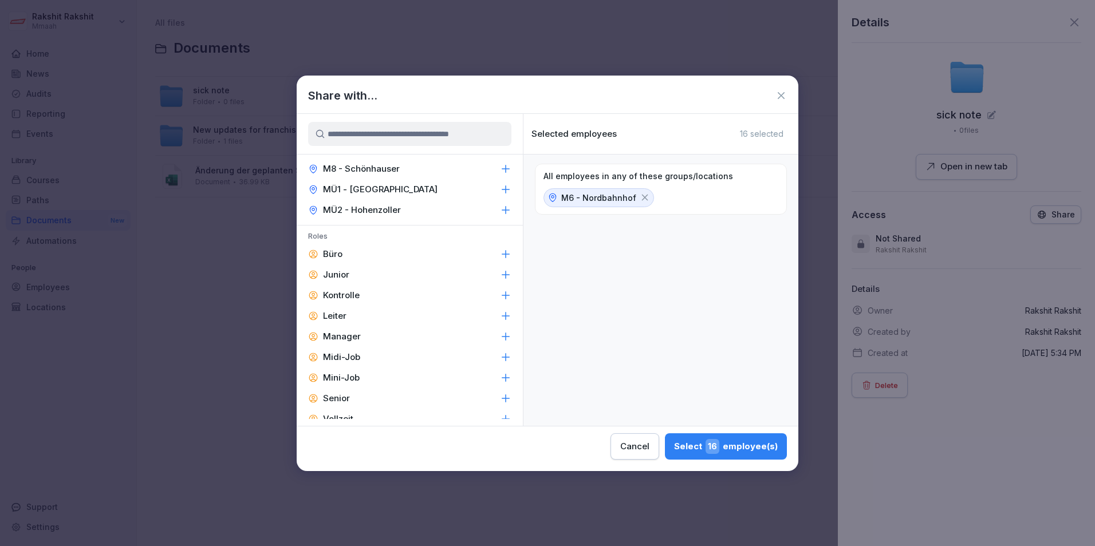
scroll to position [229, 0]
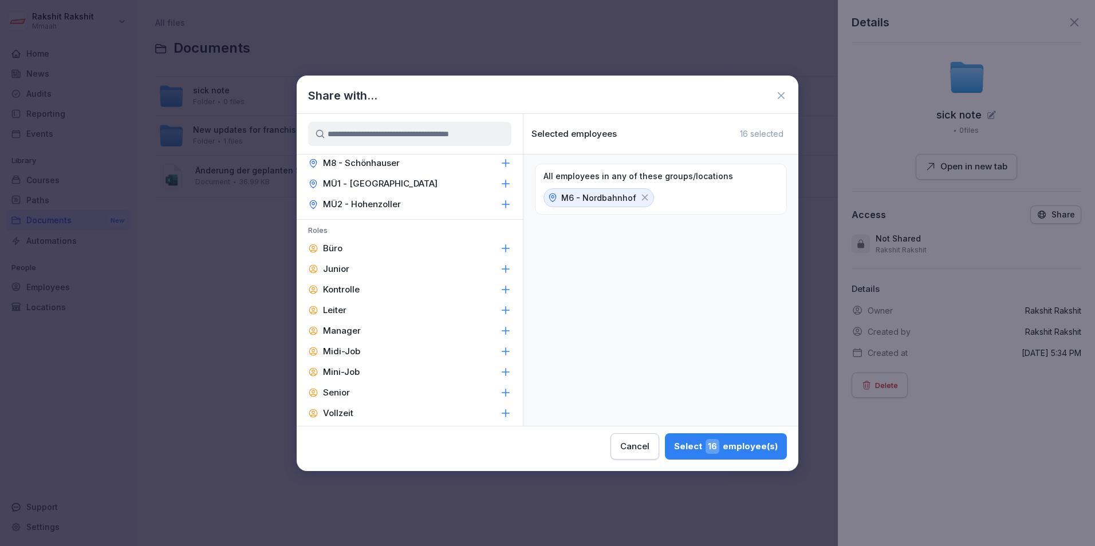
click at [358, 328] on p "Manager" at bounding box center [342, 330] width 38 height 11
click at [735, 454] on button "Select 2 employee(s)" at bounding box center [728, 446] width 118 height 26
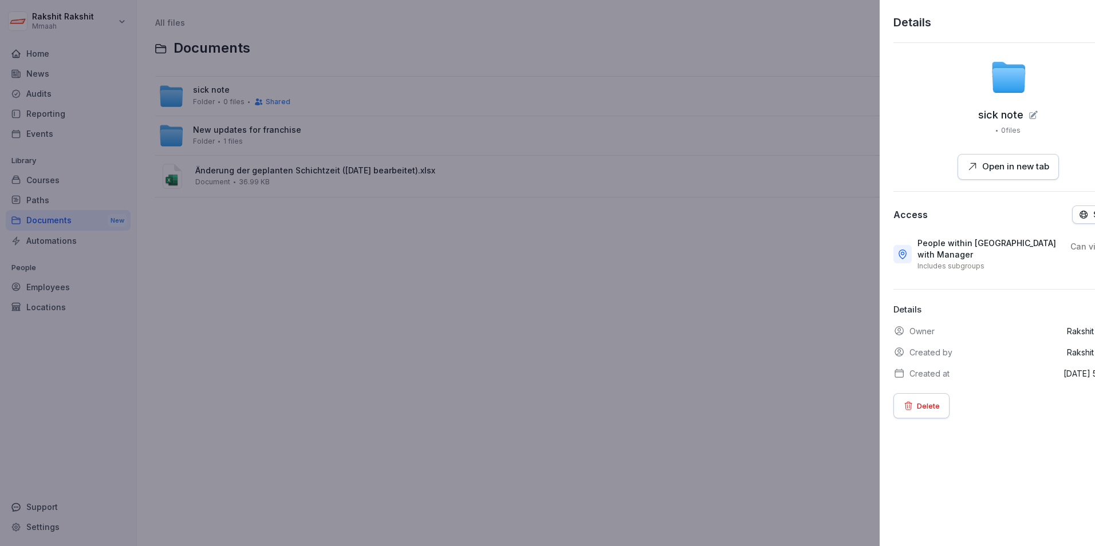
click at [465, 413] on div at bounding box center [547, 273] width 1095 height 546
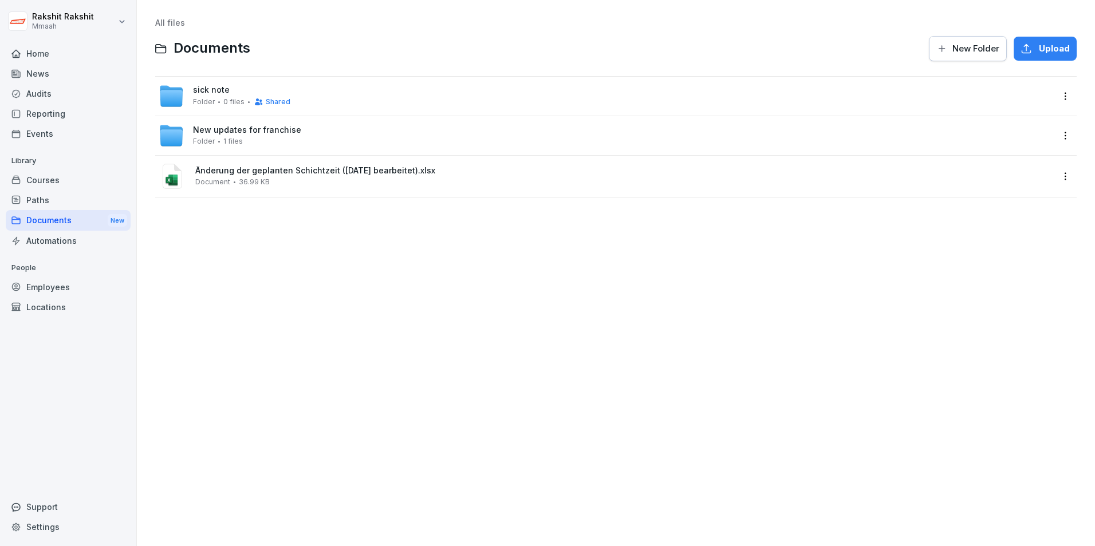
click at [1017, 105] on div "sick note Folder 0 files Shared" at bounding box center [606, 96] width 894 height 25
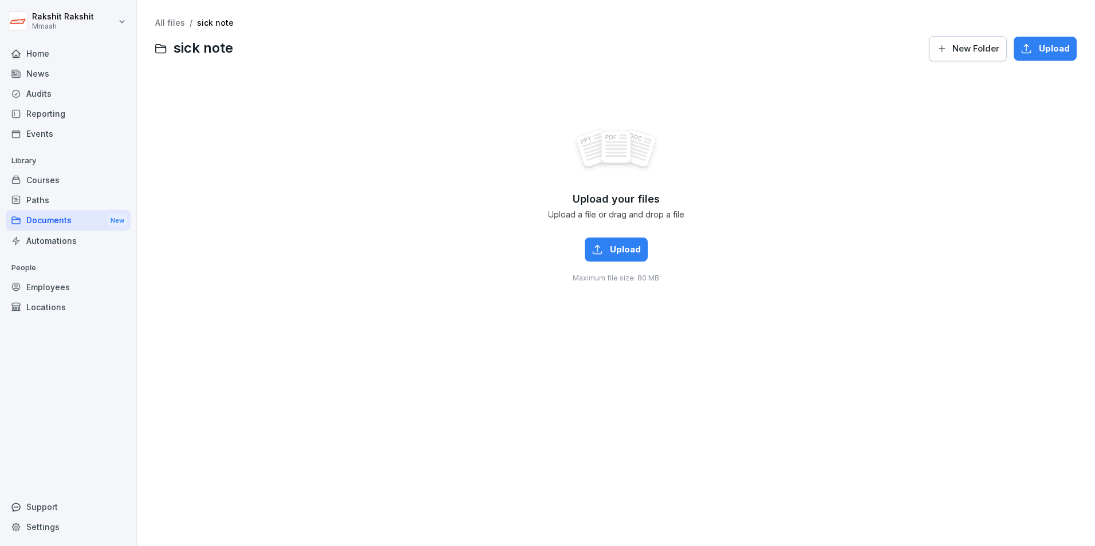
click at [74, 219] on div "Documents New" at bounding box center [68, 220] width 125 height 21
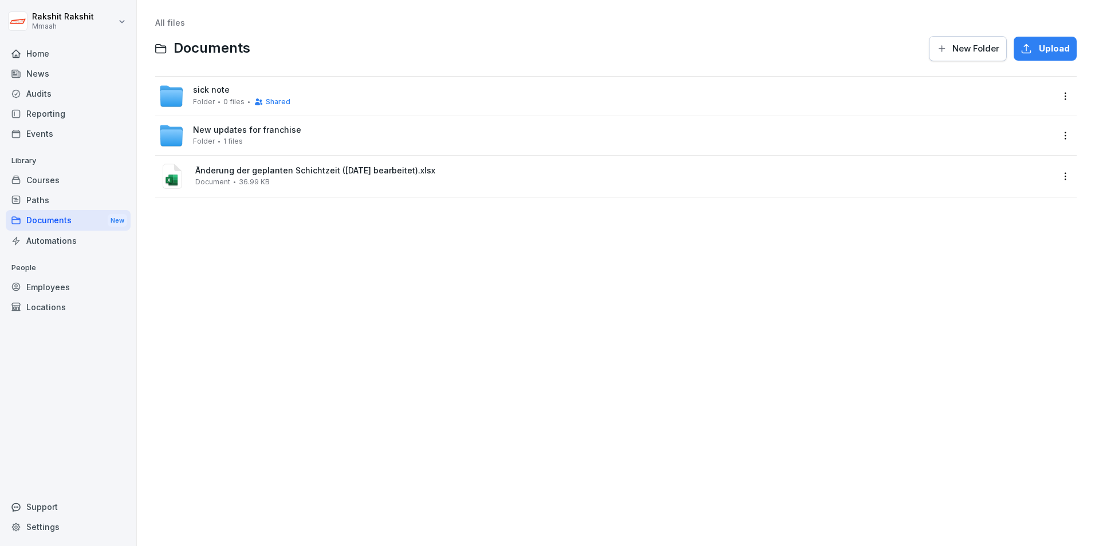
click at [1038, 37] on button "Upload" at bounding box center [1044, 49] width 63 height 24
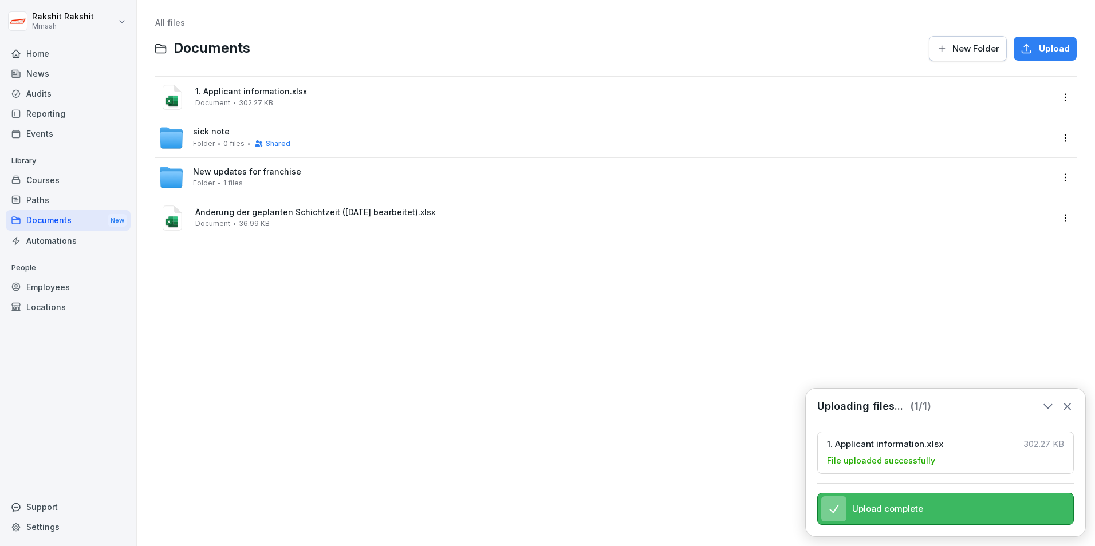
click at [293, 109] on div "1. Applicant information.xlsx Document 302.27 KB" at bounding box center [606, 97] width 894 height 27
click at [293, 109] on div at bounding box center [547, 273] width 1095 height 546
click at [292, 93] on span "1. Applicant information.xlsx" at bounding box center [623, 92] width 857 height 10
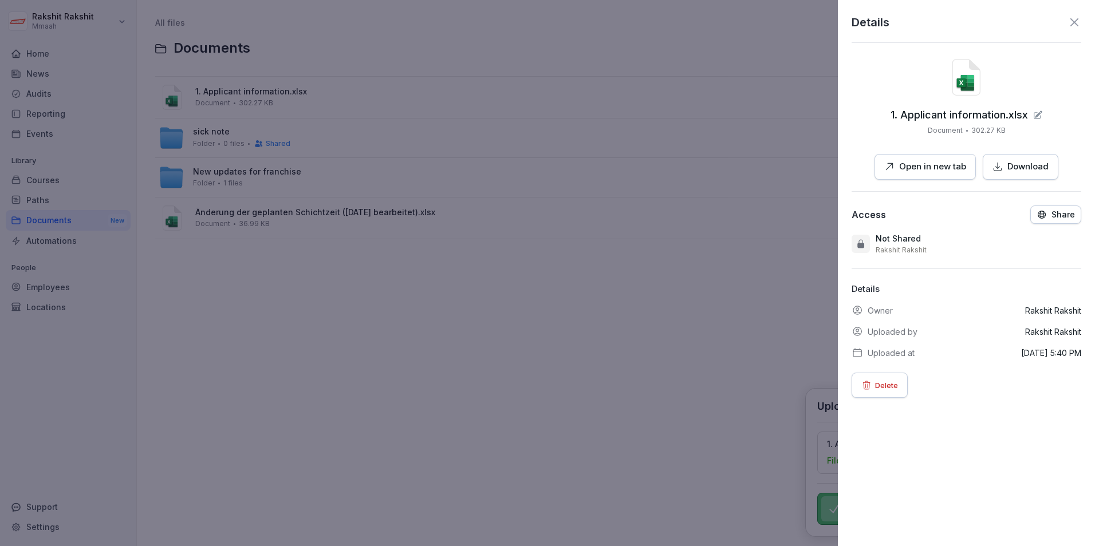
click at [938, 173] on p "Open in new tab" at bounding box center [932, 166] width 67 height 13
click at [503, 435] on div at bounding box center [547, 273] width 1095 height 546
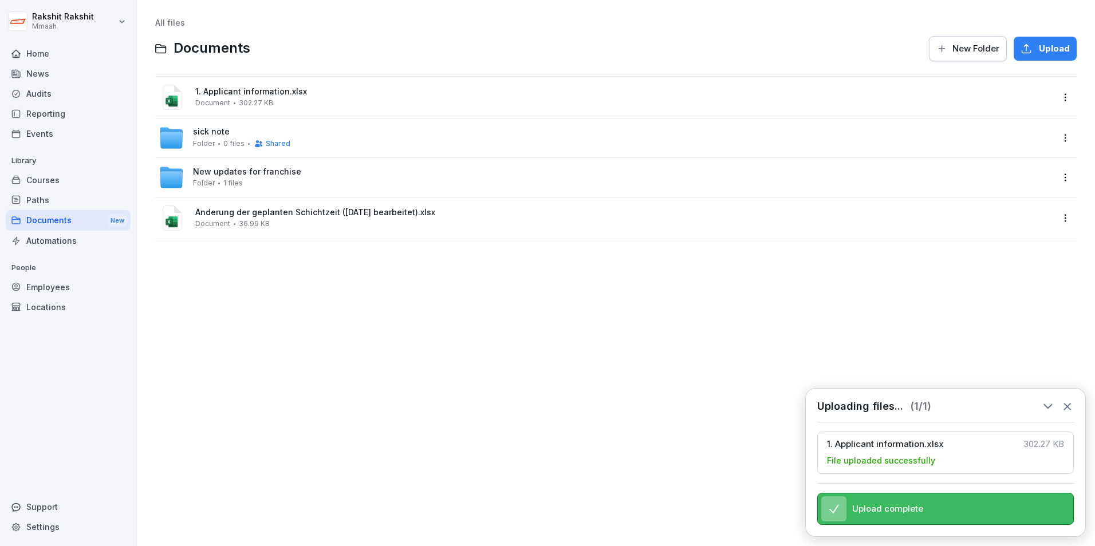
click at [1067, 404] on icon at bounding box center [1067, 407] width 6 height 6
